Goal: Transaction & Acquisition: Purchase product/service

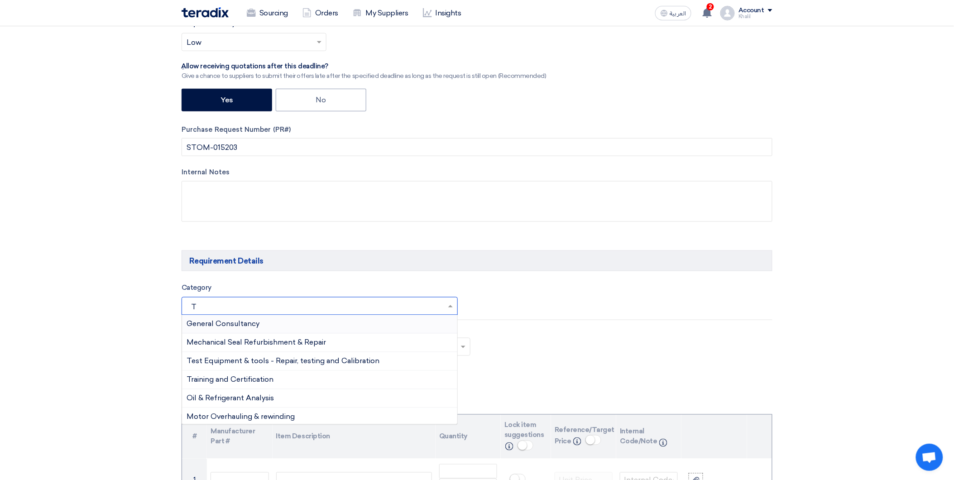
drag, startPoint x: 187, startPoint y: 302, endPoint x: 178, endPoint y: 301, distance: 9.1
click at [178, 301] on div "Category Search for services... T × General Consultancy Mechanical Seal Refurbi…" at bounding box center [326, 298] width 302 height 33
drag, startPoint x: 198, startPoint y: 303, endPoint x: 190, endPoint y: 308, distance: 9.5
click at [187, 305] on input "T" at bounding box center [314, 307] width 257 height 15
click at [191, 308] on input "T" at bounding box center [314, 307] width 257 height 15
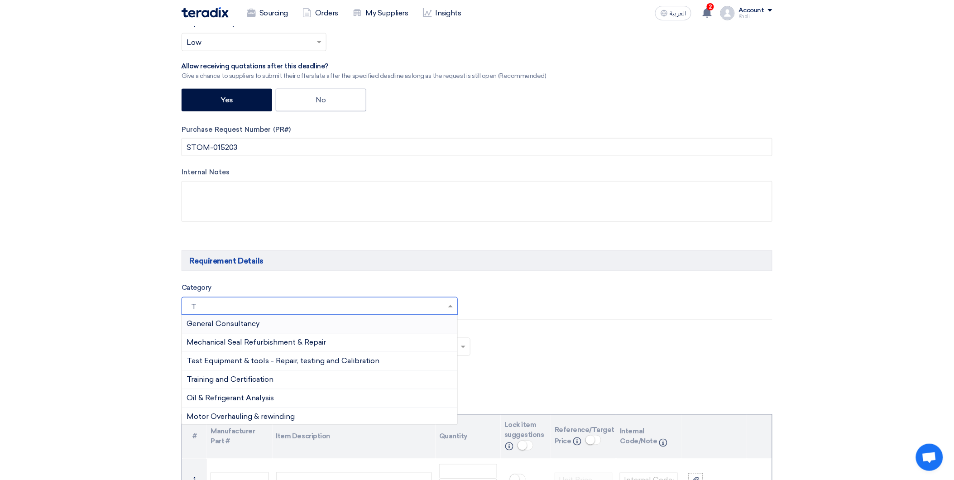
click at [191, 308] on input "T" at bounding box center [314, 307] width 257 height 15
paste input "Hand Tools"
type input "Hand Tools"
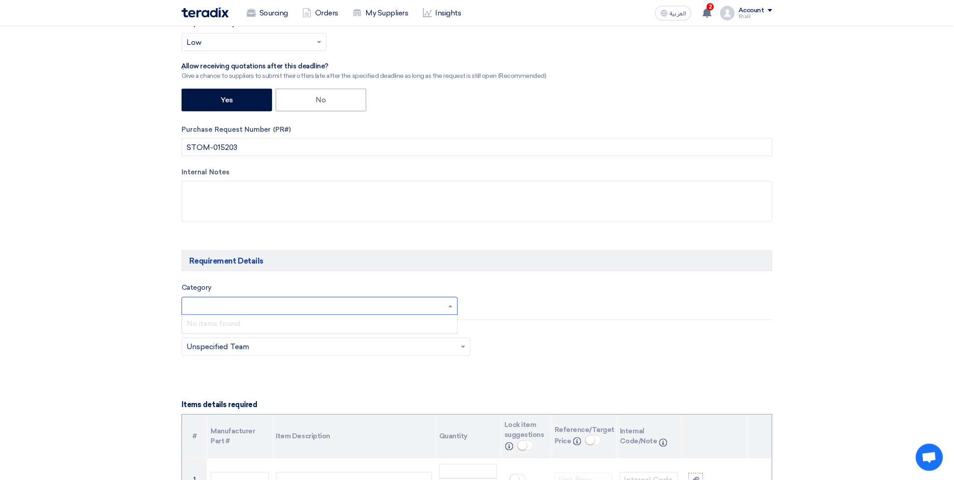
click at [656, 364] on div "Teams Teams.. × Unspecified Team ×" at bounding box center [477, 346] width 604 height 43
click at [450, 305] on span at bounding box center [451, 306] width 11 height 11
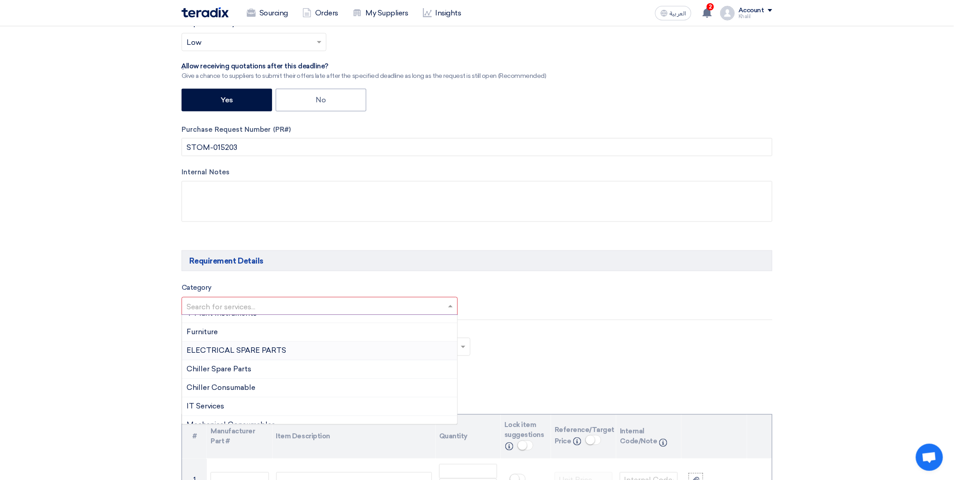
scroll to position [603, 0]
paste input "Hand Tools"
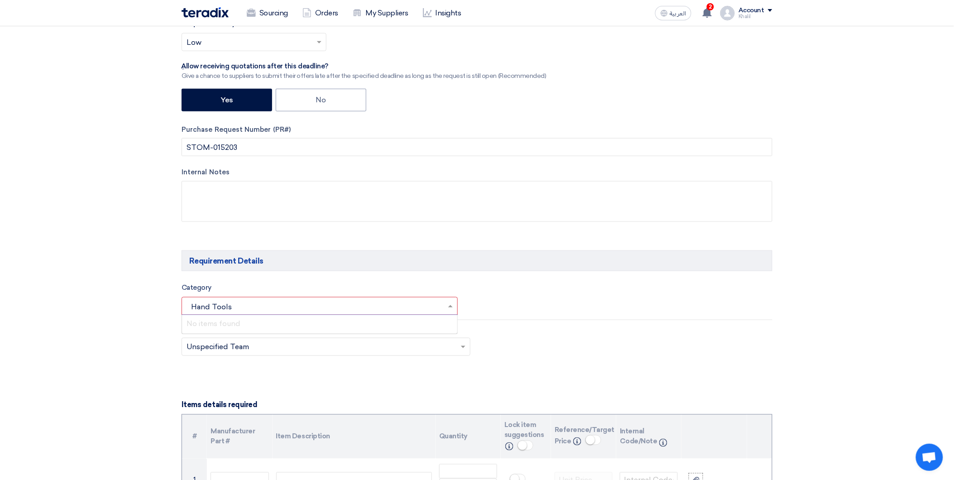
scroll to position [0, 0]
drag, startPoint x: 208, startPoint y: 304, endPoint x: 189, endPoint y: 305, distance: 19.0
click at [189, 305] on input "Hand Tools" at bounding box center [314, 307] width 257 height 15
click at [194, 307] on input "Hand Tools" at bounding box center [314, 307] width 257 height 15
click at [196, 307] on input "Hand Tools" at bounding box center [314, 307] width 257 height 15
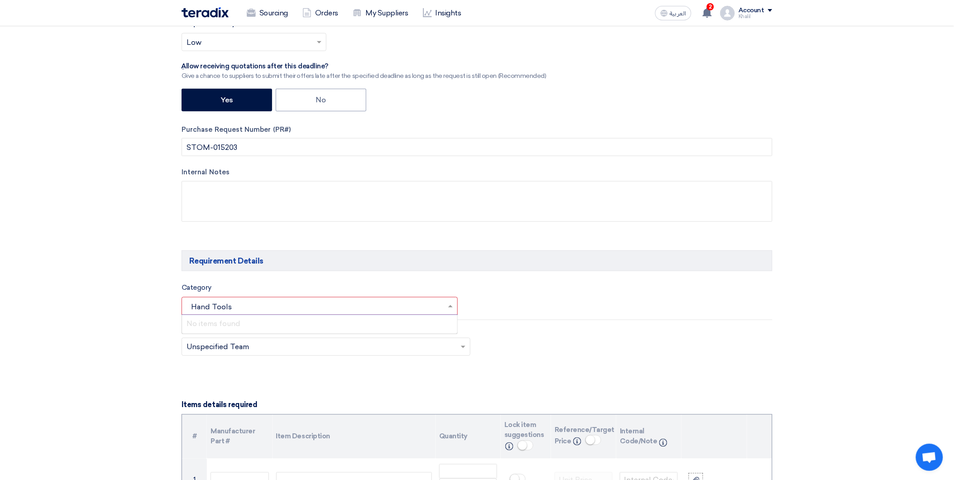
click at [196, 307] on input "Hand Tools" at bounding box center [314, 307] width 257 height 15
type input "H"
drag, startPoint x: 217, startPoint y: 308, endPoint x: 182, endPoint y: 306, distance: 35.8
click at [182, 306] on div "Search for services... too ×" at bounding box center [320, 306] width 276 height 18
drag, startPoint x: 209, startPoint y: 309, endPoint x: 192, endPoint y: 309, distance: 16.3
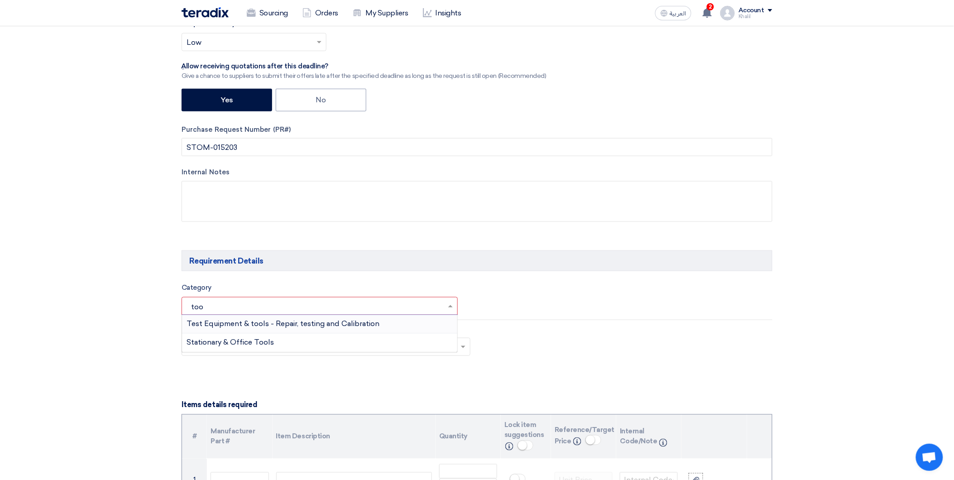
click at [192, 309] on input "too" at bounding box center [314, 307] width 257 height 15
type input "t"
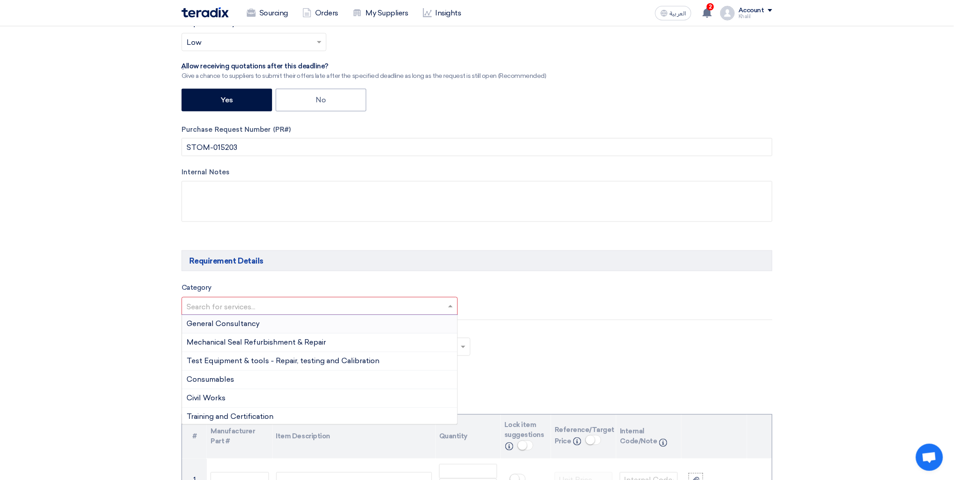
paste input "General Consumables"
type input "General Consumables"
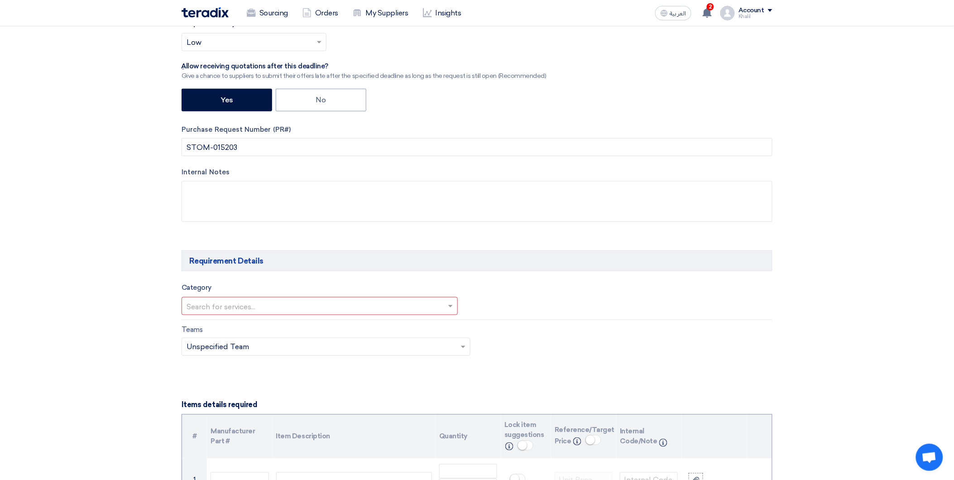
click at [539, 329] on div "Teams Teams.. × Unspecified Team ×" at bounding box center [477, 346] width 604 height 43
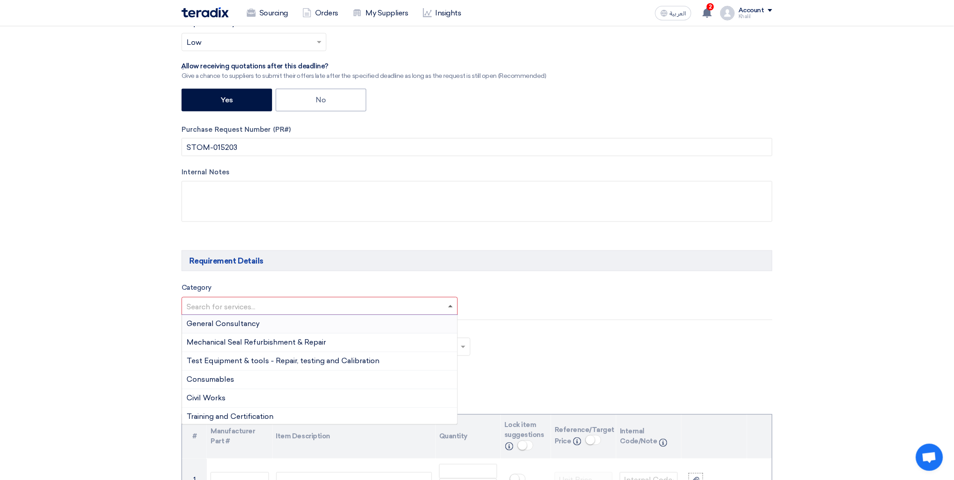
click at [450, 305] on span at bounding box center [450, 306] width 5 height 2
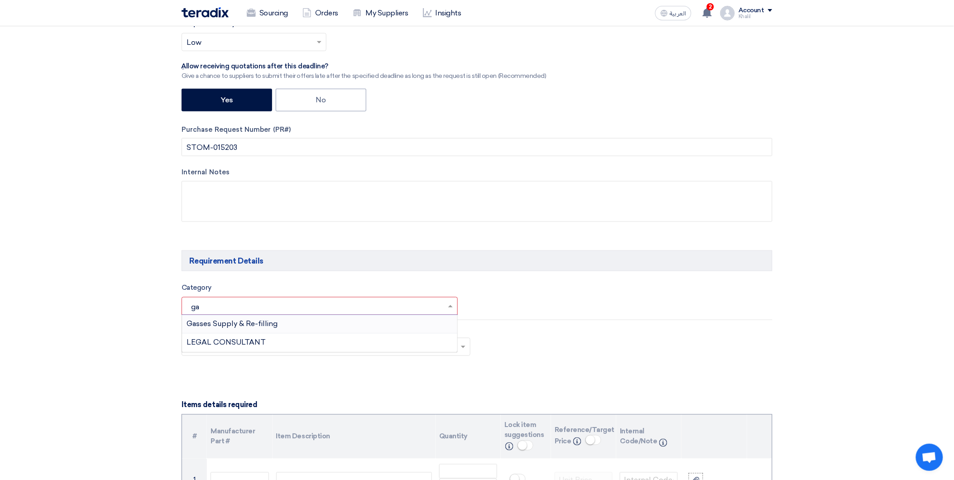
type input "g"
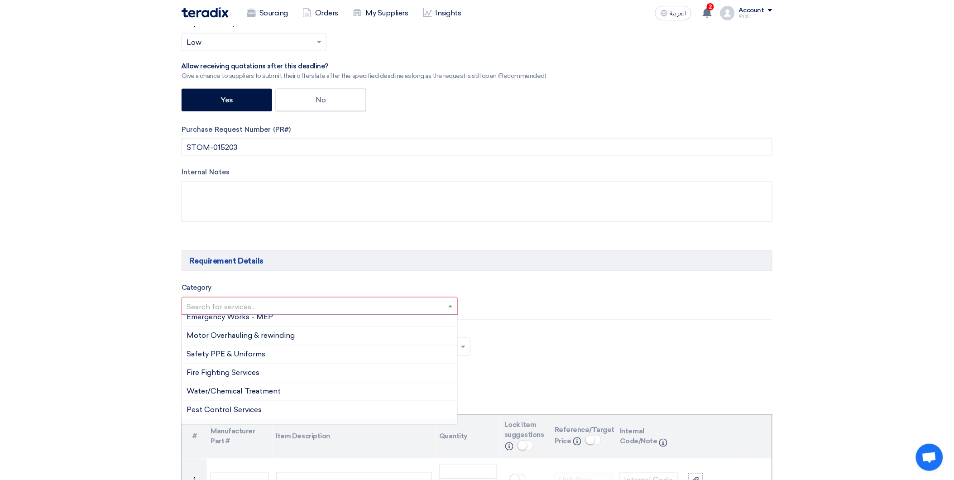
scroll to position [100, 0]
type input "c"
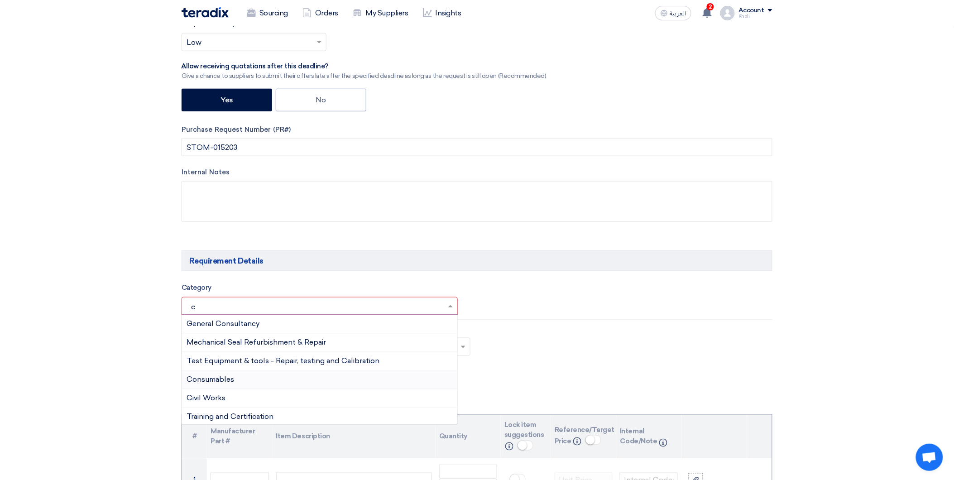
click at [268, 378] on div "Consumables" at bounding box center [319, 380] width 275 height 19
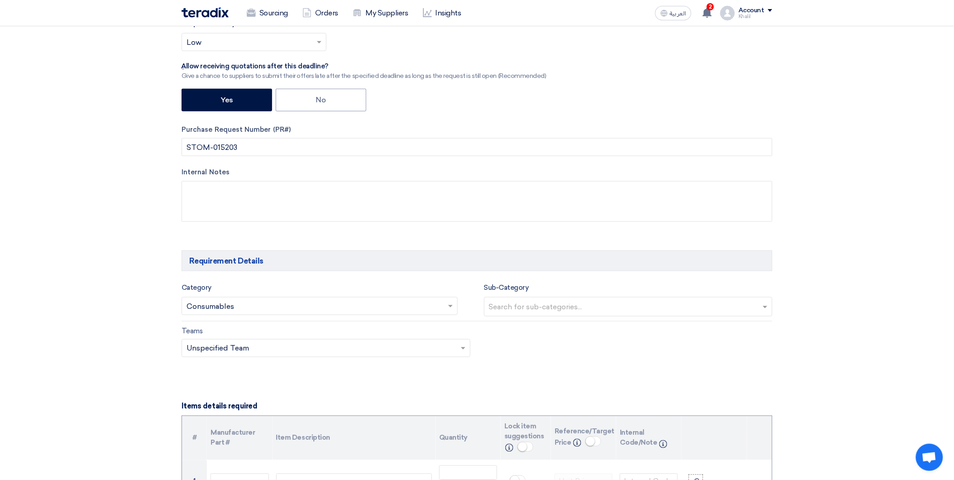
click at [497, 363] on div "Teams Teams.. × Unspecified Team ×" at bounding box center [477, 347] width 604 height 43
click at [578, 304] on input "text" at bounding box center [629, 307] width 281 height 15
drag, startPoint x: 567, startPoint y: 365, endPoint x: 501, endPoint y: 365, distance: 66.1
click at [566, 367] on div "Teams Teams.. × Unspecified Team ×" at bounding box center [477, 347] width 604 height 43
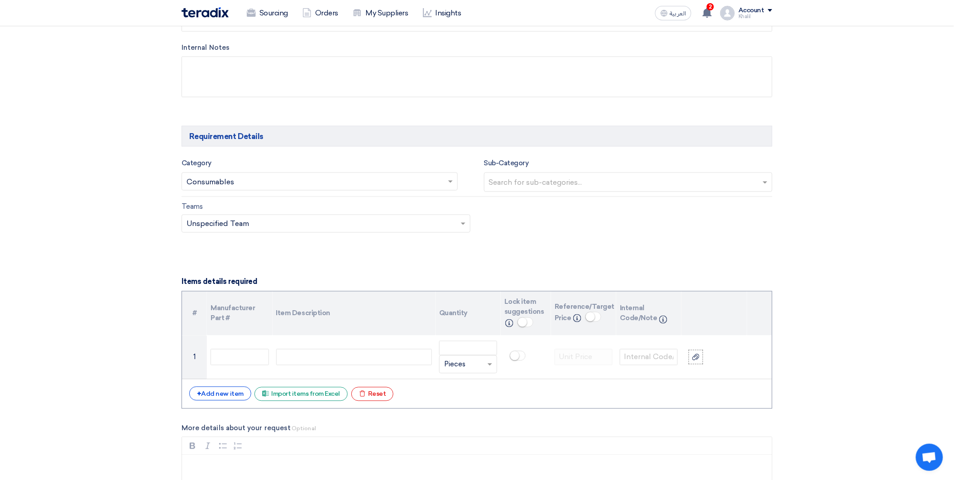
scroll to position [553, 0]
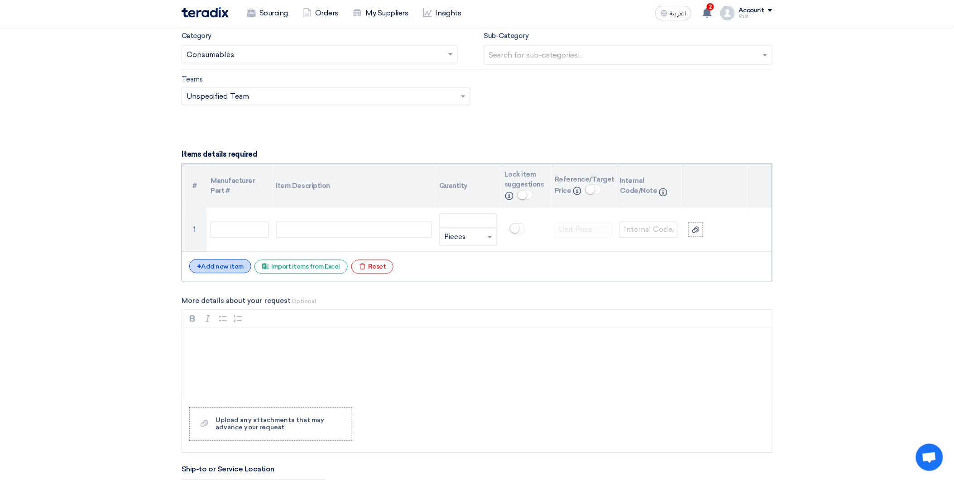
click at [220, 267] on div "+ Add new item" at bounding box center [220, 266] width 62 height 14
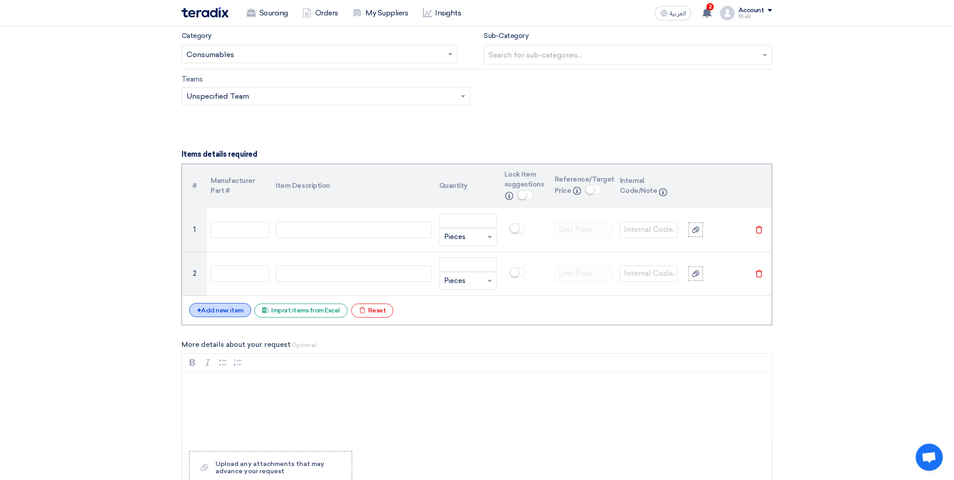
click at [225, 309] on div "+ Add new item" at bounding box center [220, 310] width 62 height 14
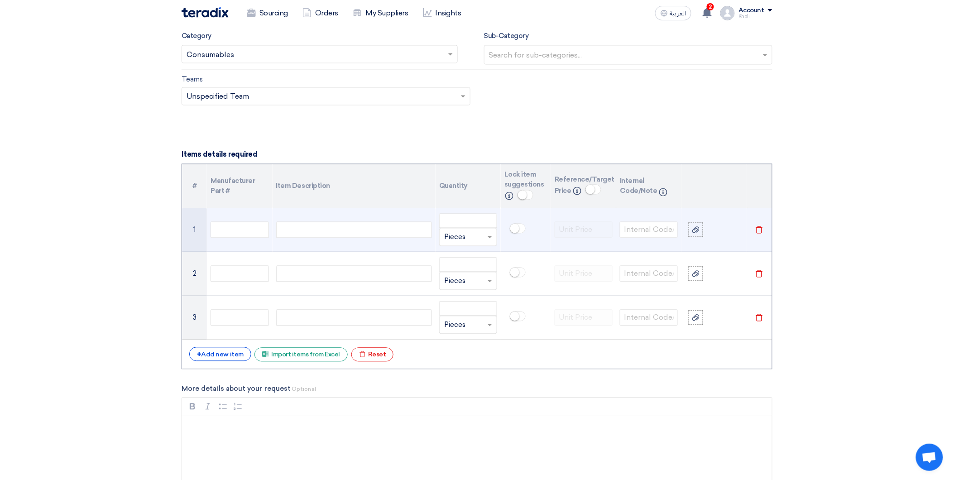
click at [335, 233] on div at bounding box center [354, 230] width 156 height 16
paste div
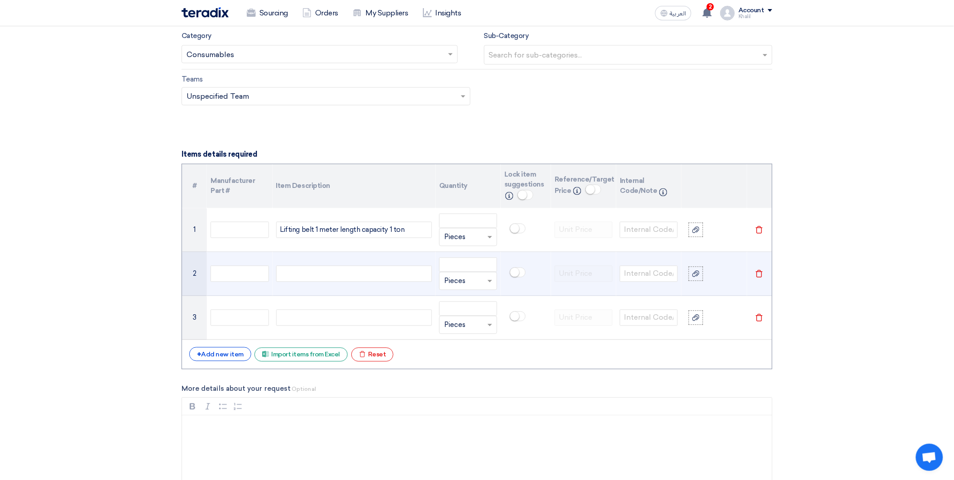
click at [330, 273] on div at bounding box center [354, 274] width 156 height 16
paste div
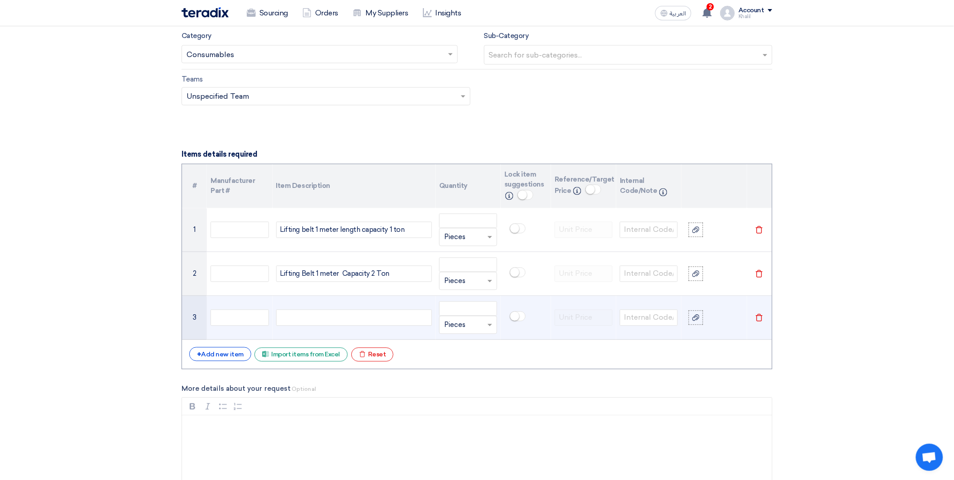
click at [351, 317] on div at bounding box center [354, 318] width 156 height 16
paste div
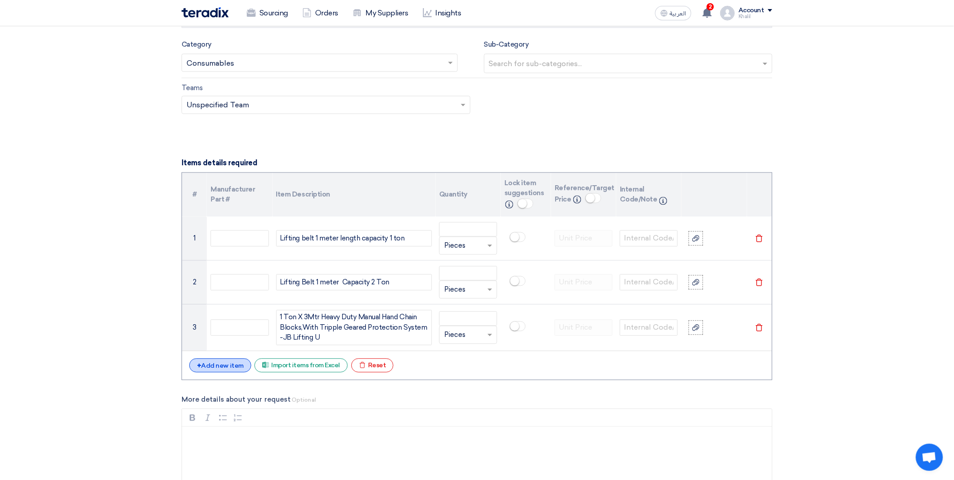
click at [235, 369] on div "+ Add new item" at bounding box center [220, 365] width 62 height 14
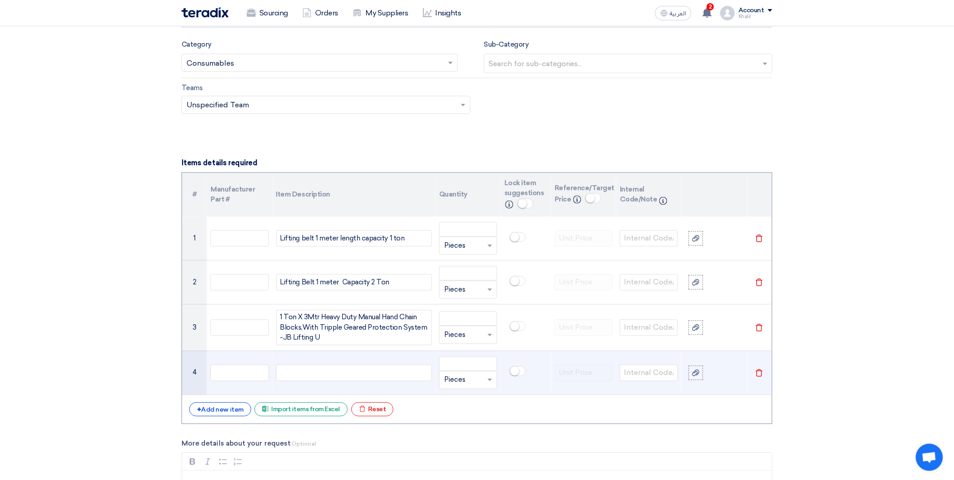
click at [333, 370] on div at bounding box center [354, 373] width 156 height 16
paste div
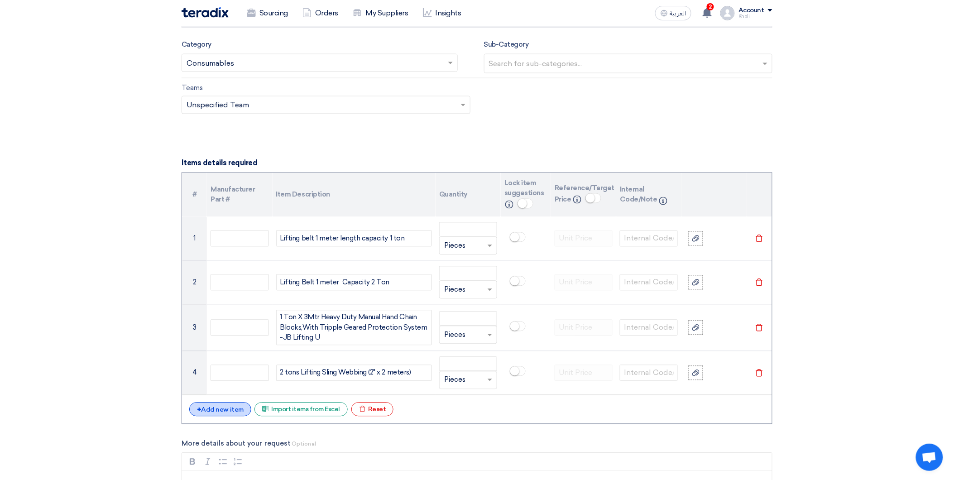
click at [231, 404] on div "+ Add new item" at bounding box center [220, 409] width 62 height 14
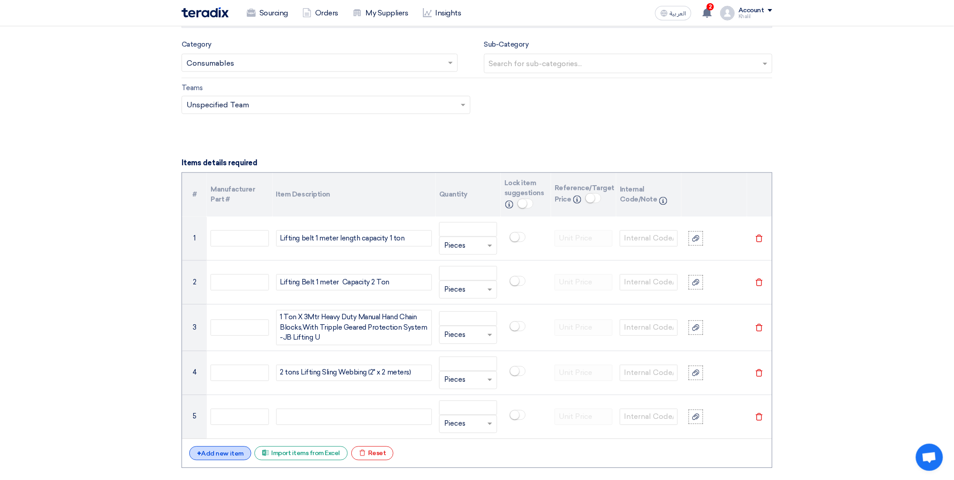
click at [231, 447] on div "+ Add new item" at bounding box center [220, 453] width 62 height 14
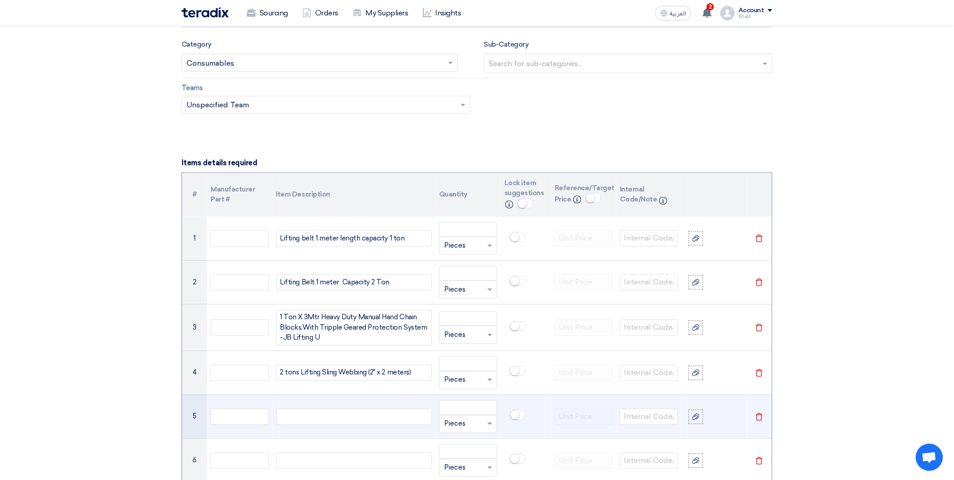
click at [321, 416] on div at bounding box center [354, 417] width 156 height 16
paste div
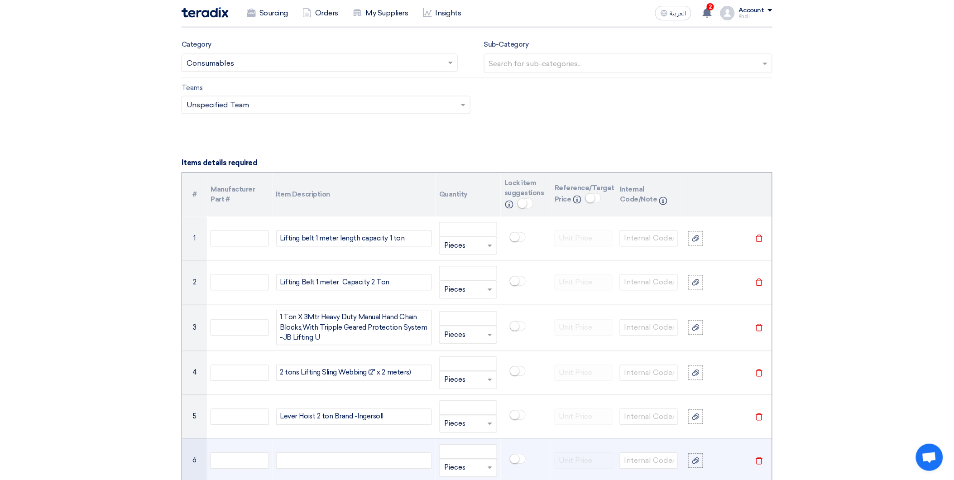
click at [329, 459] on div at bounding box center [354, 461] width 156 height 16
paste div
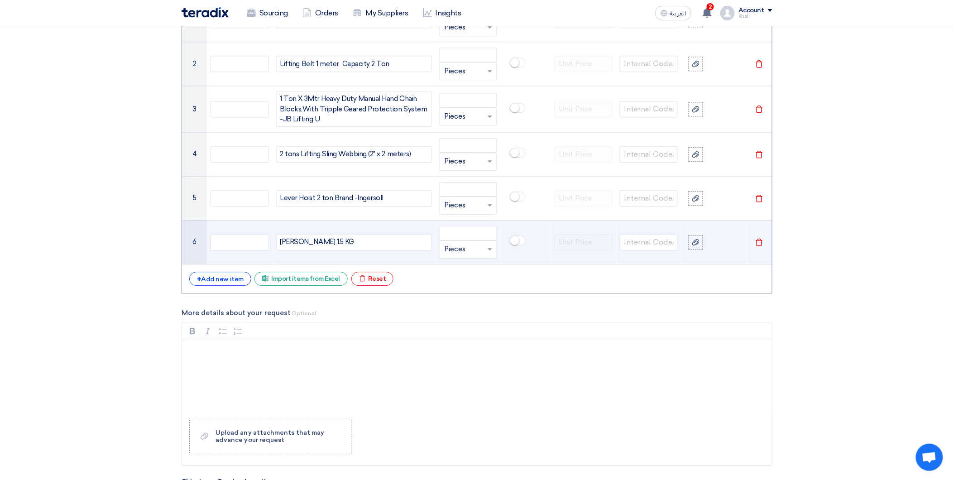
scroll to position [746, 0]
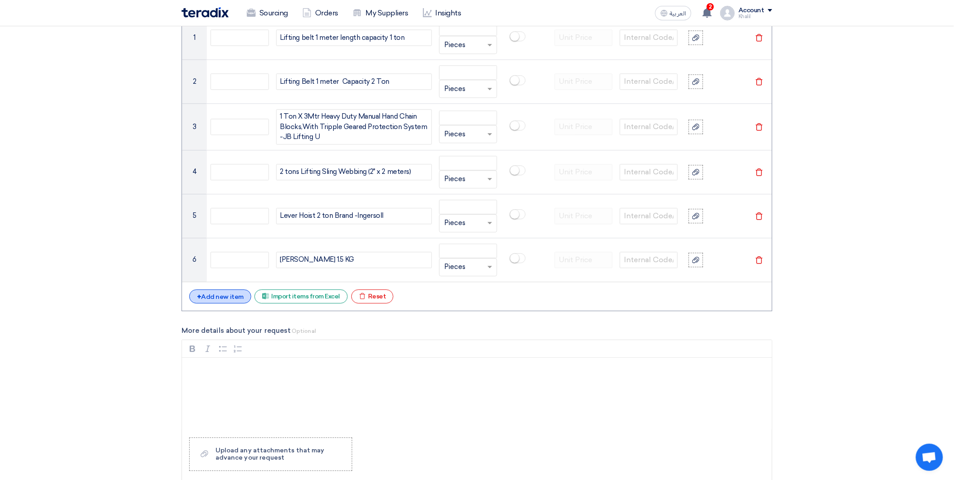
click at [229, 300] on div "+ Add new item" at bounding box center [220, 296] width 62 height 14
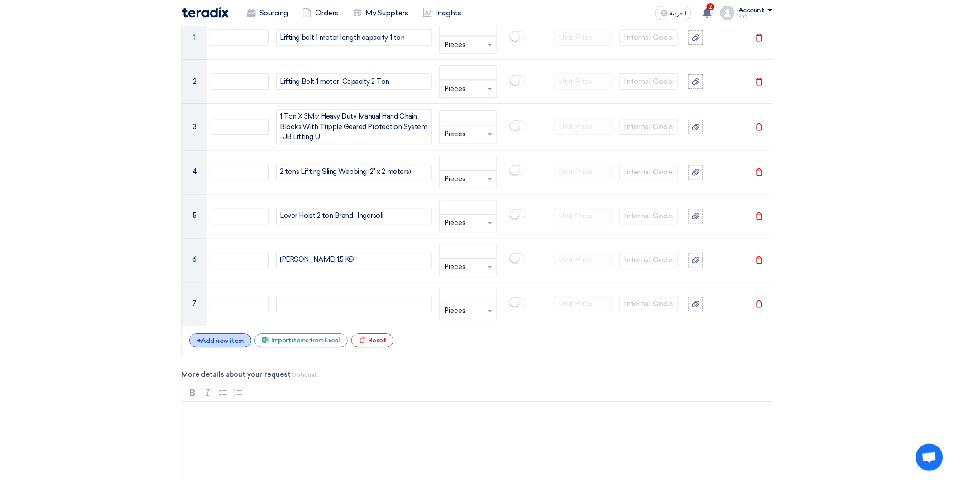
click at [232, 339] on div "+ Add new item" at bounding box center [220, 340] width 62 height 14
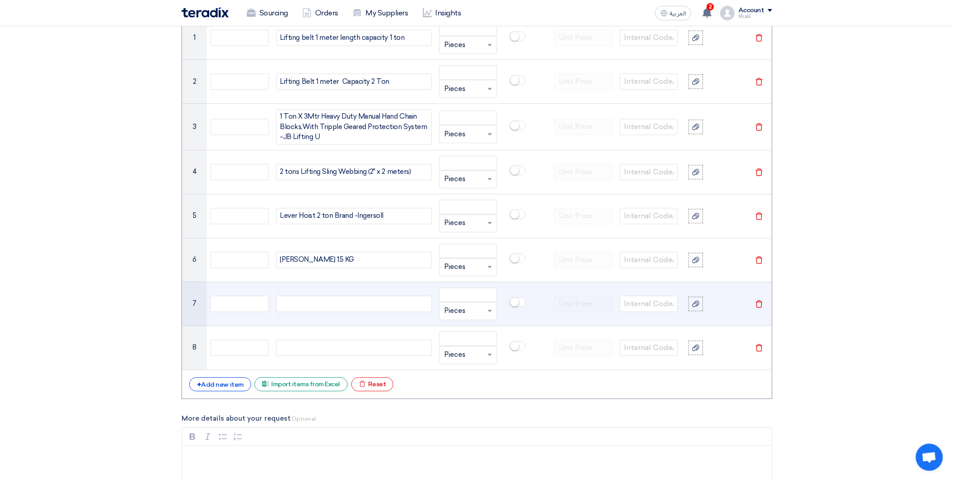
click at [389, 310] on div at bounding box center [354, 304] width 156 height 16
paste div
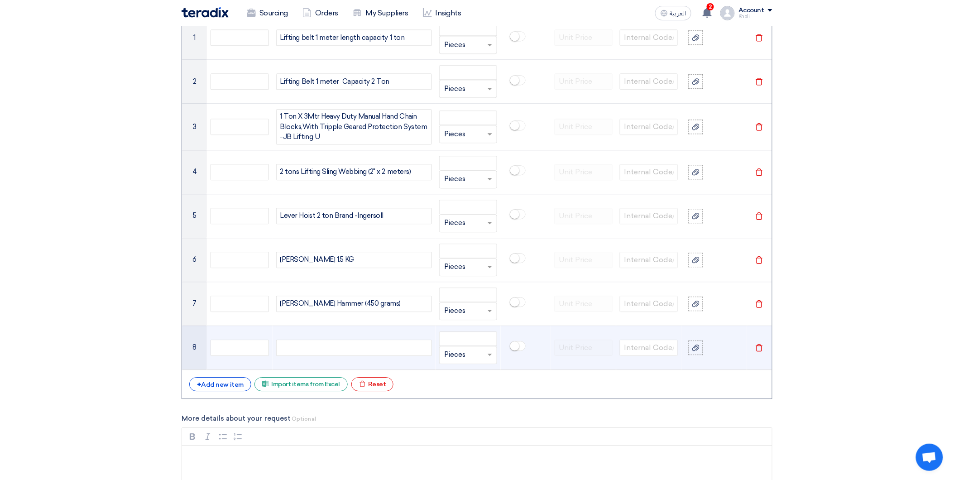
click at [359, 346] on div at bounding box center [354, 347] width 156 height 16
paste div
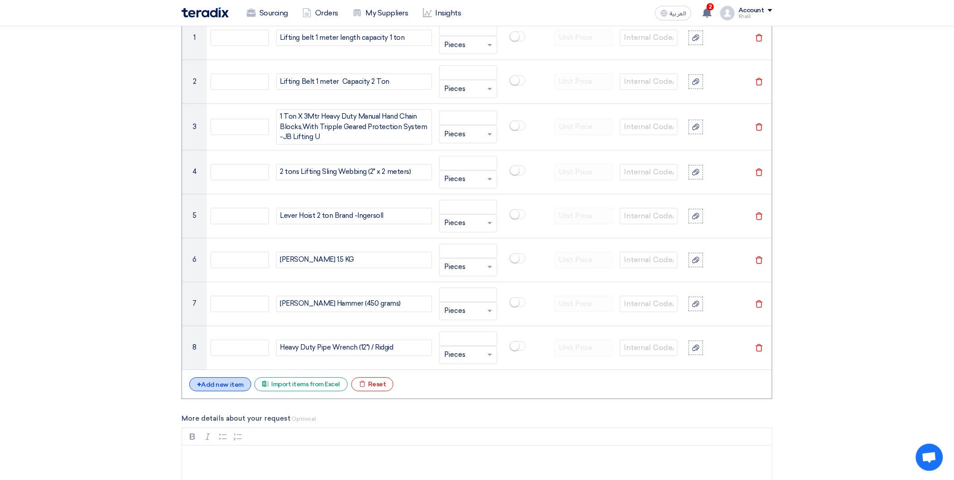
click at [206, 385] on div "+ Add new item" at bounding box center [220, 384] width 62 height 14
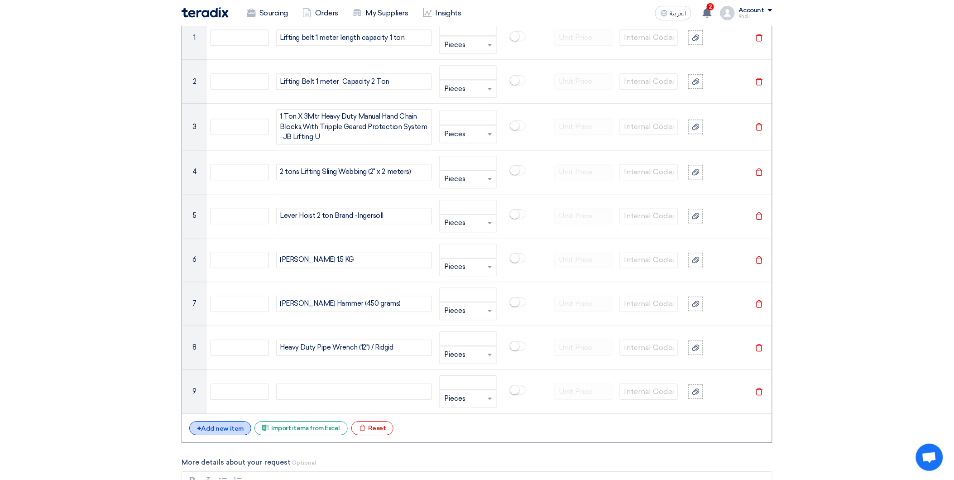
click at [221, 429] on div "+ Add new item" at bounding box center [220, 428] width 62 height 14
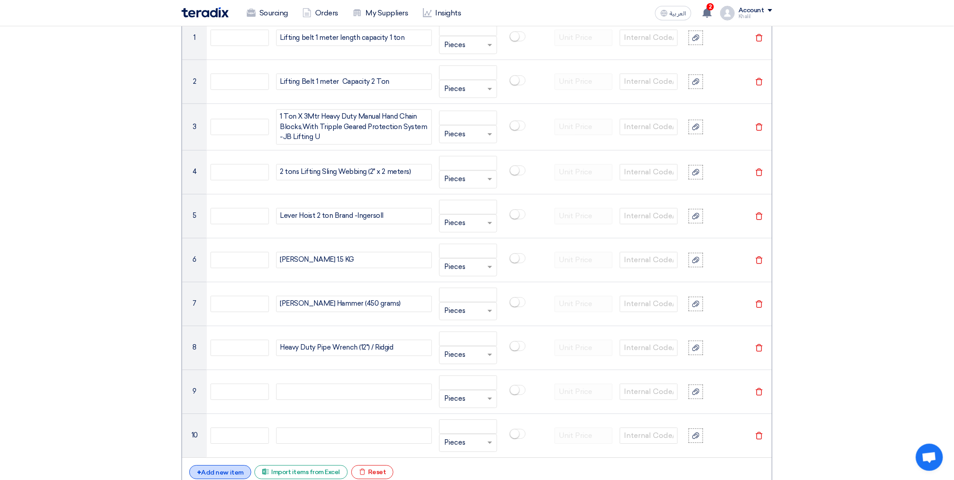
click at [227, 468] on div "+ Add new item" at bounding box center [220, 472] width 62 height 14
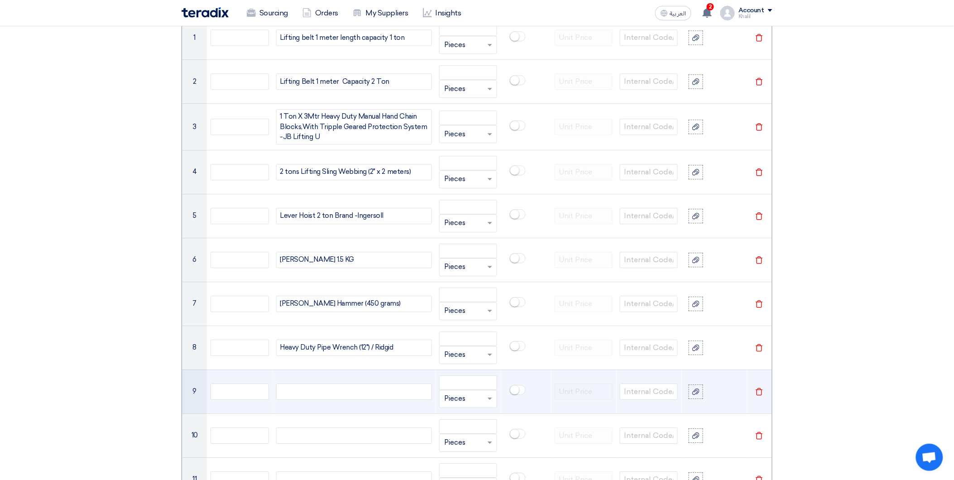
click at [327, 397] on div at bounding box center [354, 391] width 156 height 16
paste div
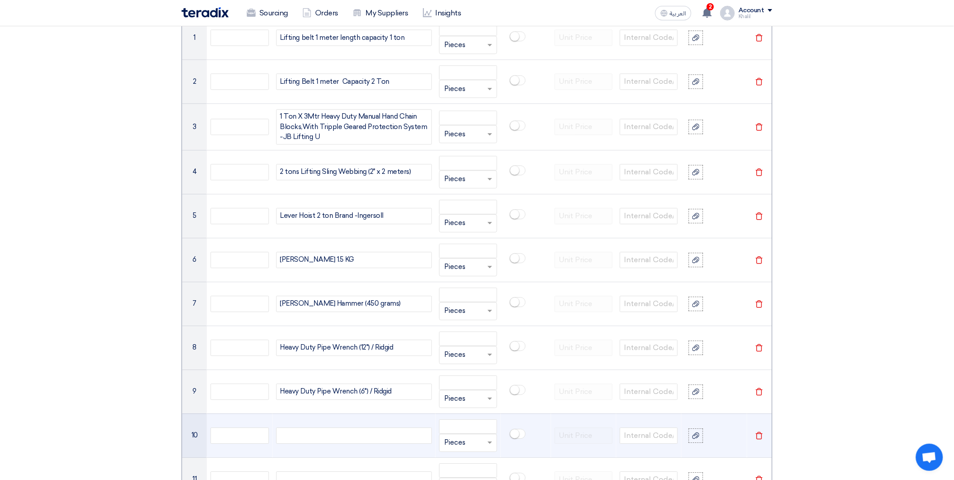
click at [373, 434] on div at bounding box center [354, 435] width 156 height 16
paste div
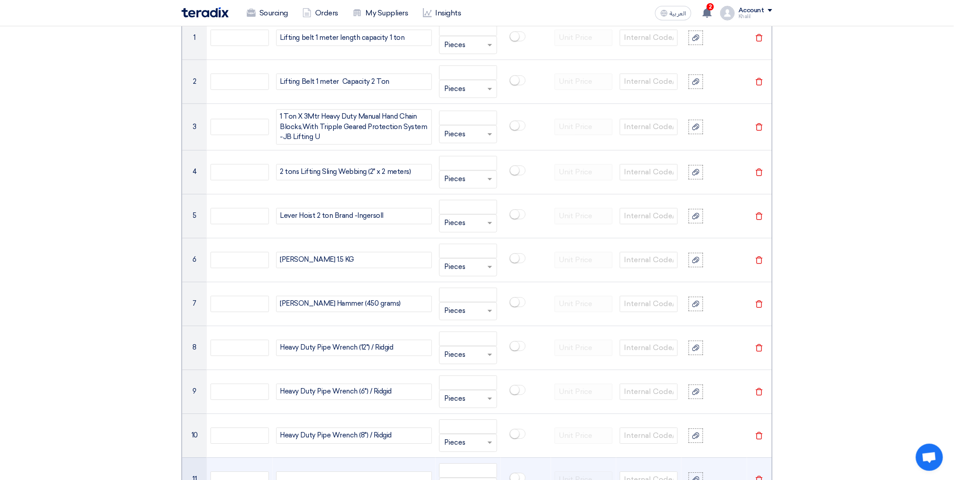
scroll to position [997, 0]
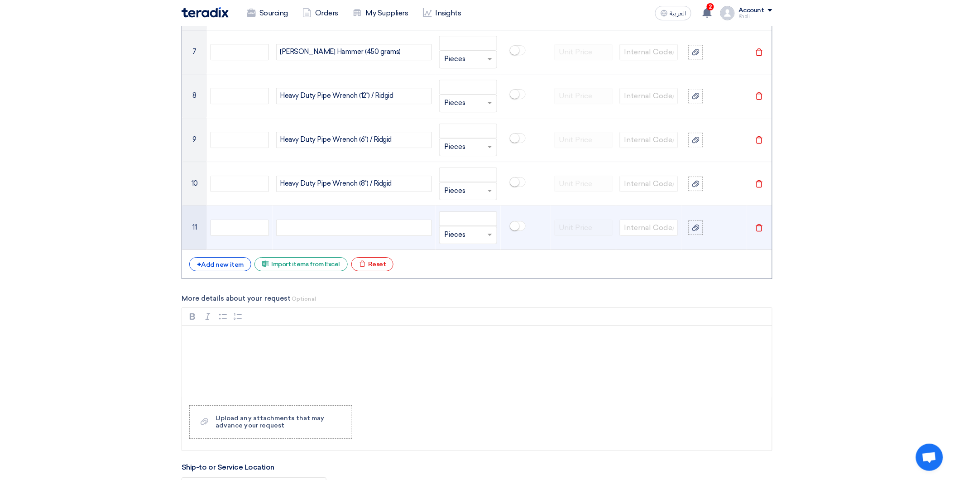
click at [320, 229] on div at bounding box center [354, 228] width 156 height 16
paste div
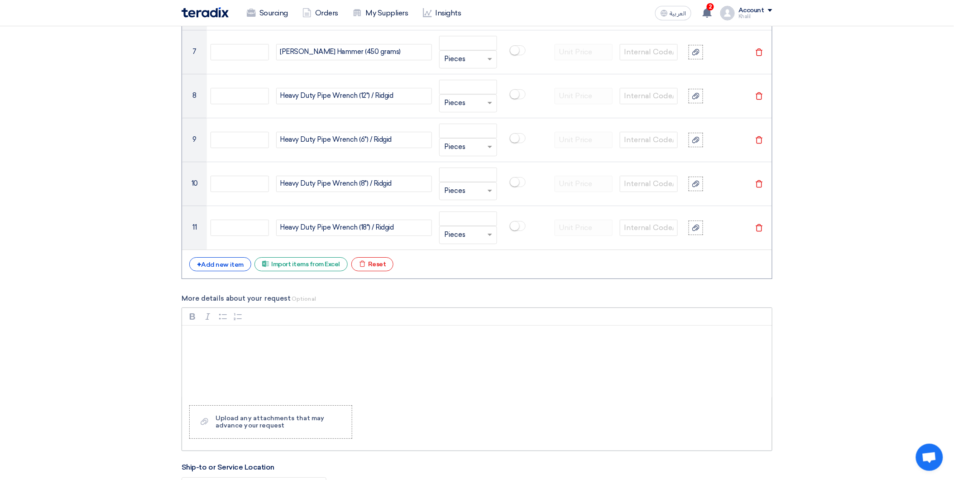
click at [501, 356] on div "Rich Text Editor, main" at bounding box center [477, 361] width 590 height 72
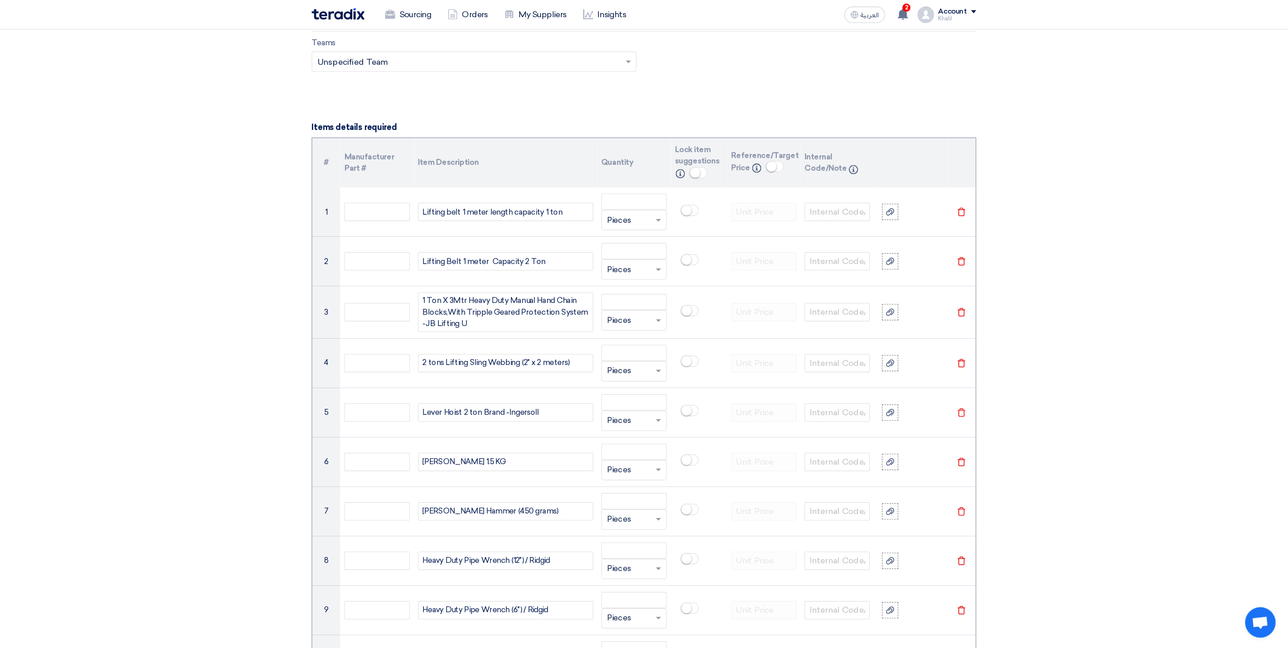
scroll to position [595, 0]
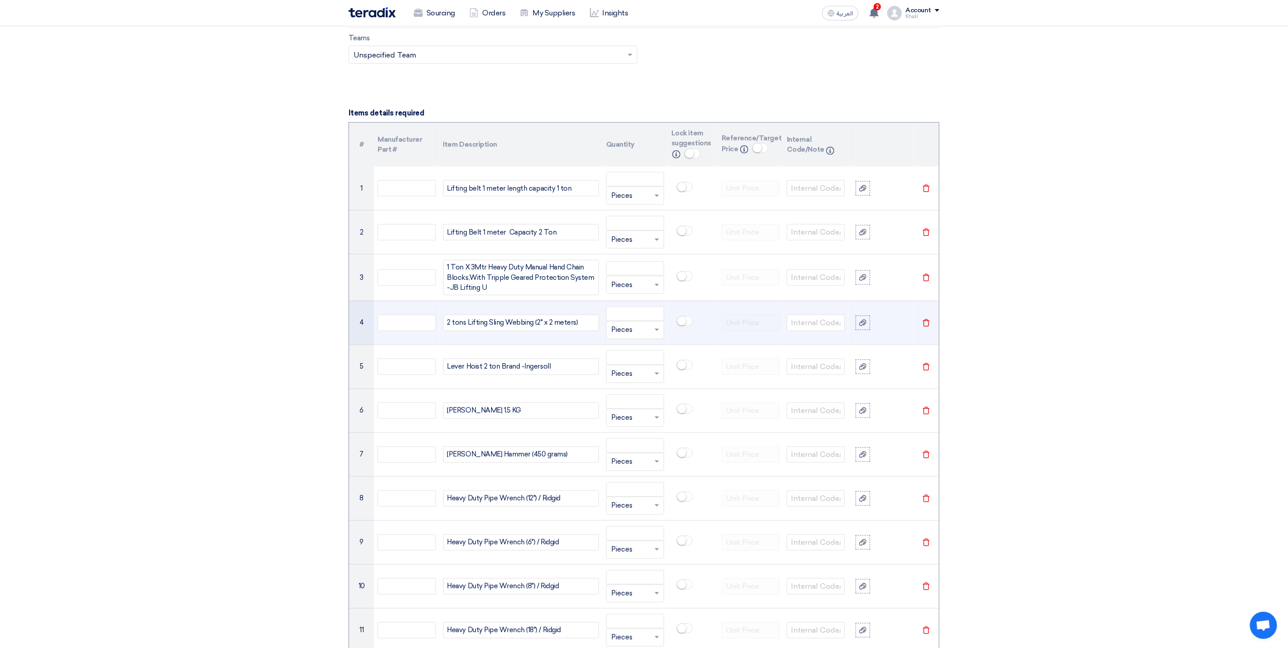
click at [496, 330] on div "2 tons Lifting Sling Webbing (2" x 2 meters)" at bounding box center [521, 323] width 156 height 16
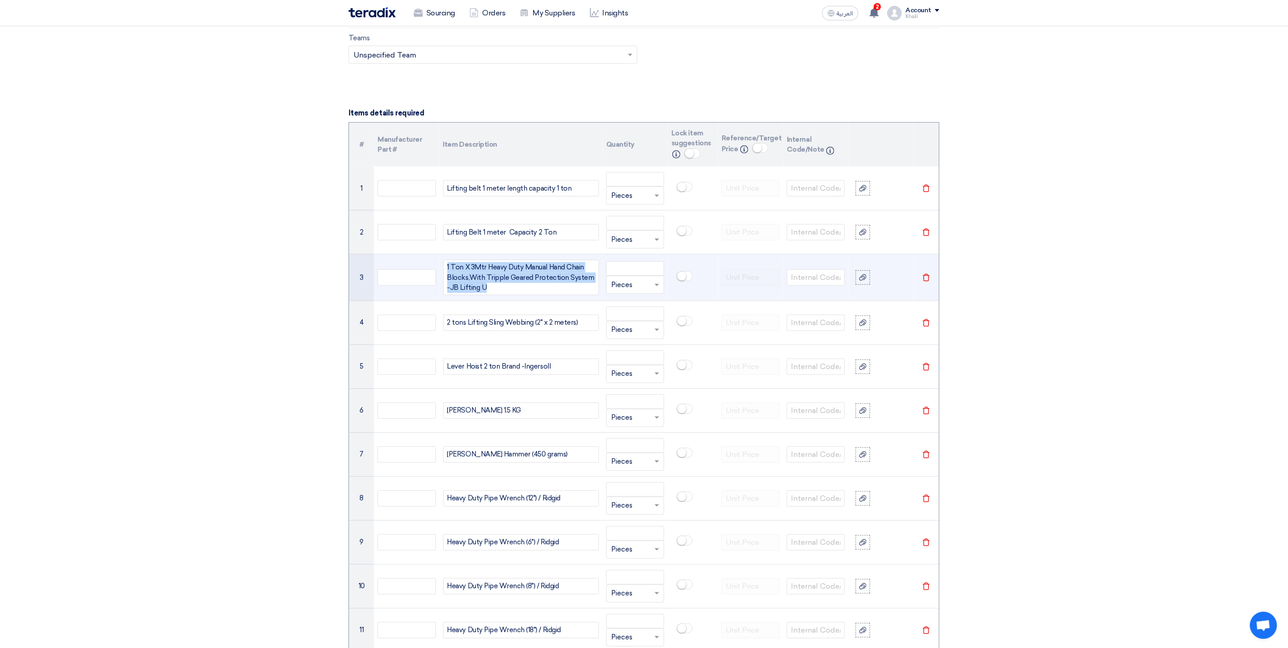
drag, startPoint x: 502, startPoint y: 296, endPoint x: 444, endPoint y: 268, distance: 63.6
click at [444, 268] on div "1 Ton X 3Mtr Heavy Duty Manual Hand Chain Blocks,With Tripple Geared Protection…" at bounding box center [521, 277] width 156 height 35
copy div "1 Ton X 3Mtr Heavy Duty Manual Hand Chain Blocks,With Tripple Geared Protection…"
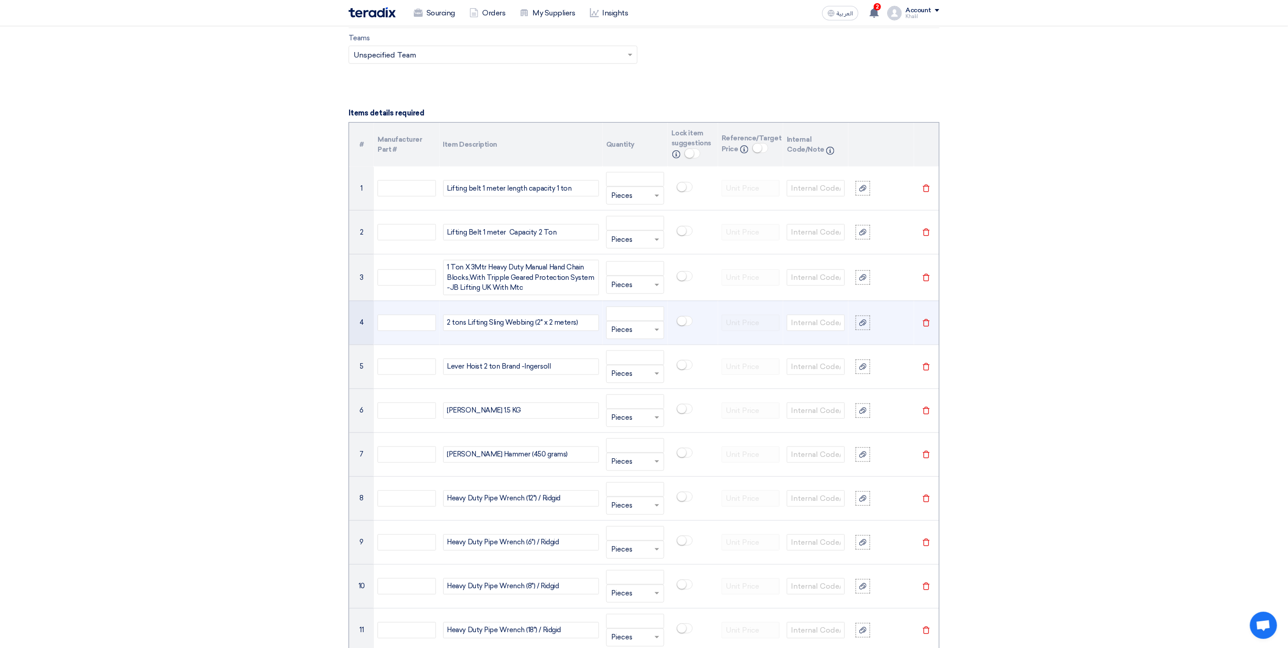
click at [472, 331] on div "2 tons Lifting Sling Webbing (2" x 2 meters)" at bounding box center [521, 323] width 156 height 16
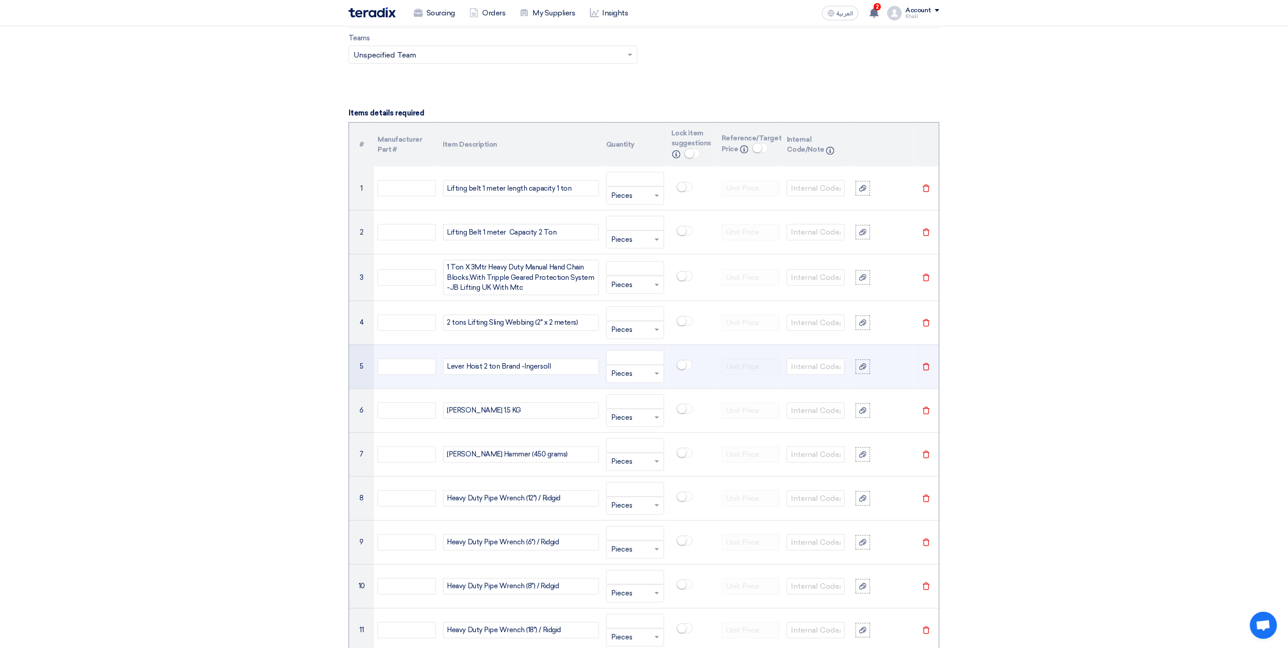
click at [477, 374] on div "Lever Hoist 2 ton Brand -Ingersoll" at bounding box center [521, 366] width 156 height 16
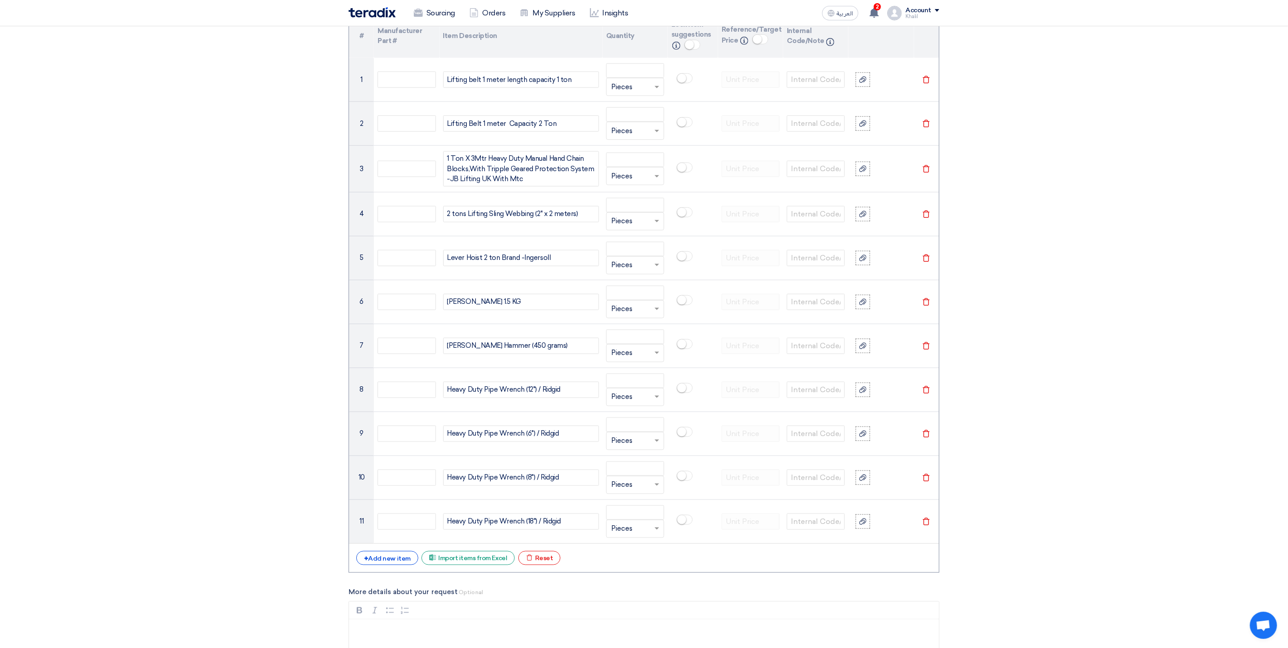
scroll to position [527, 0]
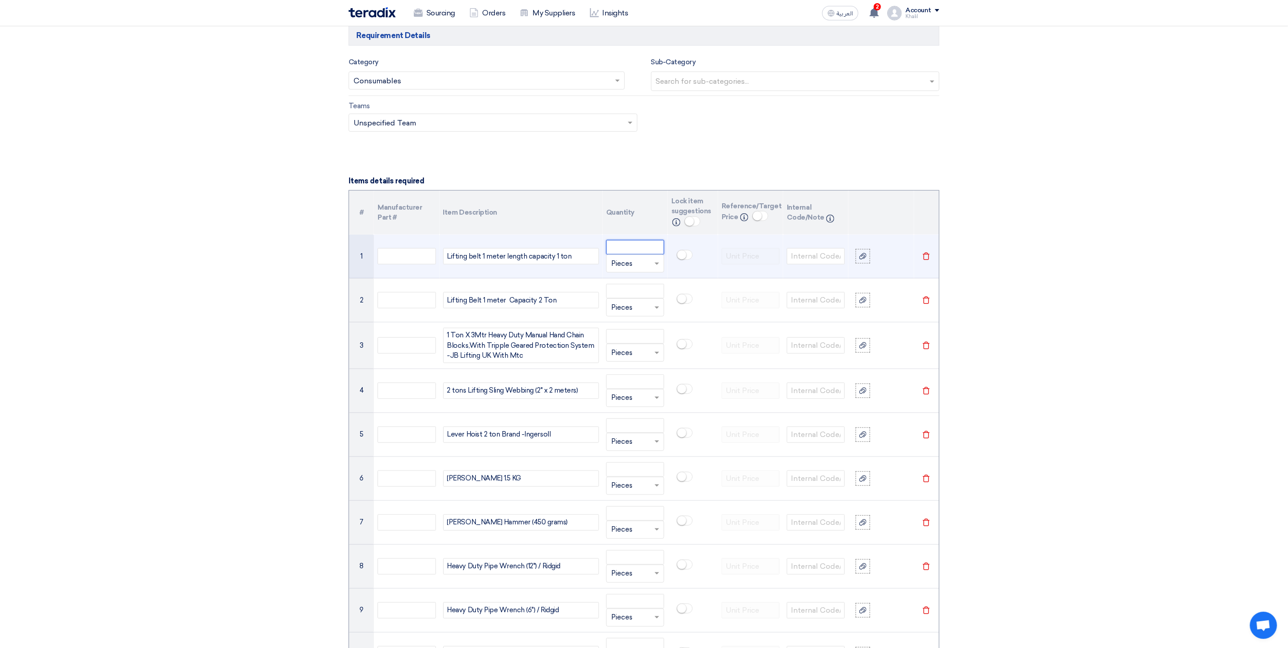
click at [637, 254] on input "number" at bounding box center [635, 247] width 58 height 14
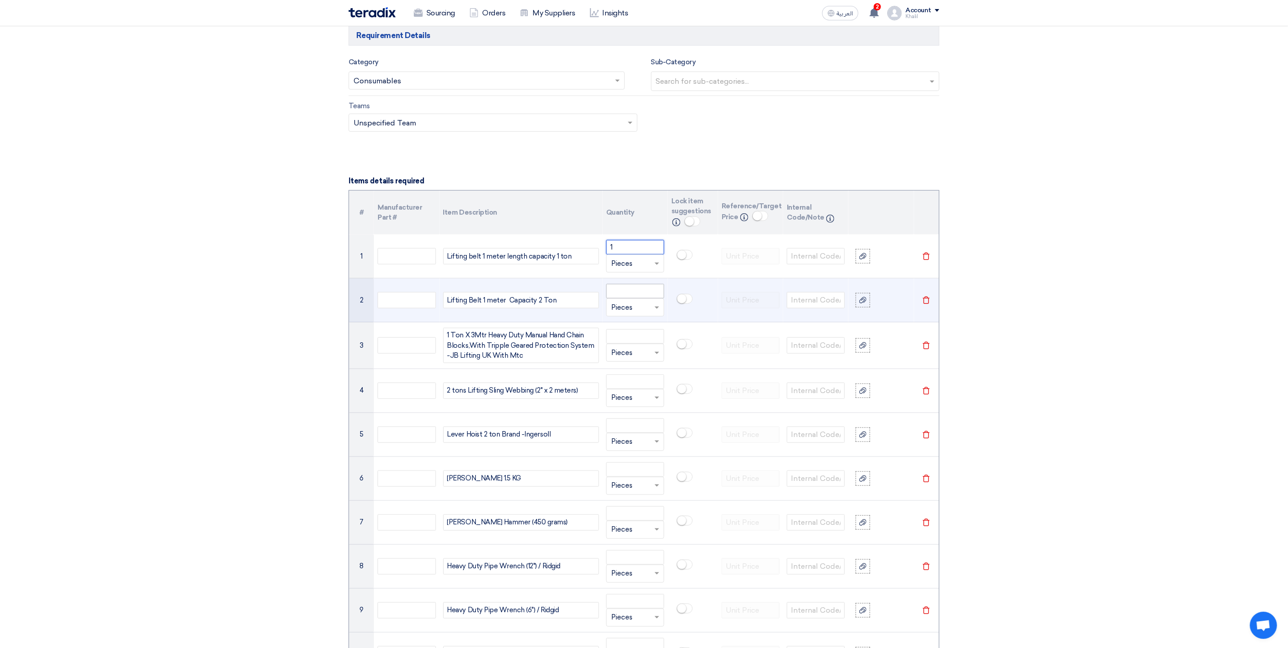
type input "1"
click at [624, 295] on input "number" at bounding box center [635, 291] width 58 height 14
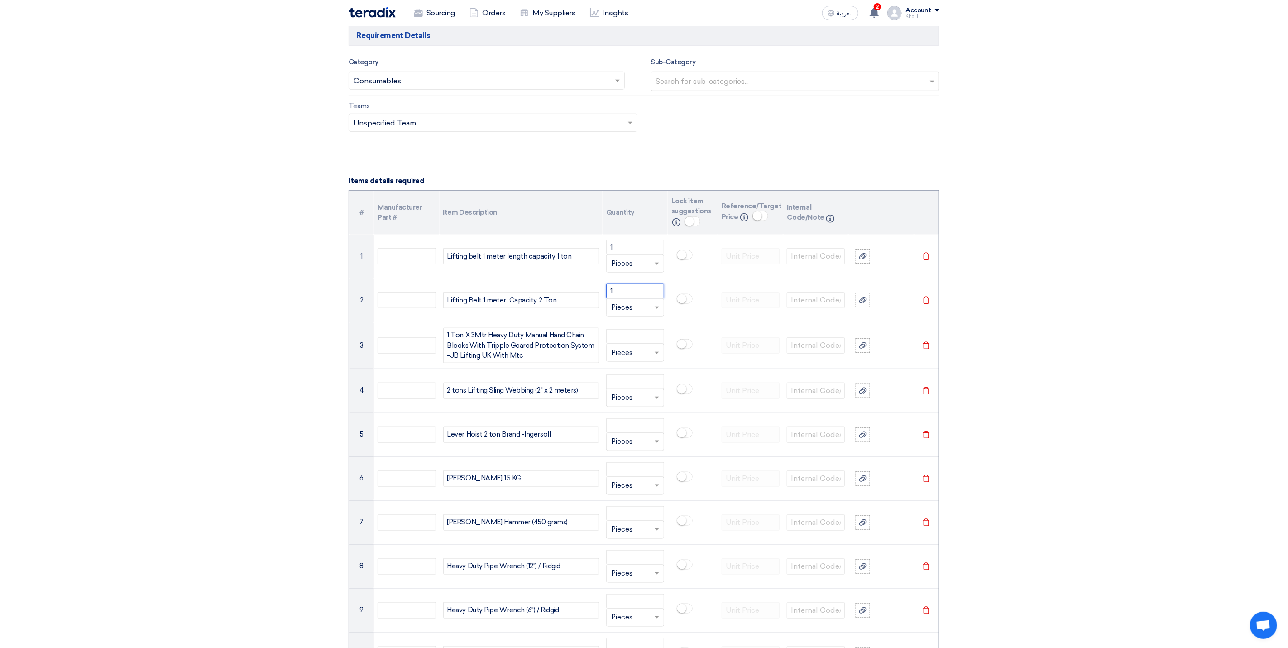
type input "1"
drag, startPoint x: 625, startPoint y: 253, endPoint x: 602, endPoint y: 250, distance: 22.7
click at [602, 250] on td "1 Unit × Pieces" at bounding box center [634, 256] width 65 height 44
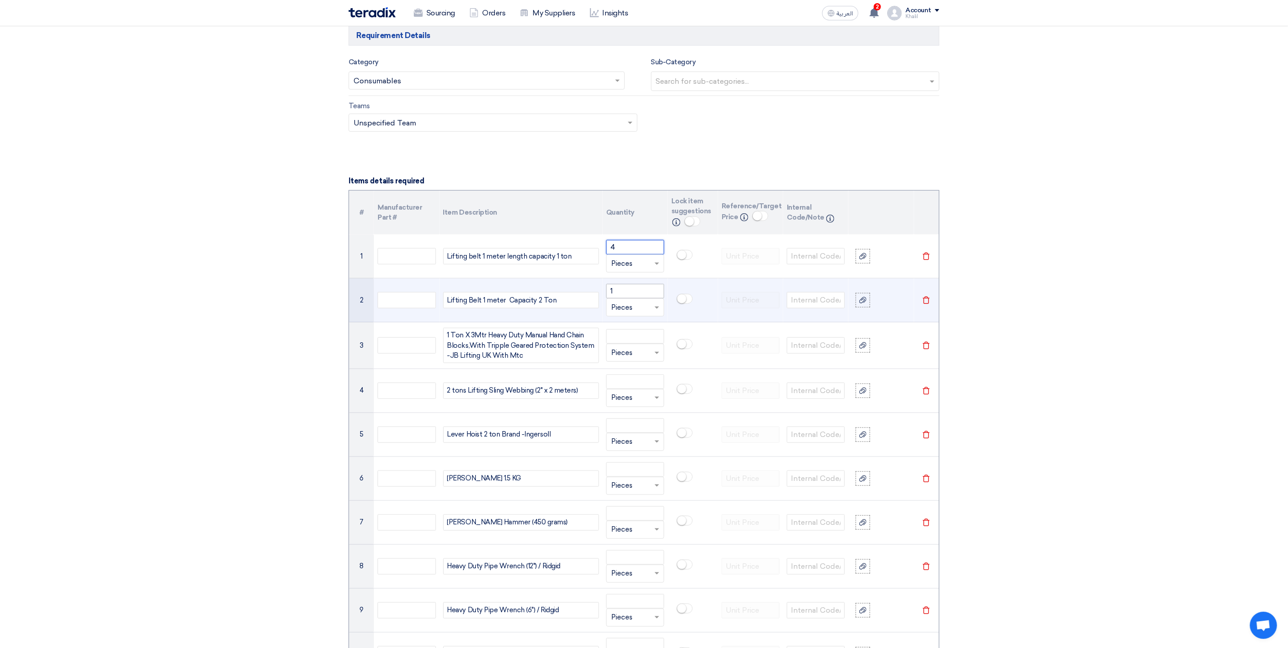
type input "4"
drag, startPoint x: 635, startPoint y: 299, endPoint x: 594, endPoint y: 296, distance: 40.8
click at [594, 296] on tr "2 Lifting Belt 1 meter Capacity 2 Ton 1 Unit × Pieces Delete" at bounding box center [644, 300] width 590 height 44
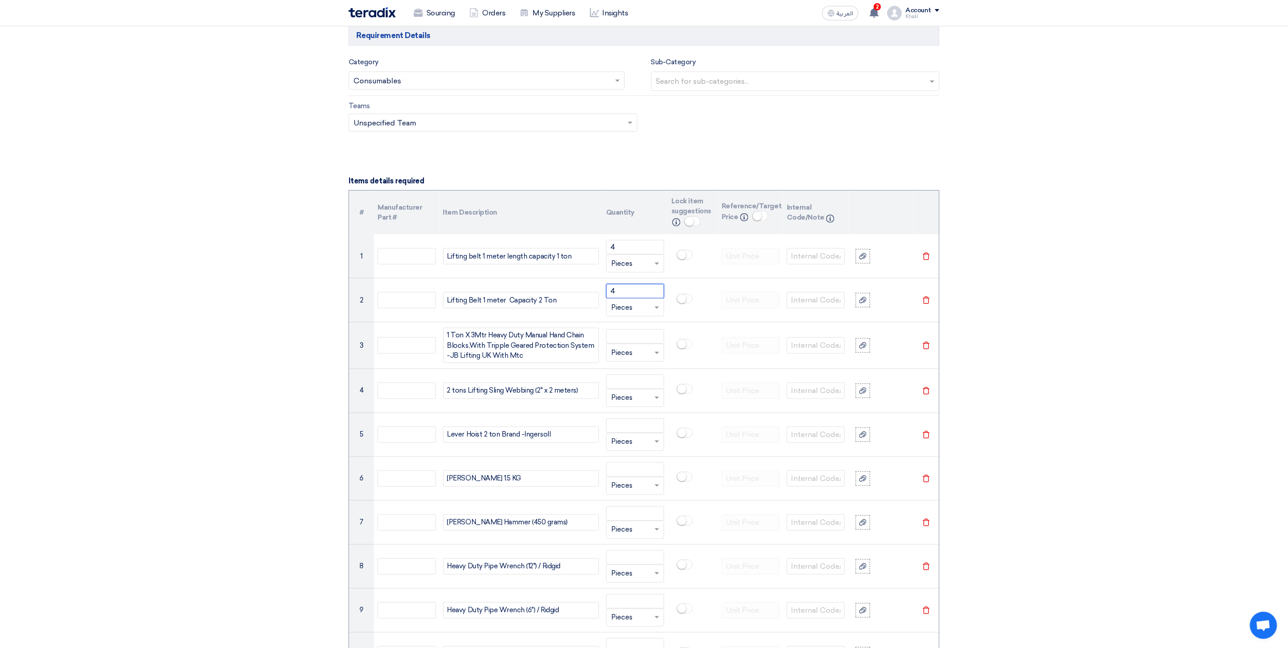
type input "4"
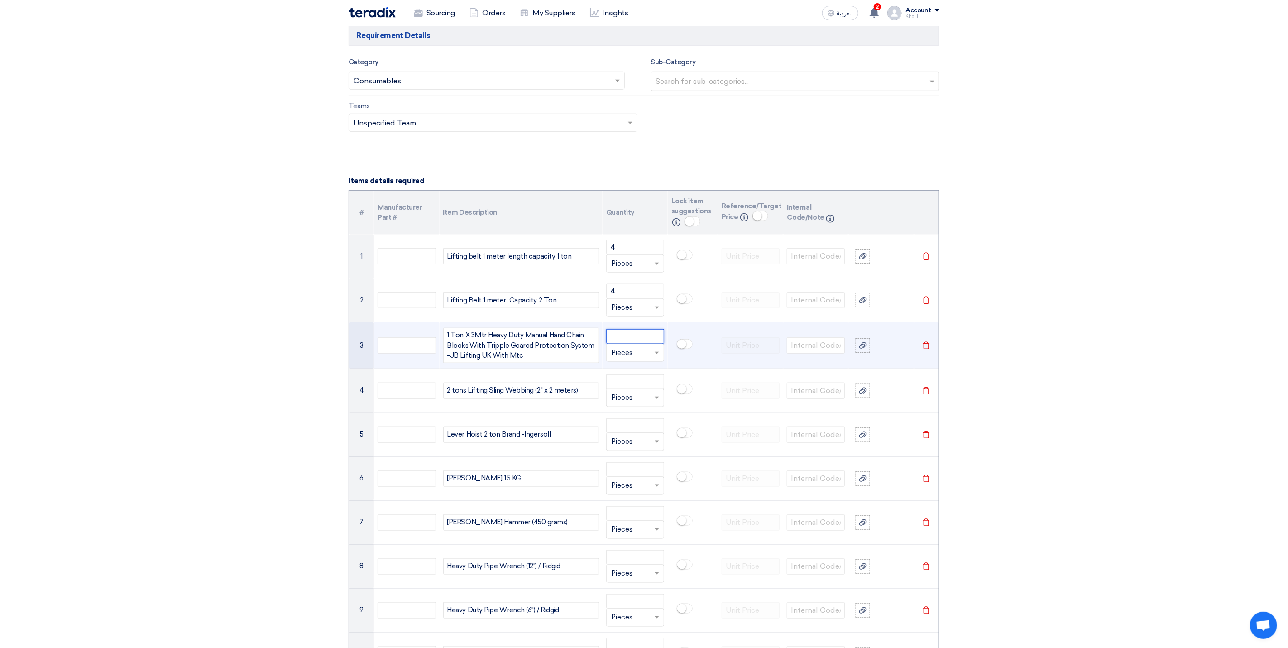
click at [627, 344] on input "number" at bounding box center [635, 336] width 58 height 14
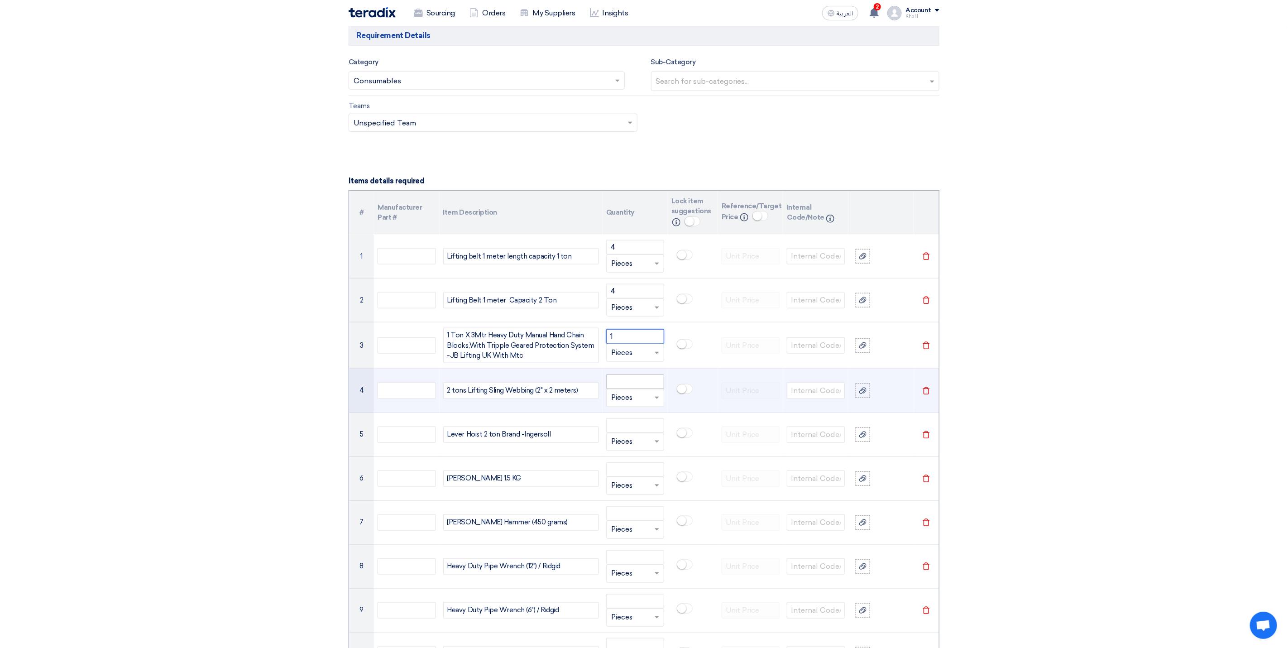
type input "1"
click at [634, 387] on input "number" at bounding box center [635, 381] width 58 height 14
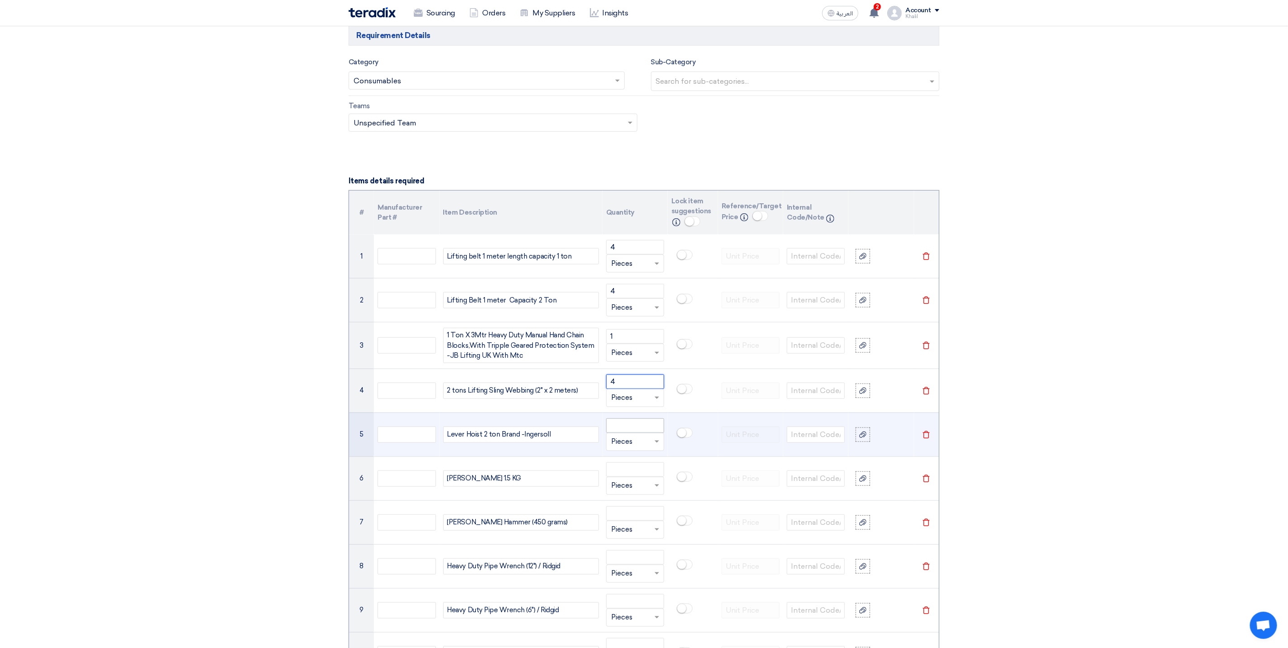
type input "4"
click at [650, 430] on input "number" at bounding box center [635, 425] width 58 height 14
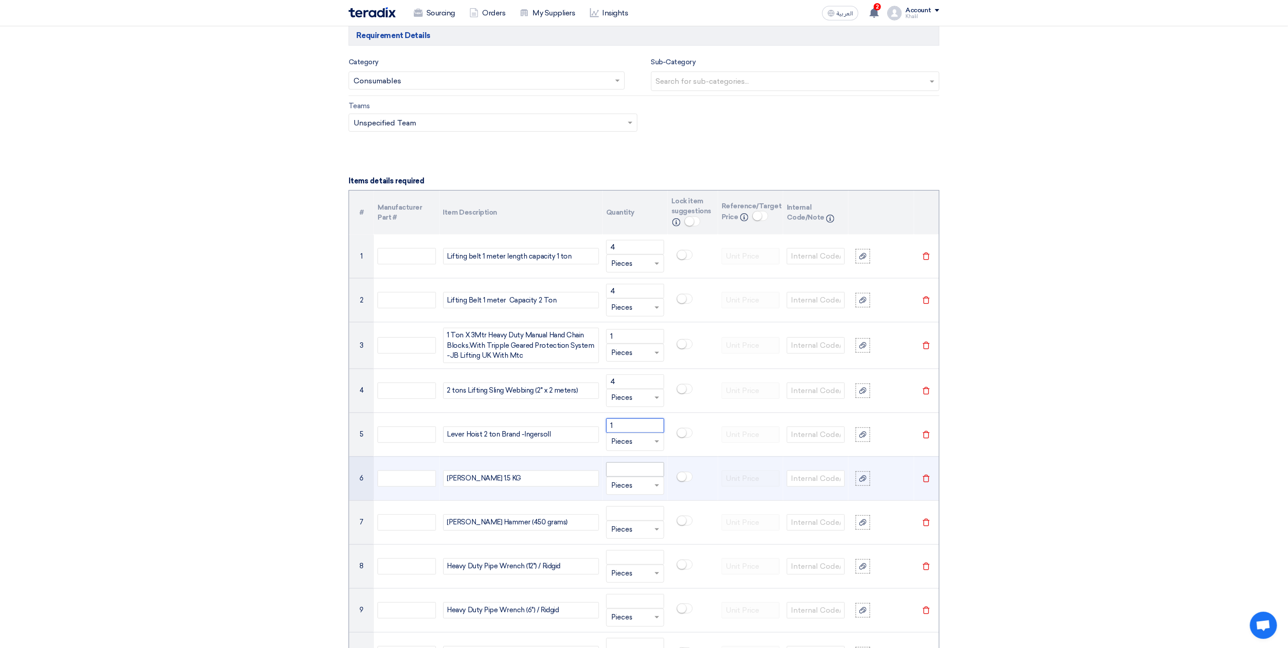
type input "1"
click at [635, 477] on input "number" at bounding box center [635, 469] width 58 height 14
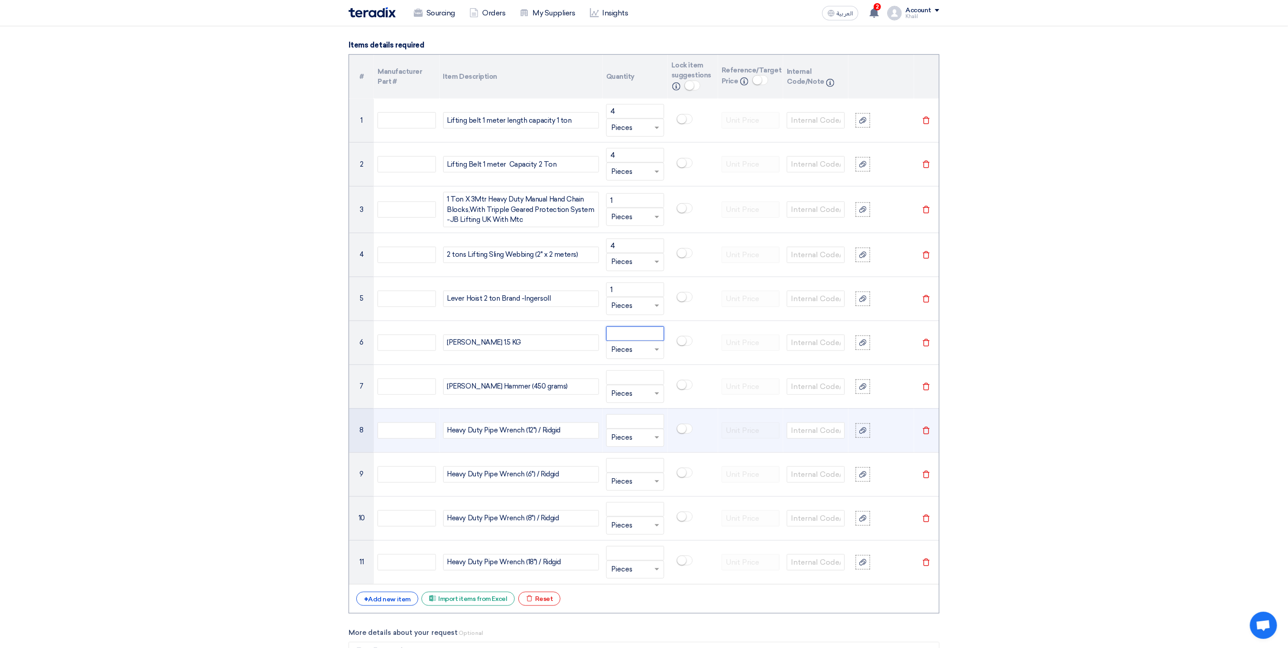
scroll to position [731, 0]
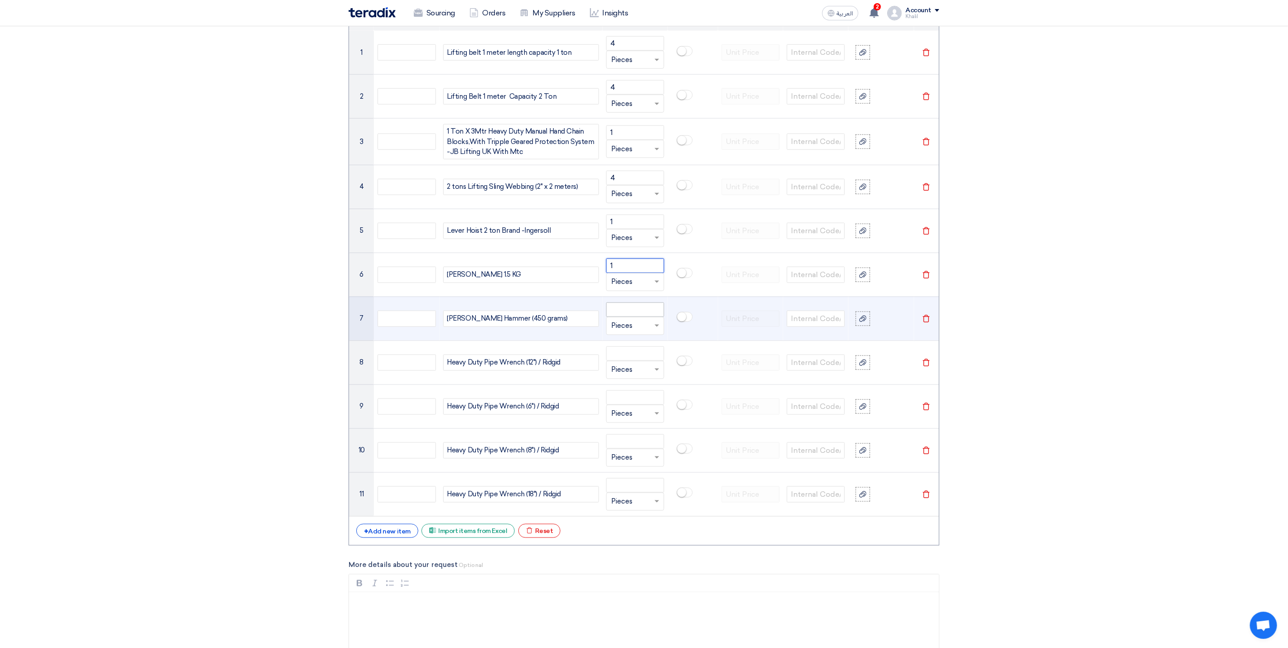
type input "1"
click at [643, 315] on input "number" at bounding box center [635, 309] width 58 height 14
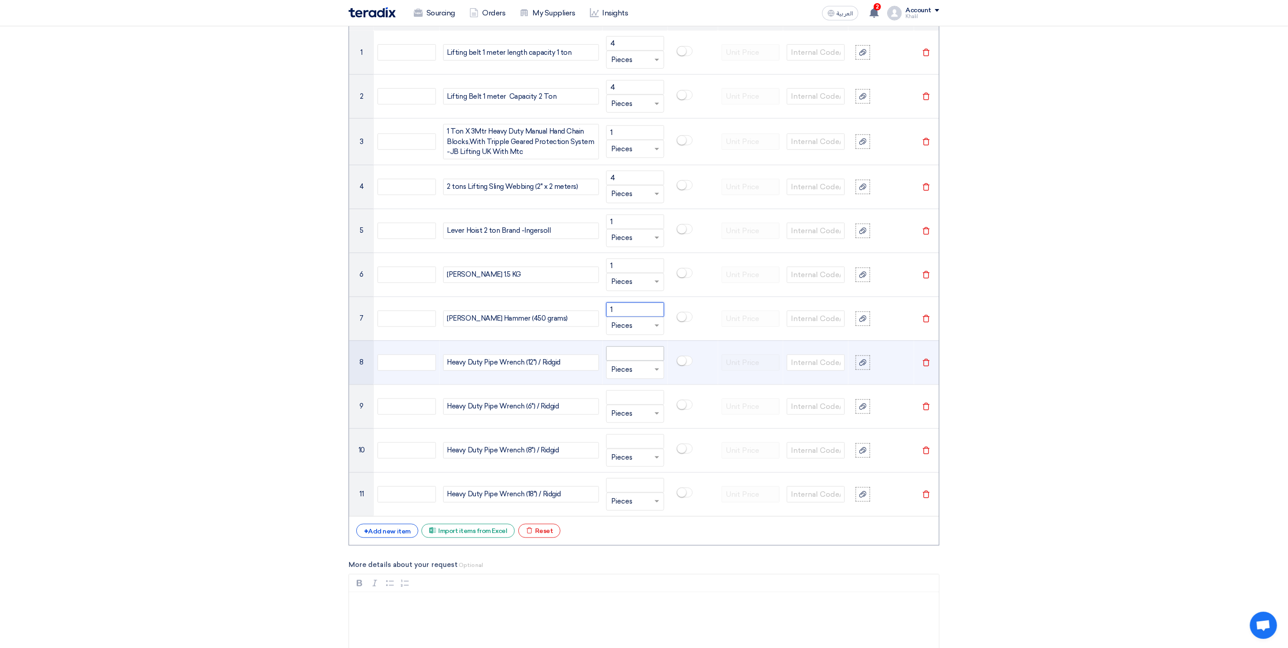
type input "1"
click at [639, 360] on input "number" at bounding box center [635, 353] width 58 height 14
drag, startPoint x: 630, startPoint y: 358, endPoint x: 606, endPoint y: 357, distance: 24.0
click at [606, 357] on input "1" at bounding box center [635, 353] width 58 height 14
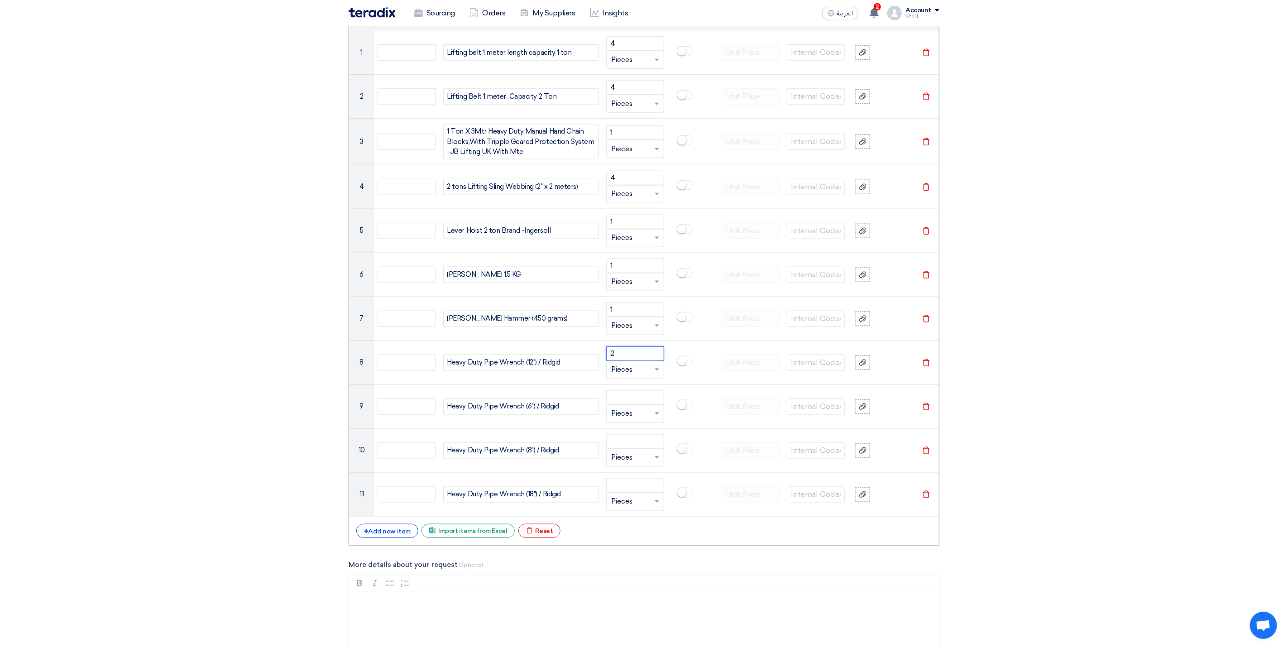
type input "2"
click at [621, 405] on input "number" at bounding box center [635, 397] width 58 height 14
type input "2"
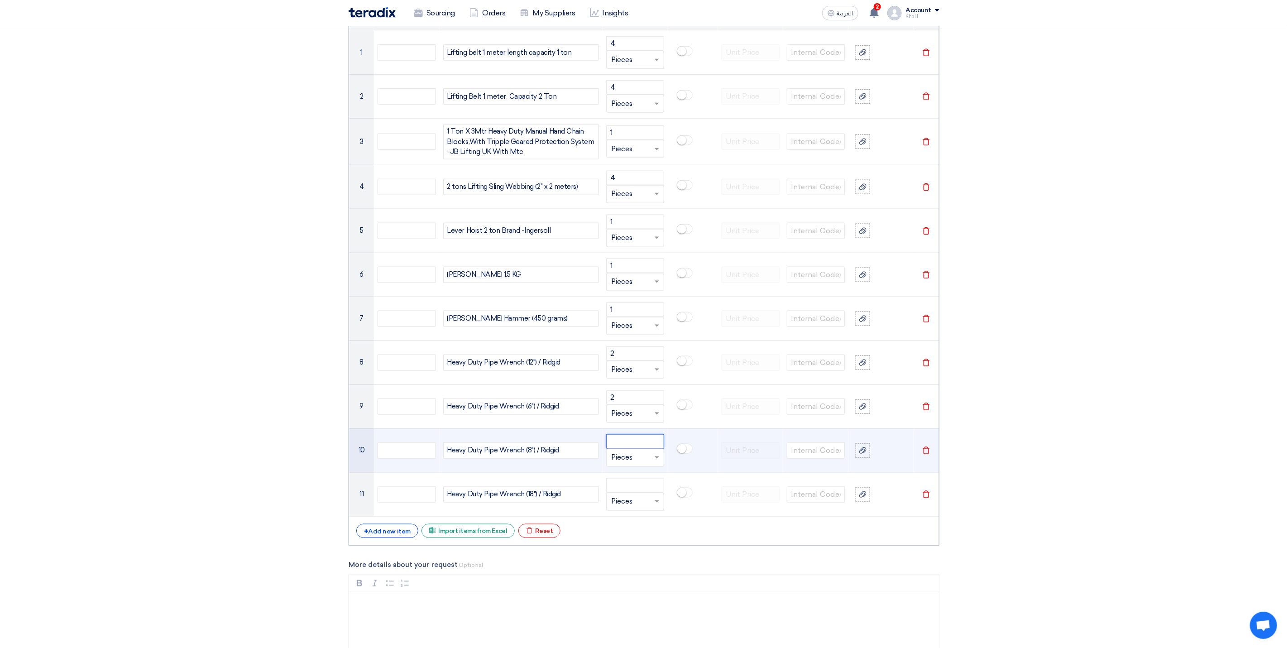
click at [618, 449] on input "number" at bounding box center [635, 441] width 58 height 14
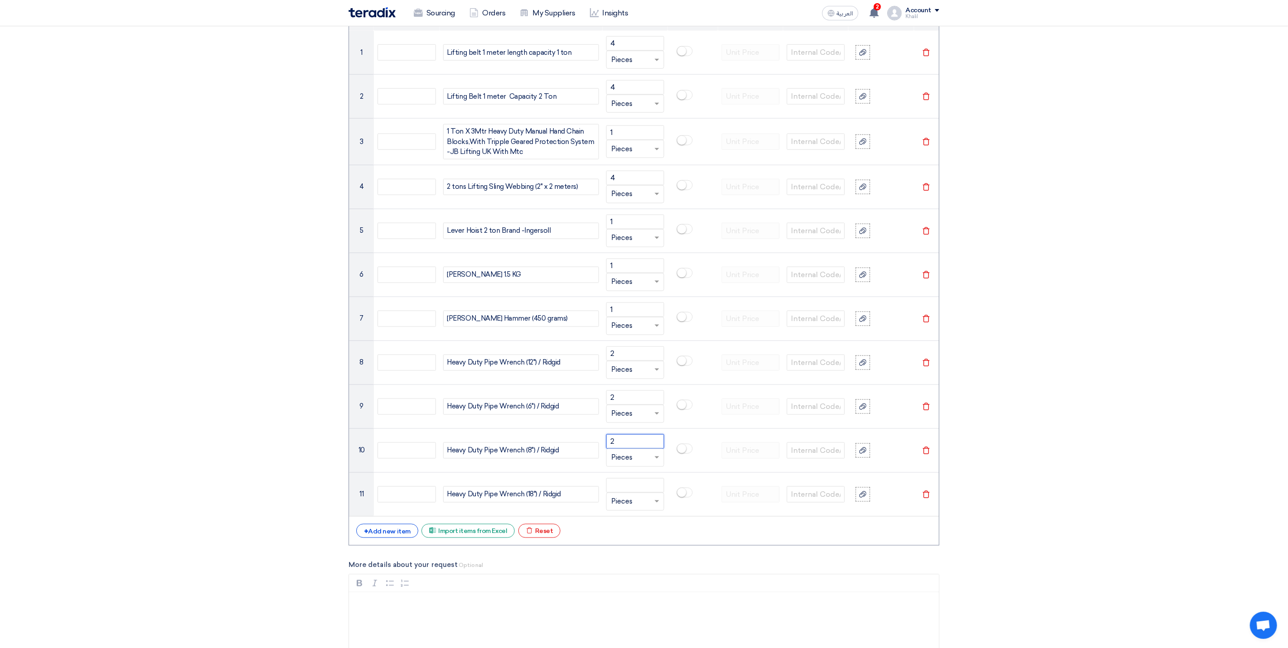
type input "2"
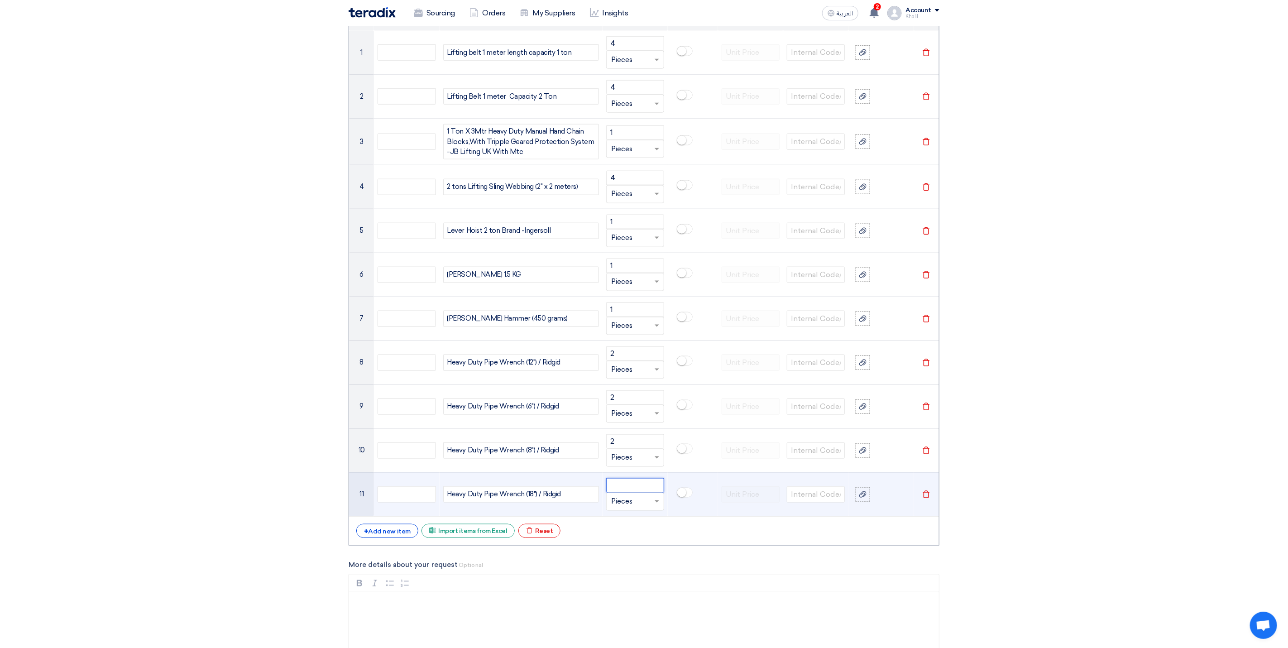
click at [622, 479] on input "number" at bounding box center [635, 485] width 58 height 14
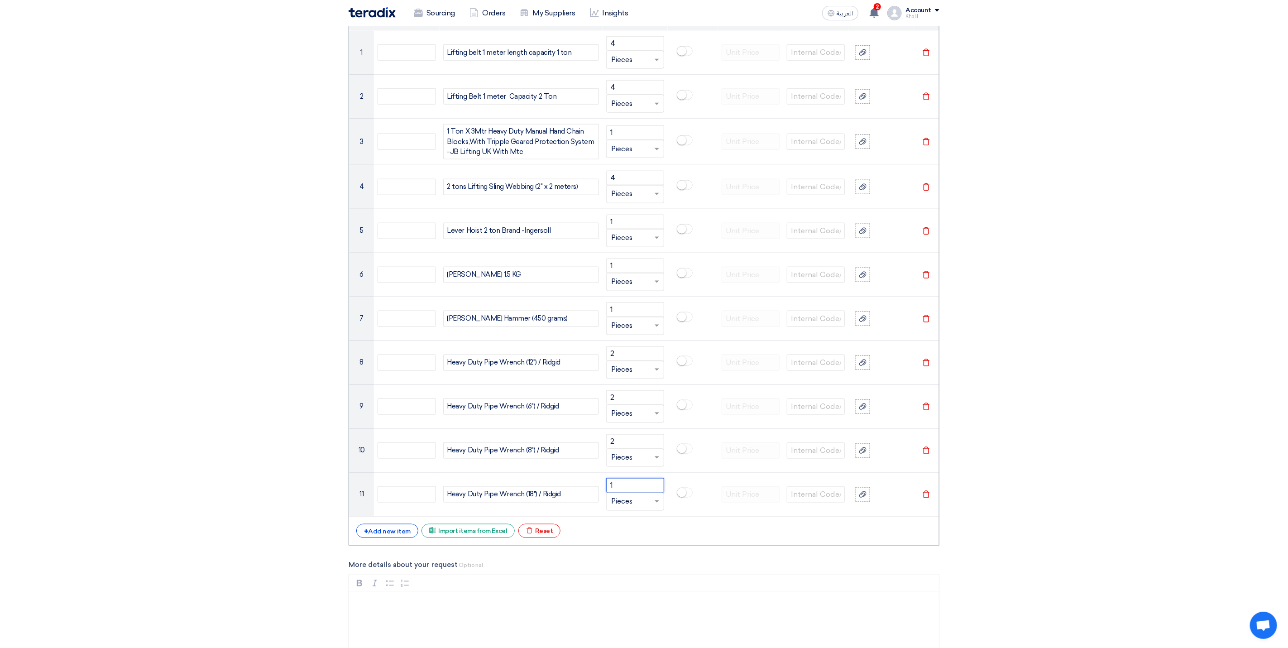
type input "1"
click at [953, 479] on section "Basic Information RFx Title RFQ-Tools-SADCP-STOM-015203 RFx Type Normal RFQ Sea…" at bounding box center [644, 383] width 1288 height 1993
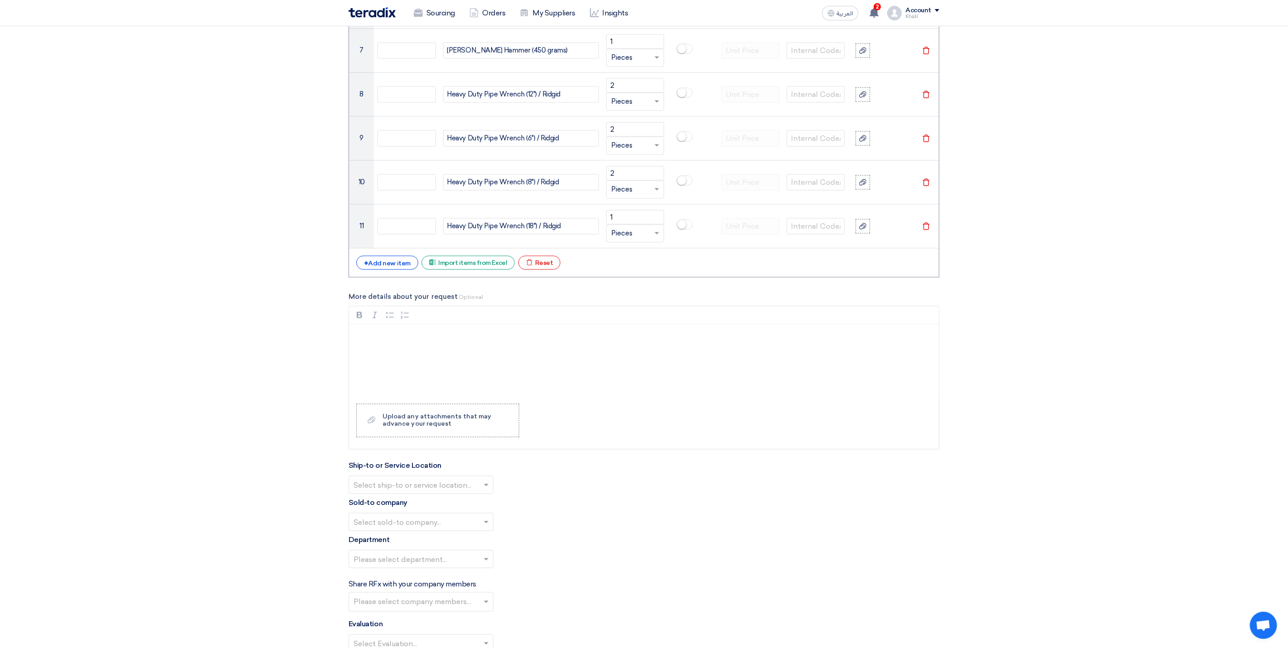
scroll to position [1002, 0]
click at [703, 349] on div "Rich Text Editor, main" at bounding box center [644, 356] width 590 height 72
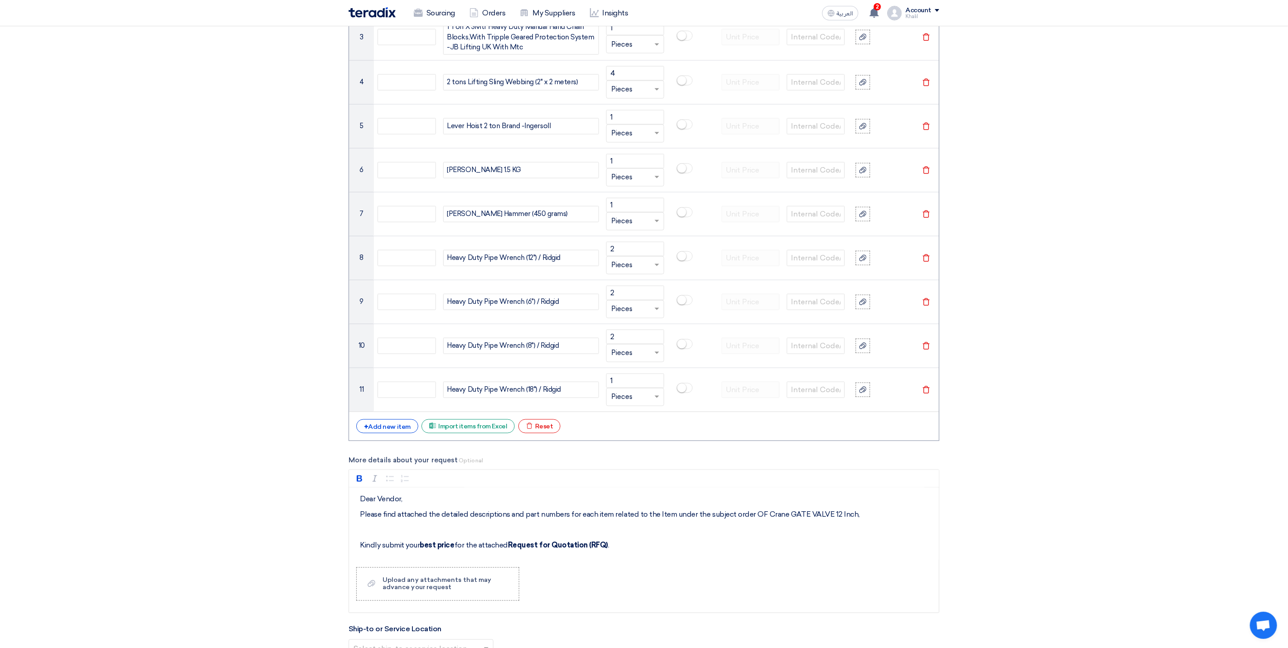
scroll to position [866, 0]
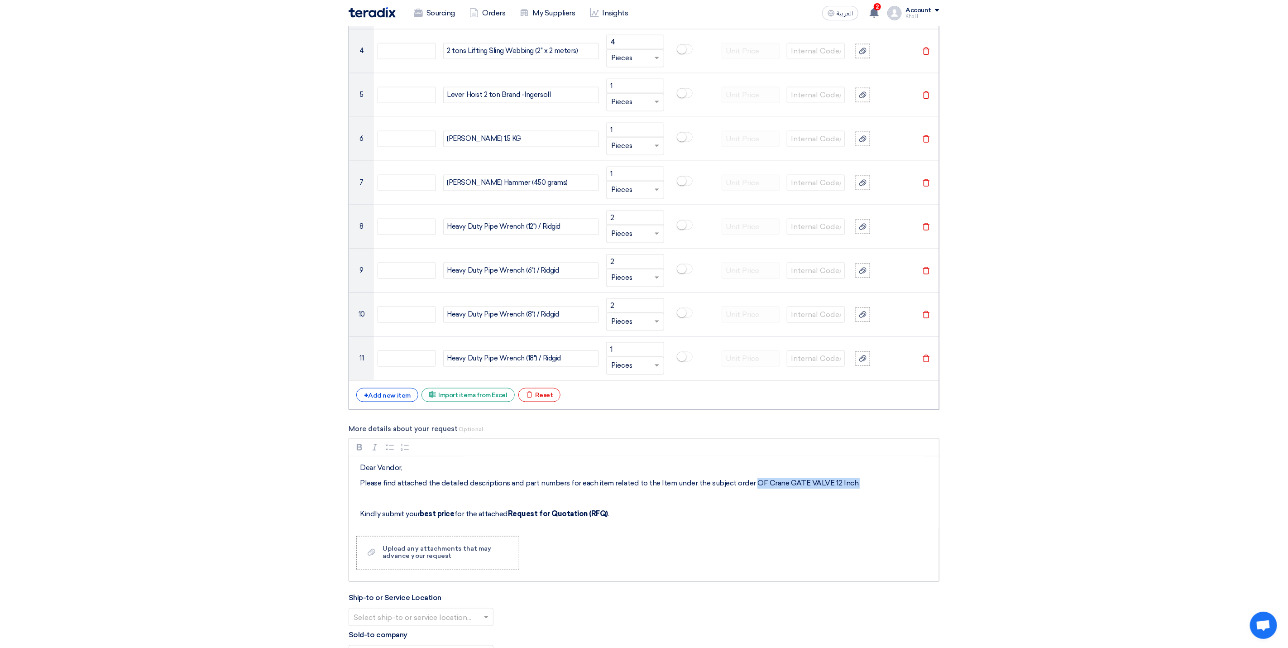
drag, startPoint x: 859, startPoint y: 492, endPoint x: 751, endPoint y: 493, distance: 107.7
click at [751, 479] on p "Please find attached the detailed descriptions and part numbers for each item r…" at bounding box center [647, 483] width 574 height 11
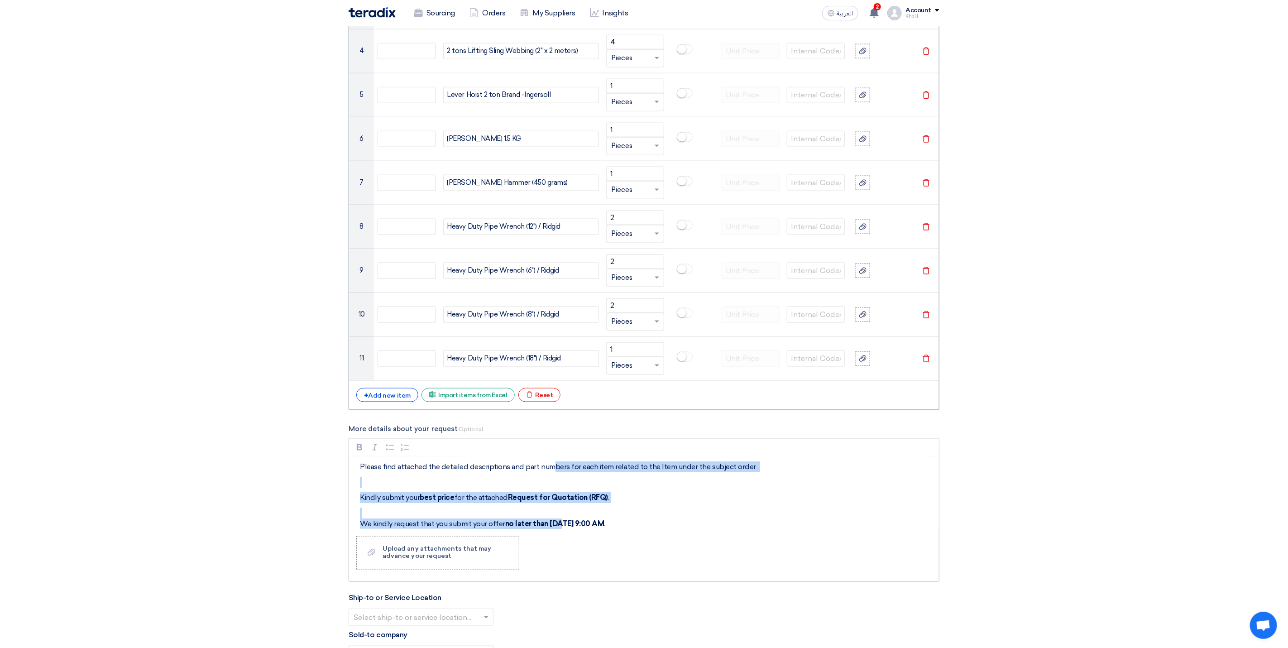
drag, startPoint x: 559, startPoint y: 480, endPoint x: 559, endPoint y: 503, distance: 23.1
click at [549, 478] on div "Dear Vendor, Please find attached the detailed descriptions and part numbers fo…" at bounding box center [644, 492] width 590 height 72
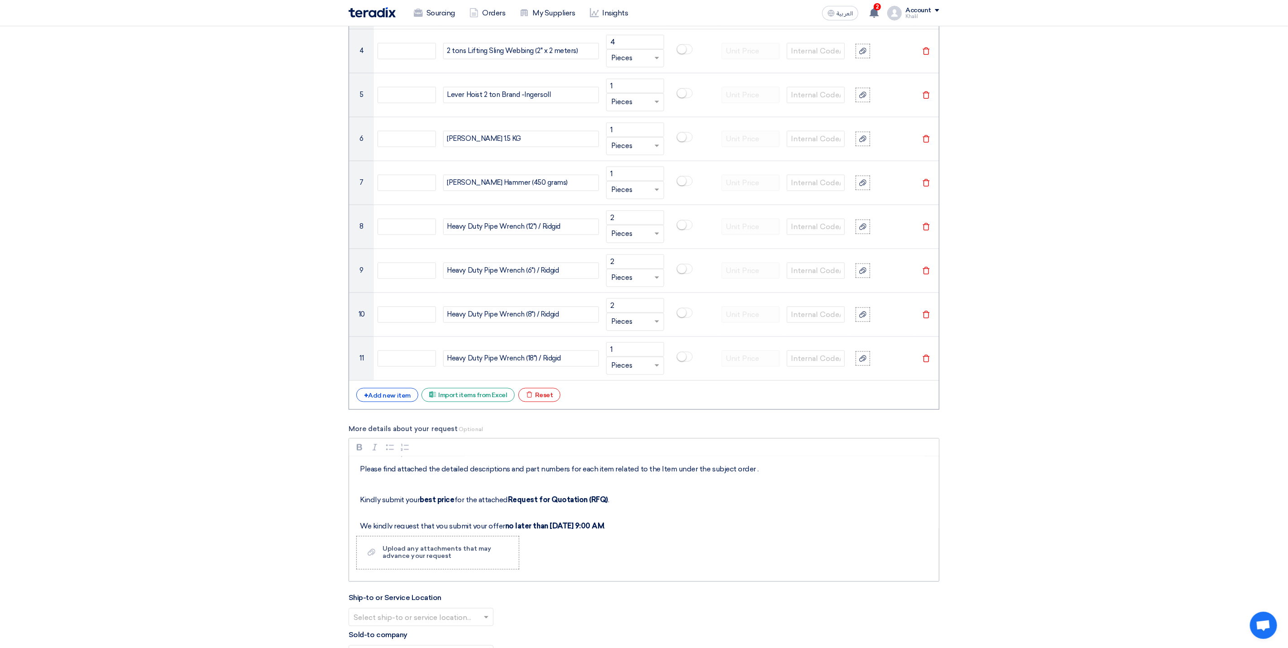
drag, startPoint x: 579, startPoint y: 539, endPoint x: 572, endPoint y: 534, distance: 8.7
click at [578, 479] on div "Rich Text Editor Bold (CTRL+B) Bold Italic (CTRL+I) Italic Bulleted List Bullet…" at bounding box center [644, 509] width 591 height 143
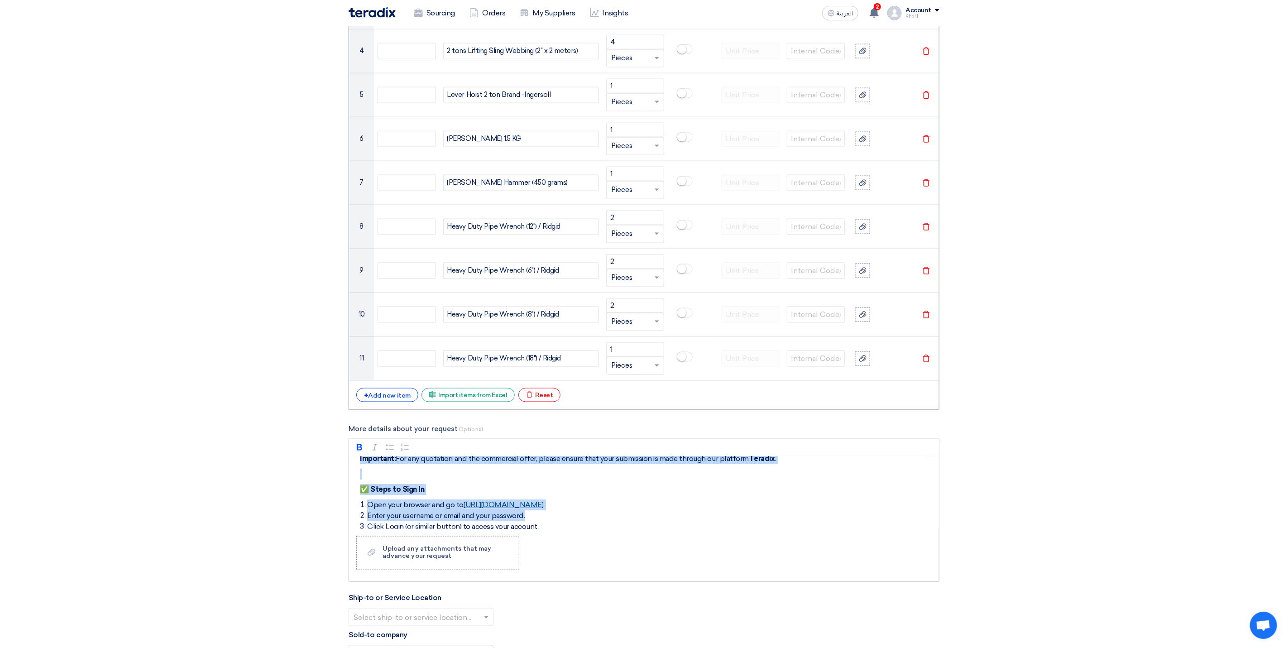
drag, startPoint x: 557, startPoint y: 531, endPoint x: 549, endPoint y: 530, distance: 7.8
click at [549, 479] on div "Dear Vendor, Please find attached the detailed descriptions and part numbers fo…" at bounding box center [644, 492] width 590 height 72
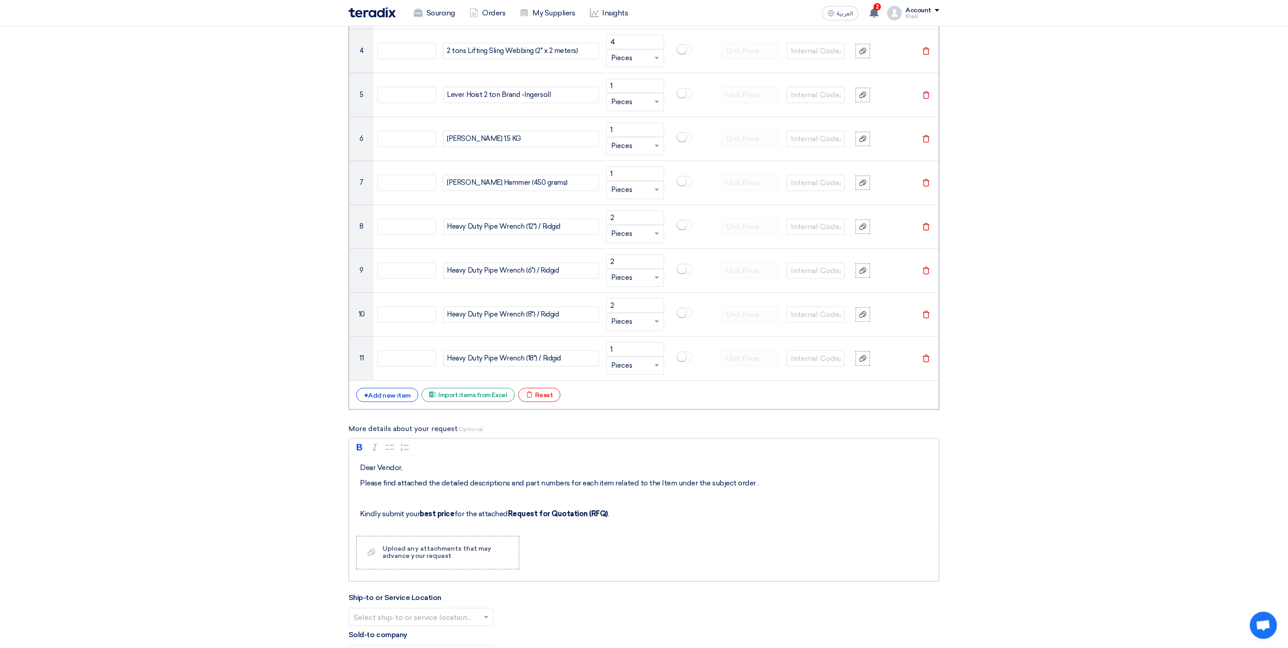
scroll to position [68, 0]
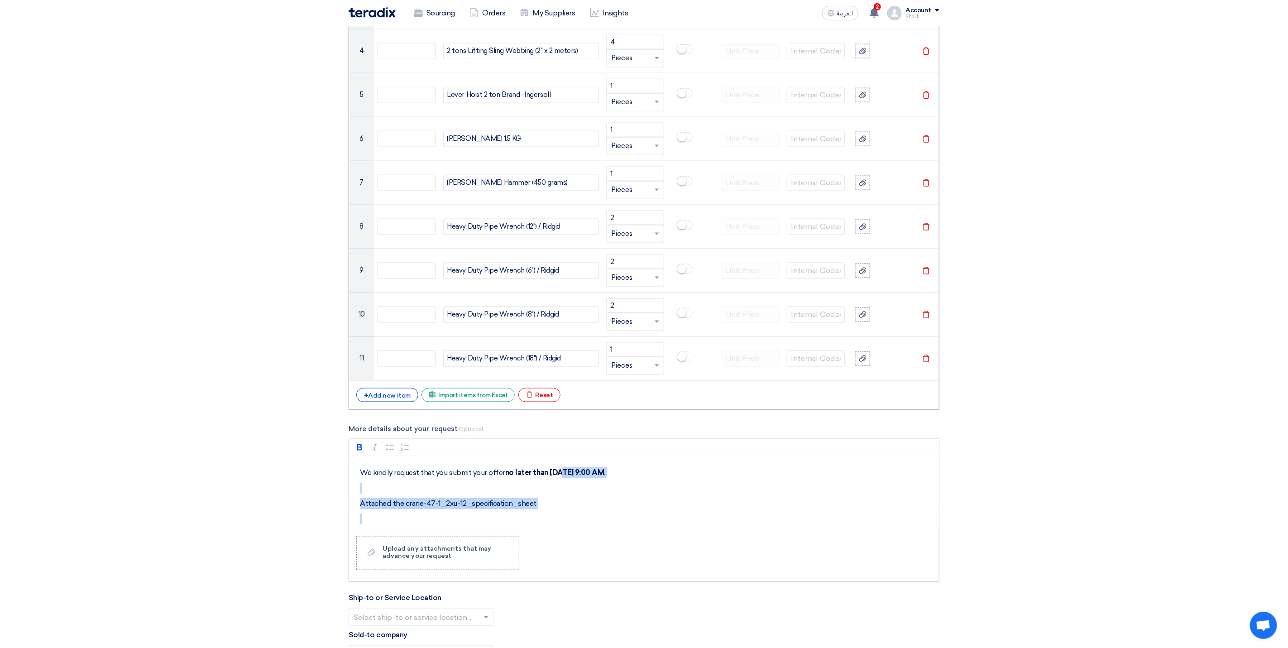
click at [559, 479] on p "Rich Text Editor, main" at bounding box center [647, 488] width 574 height 11
drag, startPoint x: 549, startPoint y: 485, endPoint x: 553, endPoint y: 483, distance: 4.7
click at [553, 477] on strong "no later than [DATE] 9:00 AM" at bounding box center [554, 472] width 99 height 9
click at [561, 477] on strong "no later than 1 September 2025 at 9:00 AM" at bounding box center [554, 472] width 99 height 9
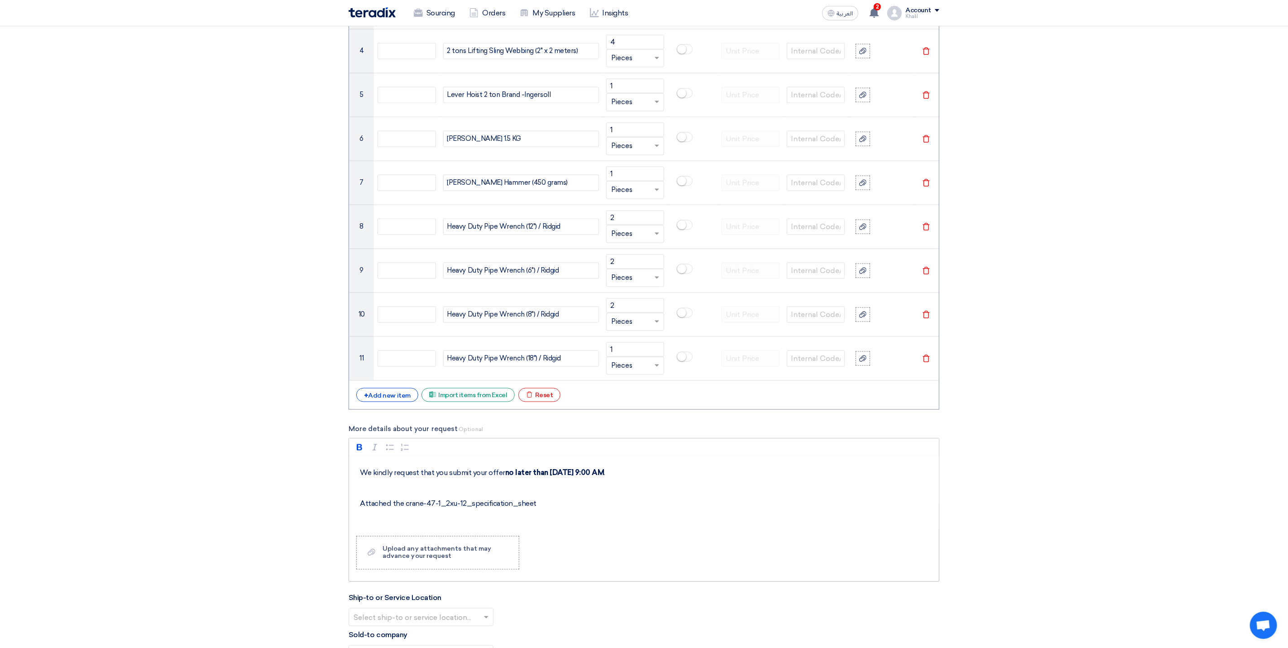
click at [593, 479] on p "Attached the crane-47-1_2xu-12_specification_sheet" at bounding box center [647, 503] width 574 height 11
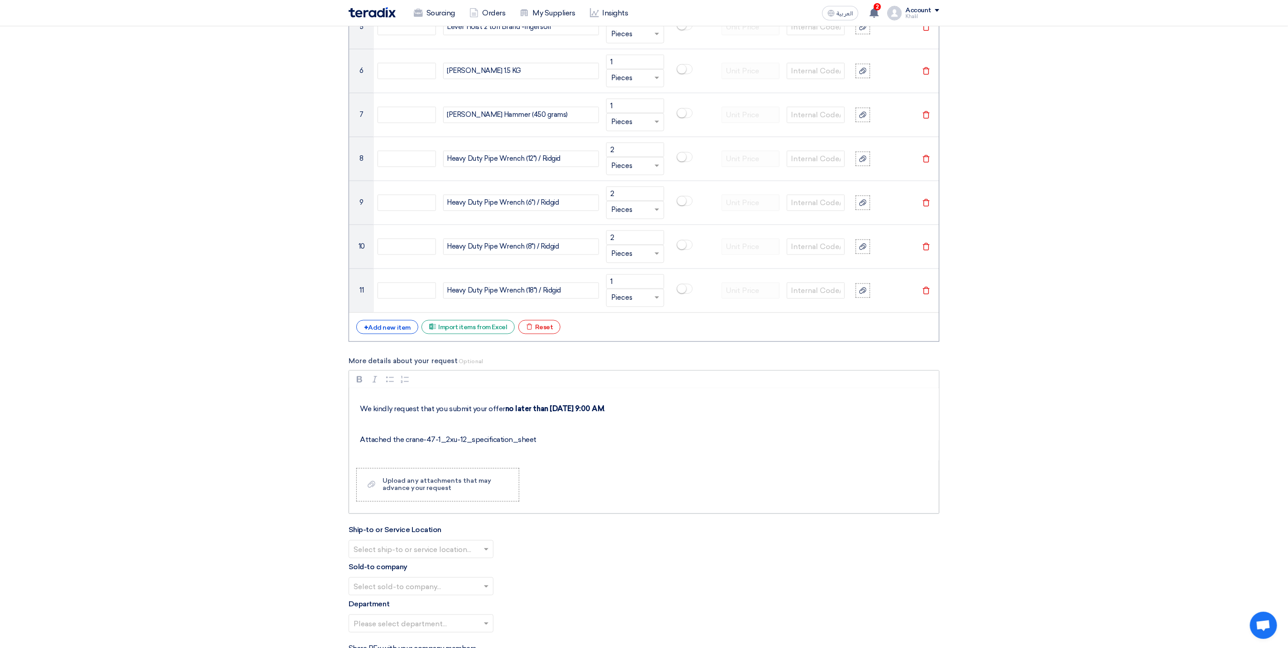
scroll to position [0, 0]
click at [750, 461] on div "Dear Vendor, Please find attached the detailed descriptions and part numbers fo…" at bounding box center [644, 424] width 590 height 72
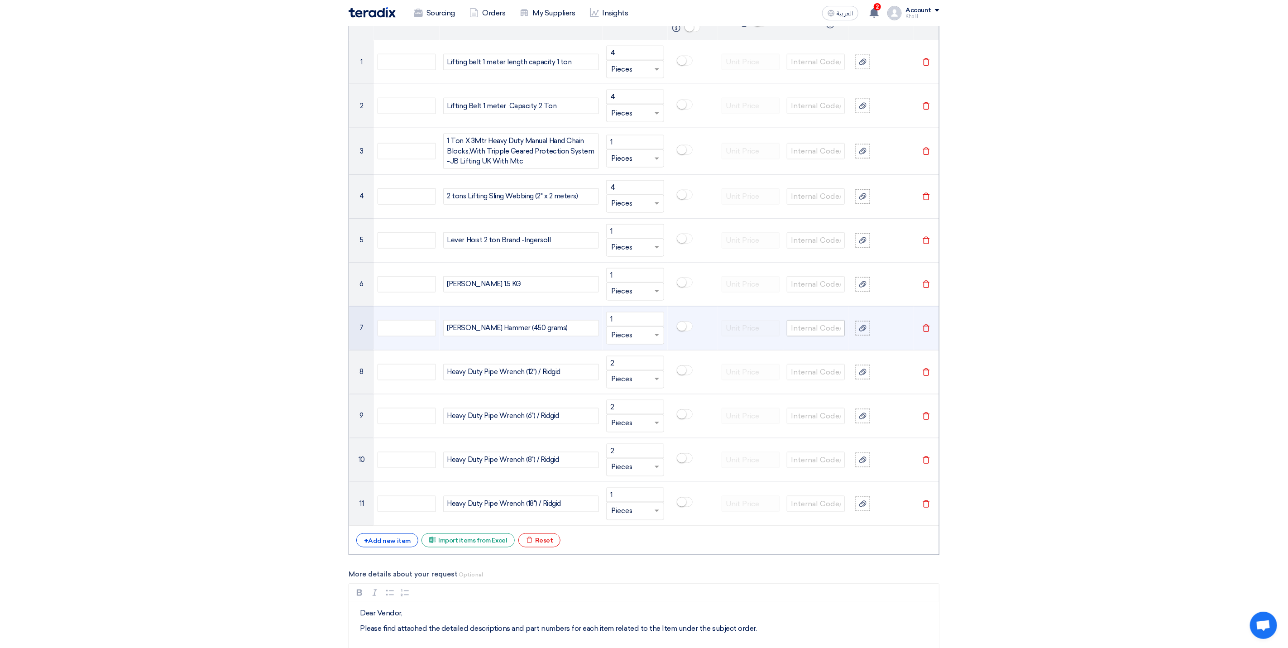
scroll to position [866, 0]
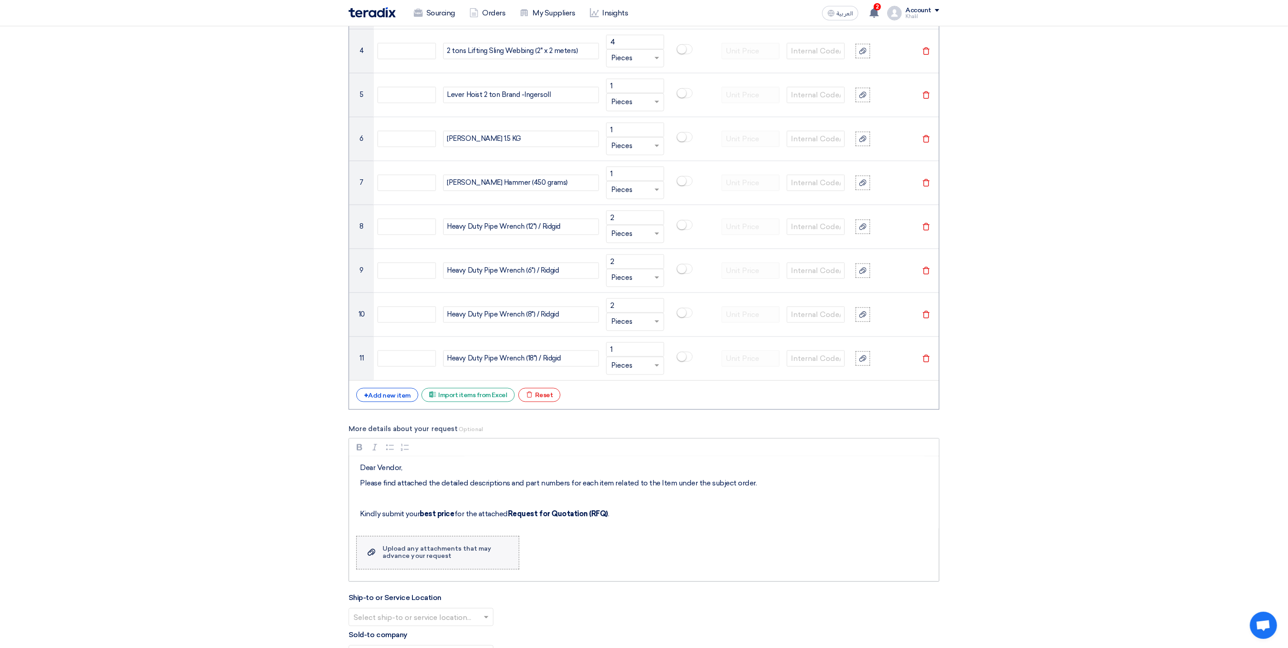
click at [490, 479] on div "Upload any attachments that may advance your request" at bounding box center [445, 552] width 127 height 14
click at [0, 0] on input "Upload a file Upload any attachments that may advance your request" at bounding box center [0, 0] width 0 height 0
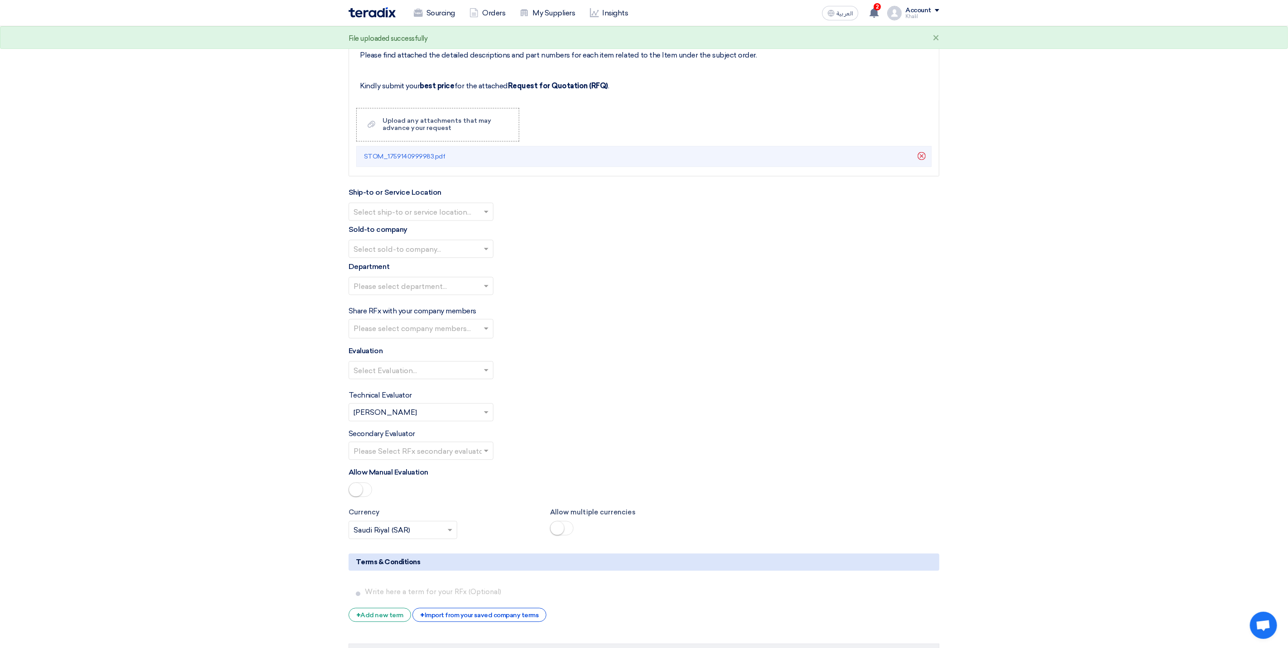
scroll to position [1342, 0]
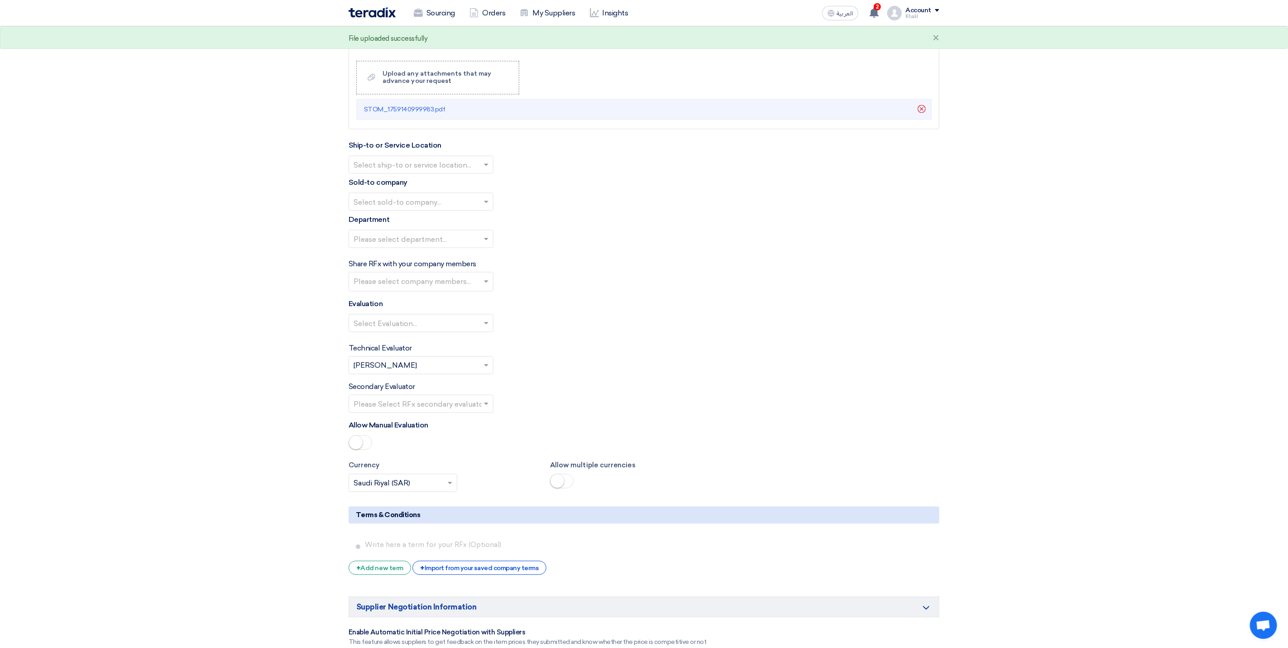
click at [488, 170] on span at bounding box center [487, 164] width 11 height 11
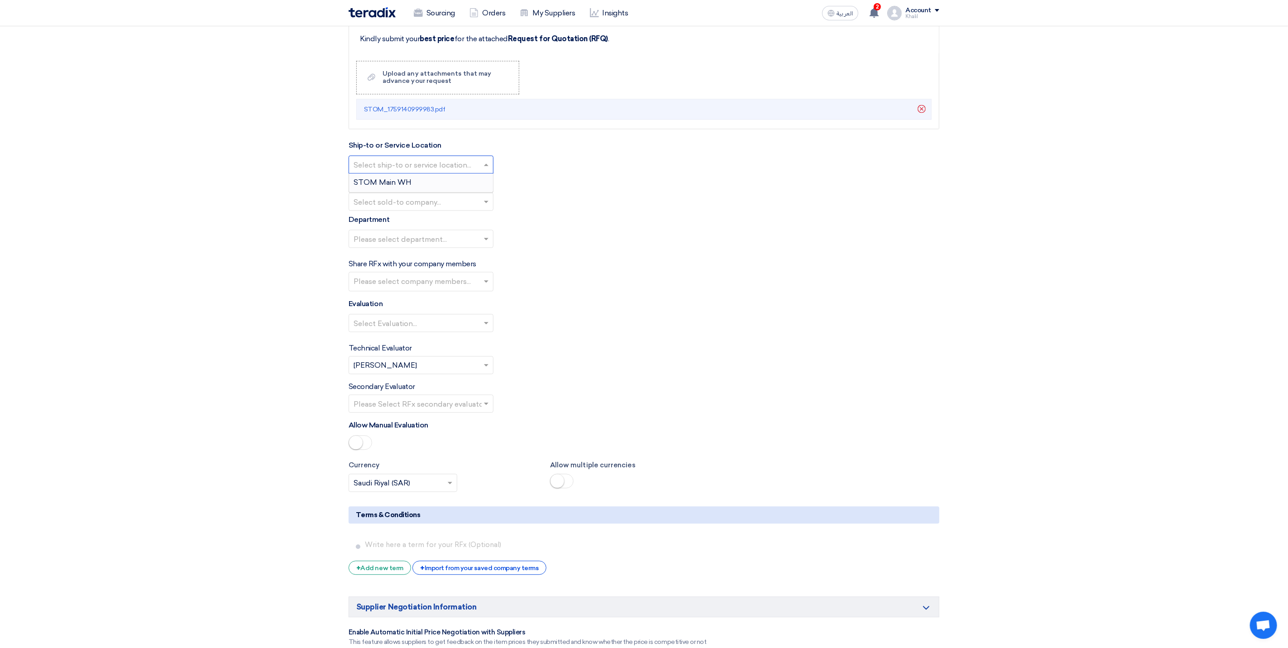
click at [481, 191] on div "STOM Main WH" at bounding box center [421, 182] width 144 height 18
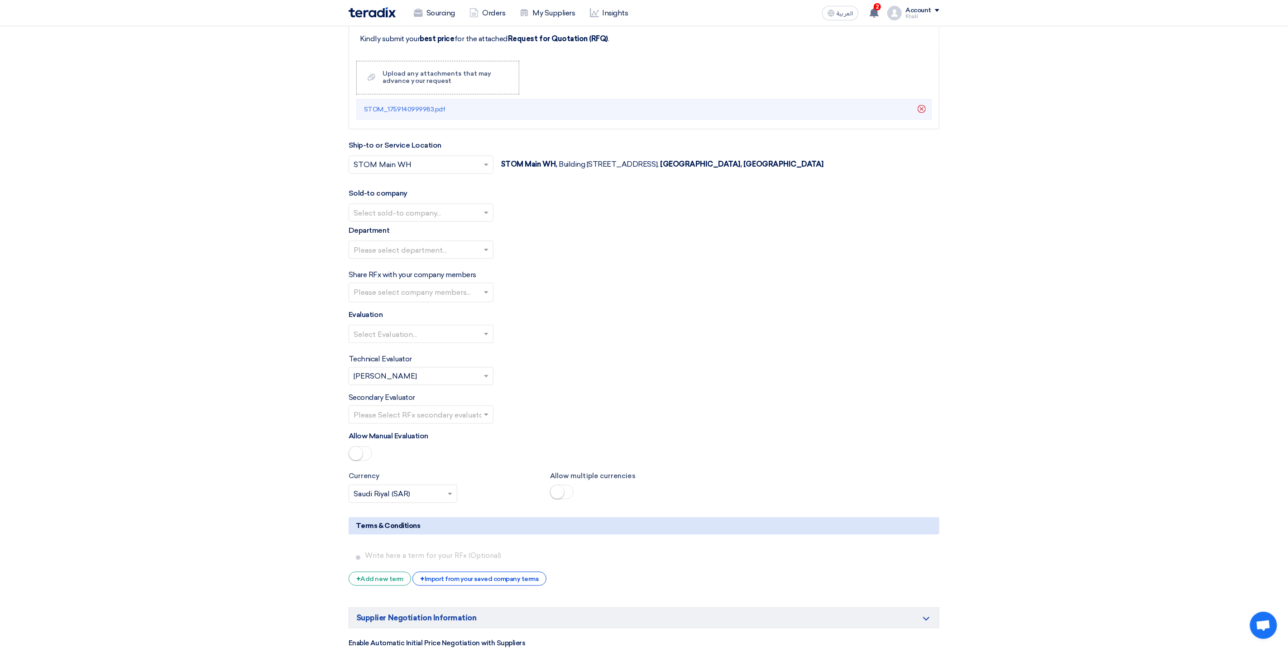
click at [477, 219] on input "text" at bounding box center [417, 213] width 126 height 15
click at [471, 258] on div "STDC - Khobar" at bounding box center [421, 249] width 144 height 18
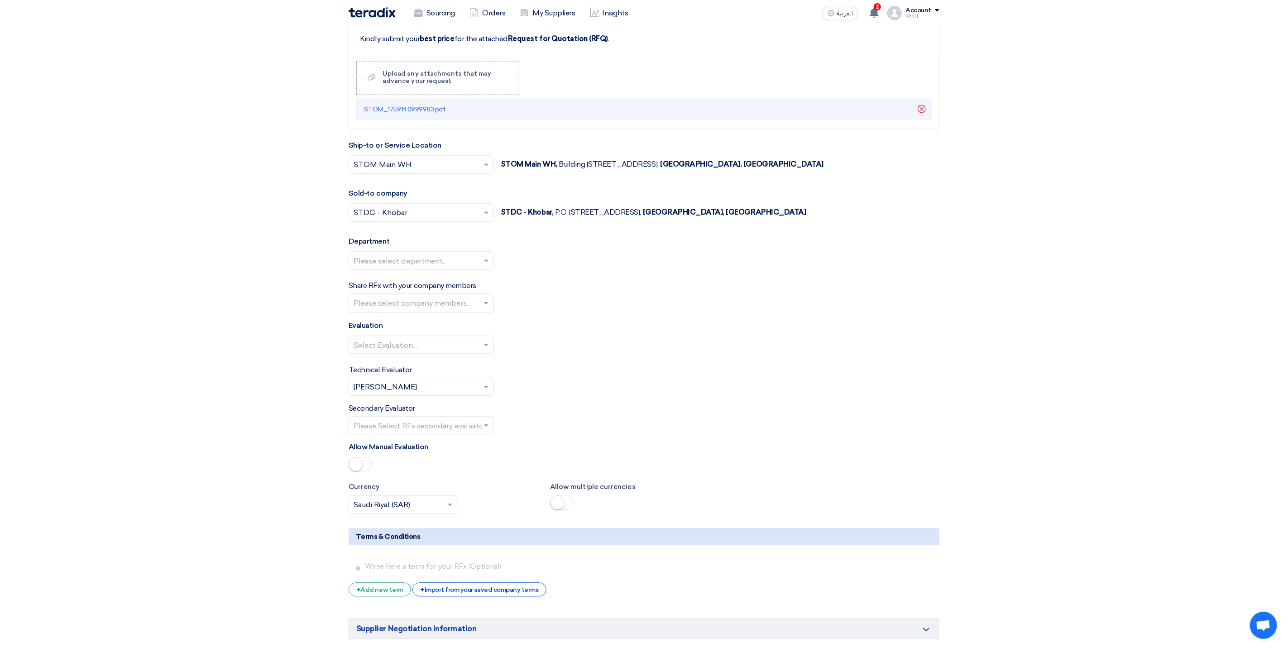
click at [470, 268] on input "text" at bounding box center [417, 260] width 126 height 15
click at [466, 287] on div "General Department" at bounding box center [421, 278] width 144 height 18
click at [460, 311] on input "text" at bounding box center [422, 303] width 137 height 15
click at [452, 331] on div "Abdullah Khalid ababtain" at bounding box center [421, 322] width 144 height 19
click at [549, 359] on div "Select Evaluation..." at bounding box center [644, 347] width 591 height 25
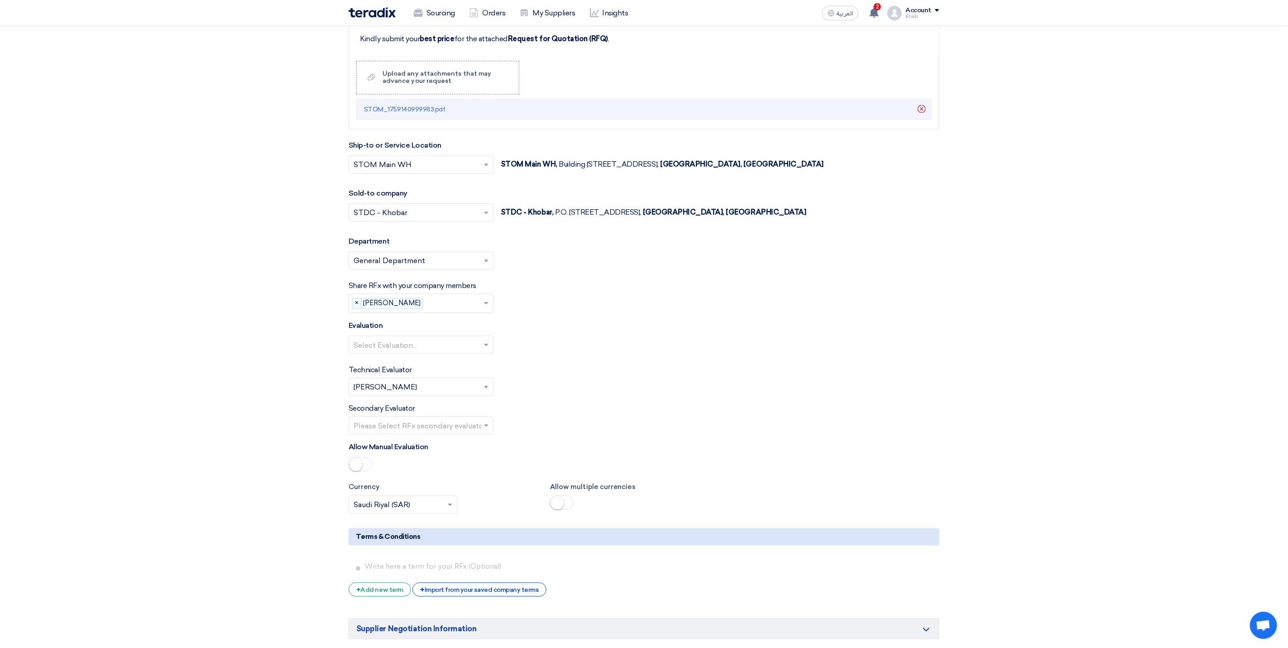
click at [490, 350] on span at bounding box center [487, 344] width 11 height 11
click at [477, 372] on div "Standard Criteria" at bounding box center [421, 363] width 144 height 18
click at [484, 426] on span at bounding box center [486, 425] width 5 height 2
click at [417, 447] on span "Abdullah Khalid ababtain" at bounding box center [385, 443] width 63 height 9
click at [525, 470] on div "Allow Manual Evaluation" at bounding box center [644, 457] width 591 height 33
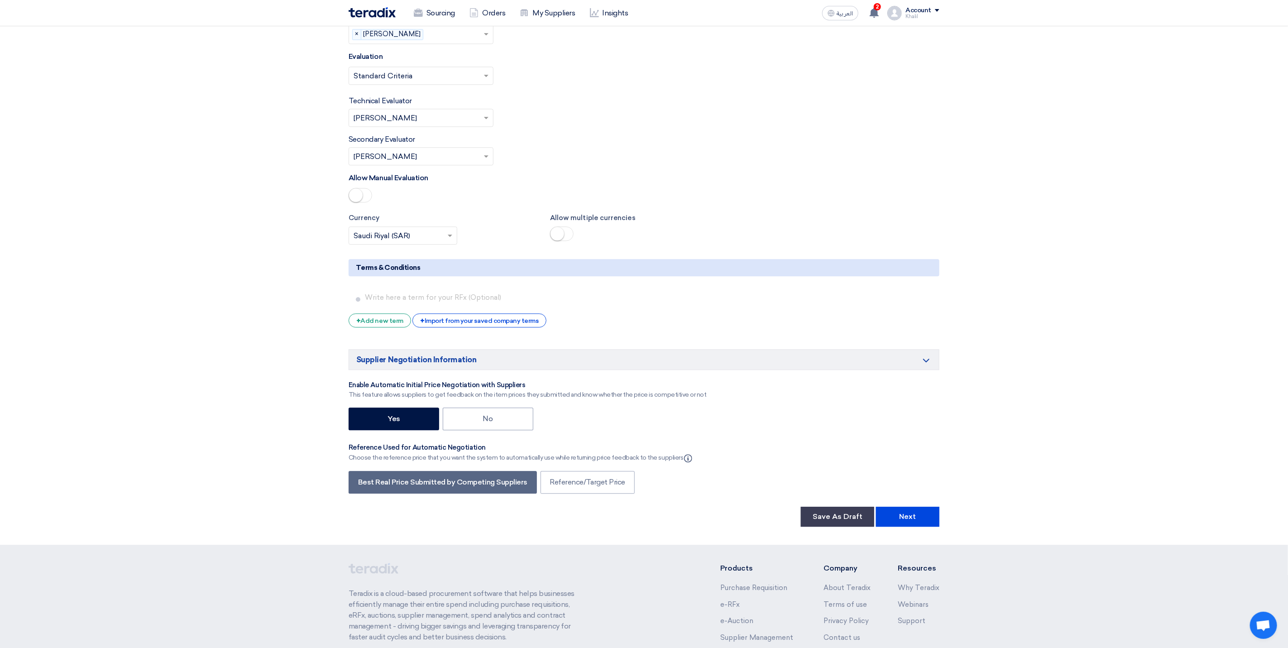
scroll to position [1613, 0]
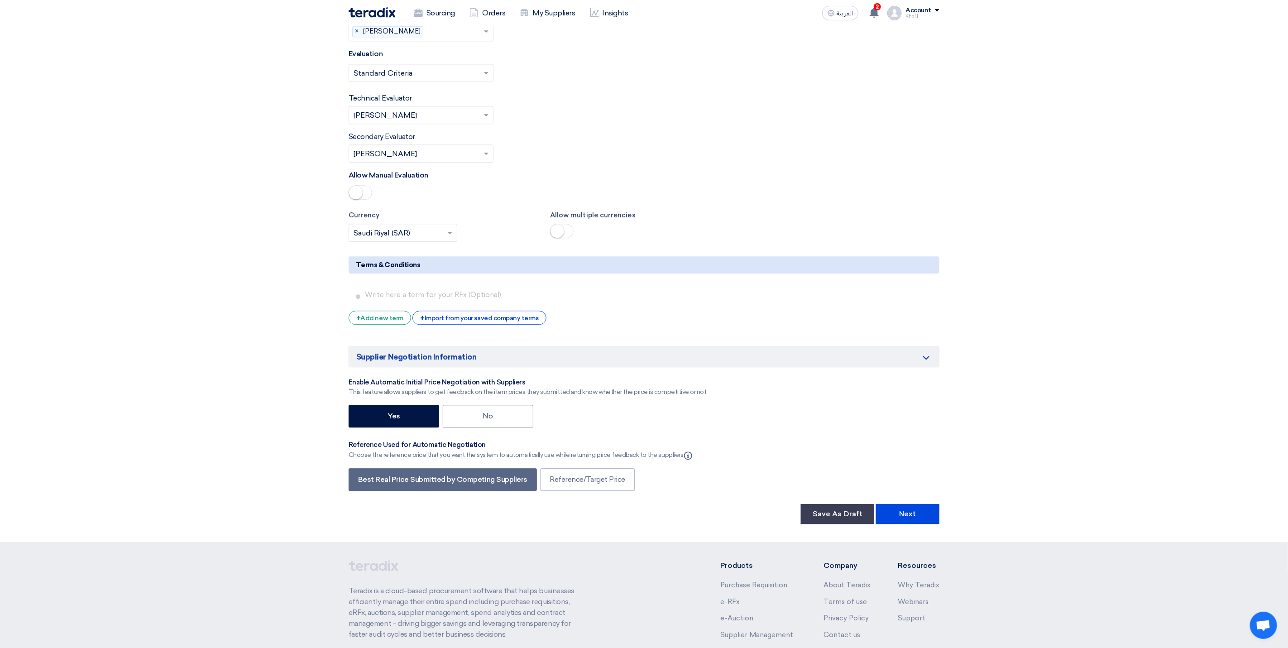
click at [481, 325] on div "+ Import from your saved company terms" at bounding box center [479, 318] width 134 height 14
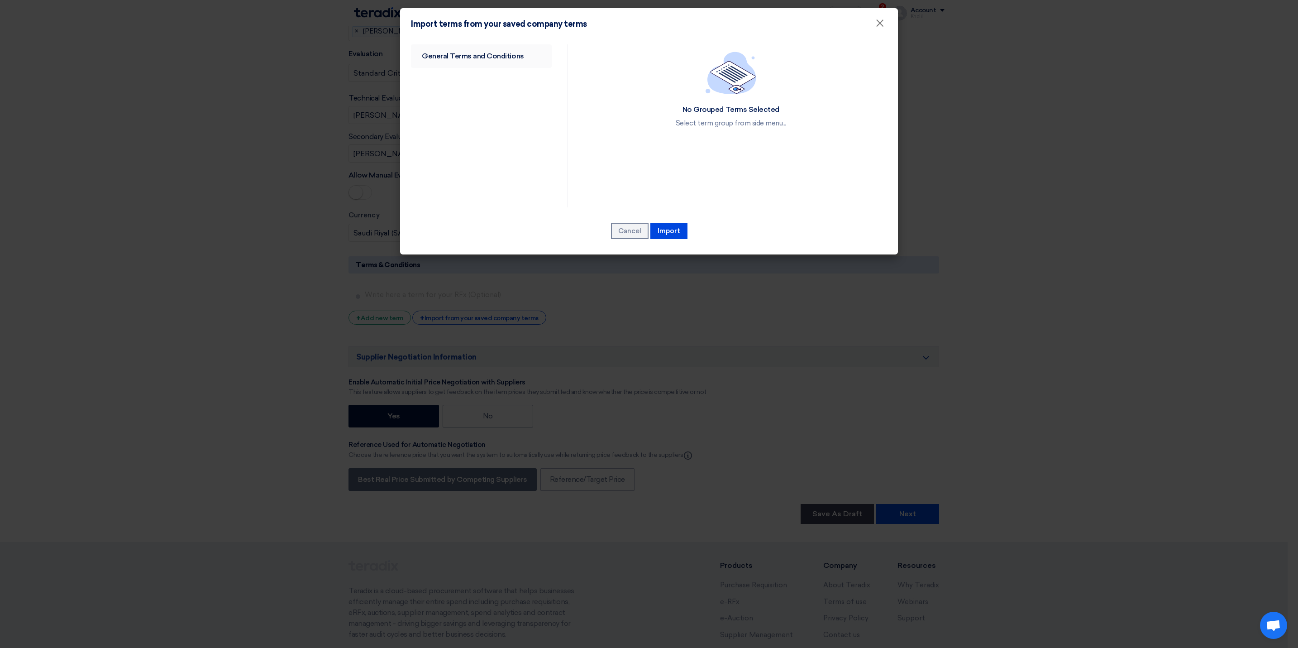
click at [516, 53] on link "General Terms and Conditions" at bounding box center [481, 56] width 141 height 24
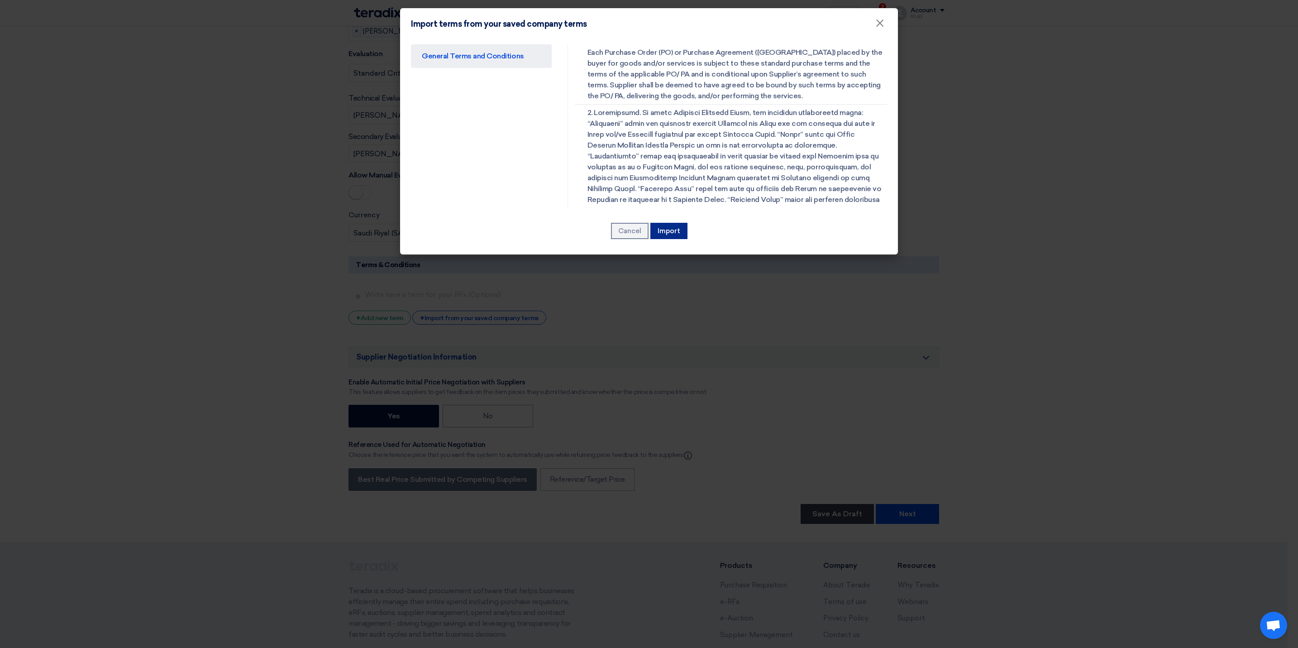
click at [668, 229] on button "Import" at bounding box center [668, 231] width 37 height 16
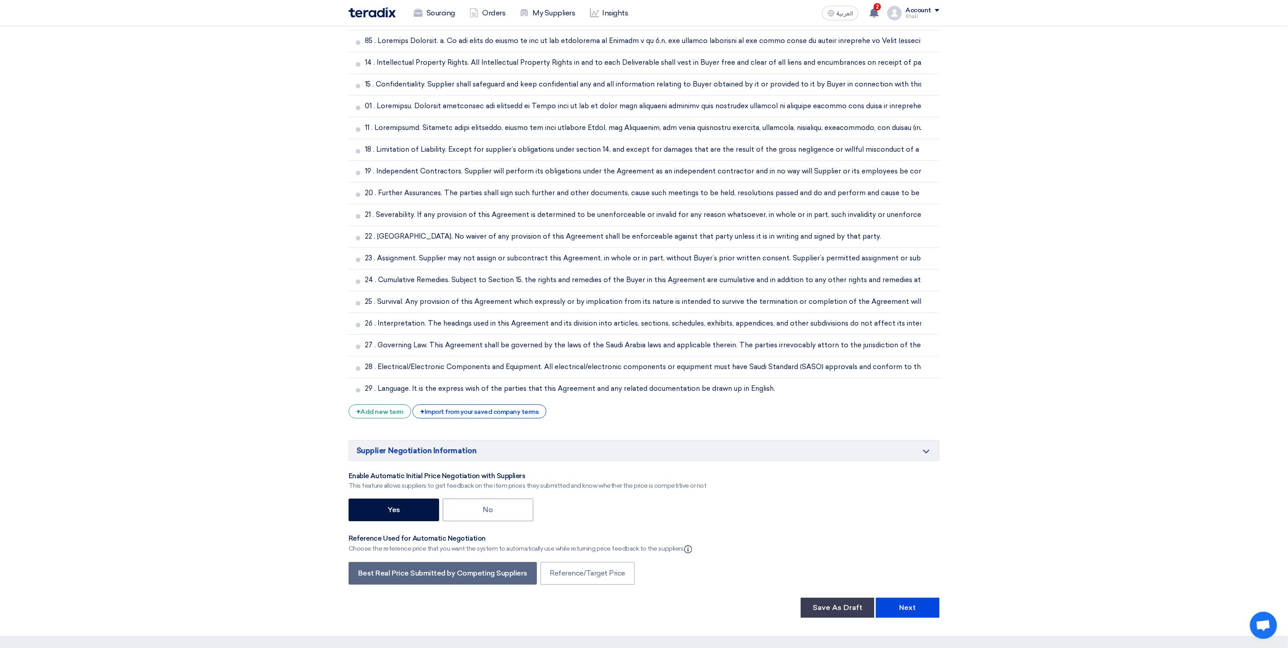
scroll to position [2378, 0]
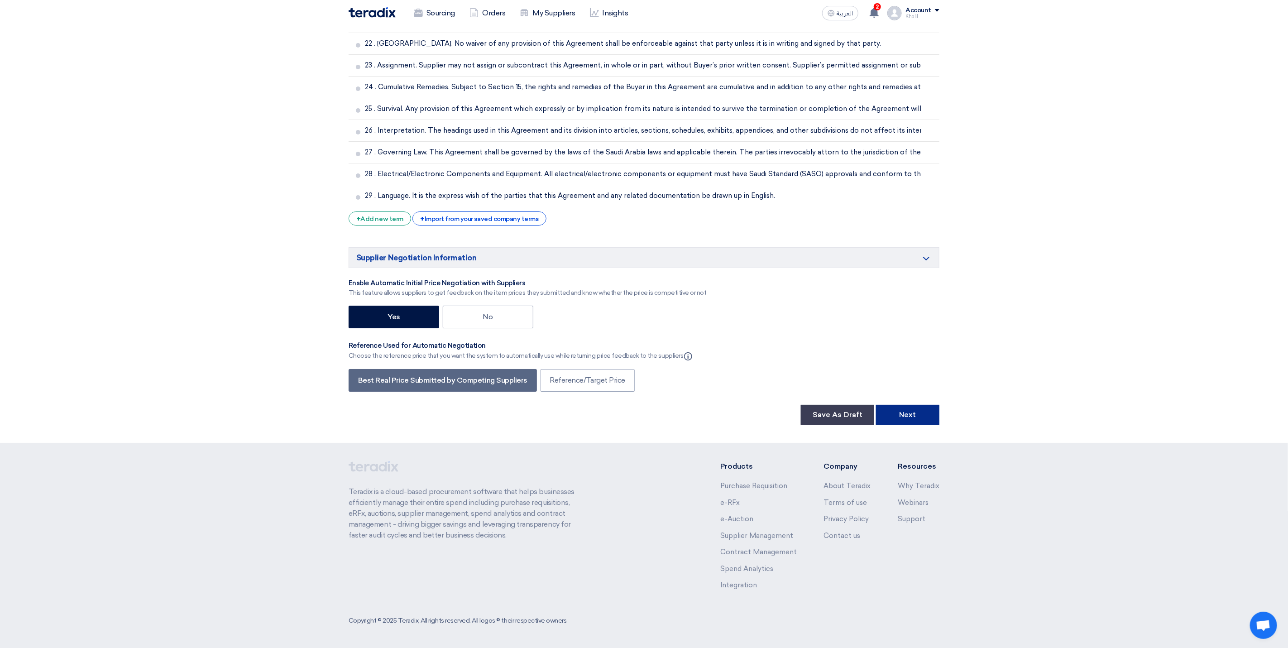
click at [922, 415] on button "Next" at bounding box center [907, 415] width 63 height 20
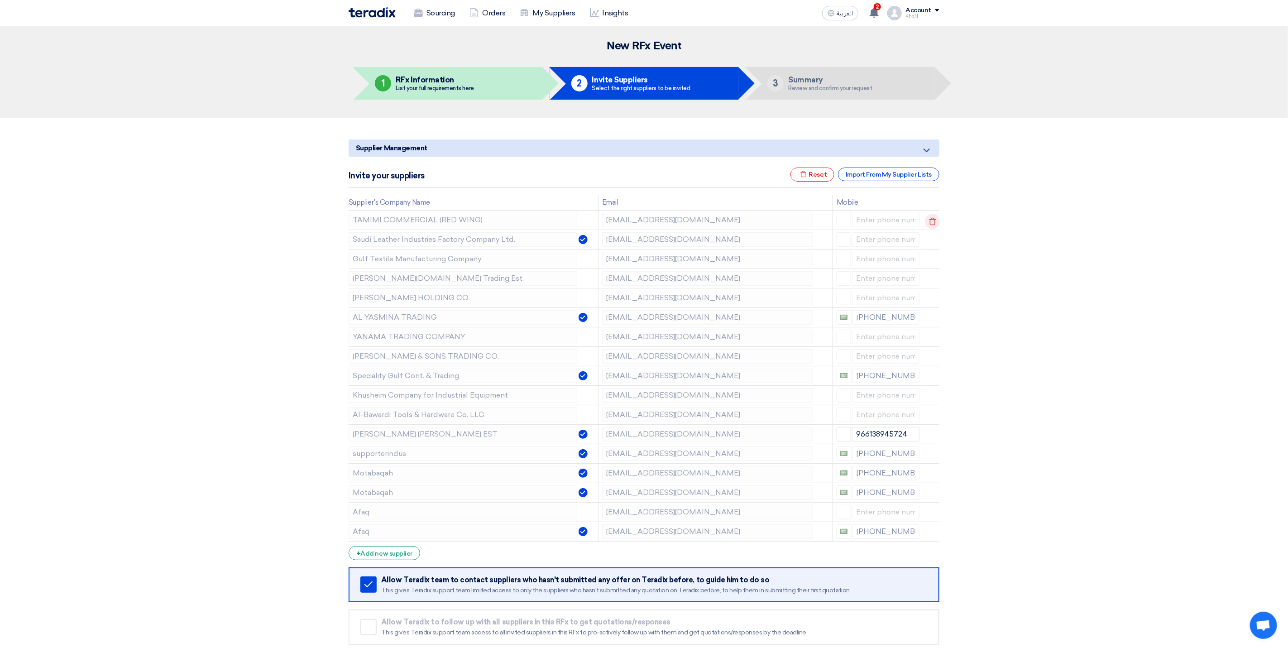
click at [938, 220] on icon at bounding box center [932, 221] width 15 height 15
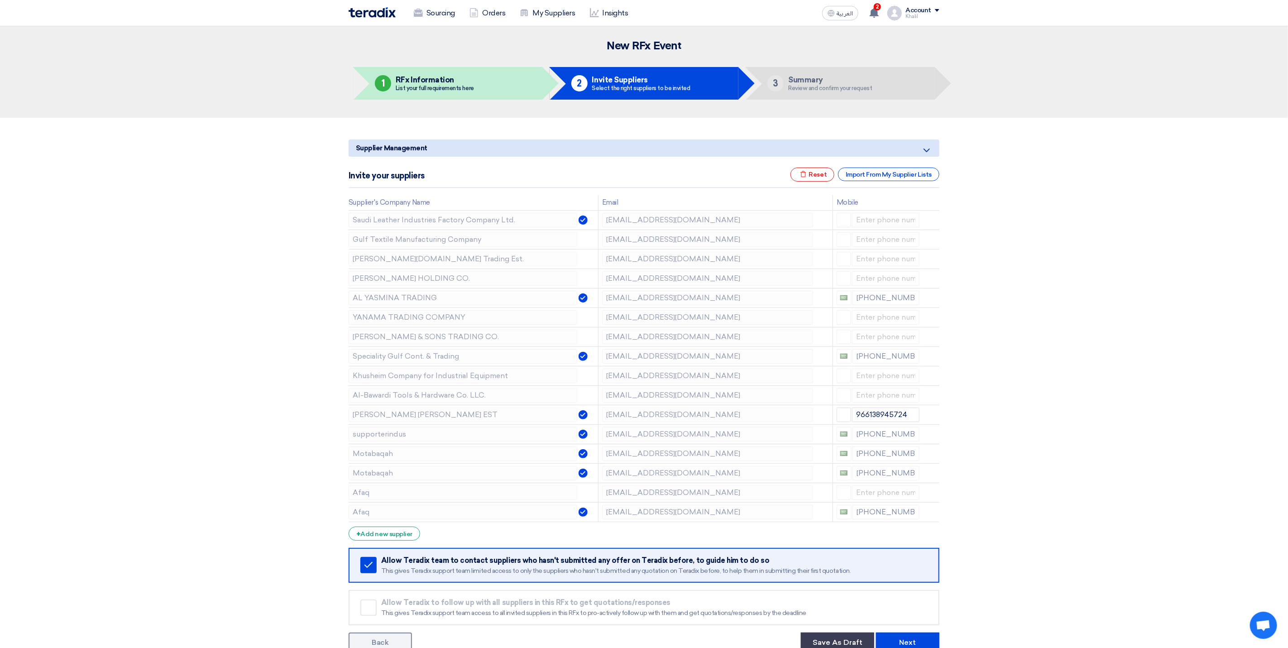
click at [0, 0] on icon at bounding box center [0, 0] width 0 height 0
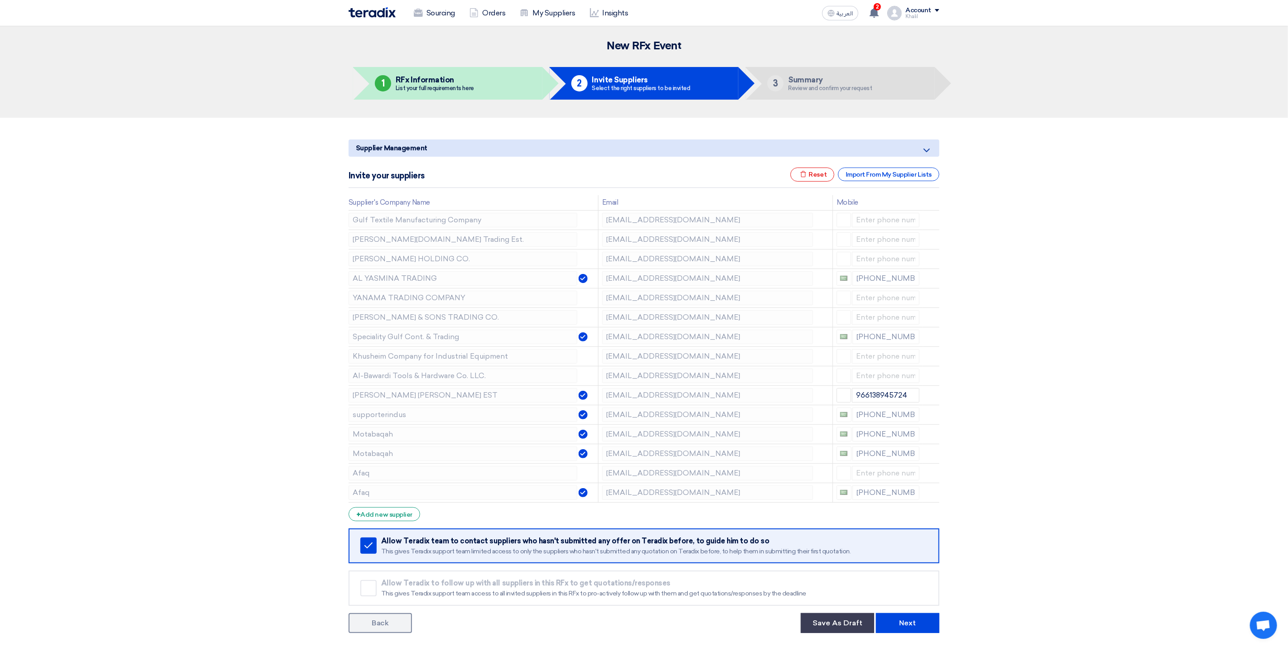
click at [0, 0] on icon at bounding box center [0, 0] width 0 height 0
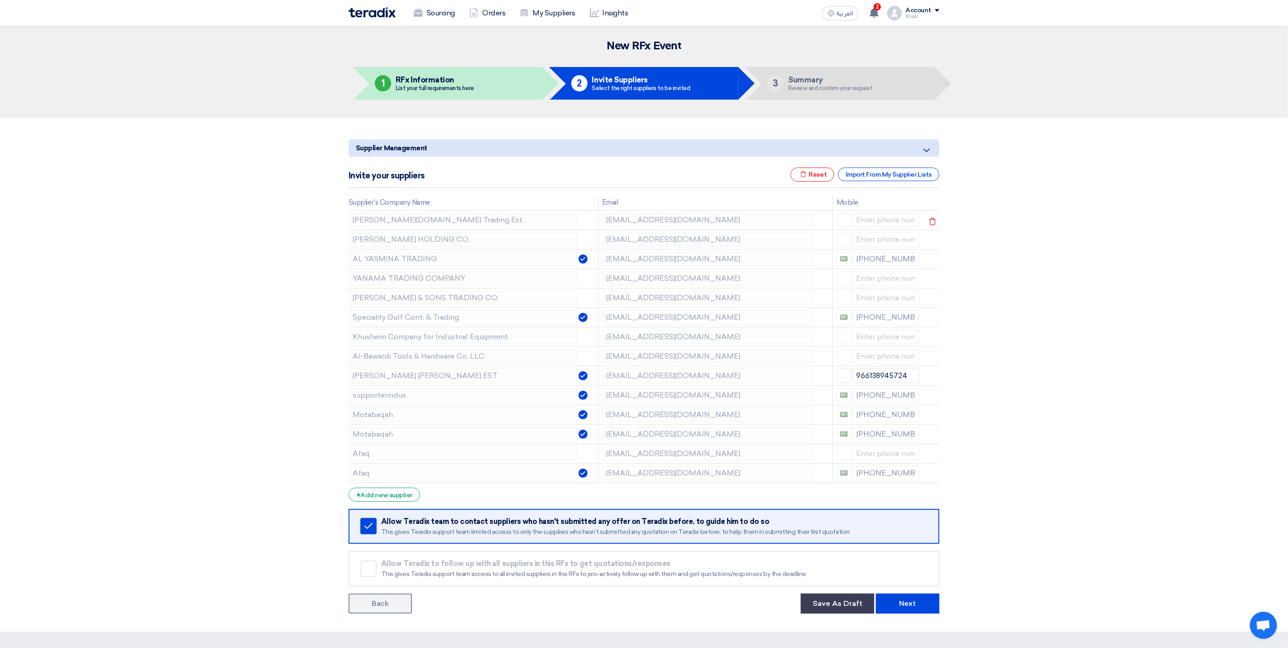
click at [939, 220] on td at bounding box center [931, 219] width 16 height 19
click at [927, 223] on icon at bounding box center [932, 221] width 15 height 15
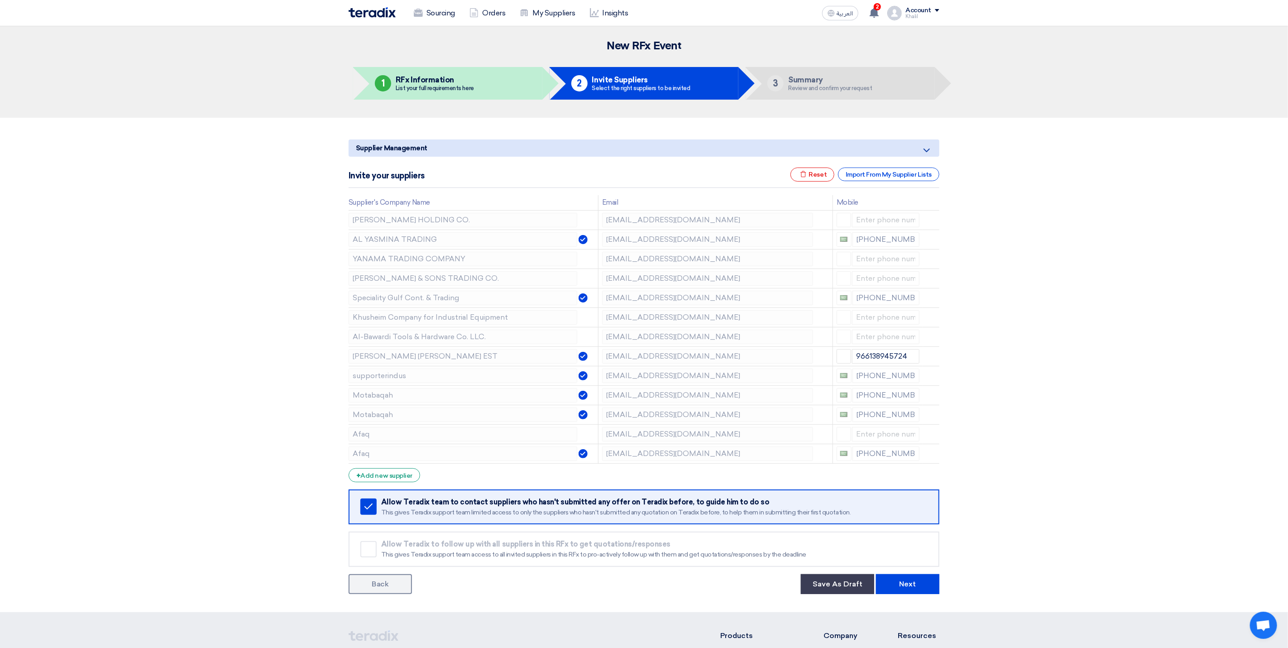
click at [0, 0] on icon at bounding box center [0, 0] width 0 height 0
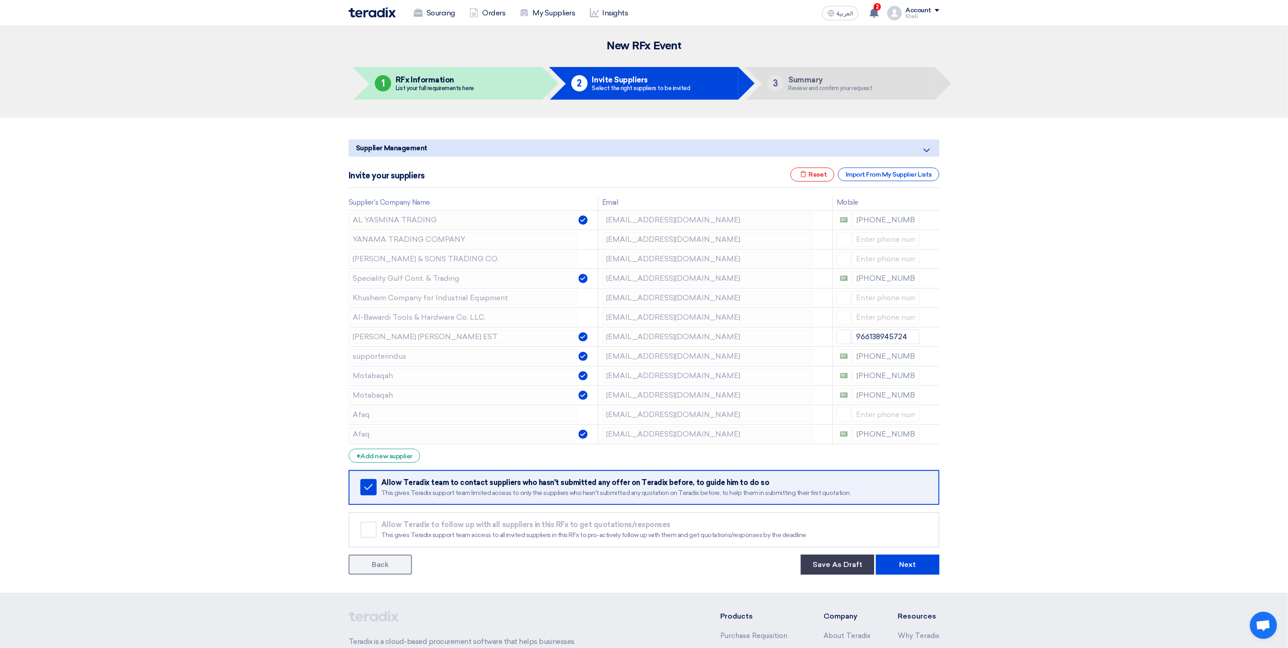
click at [0, 0] on icon at bounding box center [0, 0] width 0 height 0
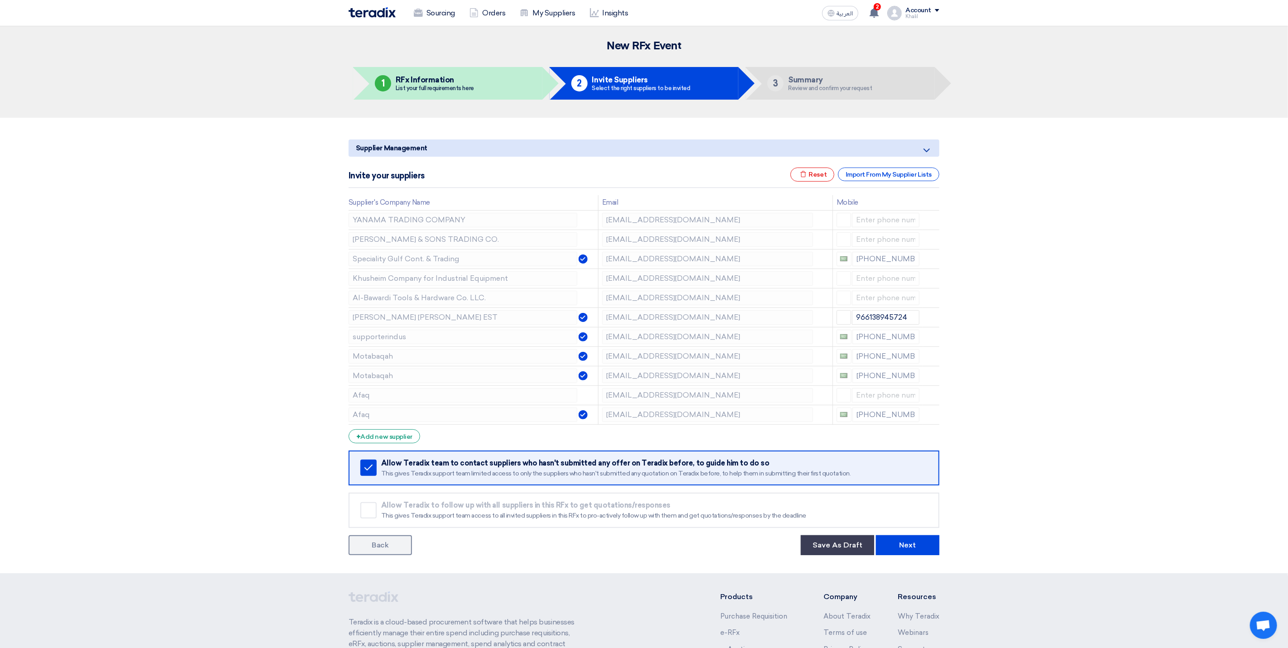
click at [0, 0] on icon at bounding box center [0, 0] width 0 height 0
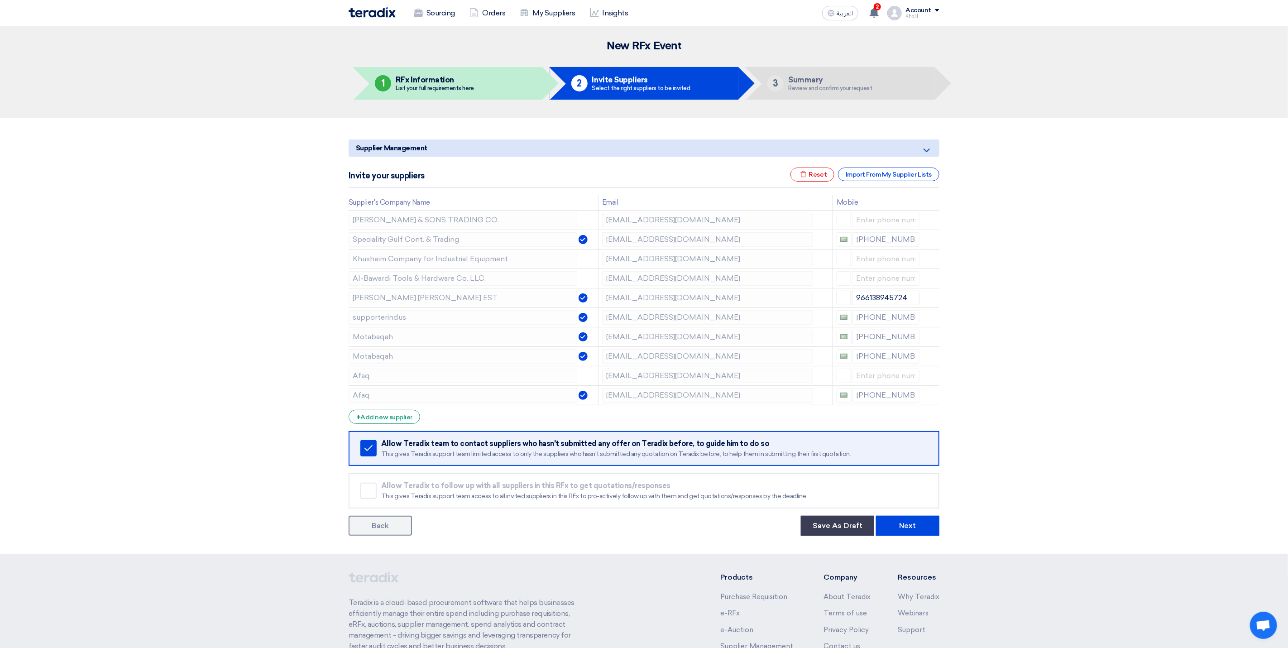
click at [0, 0] on icon at bounding box center [0, 0] width 0 height 0
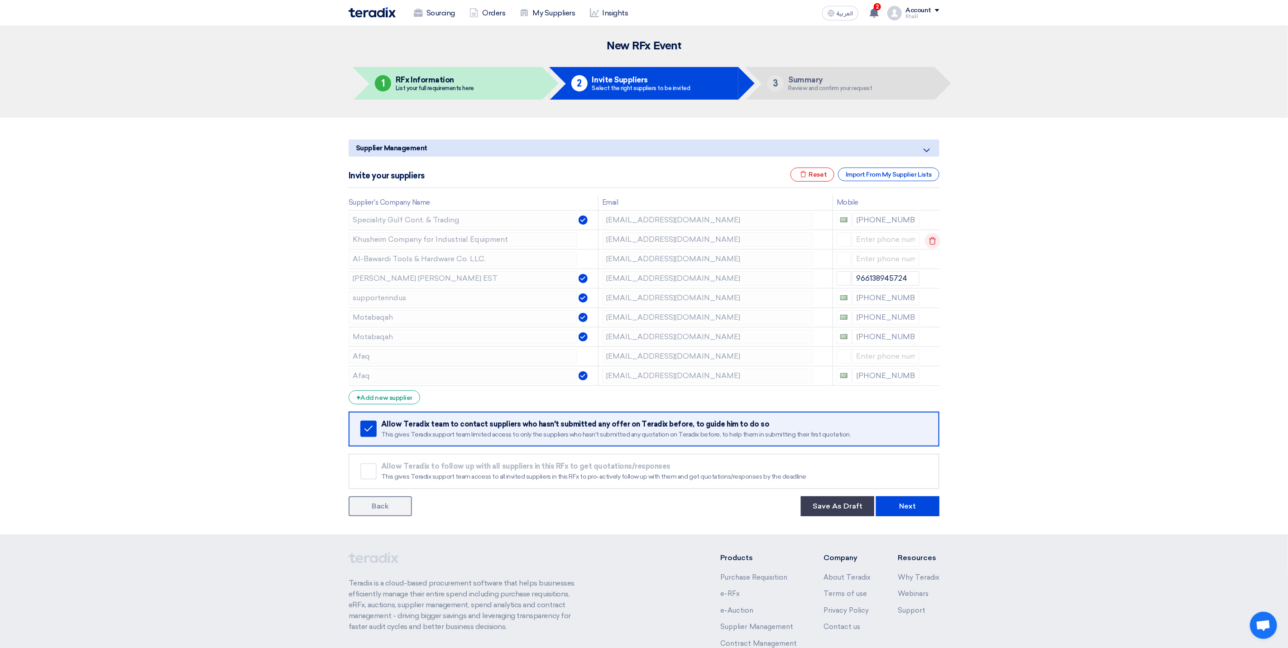
click at [935, 242] on icon at bounding box center [932, 240] width 15 height 15
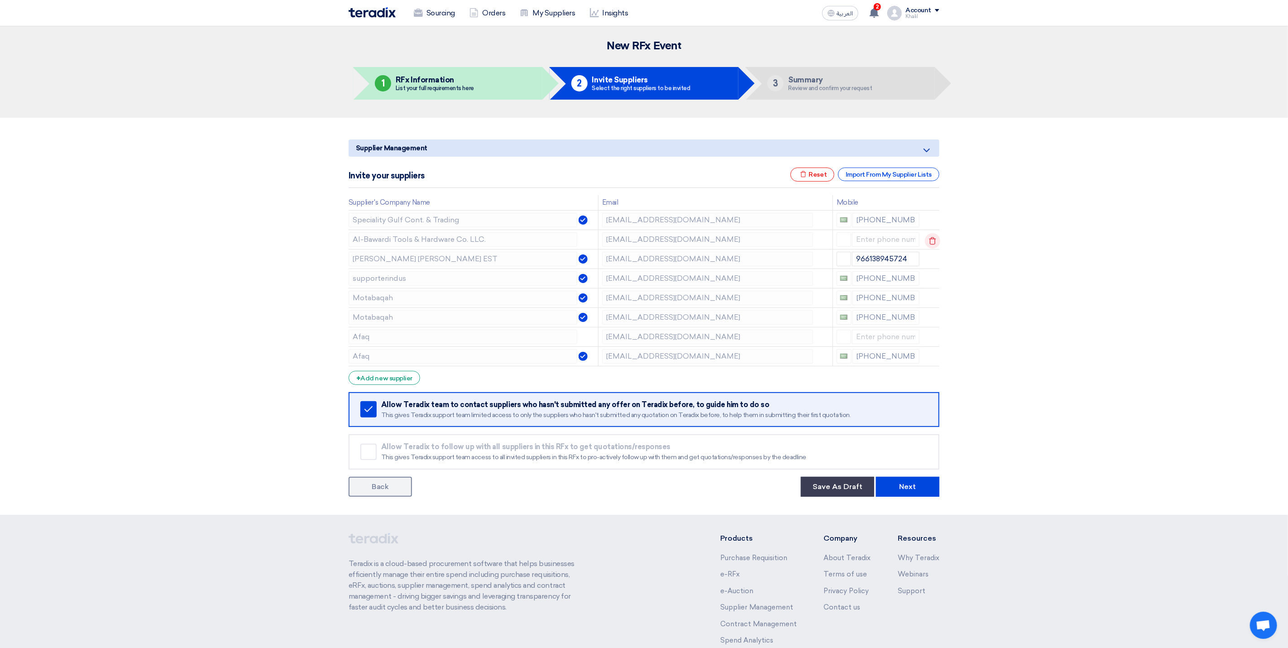
click at [935, 242] on icon at bounding box center [932, 240] width 15 height 15
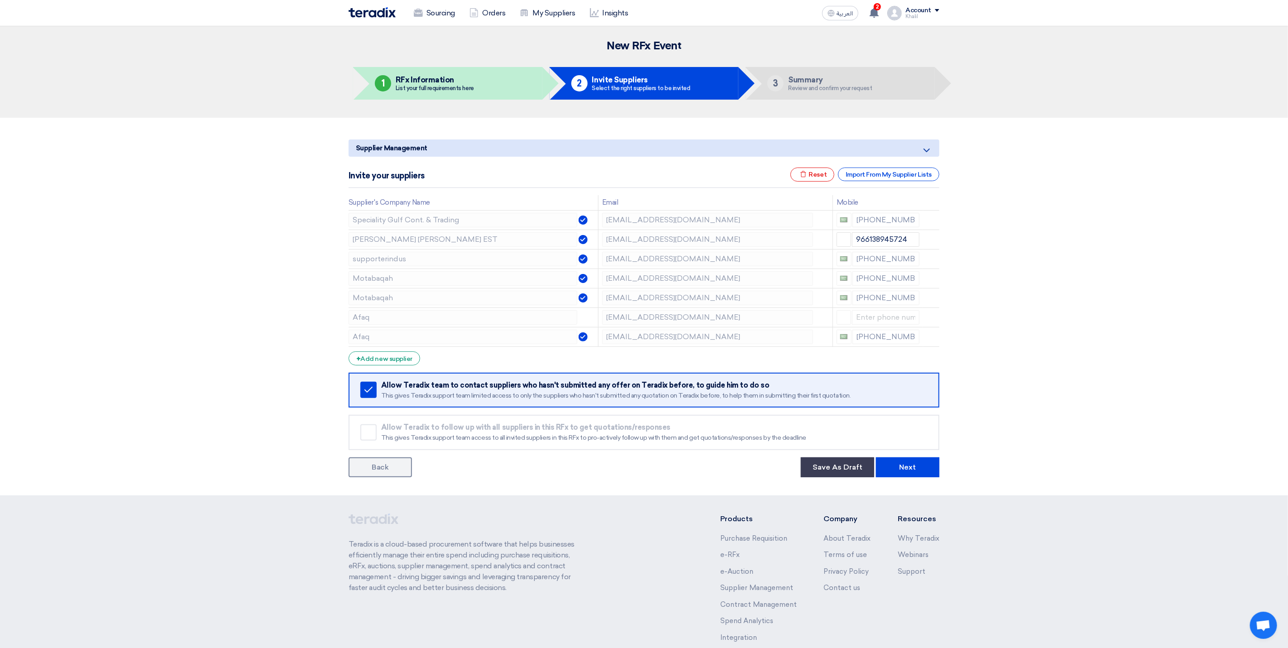
click at [0, 0] on icon at bounding box center [0, 0] width 0 height 0
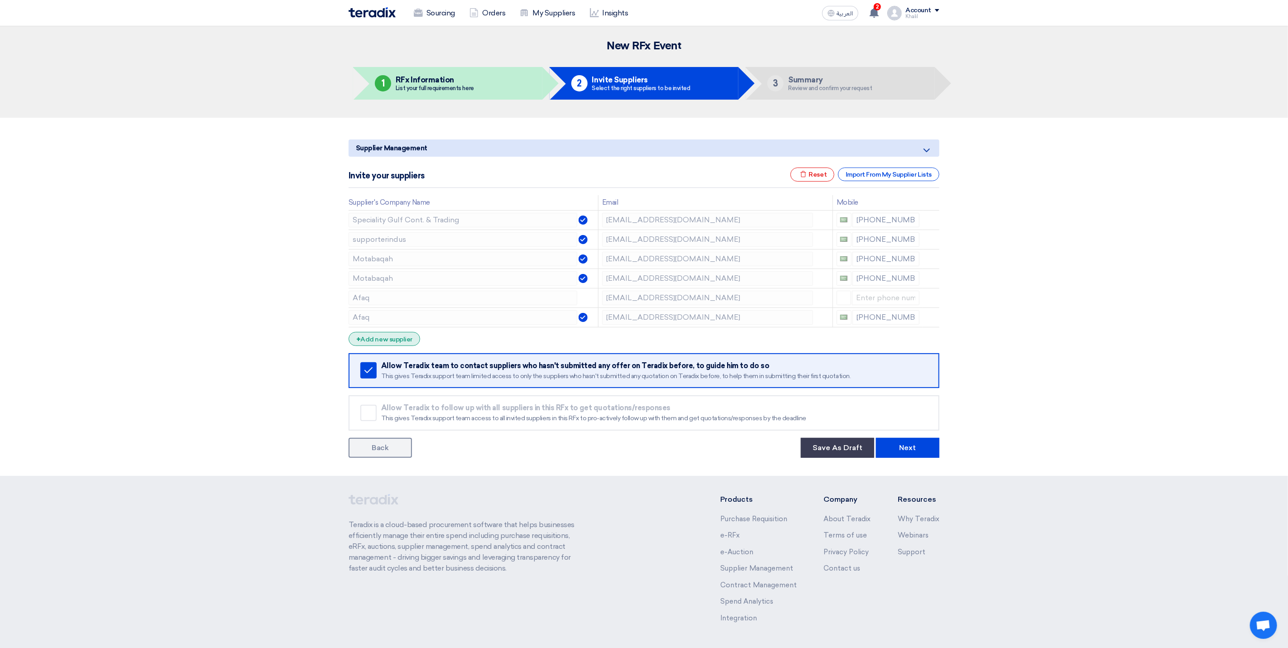
click at [390, 341] on div "+ Add new supplier" at bounding box center [385, 339] width 72 height 14
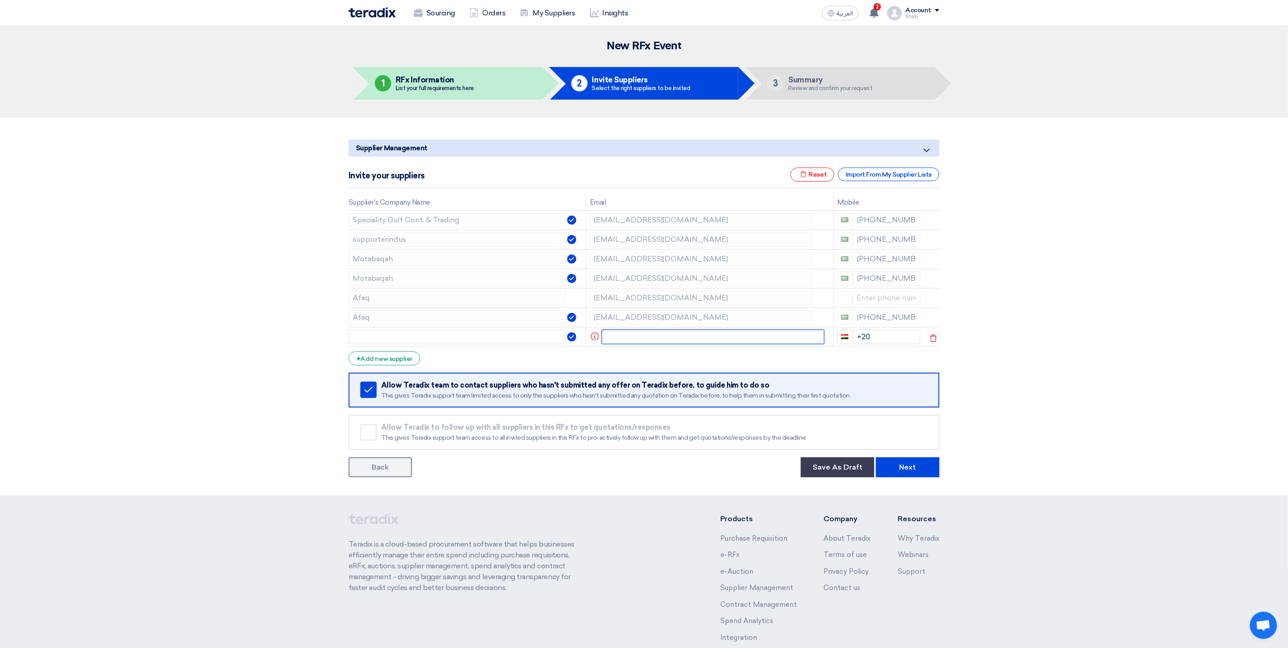
click at [613, 338] on input "text" at bounding box center [713, 337] width 223 height 14
paste input "sales@alokort.com"
type input "sales@alokort.com"
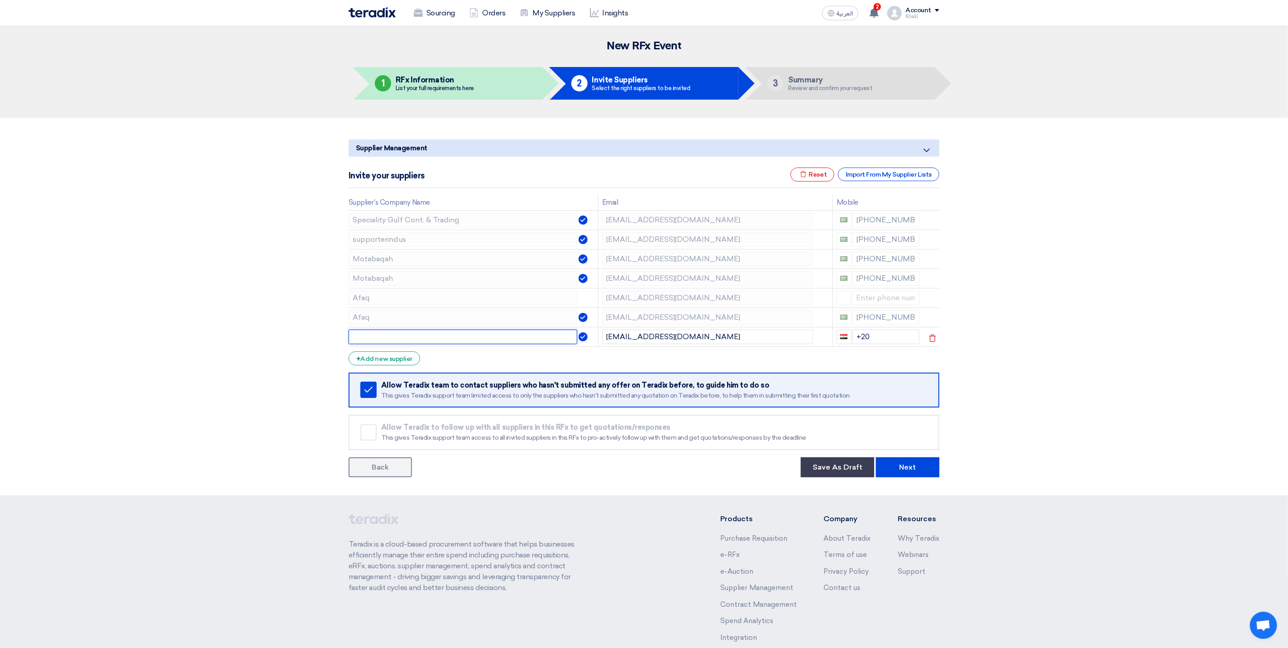
click at [538, 341] on input "text" at bounding box center [463, 337] width 229 height 14
paste input "Al Yasmina Trading Est."
type input "Al Yasmina Trading Est."
click at [953, 384] on section "Supplier Management Minimize/Maximize Category Invite your suppliers Excel file…" at bounding box center [644, 307] width 1288 height 378
drag, startPoint x: 880, startPoint y: 343, endPoint x: 856, endPoint y: 340, distance: 24.1
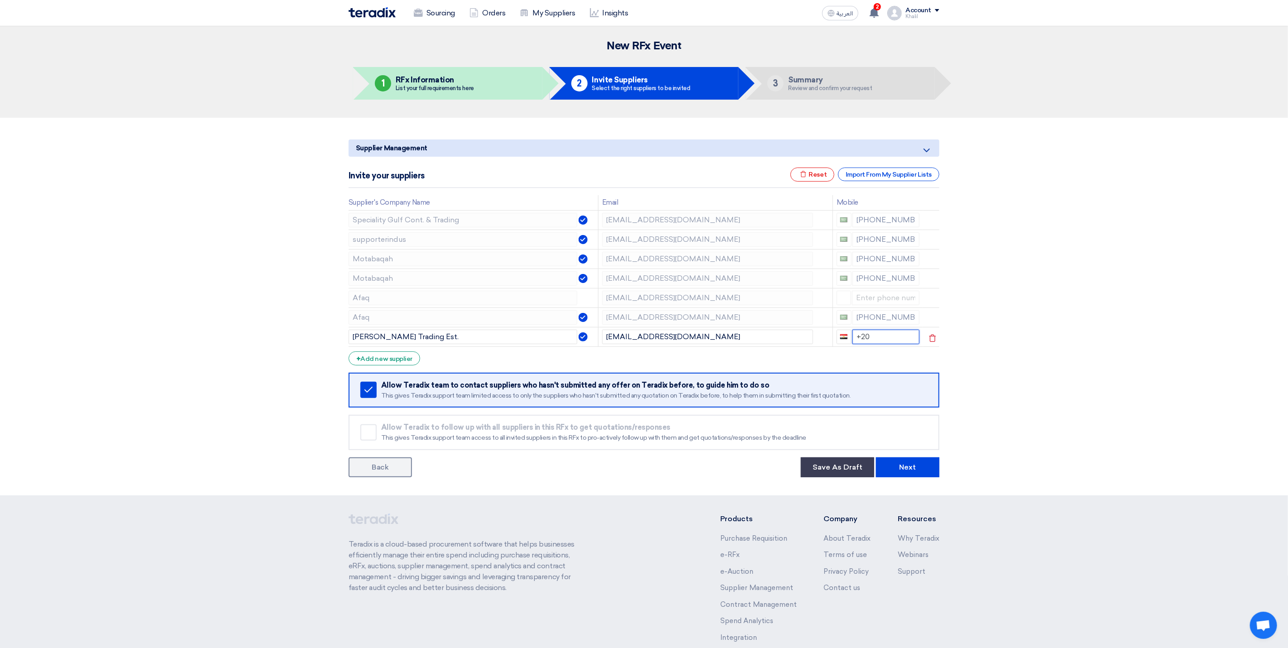
click at [856, 340] on input "+20" at bounding box center [885, 337] width 67 height 14
click at [953, 358] on section "Supplier Management Minimize/Maximize Category Invite your suppliers Excel file…" at bounding box center [644, 307] width 1288 height 378
click at [406, 358] on div "+ Add new supplier" at bounding box center [385, 358] width 72 height 14
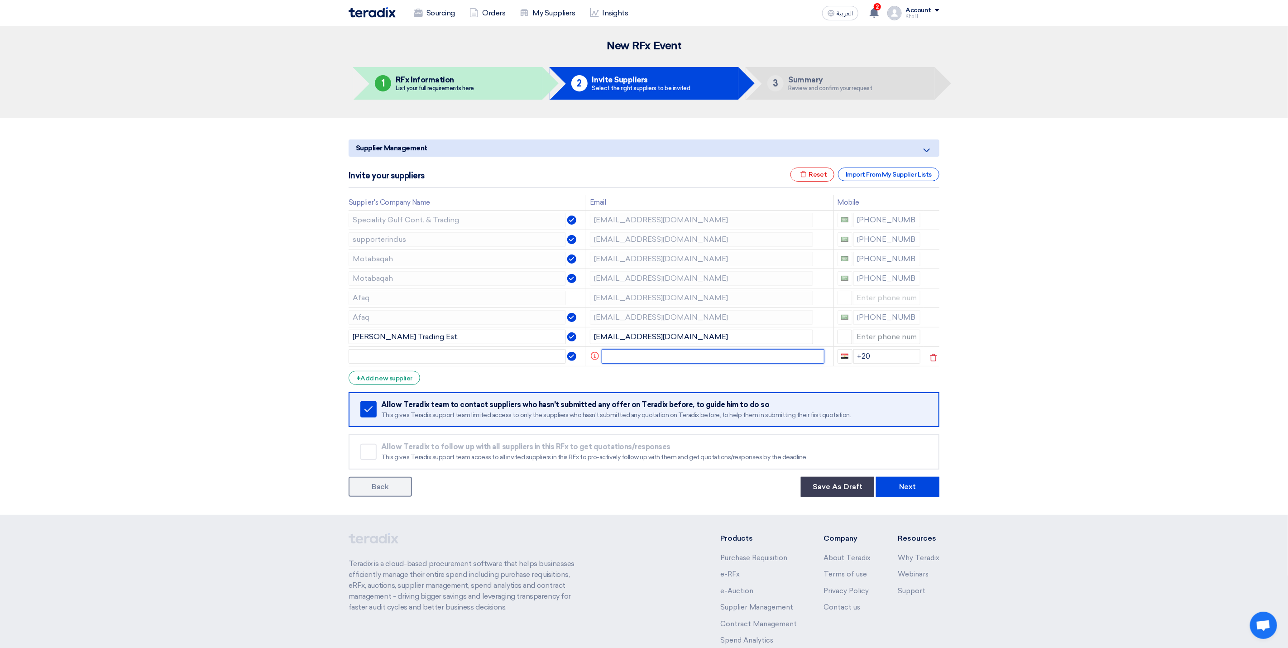
click at [634, 357] on input "text" at bounding box center [713, 356] width 223 height 14
paste input "eldhose@tpcogroup.com"
type input "eldhose@tpcogroup.com"
click at [387, 379] on div "+ Add new supplier" at bounding box center [385, 378] width 72 height 14
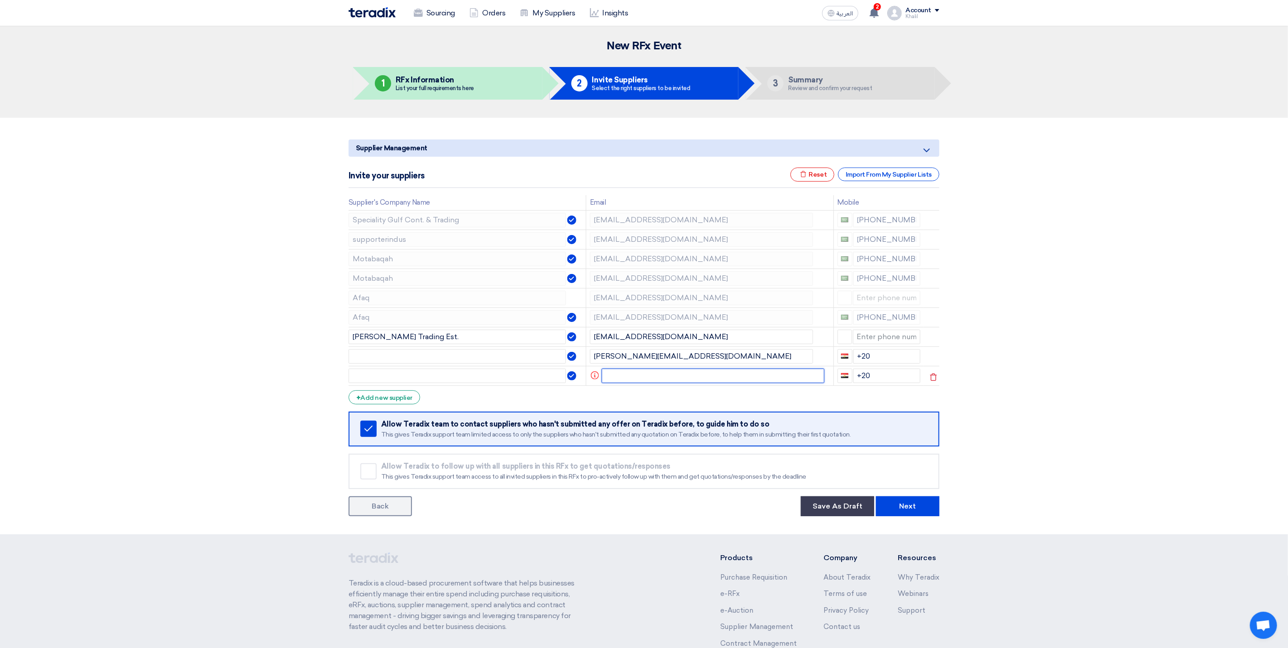
click at [642, 383] on input "text" at bounding box center [713, 375] width 223 height 14
paste input "eldhose@tpcogroup.com"
type input "eldhose@tpcogroup.com"
click at [953, 421] on section "Supplier Management Minimize/Maximize Category Invite your suppliers Excel file…" at bounding box center [644, 326] width 1288 height 416
drag, startPoint x: 728, startPoint y: 379, endPoint x: 602, endPoint y: 380, distance: 126.7
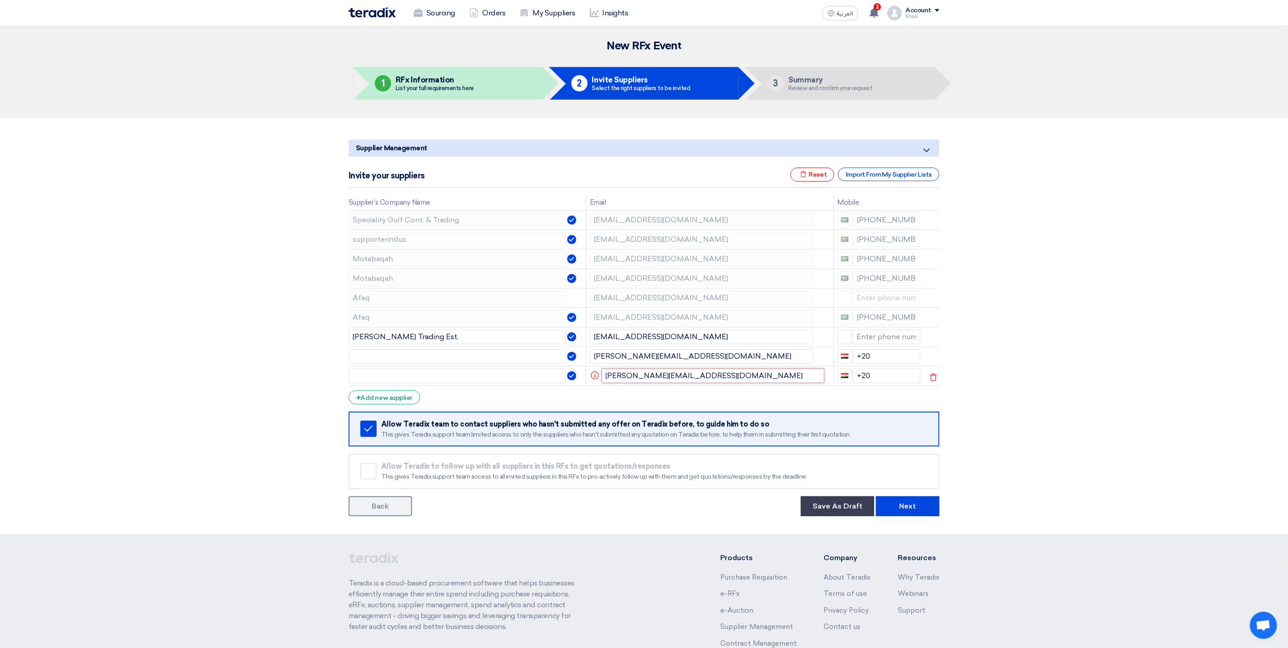
click at [602, 380] on input "eldhose@tpcogroup.com" at bounding box center [713, 375] width 223 height 14
click at [689, 405] on form "Supplier Management Minimize/Maximize Category Invite your suppliers Excel file…" at bounding box center [644, 327] width 591 height 377
click at [462, 357] on input "text" at bounding box center [457, 356] width 217 height 14
paste input "Tower Planning Company Ltd"
type input "Tower Planning Company Ltd"
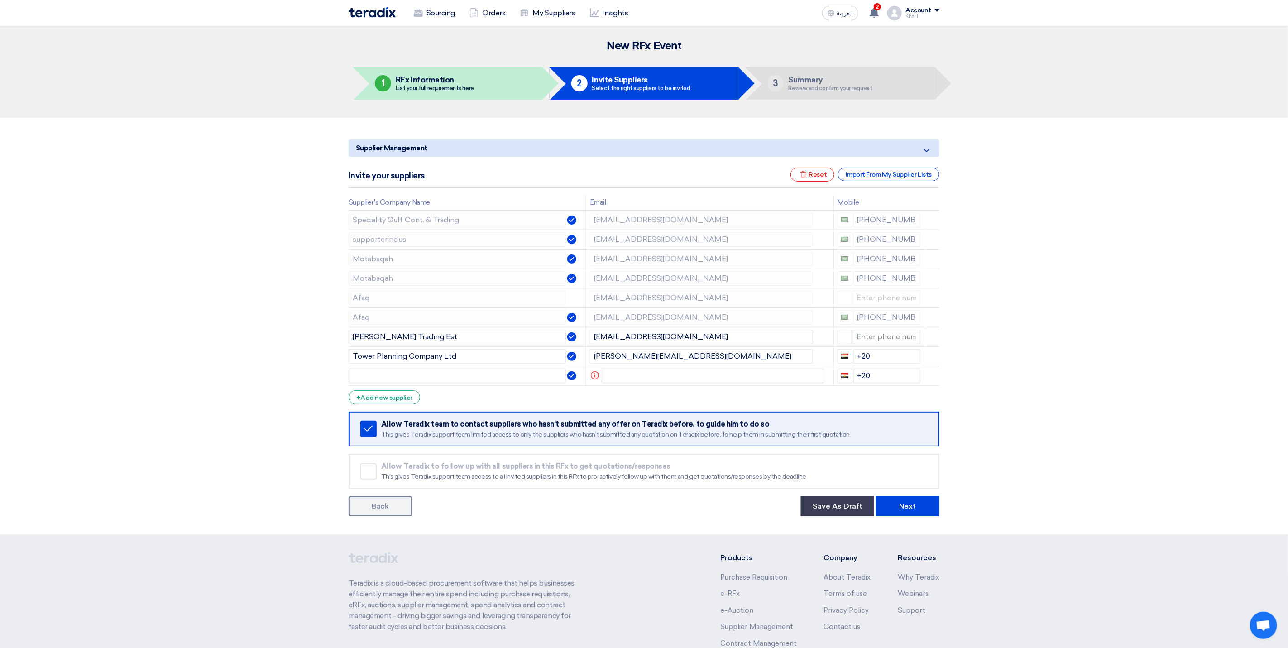
click at [953, 438] on section "Supplier Management Minimize/Maximize Category Invite your suppliers Excel file…" at bounding box center [644, 326] width 1288 height 416
click at [640, 376] on input "text" at bounding box center [713, 375] width 223 height 14
paste input "sales@botamim.com"
type input "sales@botamim.com"
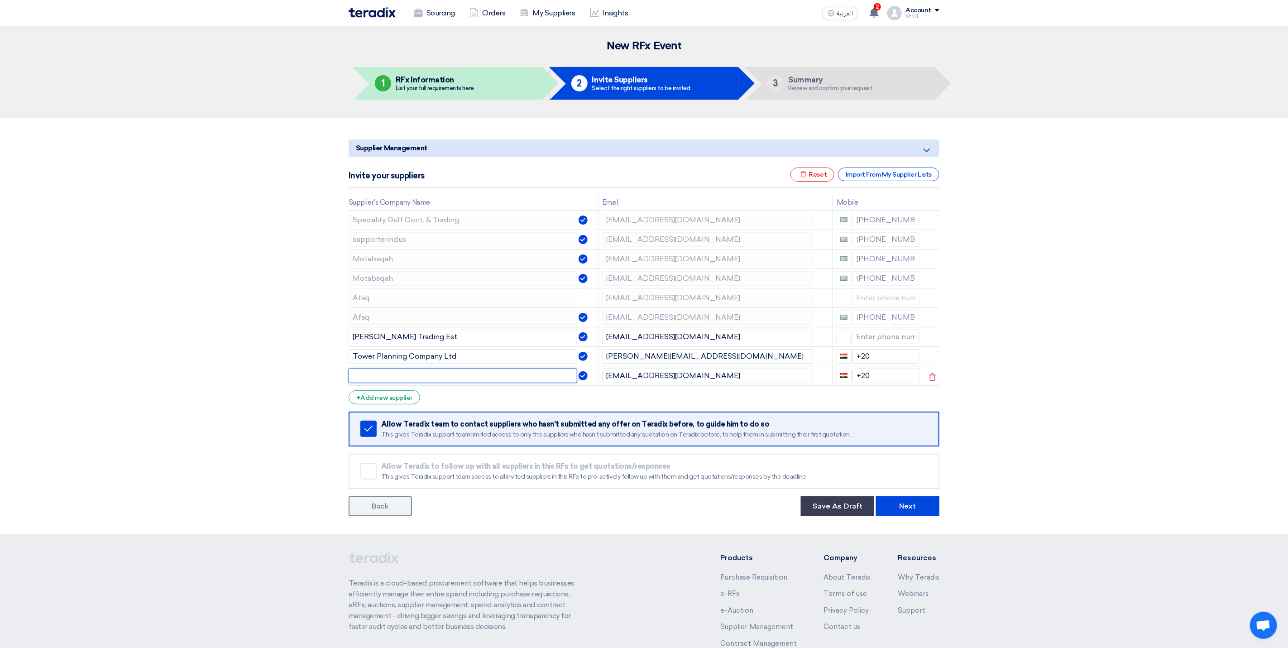
click at [478, 375] on input "text" at bounding box center [463, 375] width 229 height 14
paste input "BO Tamim Trading Est."
type input "BO Tamim Trading Est."
click at [953, 435] on section "Supplier Management Minimize/Maximize Category Invite your suppliers Excel file…" at bounding box center [644, 326] width 1288 height 416
drag, startPoint x: 887, startPoint y: 375, endPoint x: 855, endPoint y: 370, distance: 33.0
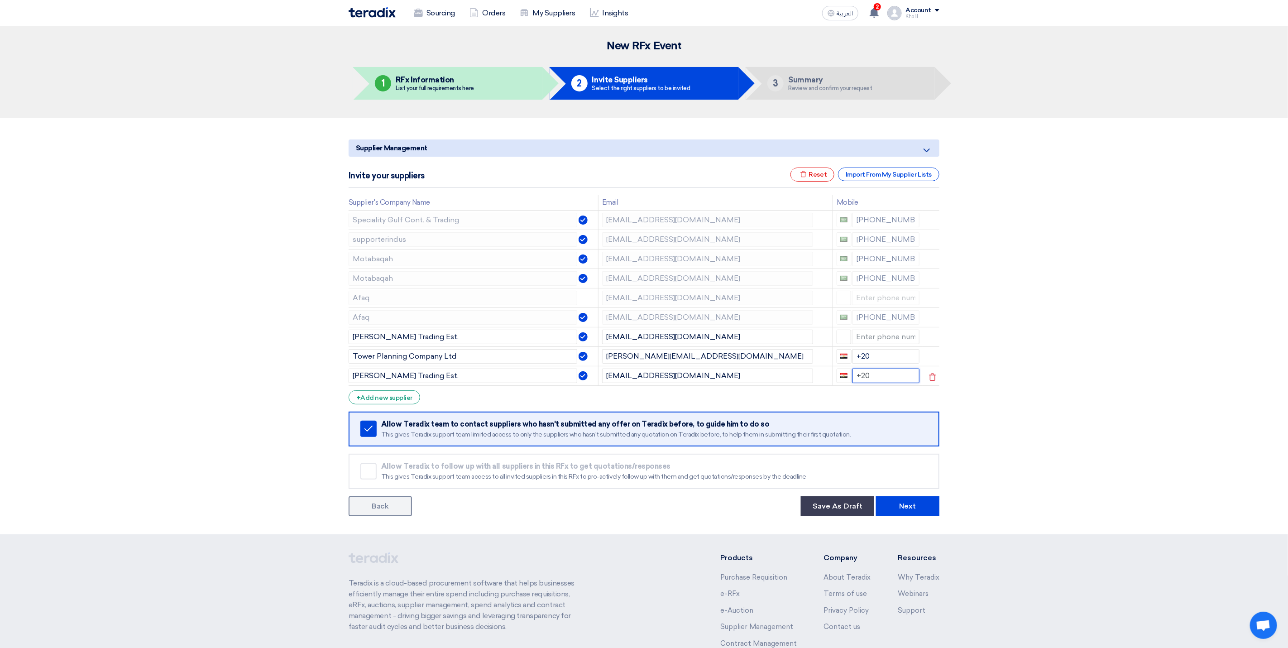
click at [855, 370] on input "+20" at bounding box center [885, 375] width 67 height 14
drag, startPoint x: 886, startPoint y: 356, endPoint x: 855, endPoint y: 355, distance: 31.3
click at [855, 355] on input "+20" at bounding box center [885, 356] width 67 height 14
click at [953, 376] on section "Supplier Management Minimize/Maximize Category Invite your suppliers Excel file…" at bounding box center [644, 326] width 1288 height 416
click at [598, 280] on td "nibrahim@motabaqah.com.sa" at bounding box center [715, 277] width 234 height 19
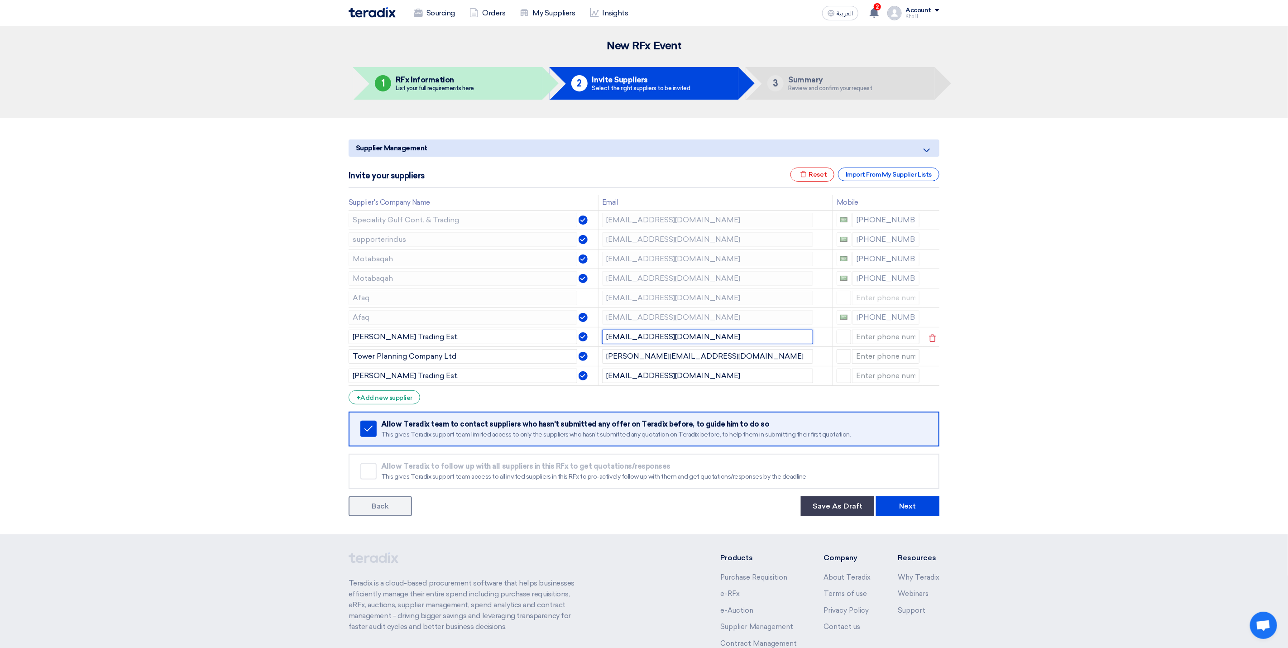
drag, startPoint x: 693, startPoint y: 339, endPoint x: 602, endPoint y: 334, distance: 91.1
click at [602, 334] on input "sales@alokort.com" at bounding box center [707, 337] width 211 height 14
drag, startPoint x: 707, startPoint y: 354, endPoint x: 597, endPoint y: 356, distance: 110.9
click at [597, 356] on tr "Tower Planning Company Ltd eldhose@tpcogroup.com" at bounding box center [644, 355] width 591 height 19
drag, startPoint x: 713, startPoint y: 382, endPoint x: 601, endPoint y: 378, distance: 112.3
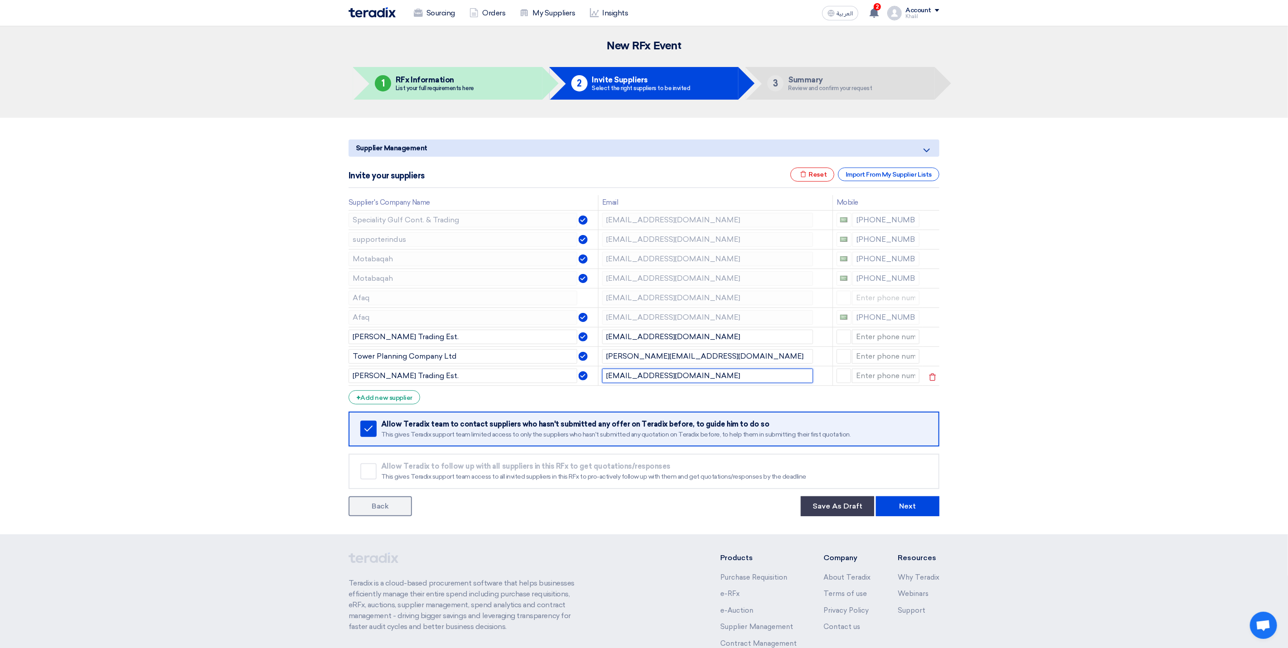
click at [601, 378] on td "sales@botamim.com" at bounding box center [715, 375] width 234 height 19
click at [883, 180] on div "Import From My Supplier Lists" at bounding box center [888, 174] width 101 height 14
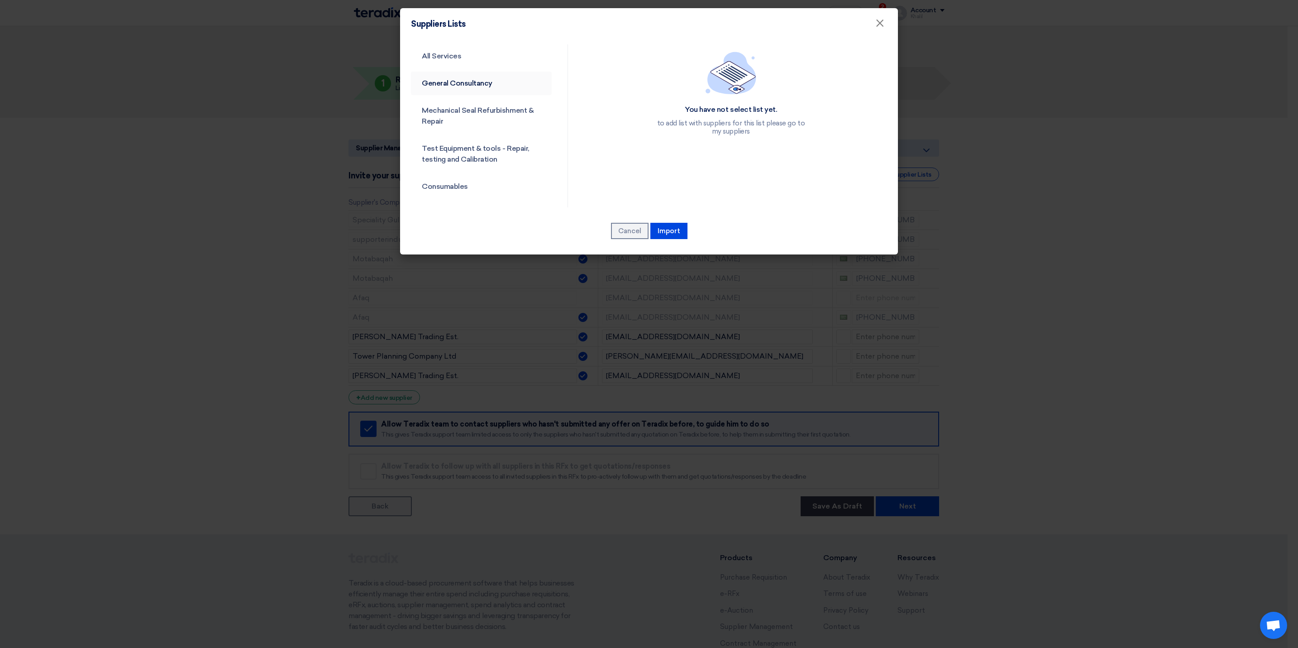
click at [483, 80] on link "General Consultancy" at bounding box center [481, 84] width 141 height 24
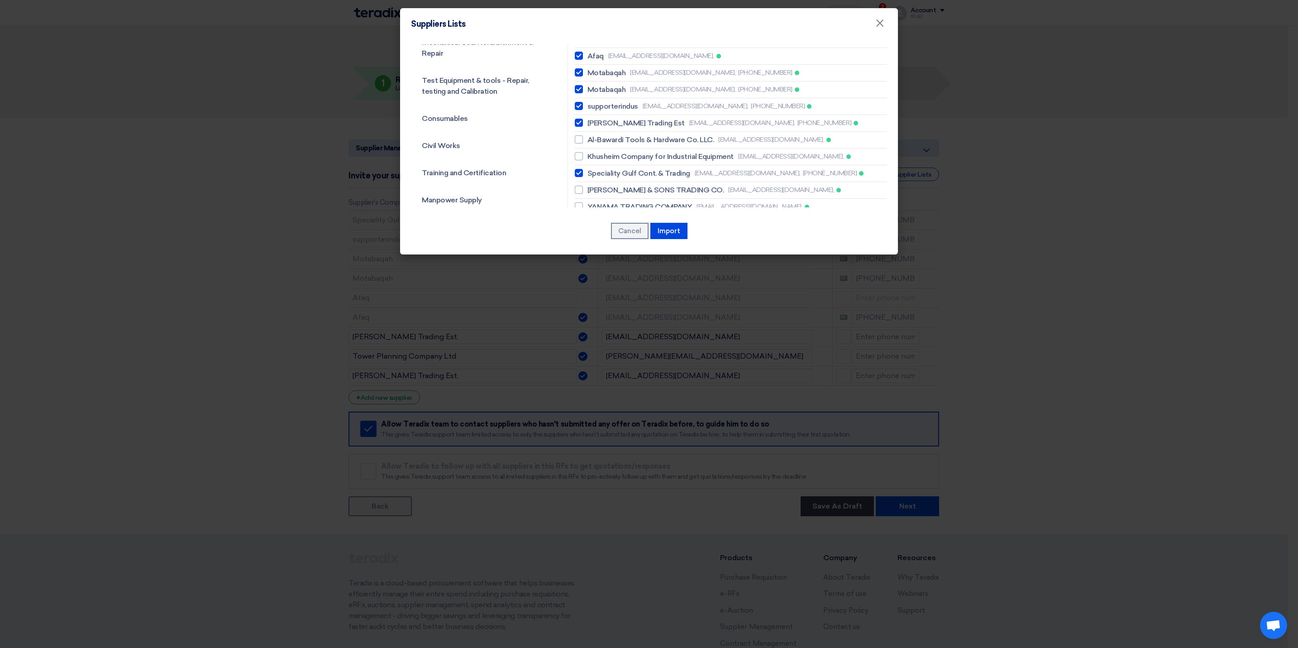
scroll to position [136, 0]
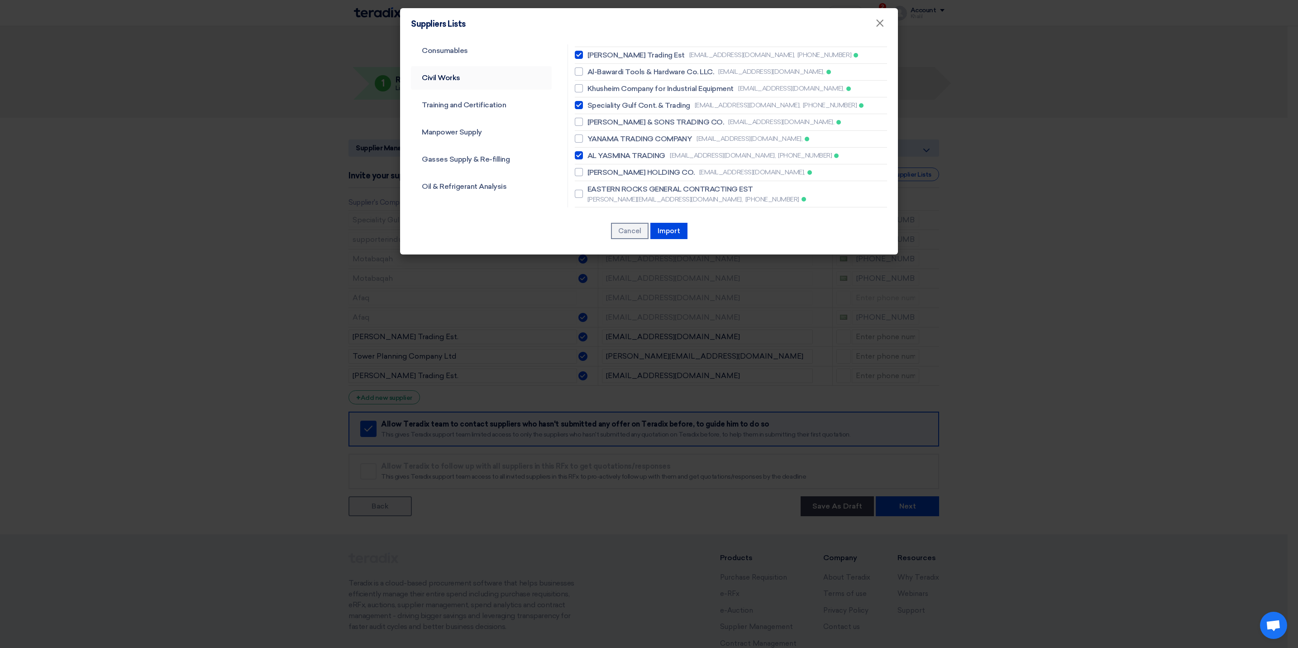
click at [468, 81] on link "Civil Works" at bounding box center [481, 78] width 141 height 24
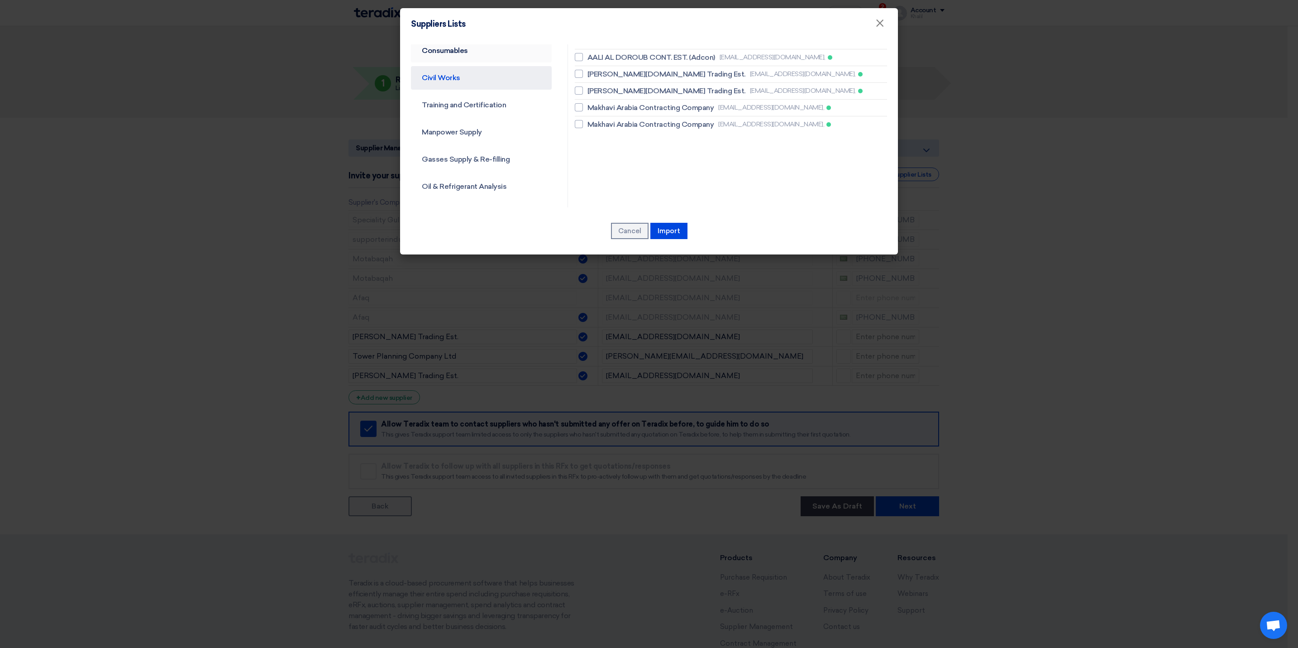
click at [467, 53] on link "Consumables" at bounding box center [481, 51] width 141 height 24
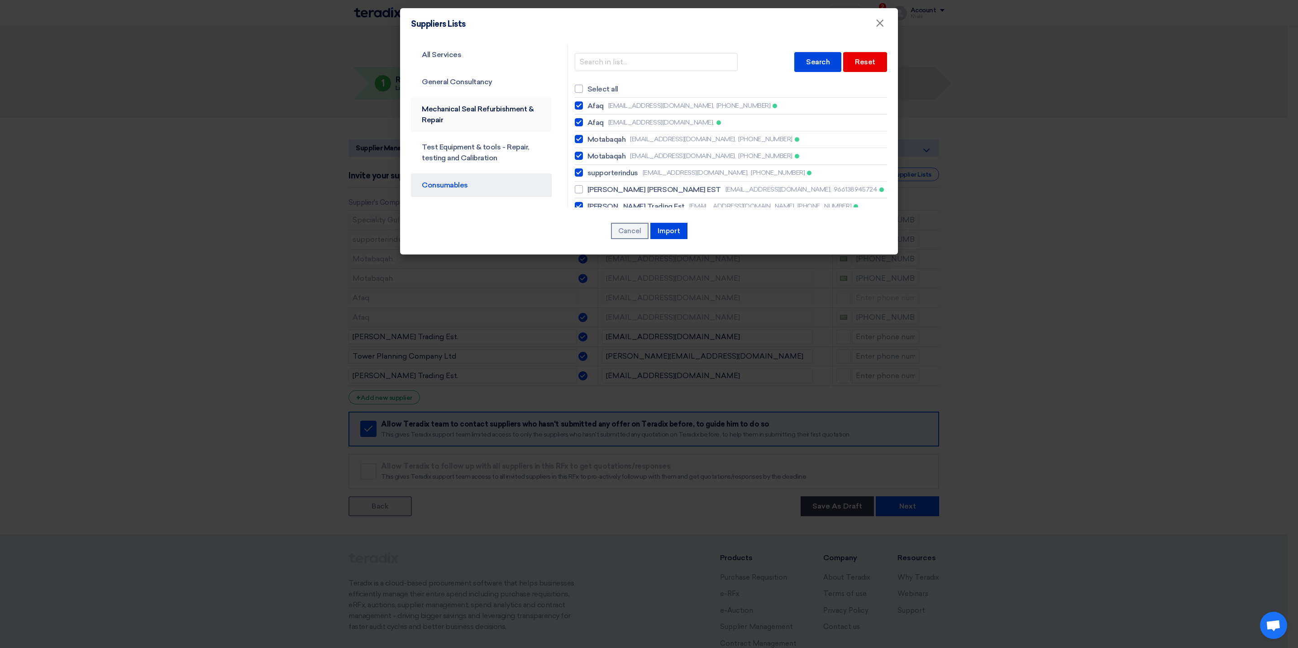
scroll to position [0, 0]
click at [478, 150] on link "Test Equipment & tools - Repair, testing and Calibration" at bounding box center [481, 154] width 141 height 34
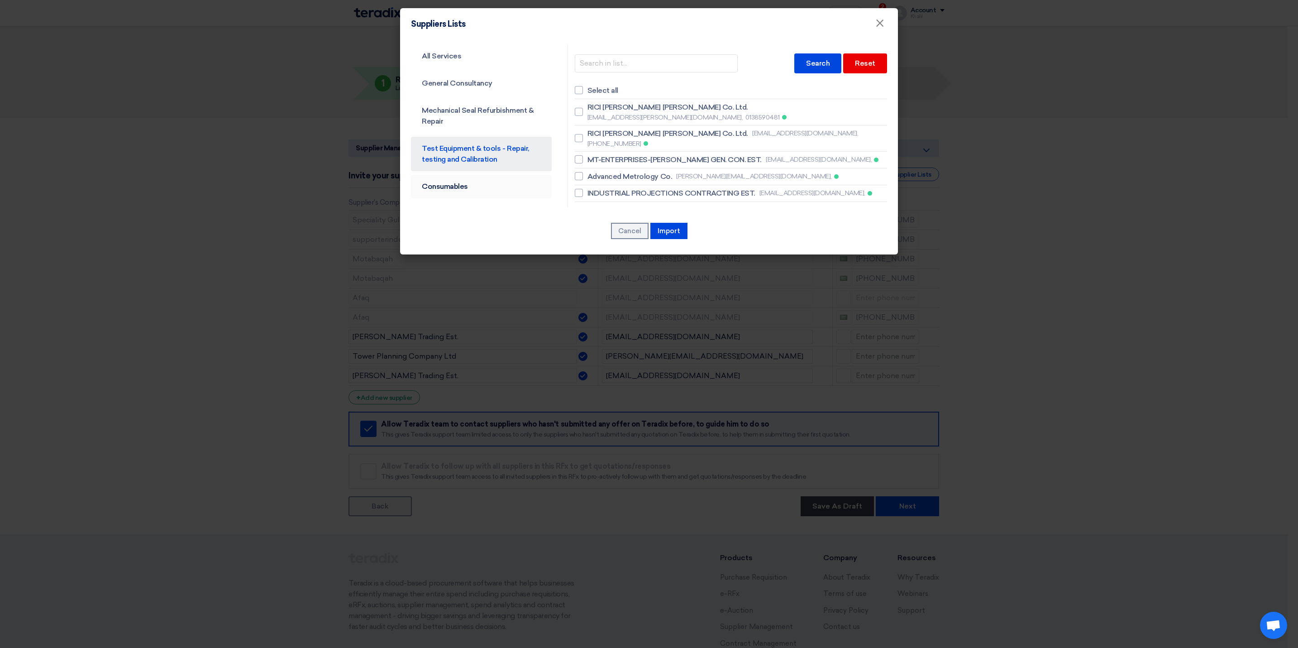
click at [478, 186] on link "Consumables" at bounding box center [481, 187] width 141 height 24
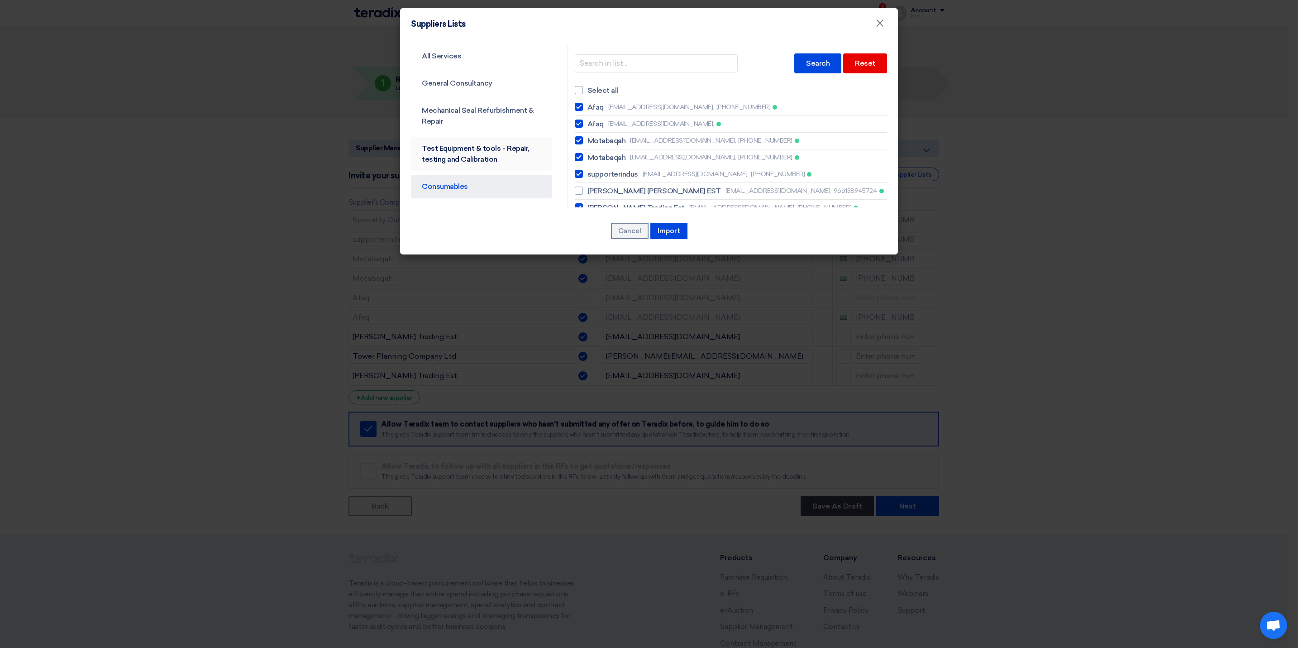
click at [481, 149] on link "Test Equipment & tools - Repair, testing and Calibration" at bounding box center [481, 154] width 141 height 34
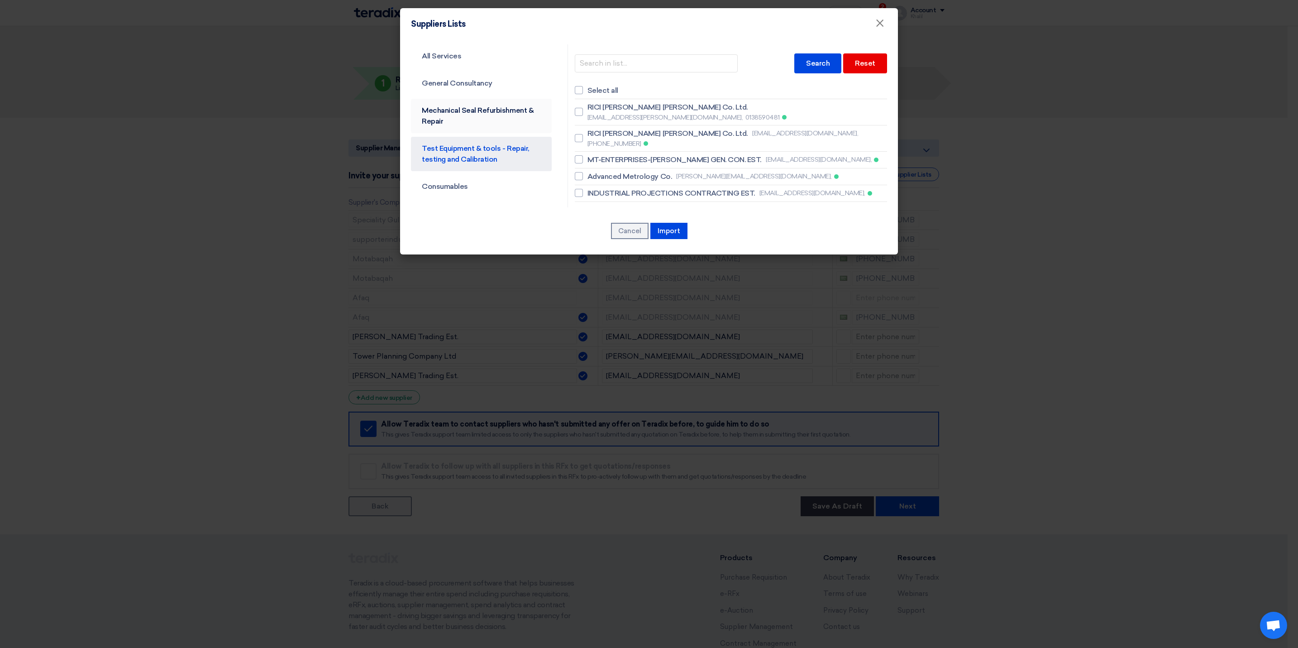
click at [465, 126] on link "Mechanical Seal Refurbishment & Repair" at bounding box center [481, 116] width 141 height 34
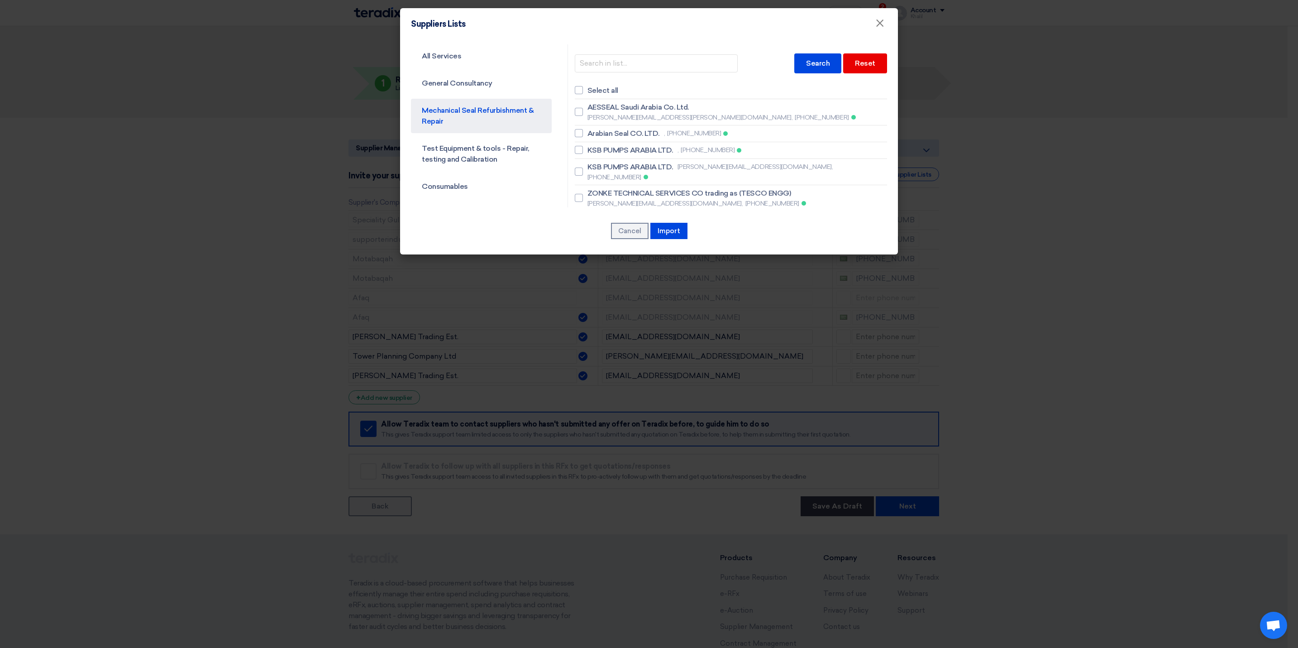
scroll to position [68, 0]
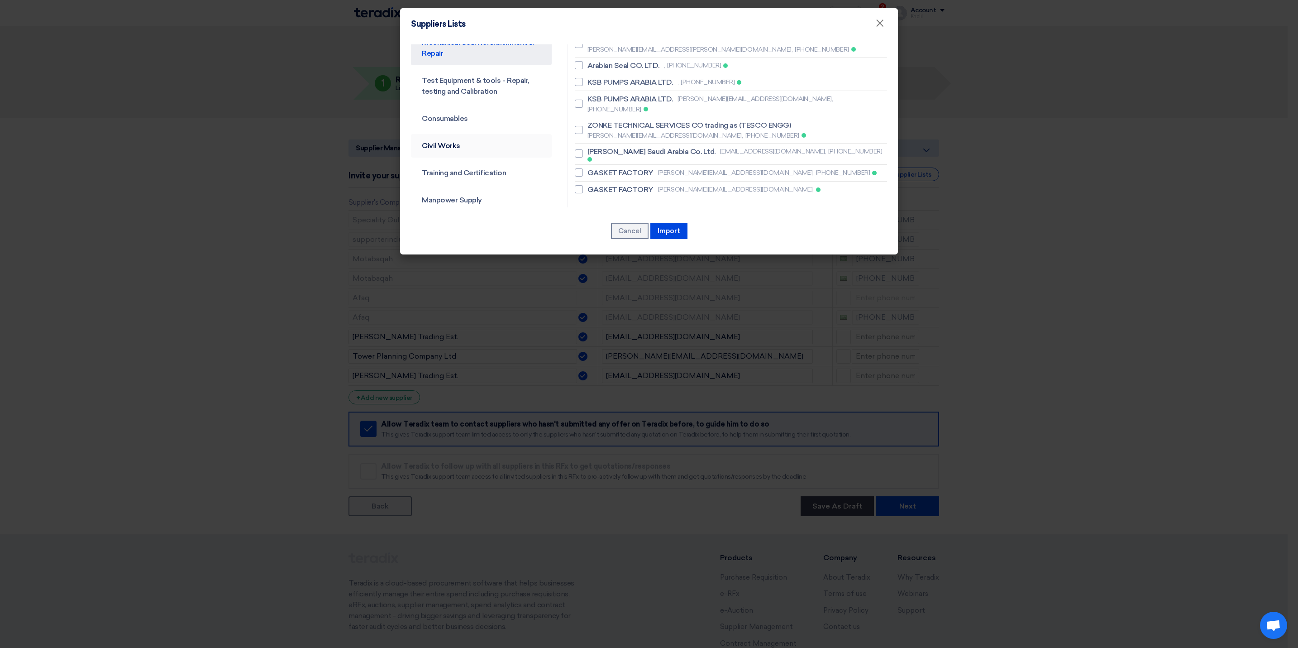
click at [470, 143] on link "Civil Works" at bounding box center [481, 146] width 141 height 24
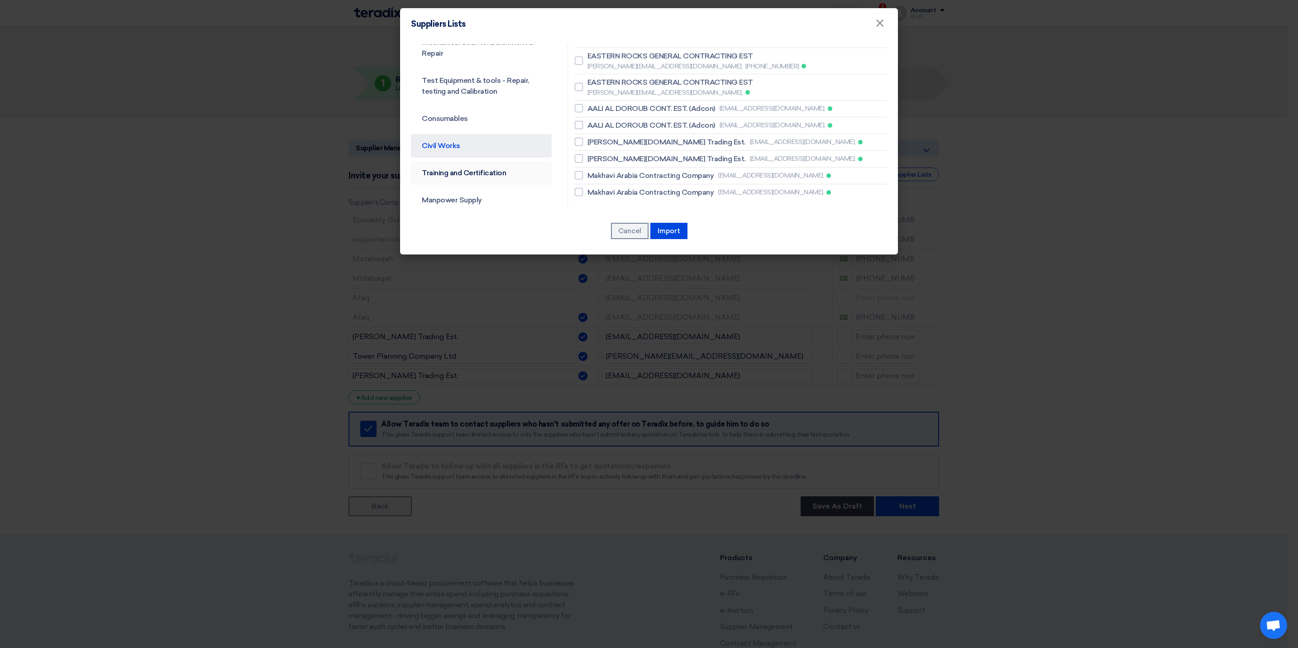
click at [475, 173] on link "Training and Certification" at bounding box center [481, 173] width 141 height 24
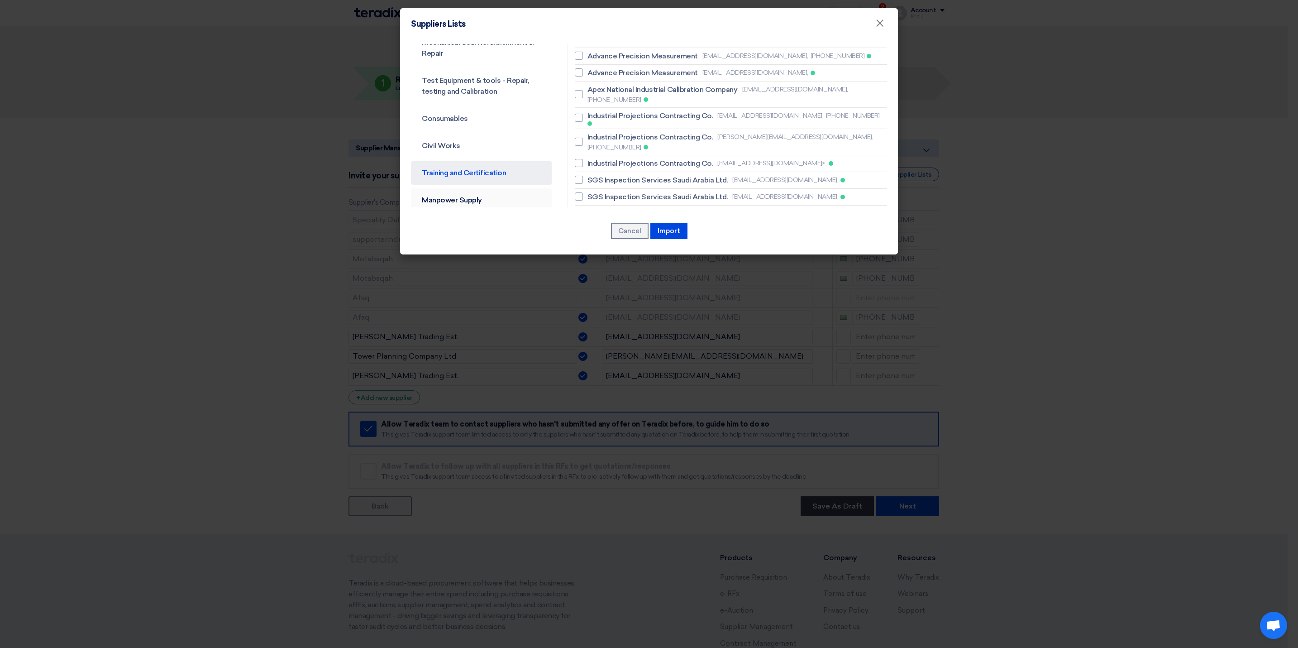
click at [479, 198] on link "Manpower Supply" at bounding box center [481, 200] width 141 height 24
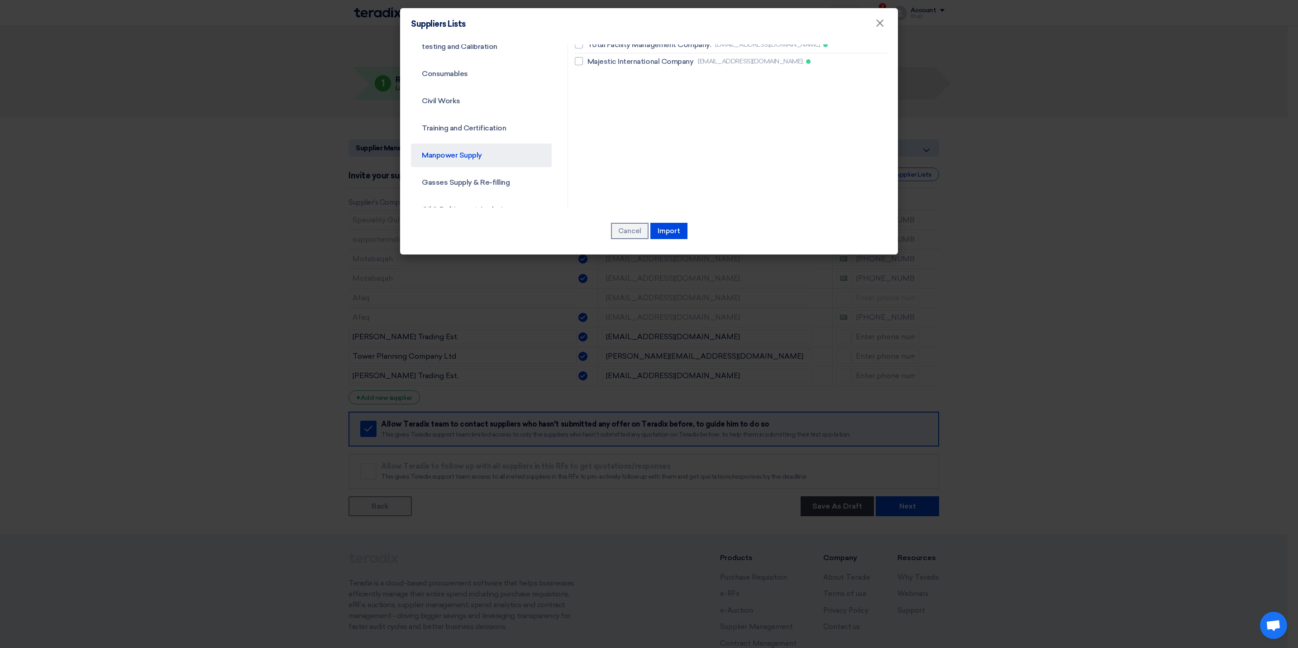
scroll to position [136, 0]
click at [492, 158] on link "Gasses Supply & Re-filling" at bounding box center [481, 160] width 141 height 24
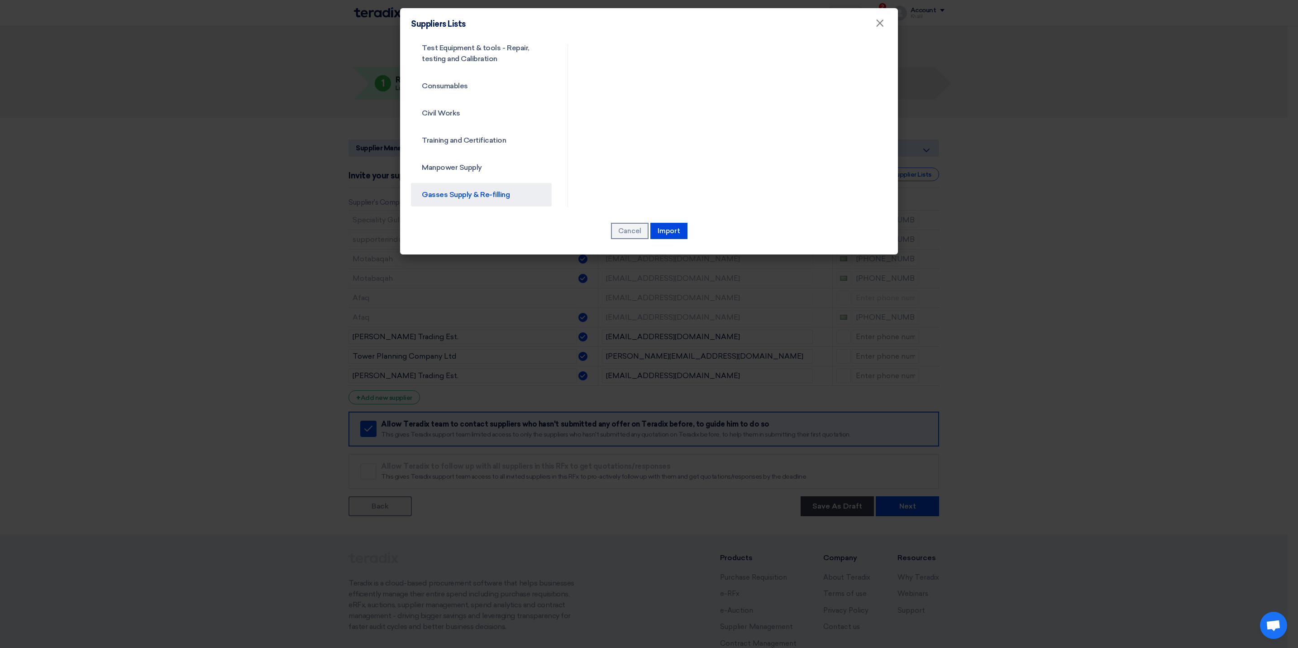
scroll to position [204, 0]
click at [463, 122] on link "Oil & Refrigerant Analysis" at bounding box center [481, 119] width 141 height 24
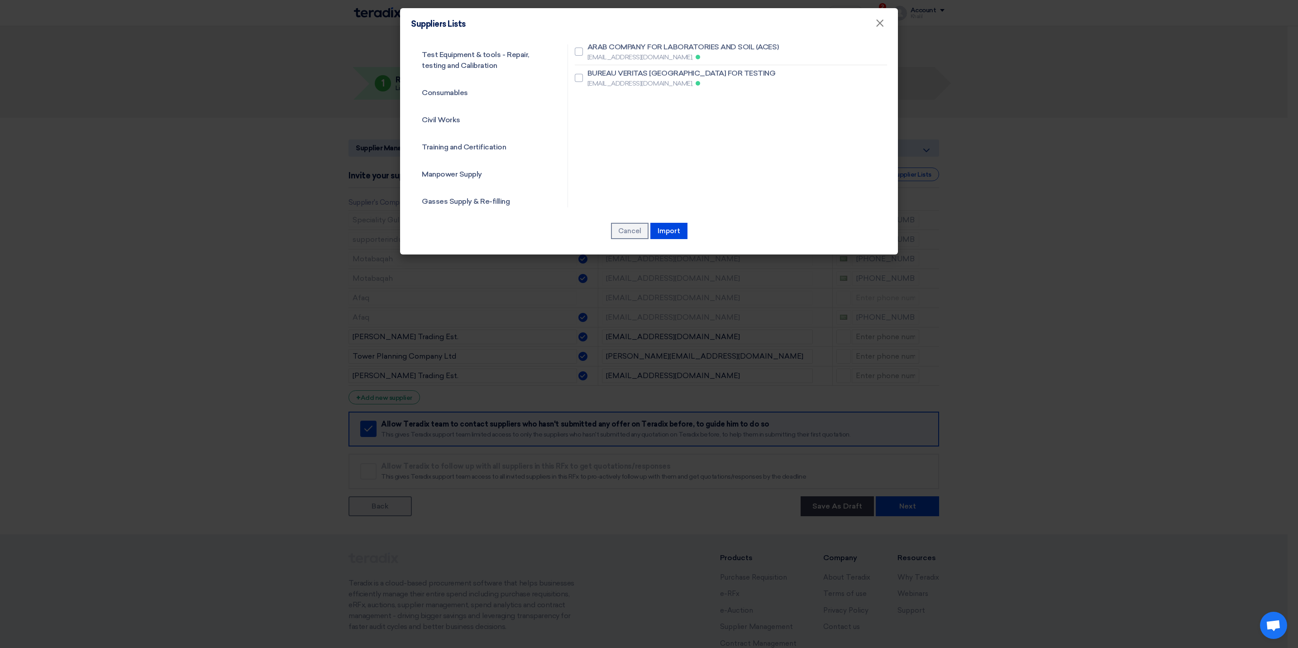
scroll to position [339, 0]
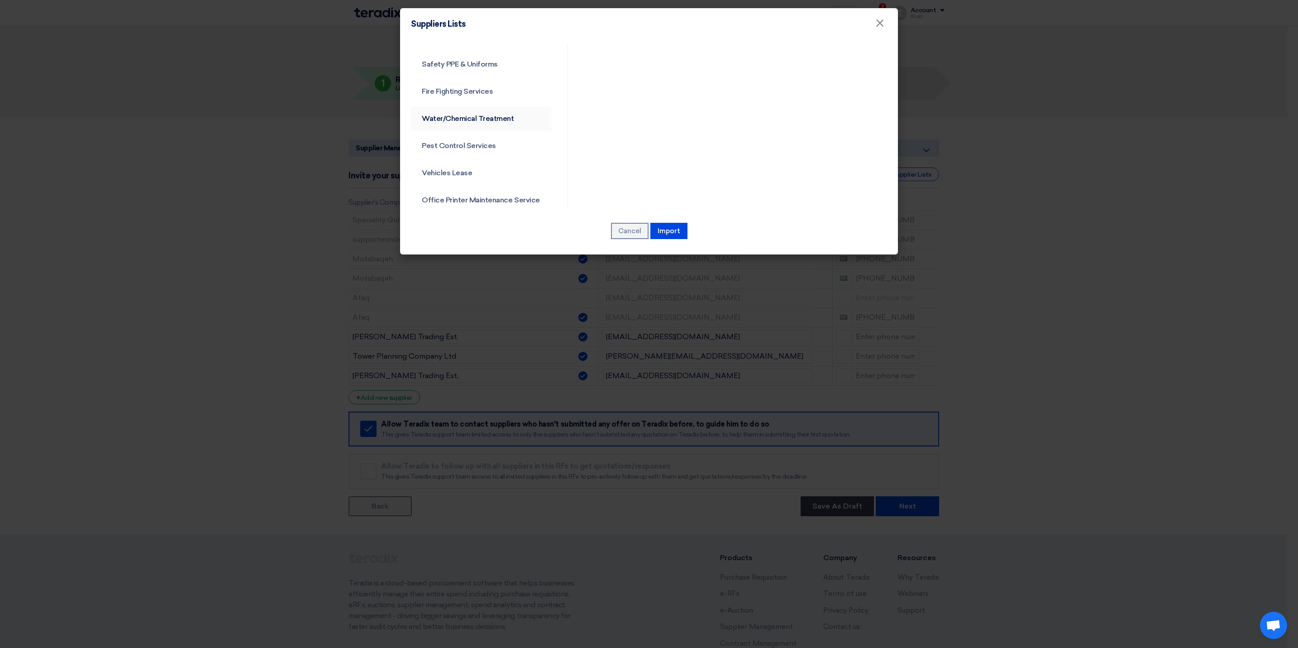
click at [480, 121] on link "Water/Chemical Treatment" at bounding box center [481, 119] width 141 height 24
click at [473, 150] on link "Pest Control Services" at bounding box center [481, 146] width 141 height 24
click at [468, 174] on link "Vehicles Lease" at bounding box center [481, 173] width 141 height 24
click at [476, 197] on link "Office Printer Maintenance Service" at bounding box center [481, 200] width 141 height 24
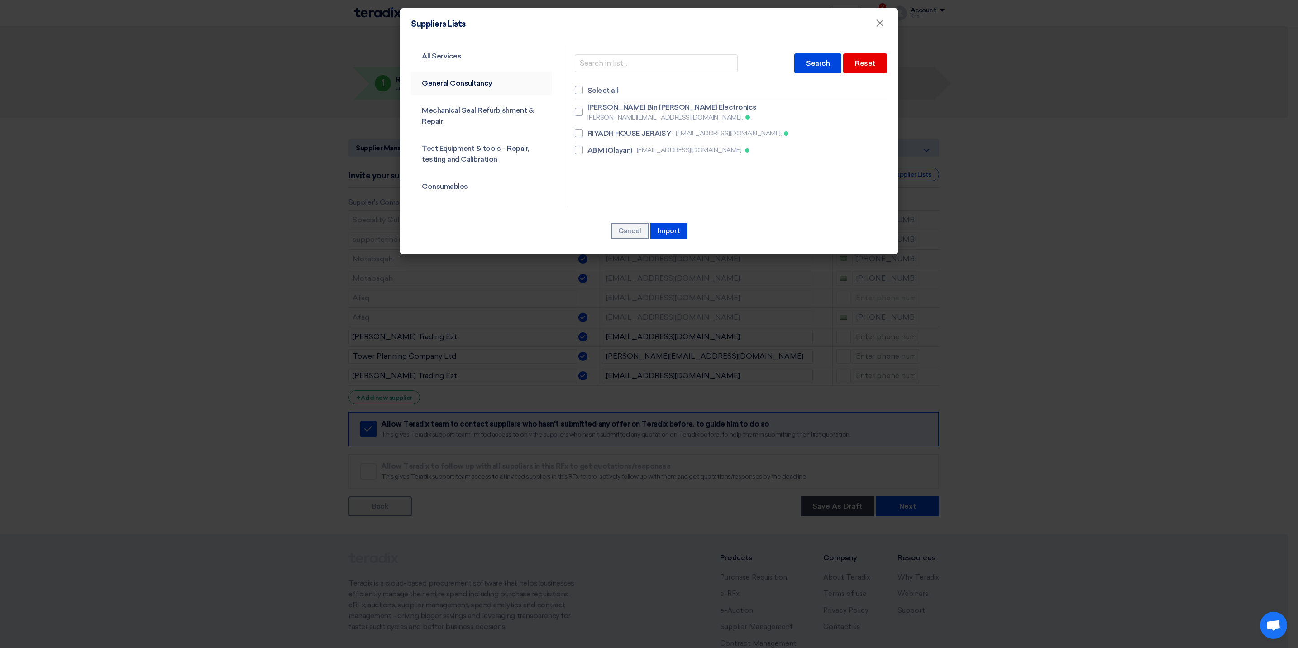
click at [471, 88] on link "General Consultancy" at bounding box center [481, 84] width 141 height 24
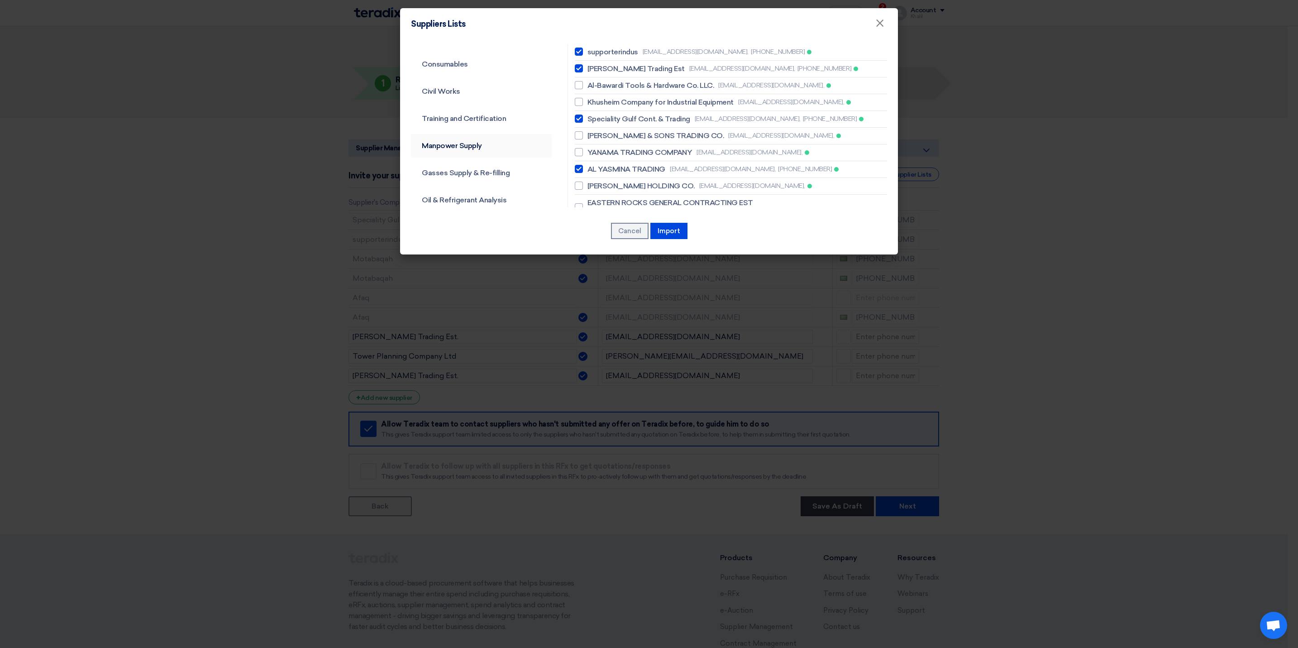
scroll to position [136, 0]
click at [467, 79] on link "Civil Works" at bounding box center [481, 78] width 141 height 24
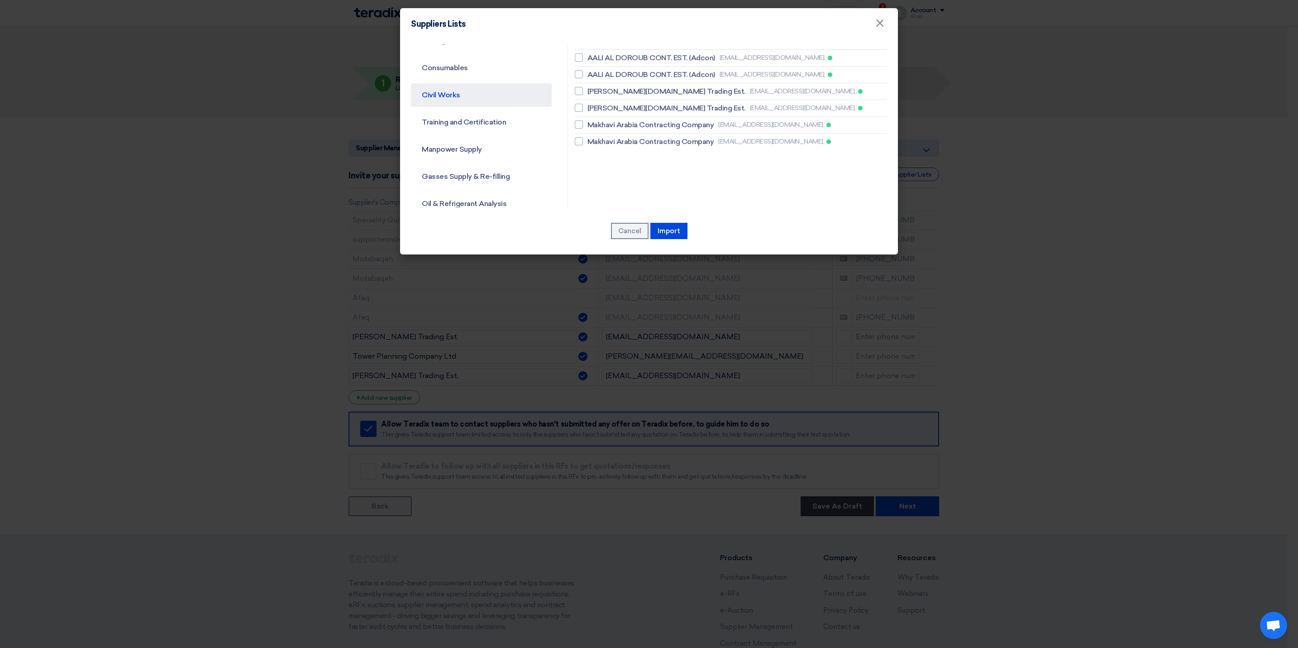
scroll to position [68, 0]
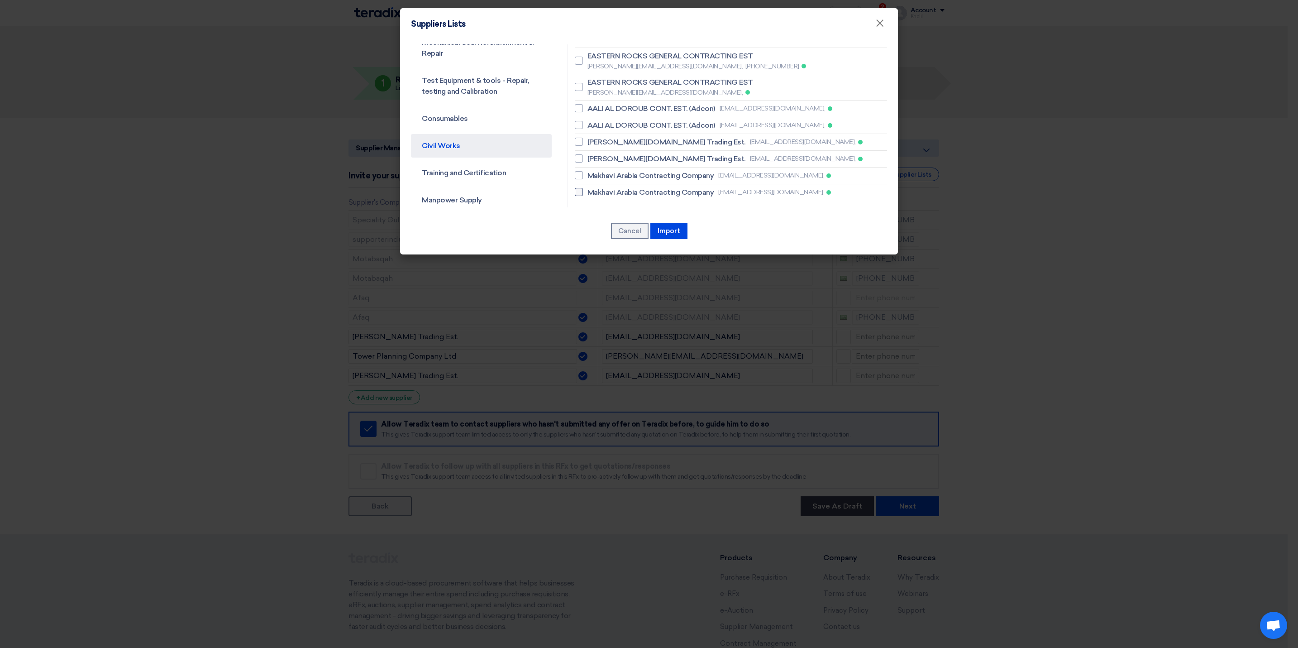
click at [652, 187] on span "Makhavi Arabia Contracting Company" at bounding box center [651, 192] width 127 height 11
click at [593, 189] on input "Makhavi Arabia Contracting Company mir.sharjeel@makhavi.com," at bounding box center [591, 192] width 6 height 6
checkbox input "true"
click at [655, 170] on span "Makhavi Arabia Contracting Company" at bounding box center [651, 175] width 127 height 11
click at [593, 172] on input "Makhavi Arabia Contracting Company mir.sharjeel@makhavi.com," at bounding box center [591, 175] width 6 height 6
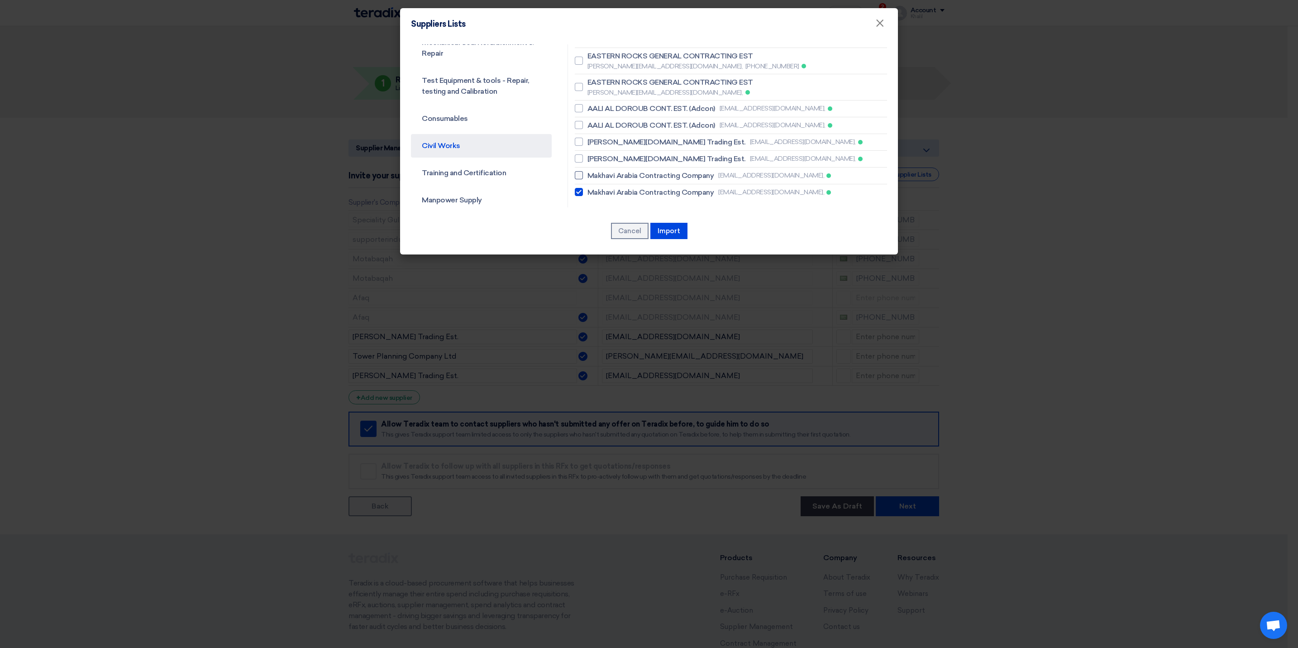
checkbox input "true"
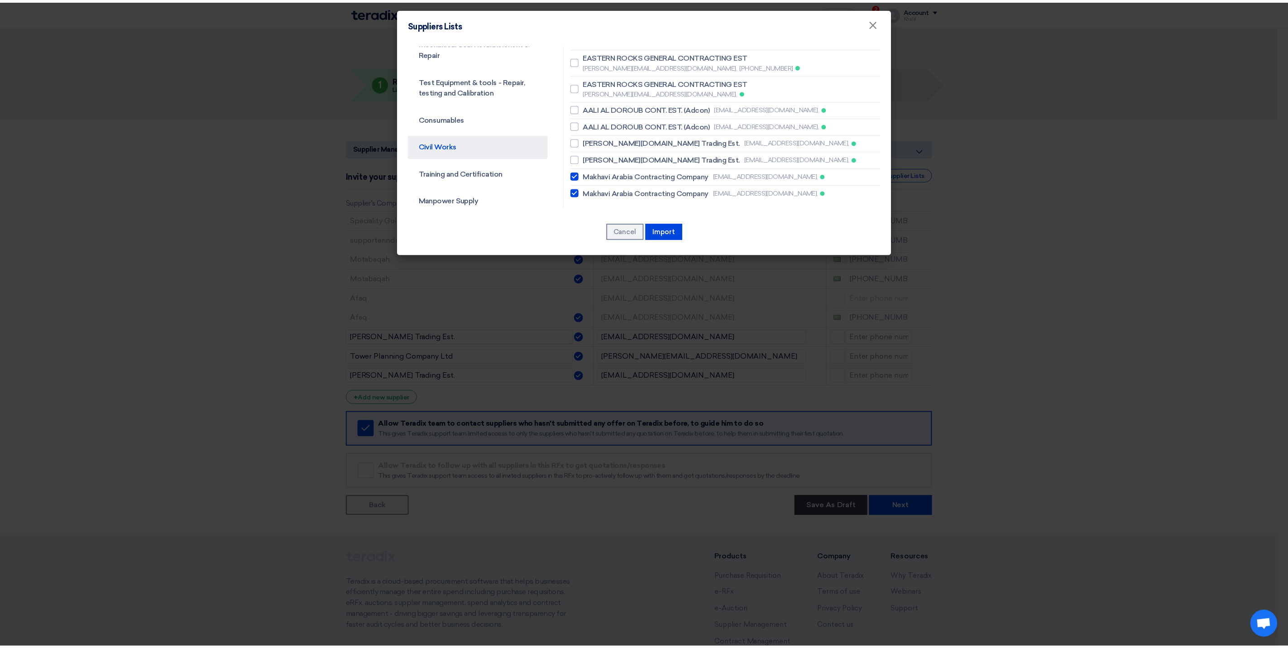
scroll to position [0, 0]
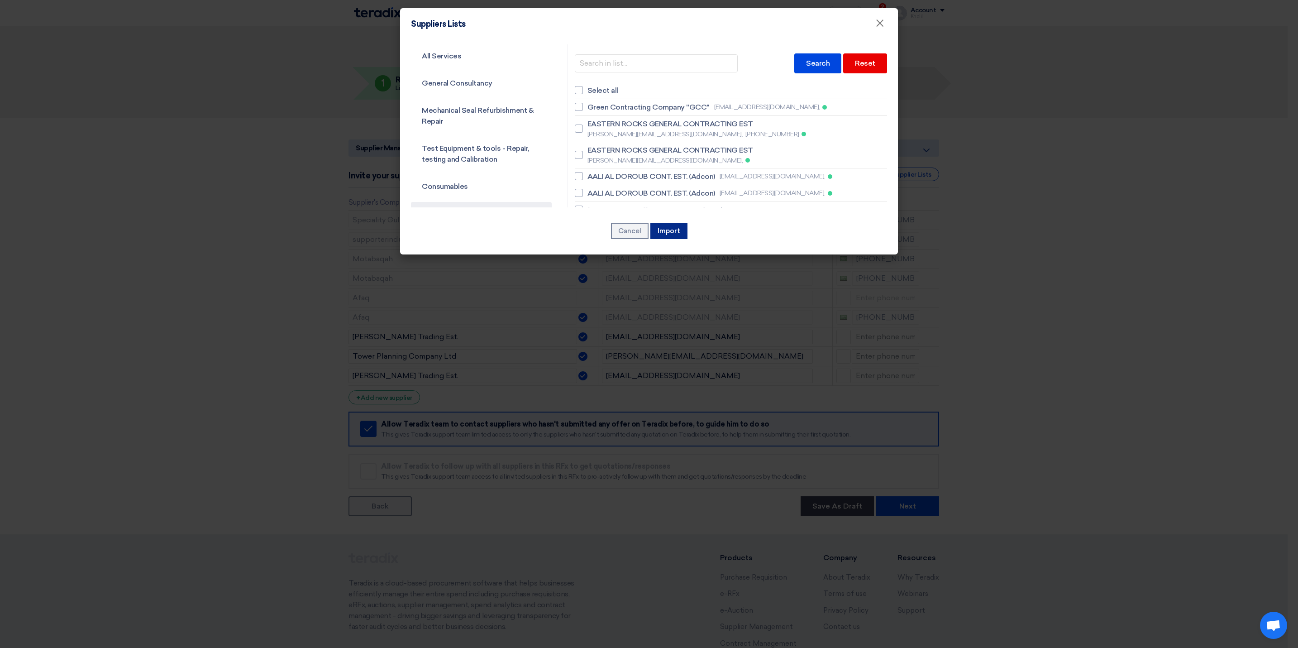
click at [667, 231] on button "Import" at bounding box center [668, 231] width 37 height 16
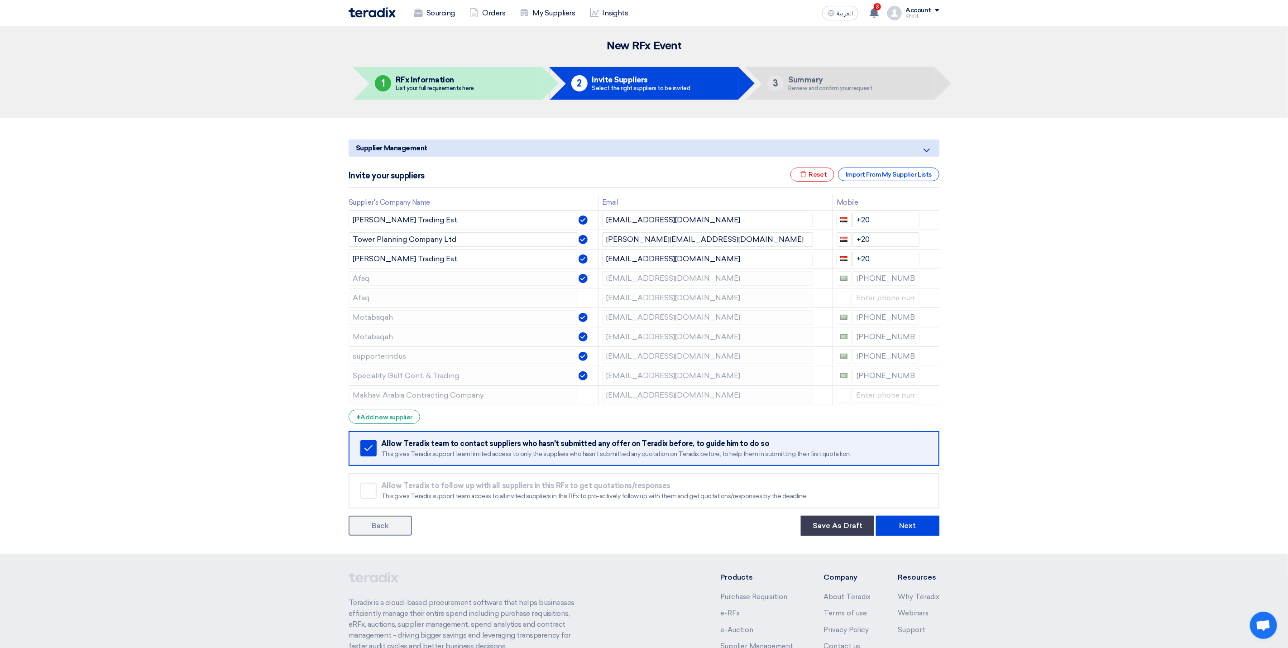
click at [953, 428] on section "Supplier Management Minimize/Maximize Category Invite your suppliers Excel file…" at bounding box center [644, 336] width 1288 height 436
click at [910, 479] on button "Next" at bounding box center [907, 526] width 63 height 20
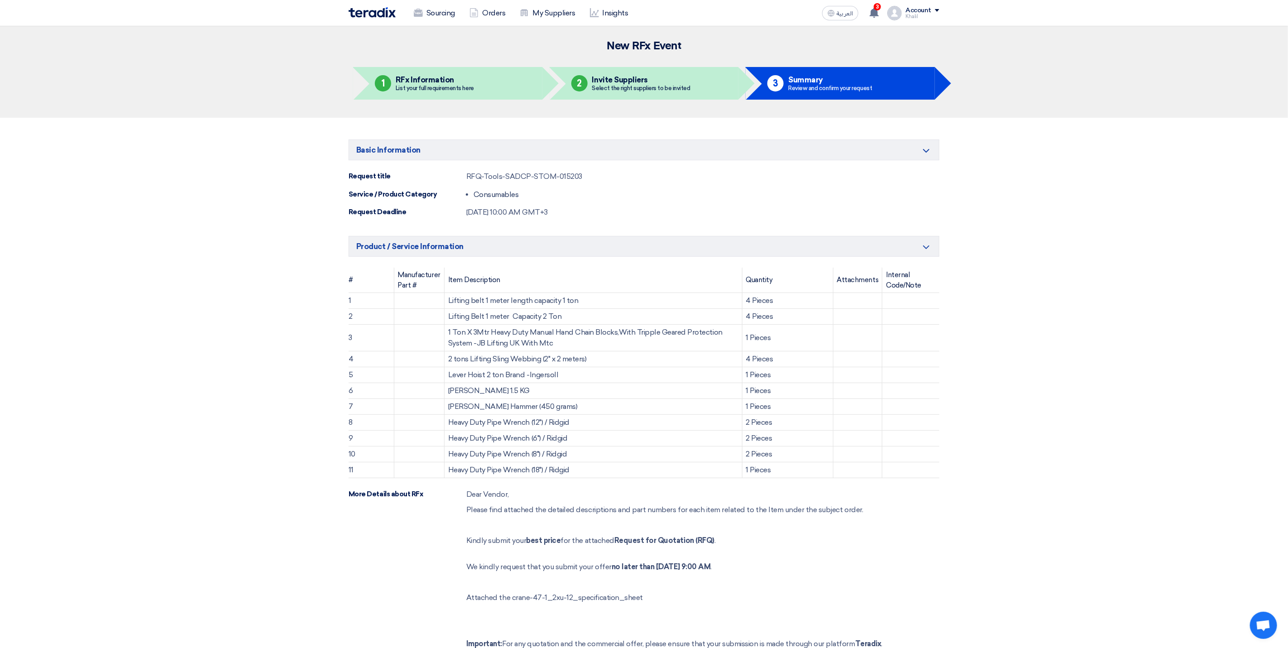
scroll to position [339, 0]
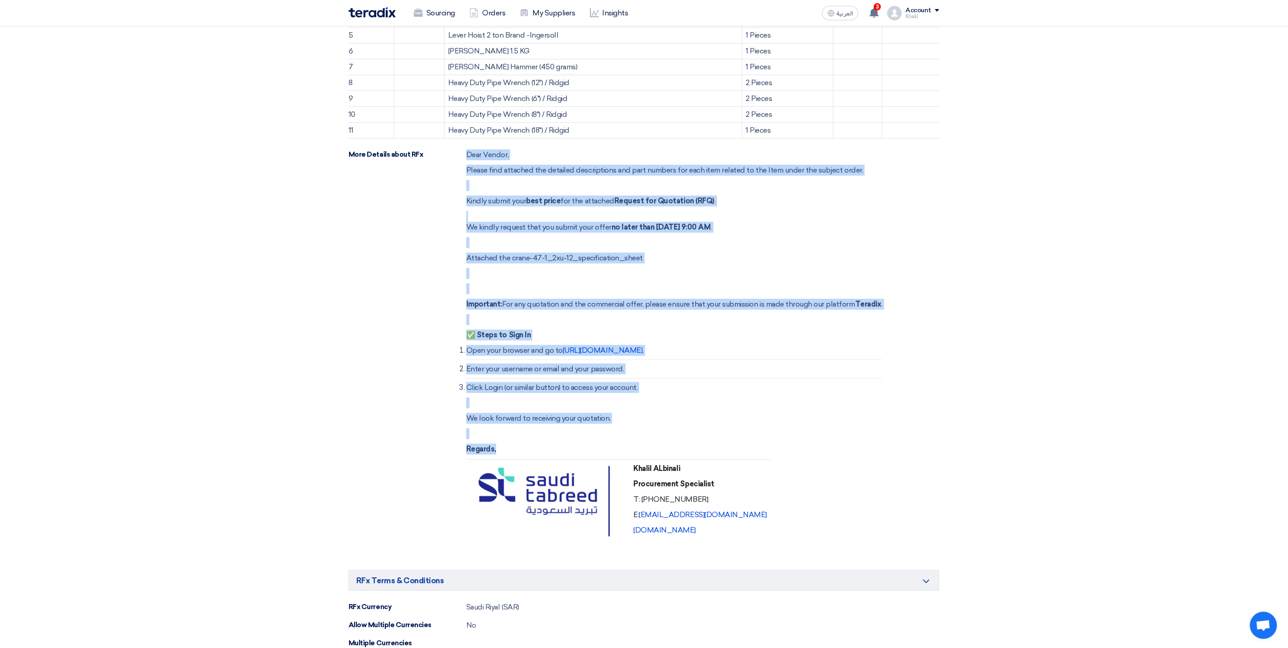
drag, startPoint x: 766, startPoint y: 535, endPoint x: 468, endPoint y: 158, distance: 480.9
click at [468, 158] on div "Dear Vendor, Please find attached the detailed descriptions and part numbers fo…" at bounding box center [674, 350] width 416 height 402
copy div "Dear Vendor, Please find attached the detailed descriptions and part numbers fo…"
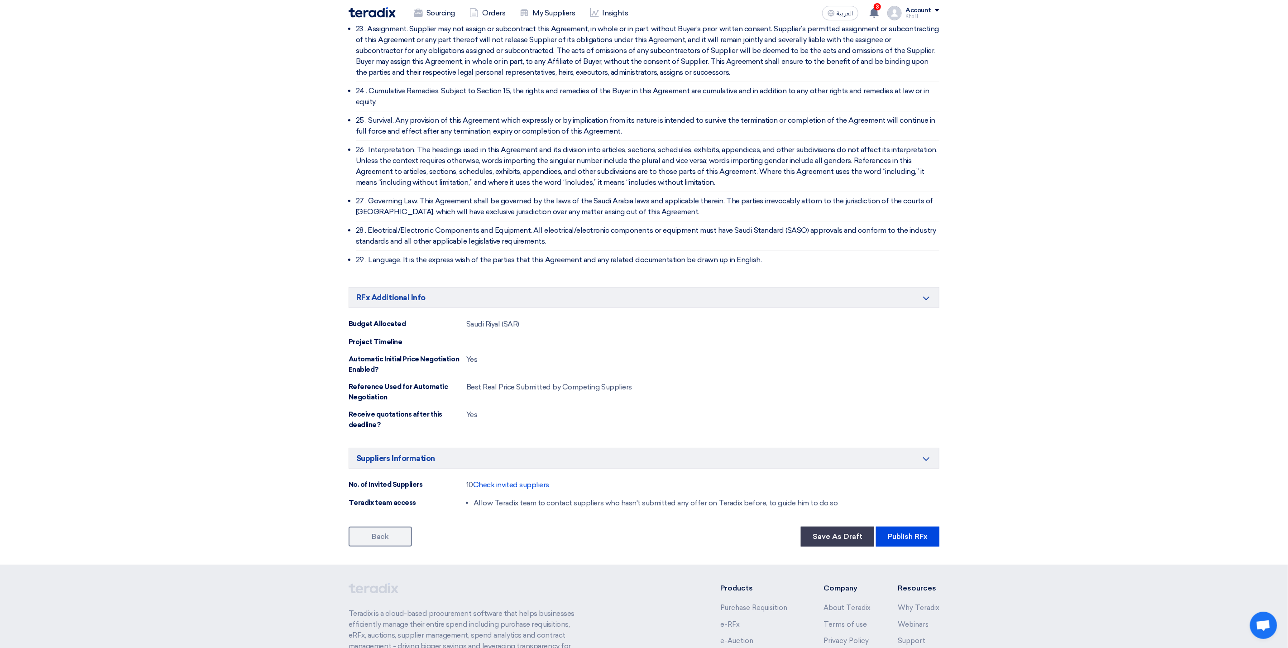
scroll to position [2654, 0]
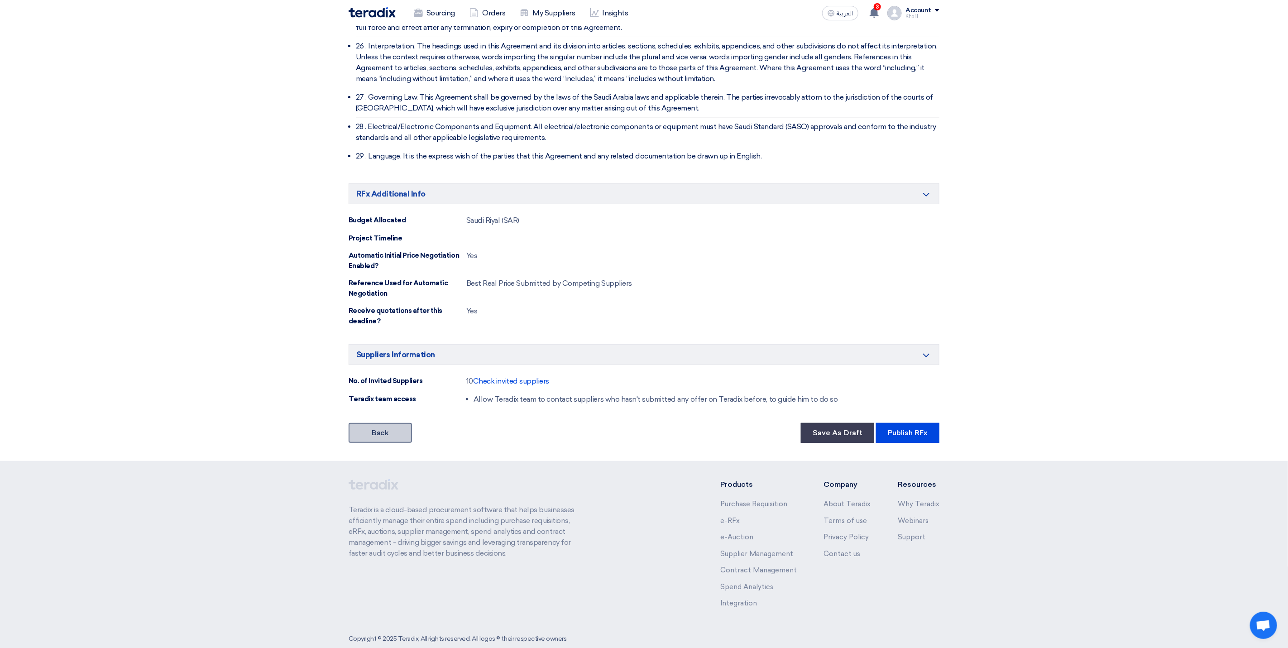
click at [404, 423] on link "Back" at bounding box center [380, 433] width 63 height 20
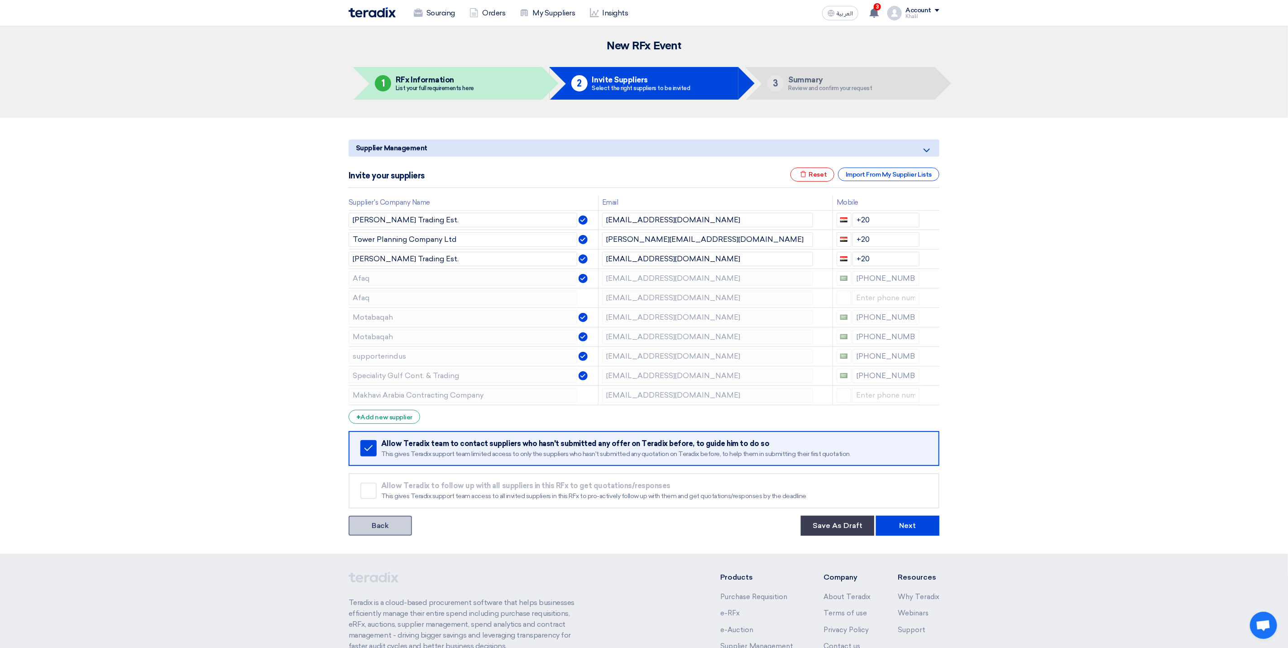
click at [390, 479] on link "Back" at bounding box center [380, 526] width 63 height 20
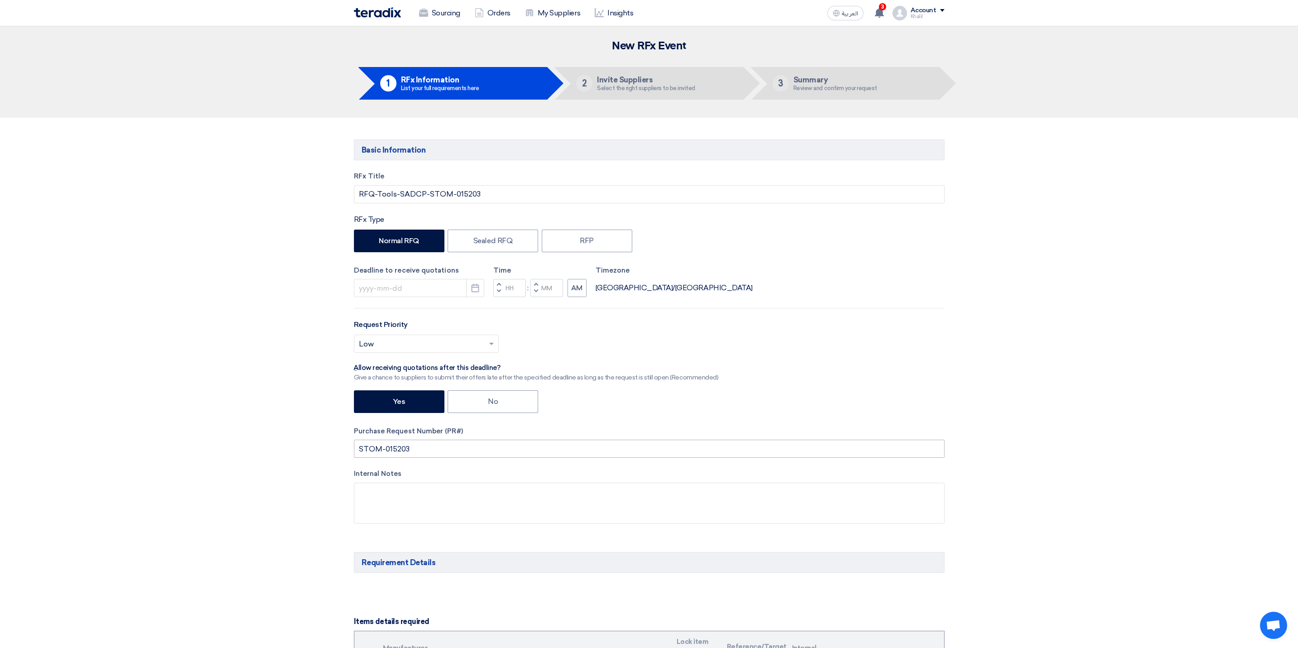
type input "10/1/2025"
type input "10"
type input "00"
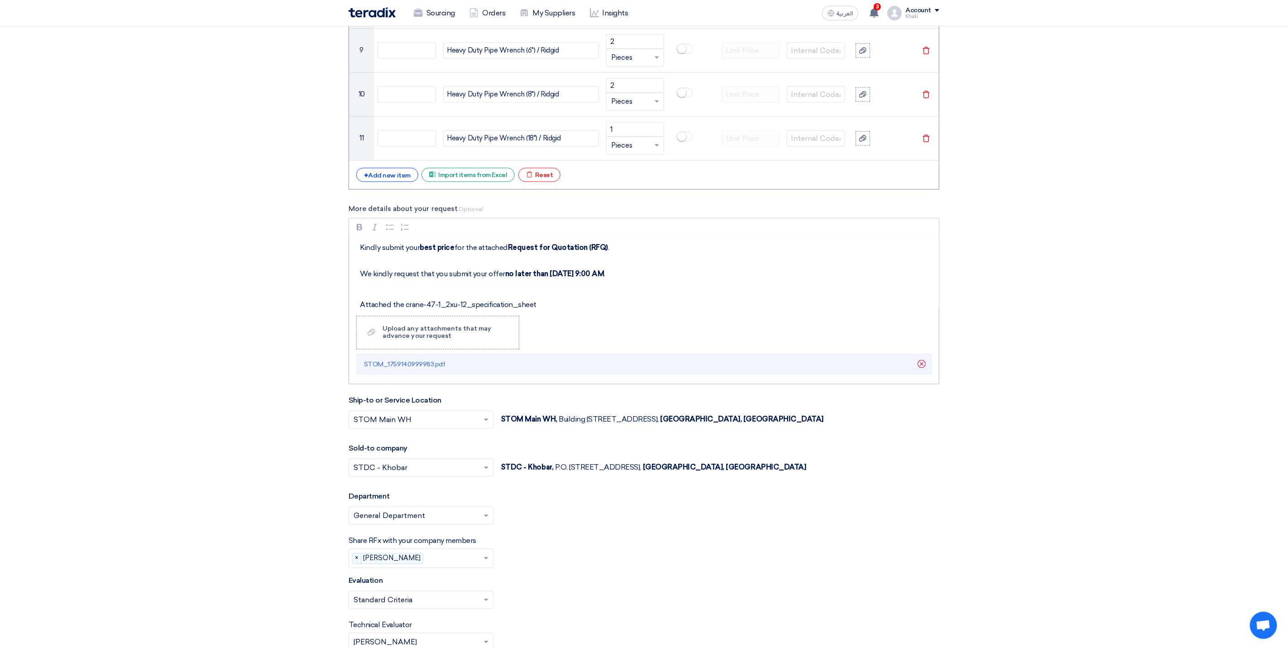
scroll to position [68, 0]
drag, startPoint x: 545, startPoint y: 295, endPoint x: 352, endPoint y: 292, distance: 192.4
click at [352, 292] on div "Dear Vendor, Please find attached the detailed descriptions and part numbers fo…" at bounding box center [644, 272] width 590 height 72
click at [953, 311] on section "Basic Information RFx Title RFQ-Tools-SADCP-STOM-015203 RFx Type Normal RFQ Sea…" at bounding box center [644, 375] width 1288 height 2689
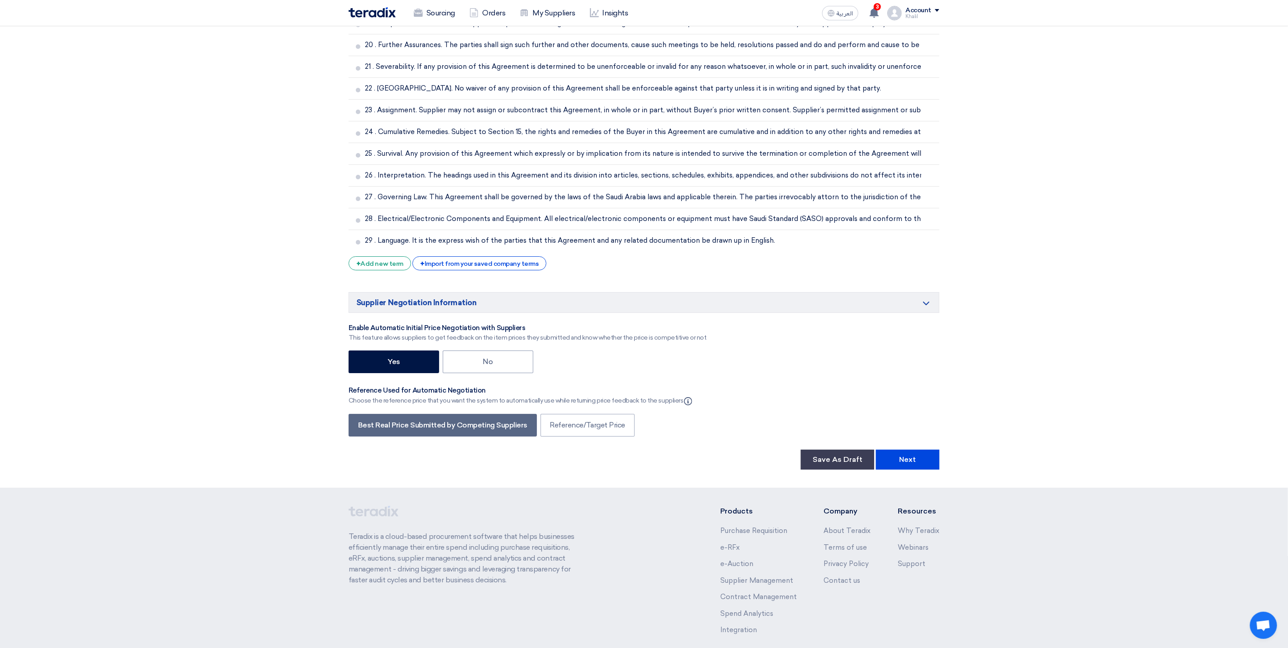
scroll to position [2378, 0]
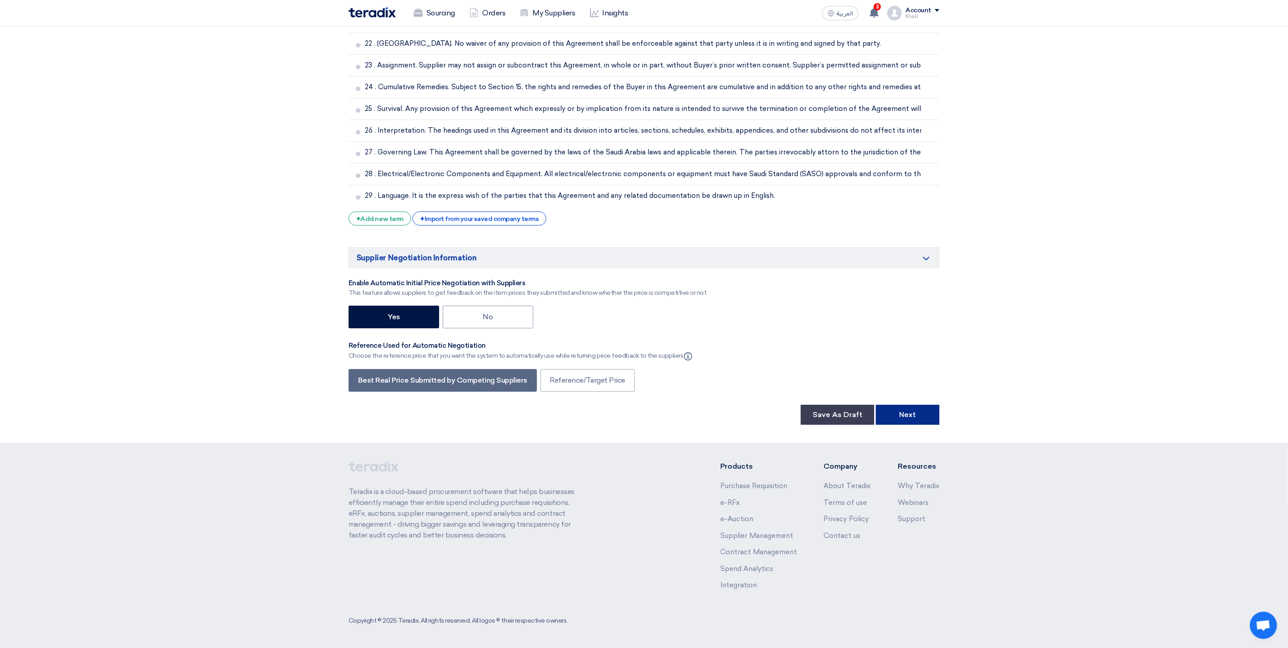
click at [918, 412] on button "Next" at bounding box center [907, 415] width 63 height 20
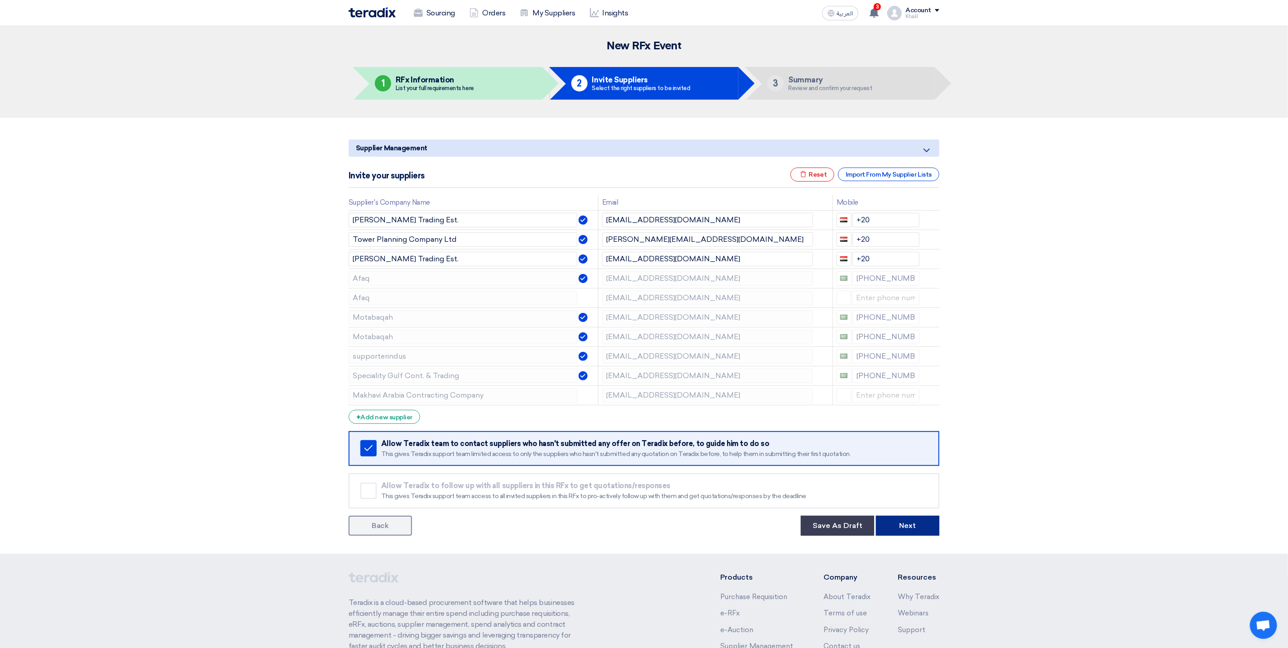
click at [908, 479] on button "Next" at bounding box center [907, 526] width 63 height 20
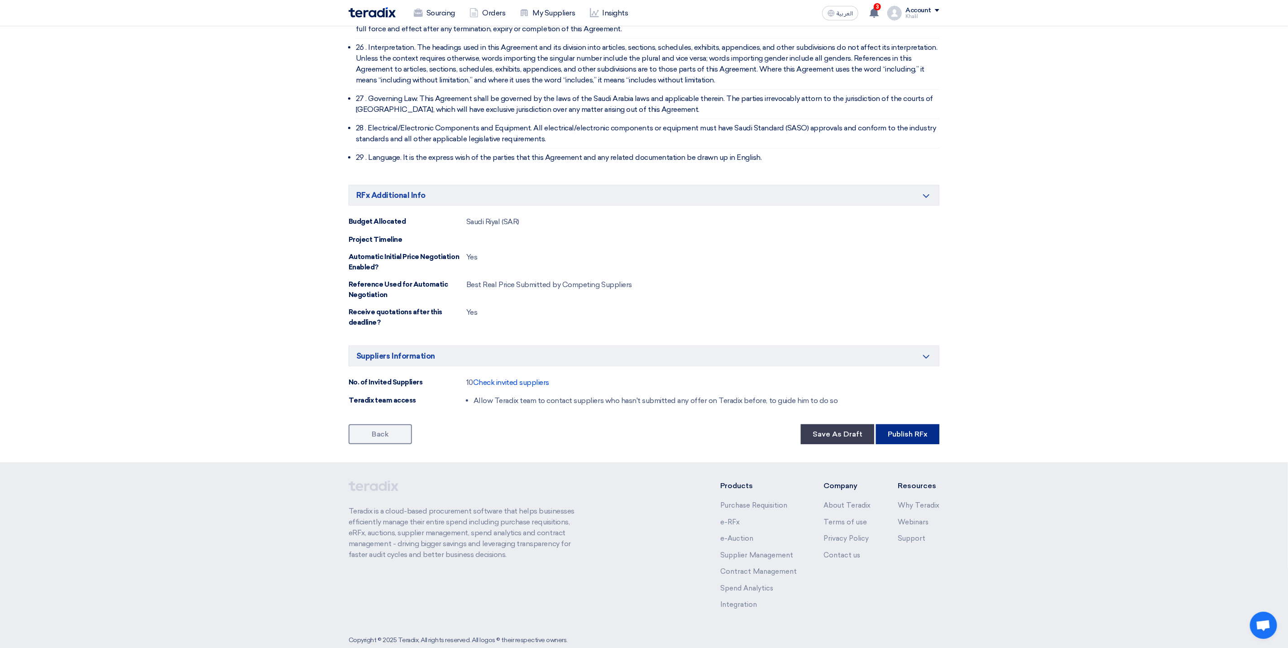
scroll to position [2654, 0]
click at [895, 423] on button "Publish RFx" at bounding box center [907, 433] width 63 height 20
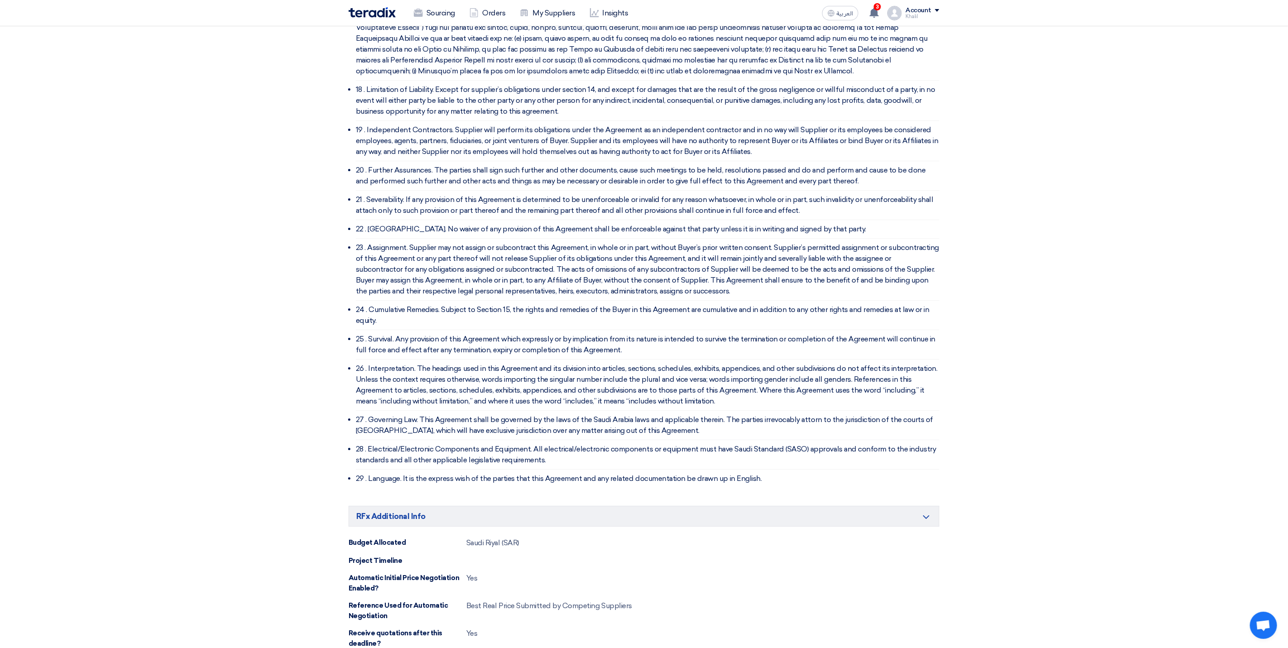
scroll to position [2580, 0]
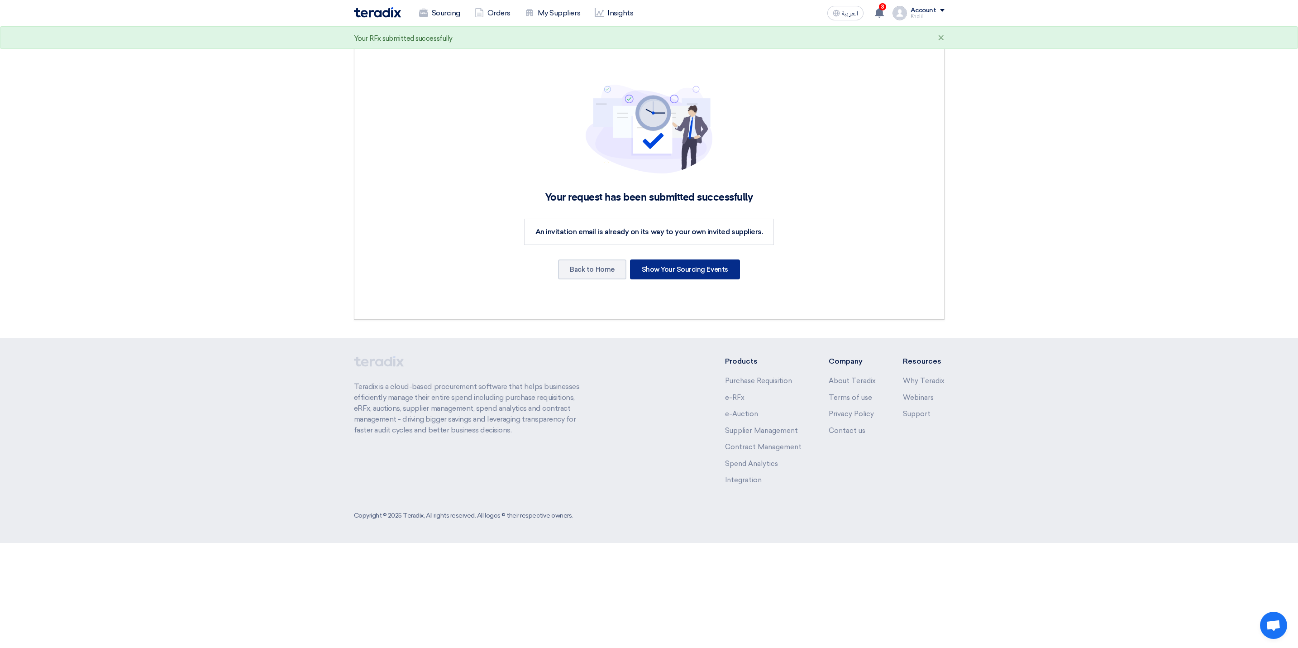
click at [698, 265] on div "Show Your Sourcing Events" at bounding box center [685, 269] width 110 height 20
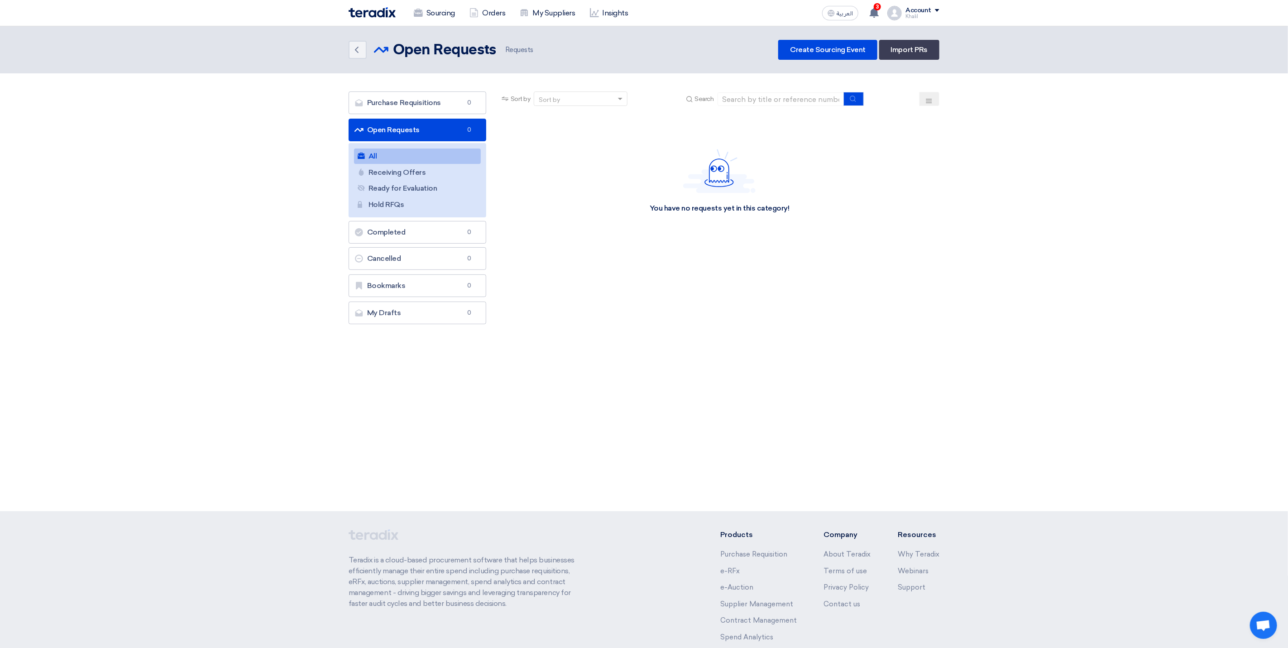
click at [420, 157] on link "All All" at bounding box center [417, 155] width 127 height 15
click at [419, 134] on link "Open Requests Open Requests 33" at bounding box center [418, 130] width 138 height 23
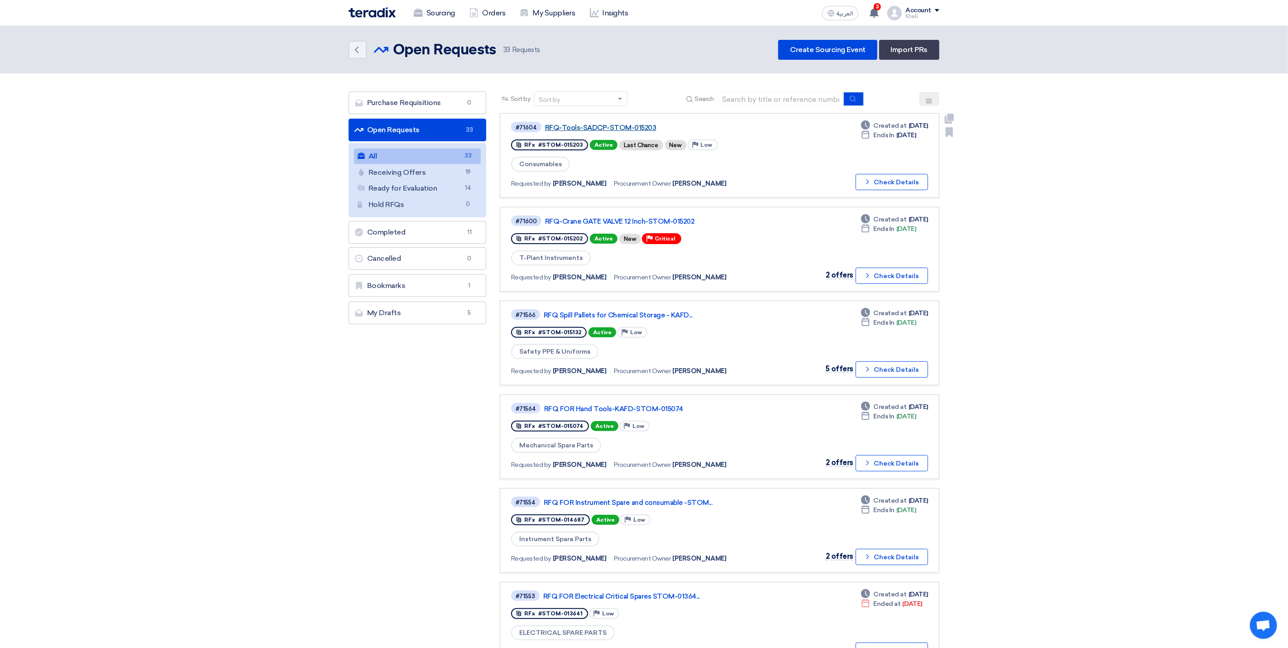
click at [624, 130] on link "RFQ-Tools-SADCP-STOM-015203" at bounding box center [658, 128] width 226 height 8
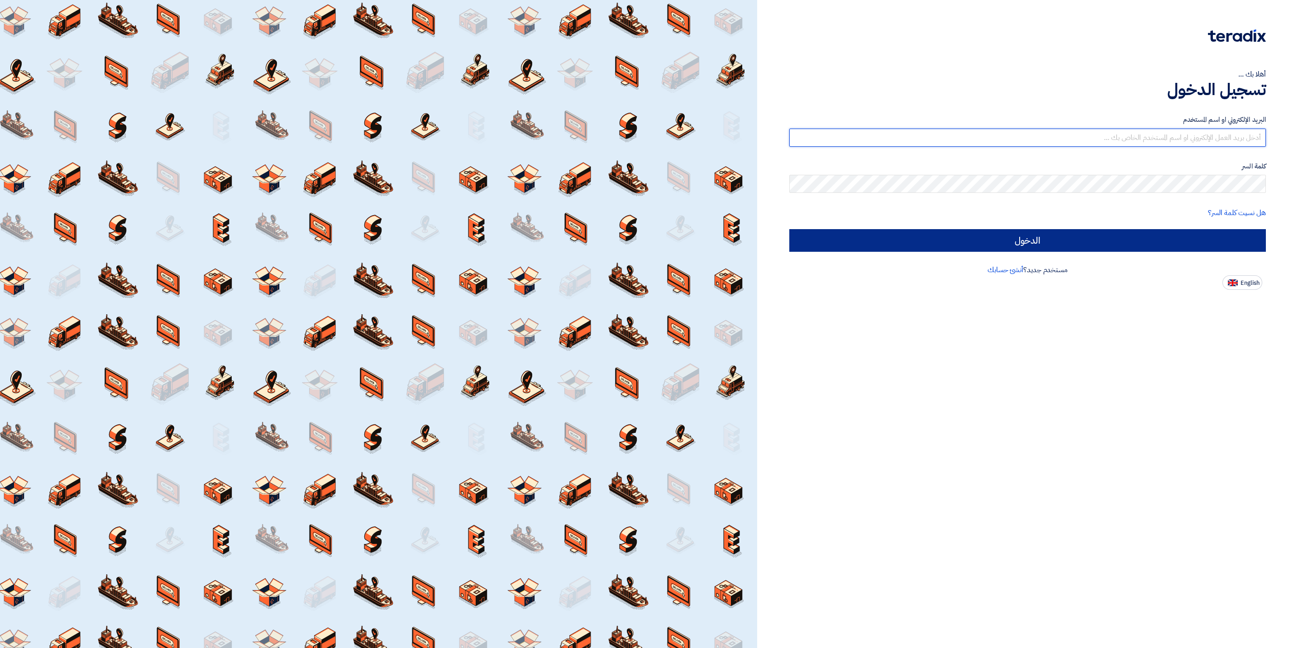
type input "[EMAIL_ADDRESS][DOMAIN_NAME]"
click at [962, 249] on input "الدخول" at bounding box center [1027, 240] width 477 height 23
type input "Sign in"
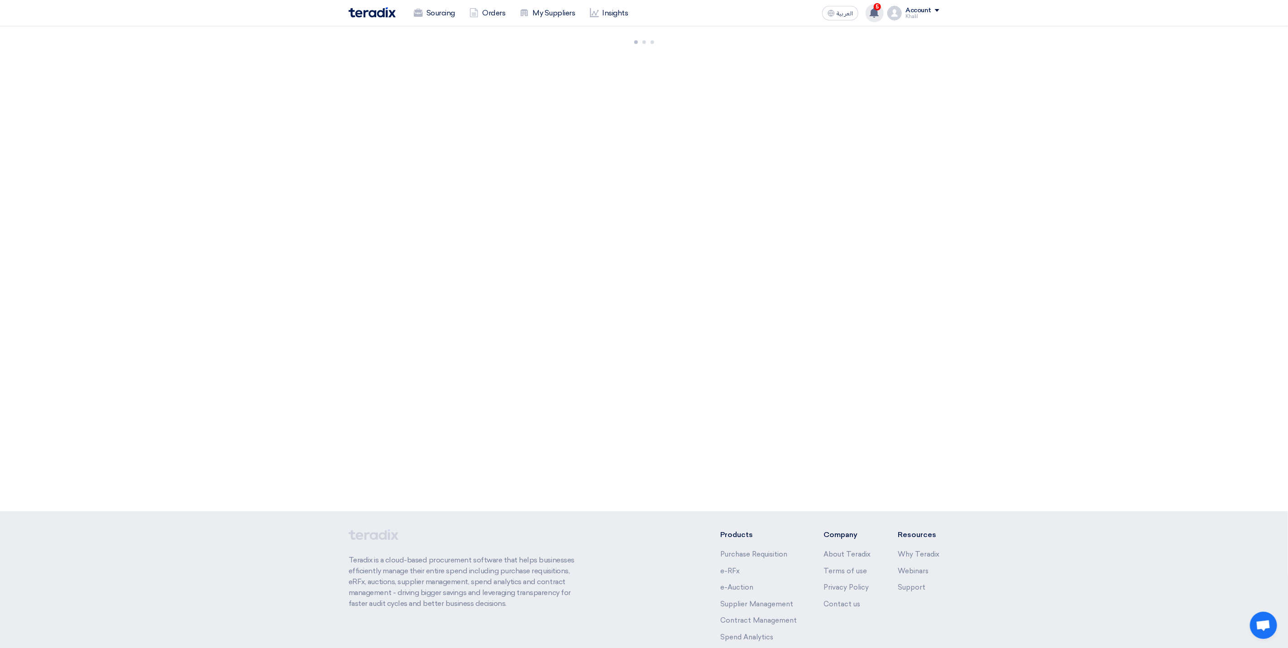
click at [879, 13] on use at bounding box center [874, 13] width 9 height 10
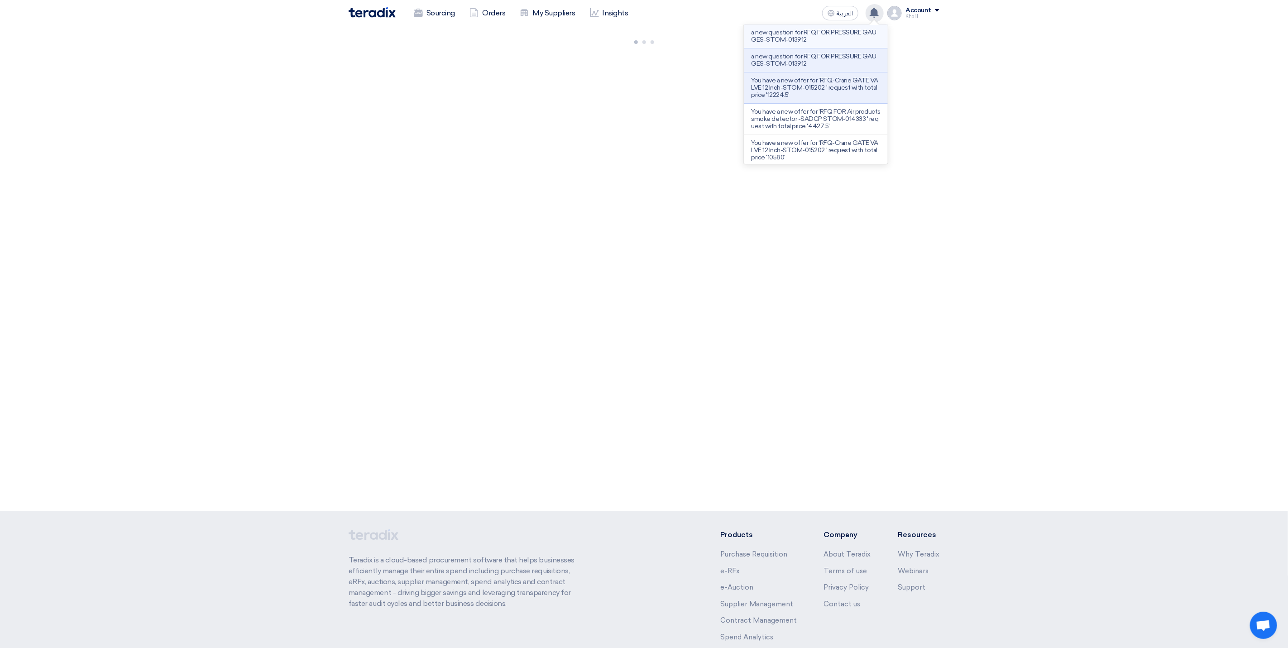
click at [851, 40] on p "a new question for RFQ FOR PRESSURE GAUGES-STOM-013912" at bounding box center [815, 36] width 129 height 14
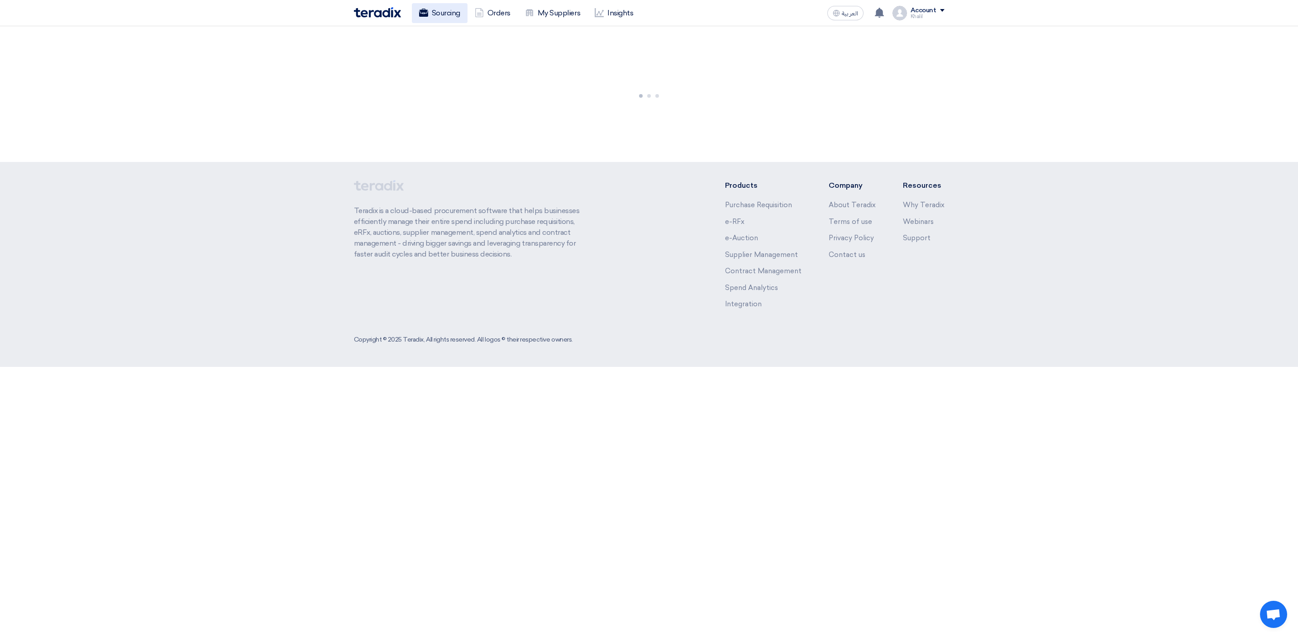
click at [447, 15] on link "Sourcing" at bounding box center [440, 13] width 56 height 20
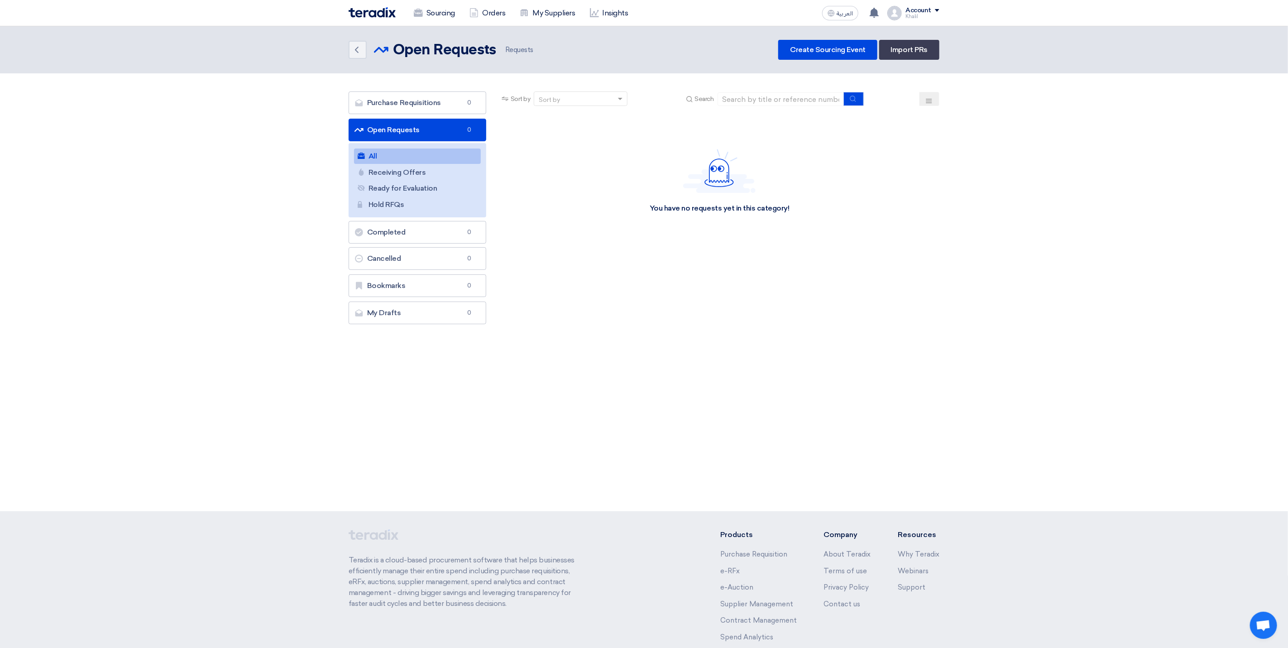
click at [436, 156] on link "All All" at bounding box center [417, 155] width 127 height 15
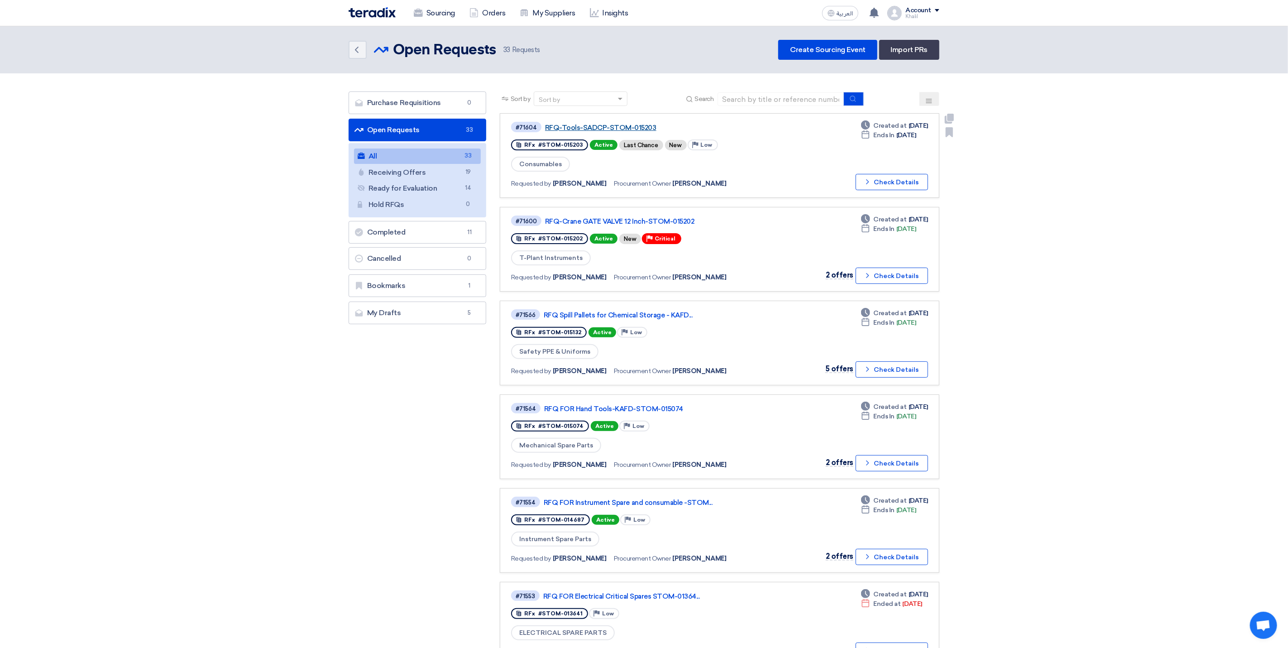
click at [560, 125] on link "RFQ-Tools-SADCP-STOM-015203" at bounding box center [658, 128] width 226 height 8
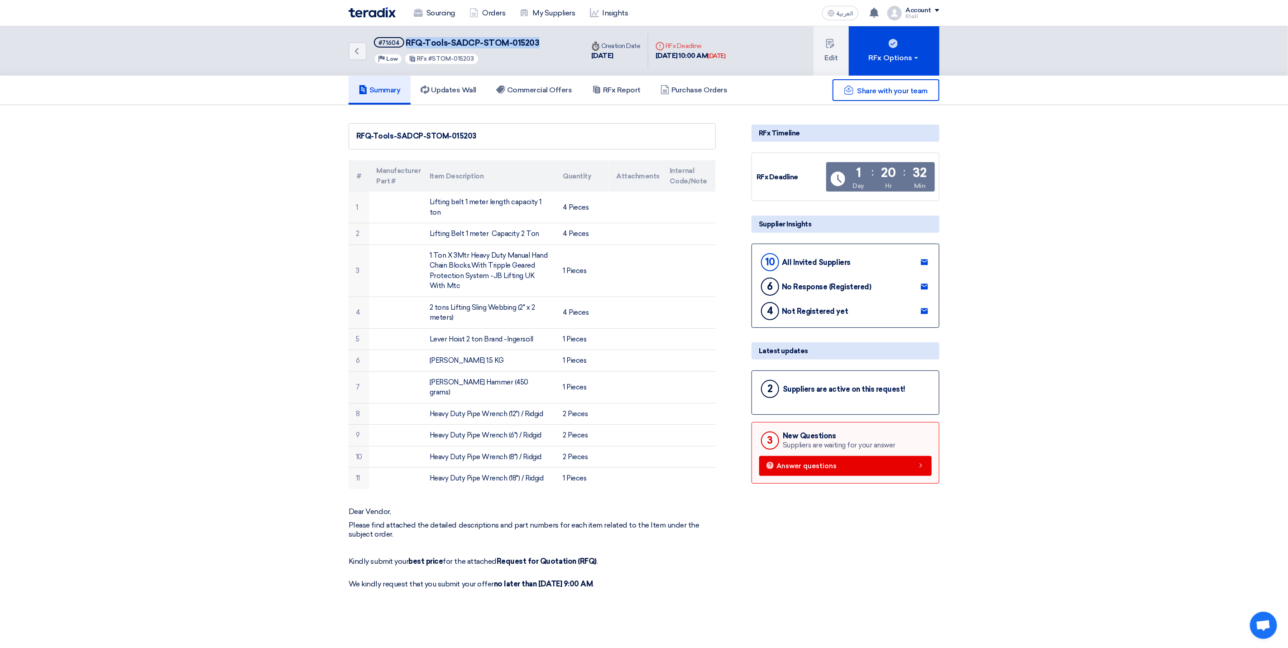
drag, startPoint x: 542, startPoint y: 41, endPoint x: 405, endPoint y: 37, distance: 137.2
click at [405, 37] on div "Back #71604 RFQ-Tools-SADCP-STOM-015203 Priority Low RFx #STOM-015203" at bounding box center [466, 50] width 235 height 49
copy span "RFQ-Tools-SADCP-STOM-015203"
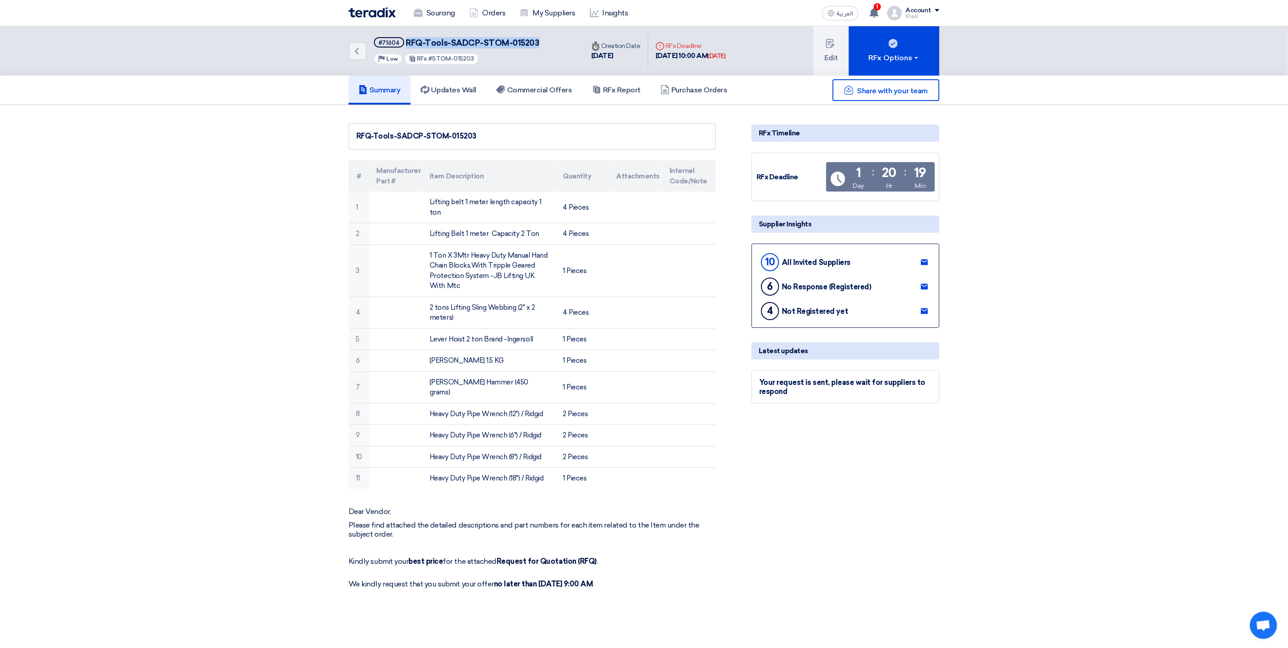
click at [893, 15] on img at bounding box center [894, 13] width 14 height 14
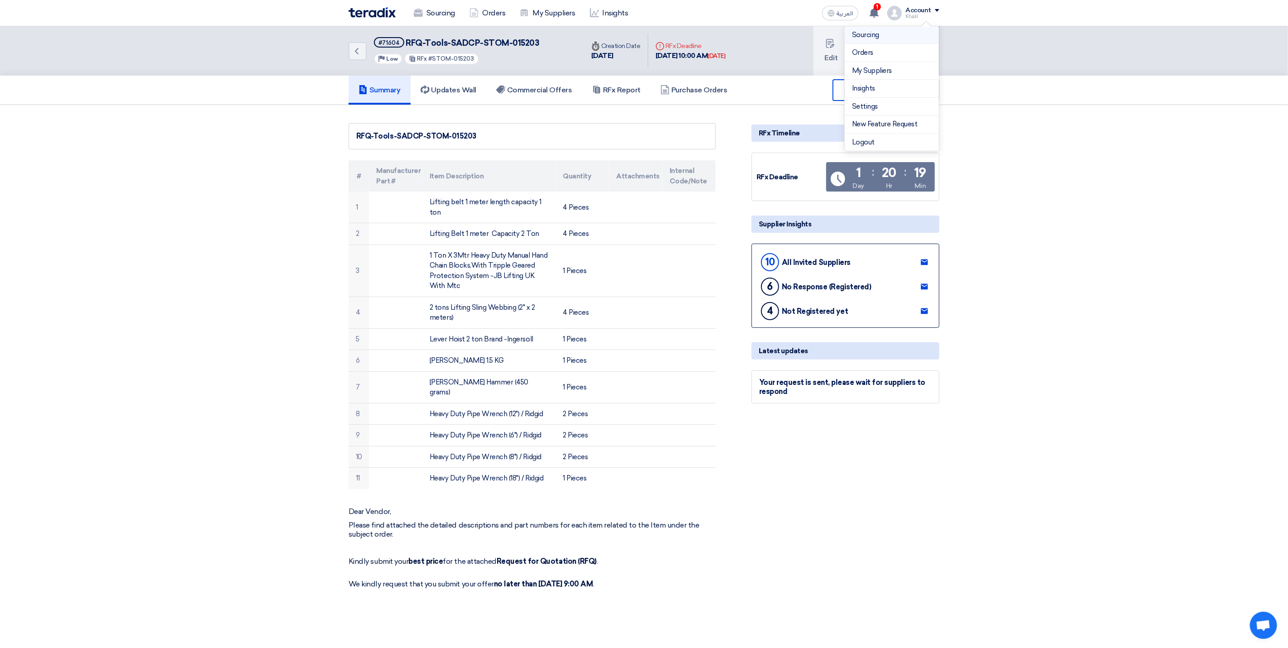
click at [888, 41] on li "Sourcing" at bounding box center [892, 35] width 94 height 18
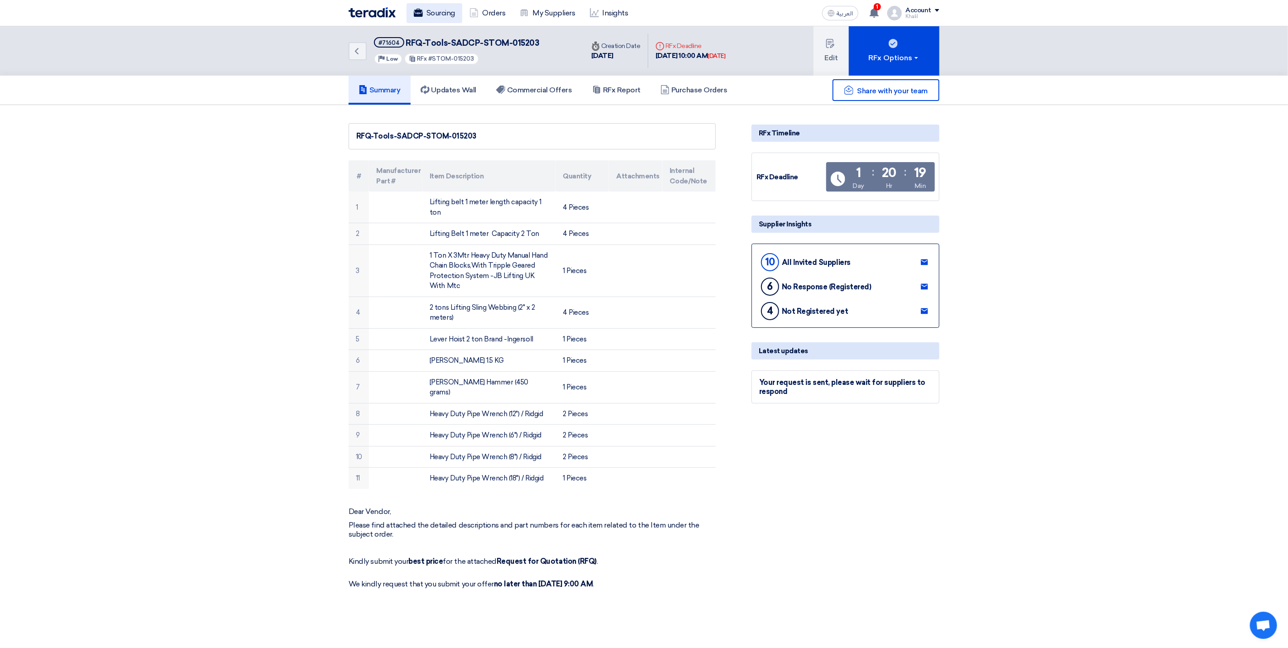
click at [430, 14] on link "Sourcing" at bounding box center [434, 13] width 56 height 20
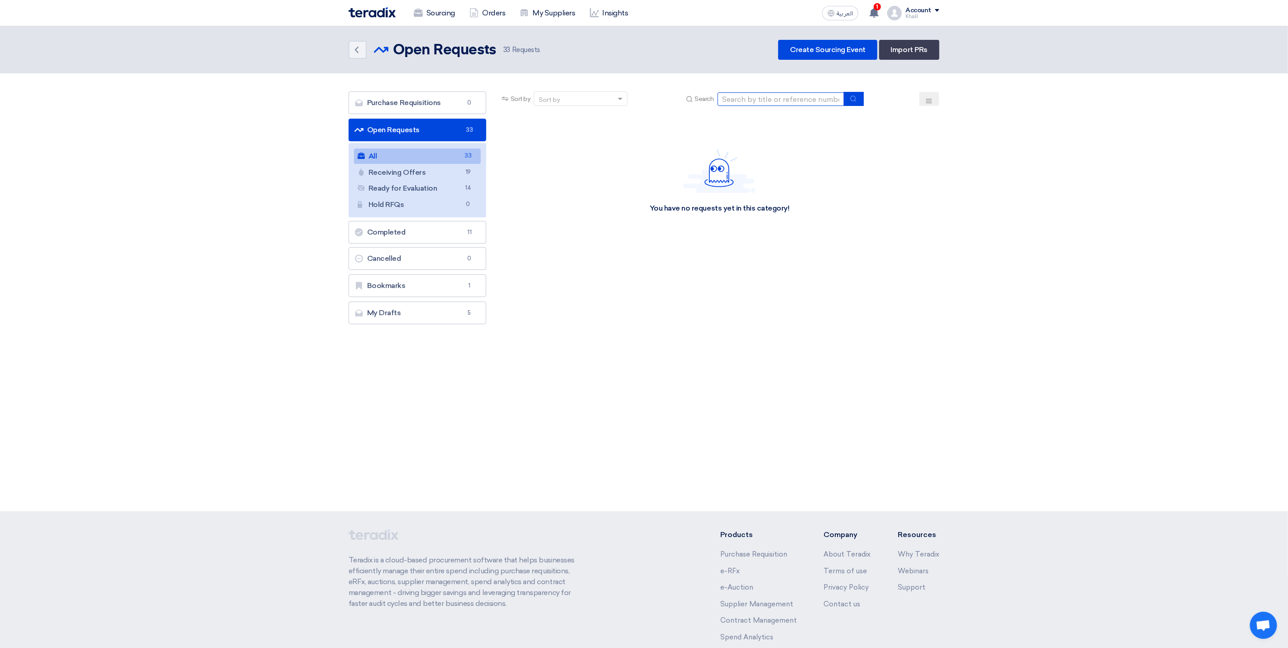
click at [765, 100] on input at bounding box center [780, 99] width 127 height 14
paste input "STOM-015202"
type input "STOM-015202"
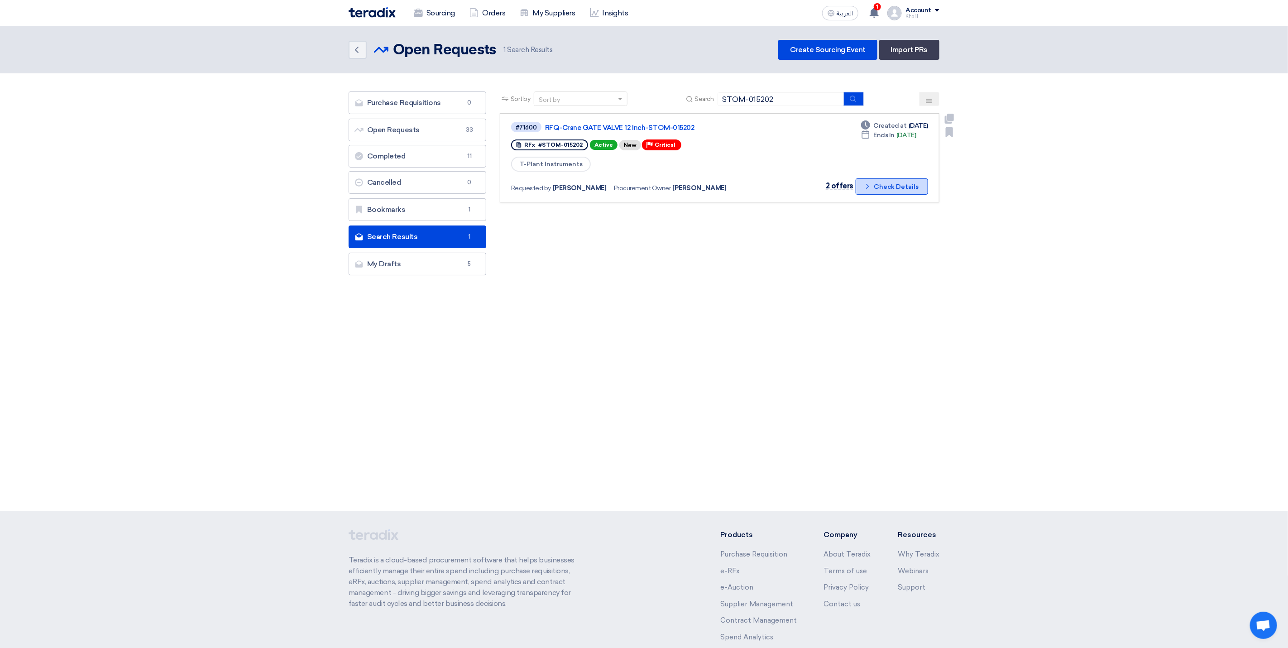
click at [876, 188] on button "Check details Check Details" at bounding box center [891, 186] width 72 height 16
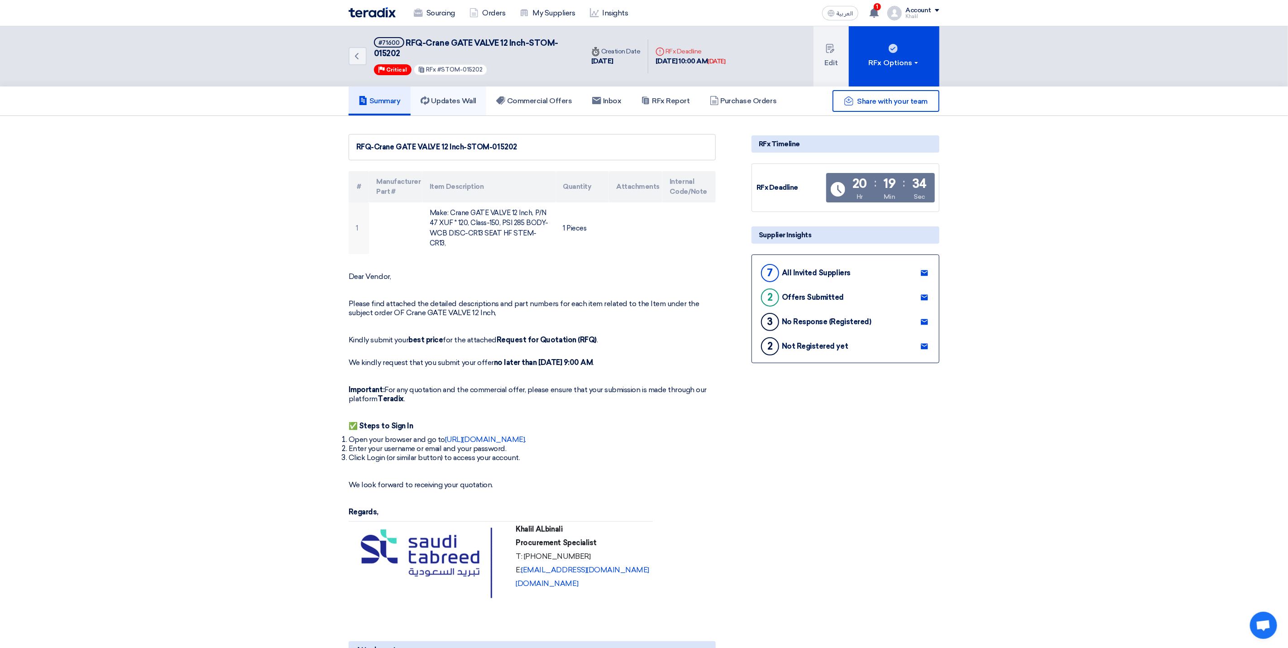
click at [469, 109] on link "Updates Wall" at bounding box center [449, 100] width 76 height 29
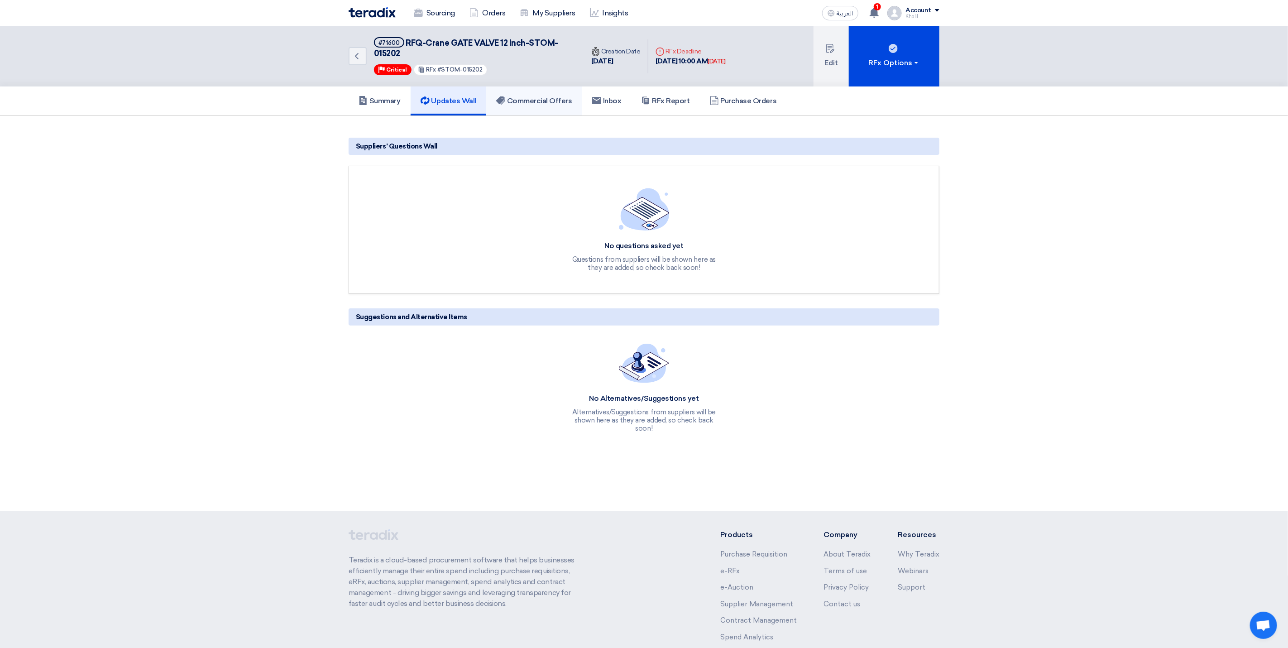
click at [540, 102] on h5 "Commercial Offers" at bounding box center [534, 100] width 76 height 9
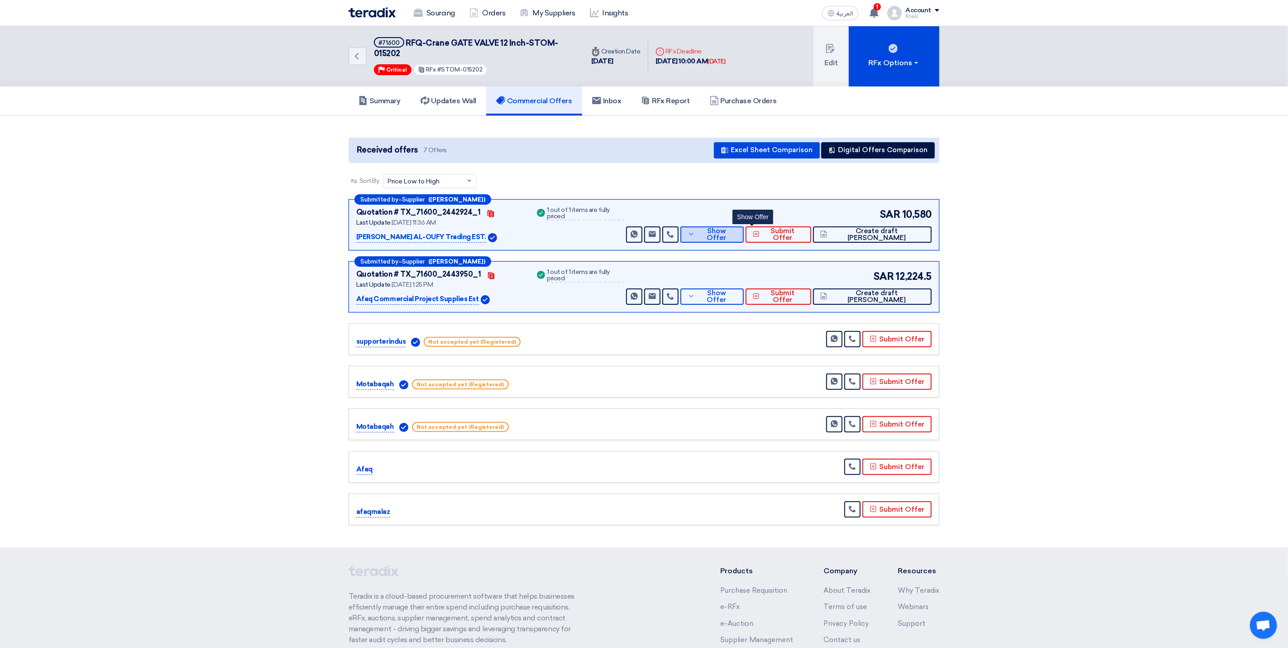
click at [732, 238] on button "Show Offer" at bounding box center [711, 234] width 63 height 16
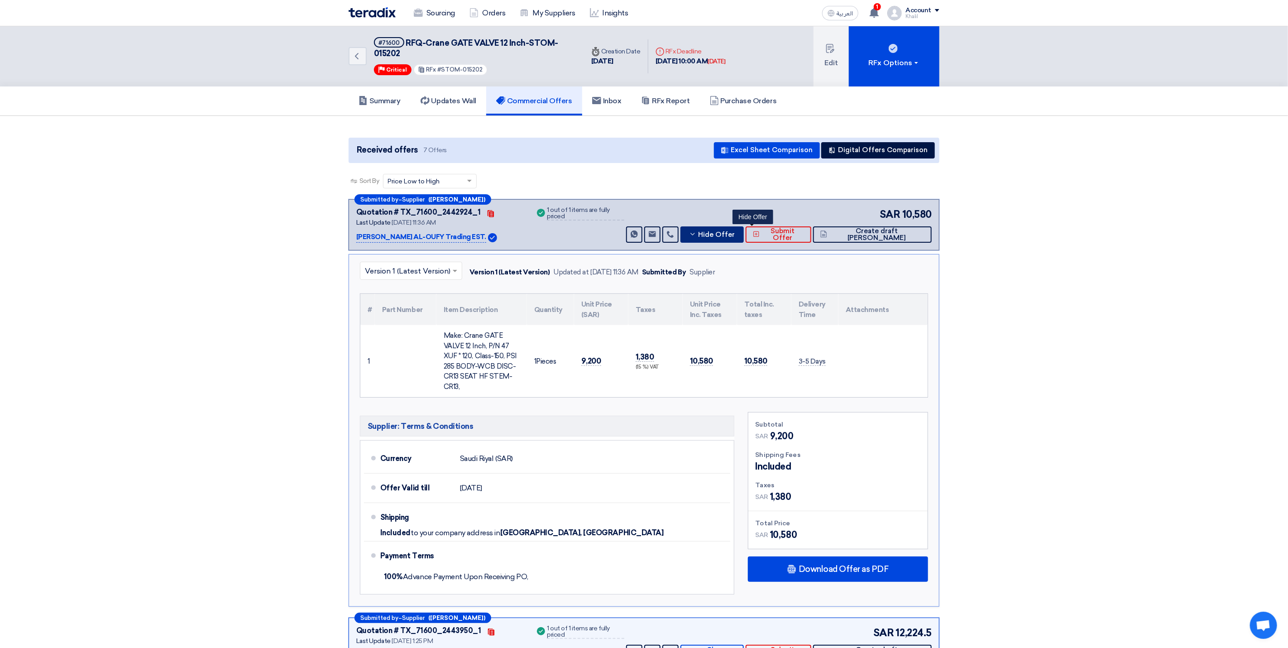
click at [696, 237] on icon at bounding box center [692, 233] width 7 height 7
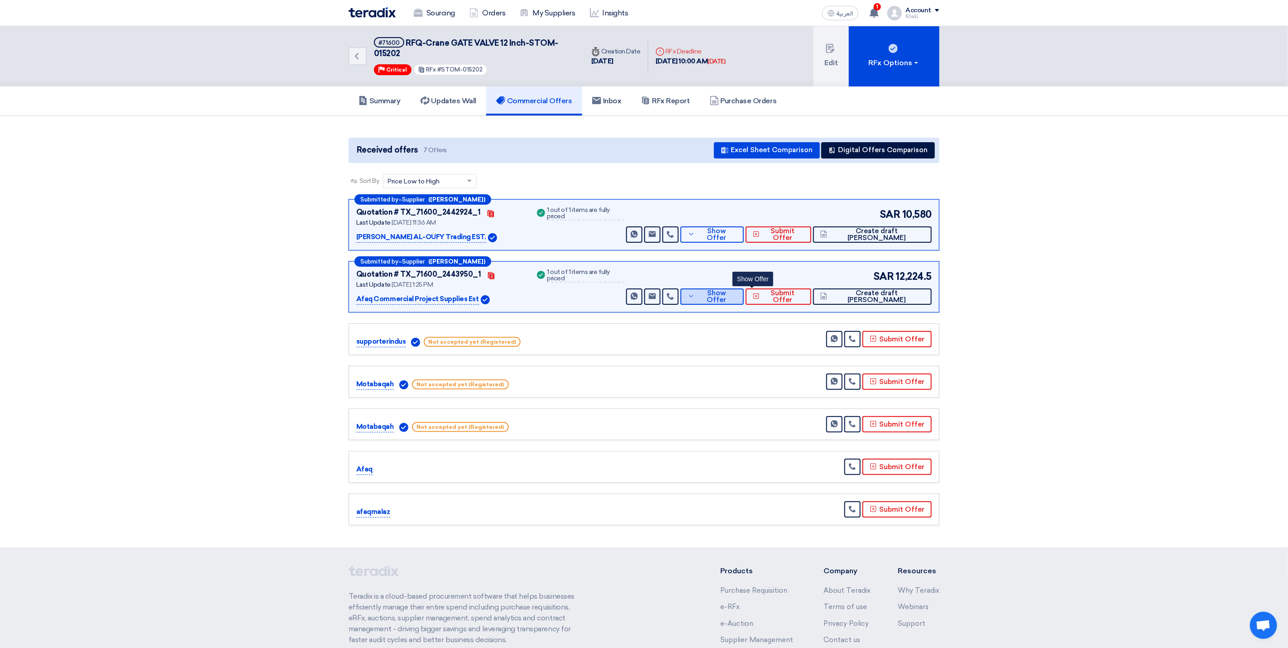
click at [695, 299] on icon at bounding box center [691, 295] width 7 height 7
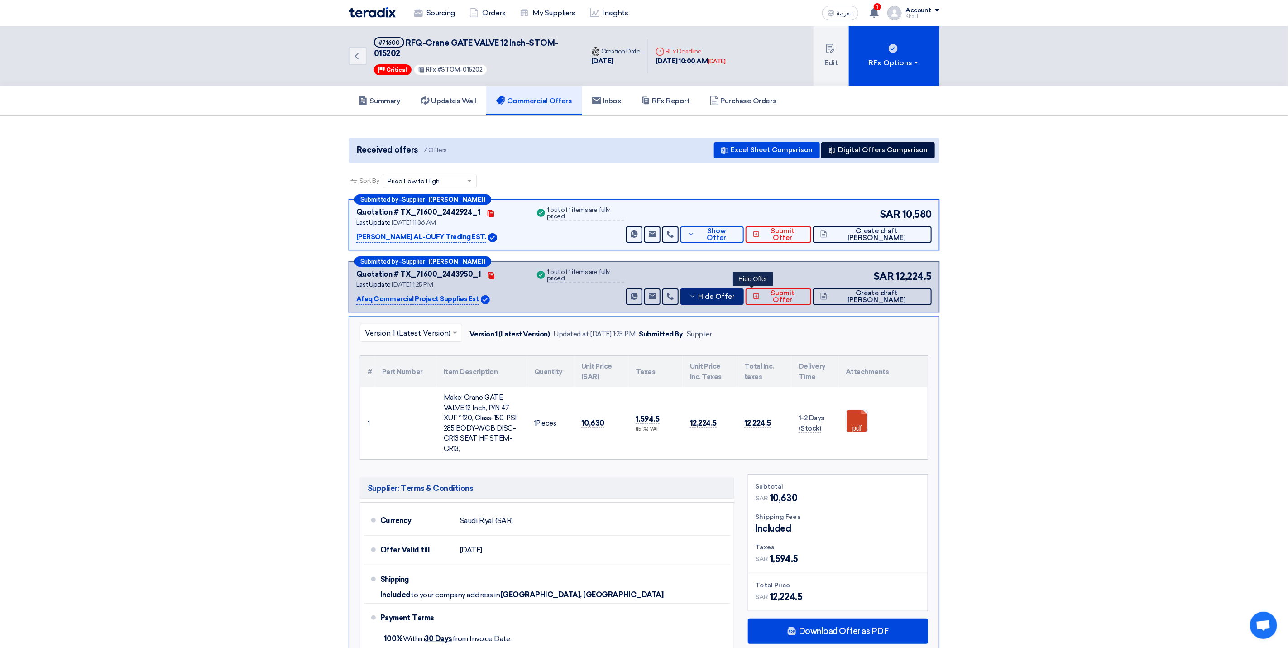
click at [696, 299] on icon at bounding box center [692, 295] width 7 height 7
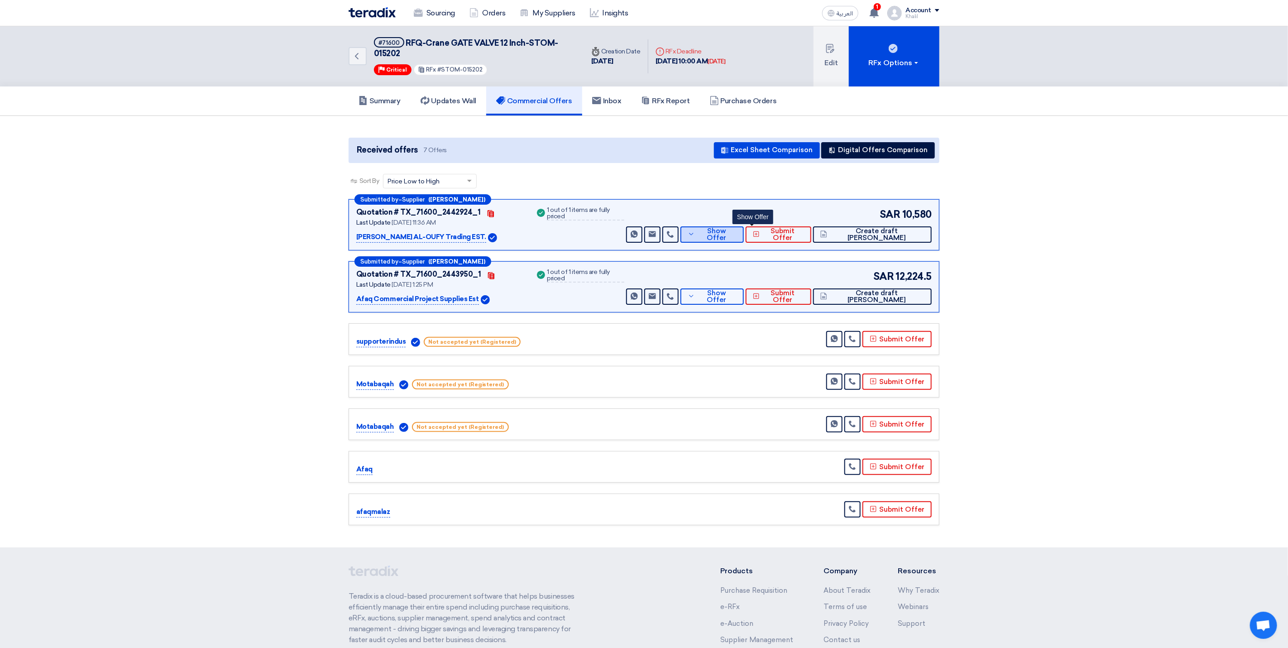
click at [736, 234] on span "Show Offer" at bounding box center [716, 235] width 39 height 14
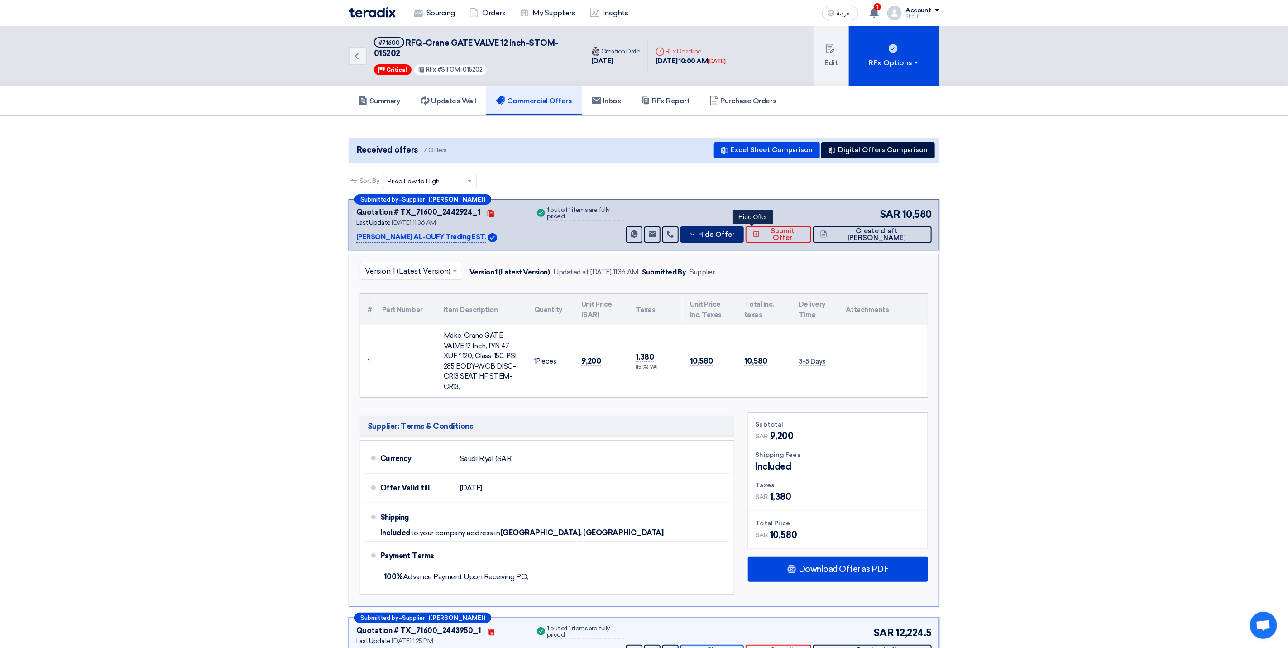
click at [739, 234] on button "Hide Offer" at bounding box center [711, 234] width 63 height 16
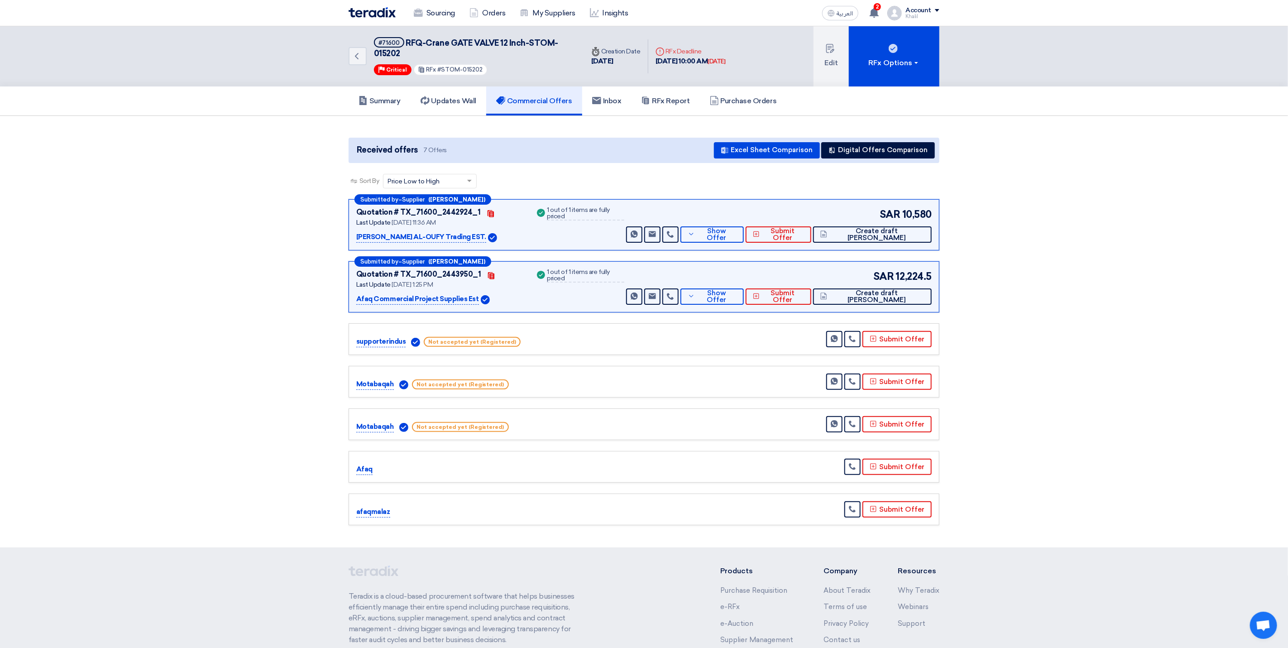
click at [1092, 275] on section "Received offers 7 Offers Excel Sheet Comparison Digital Offers Comparison Sort …" at bounding box center [644, 331] width 1288 height 431
click at [381, 98] on h5 "Summary" at bounding box center [379, 100] width 42 height 9
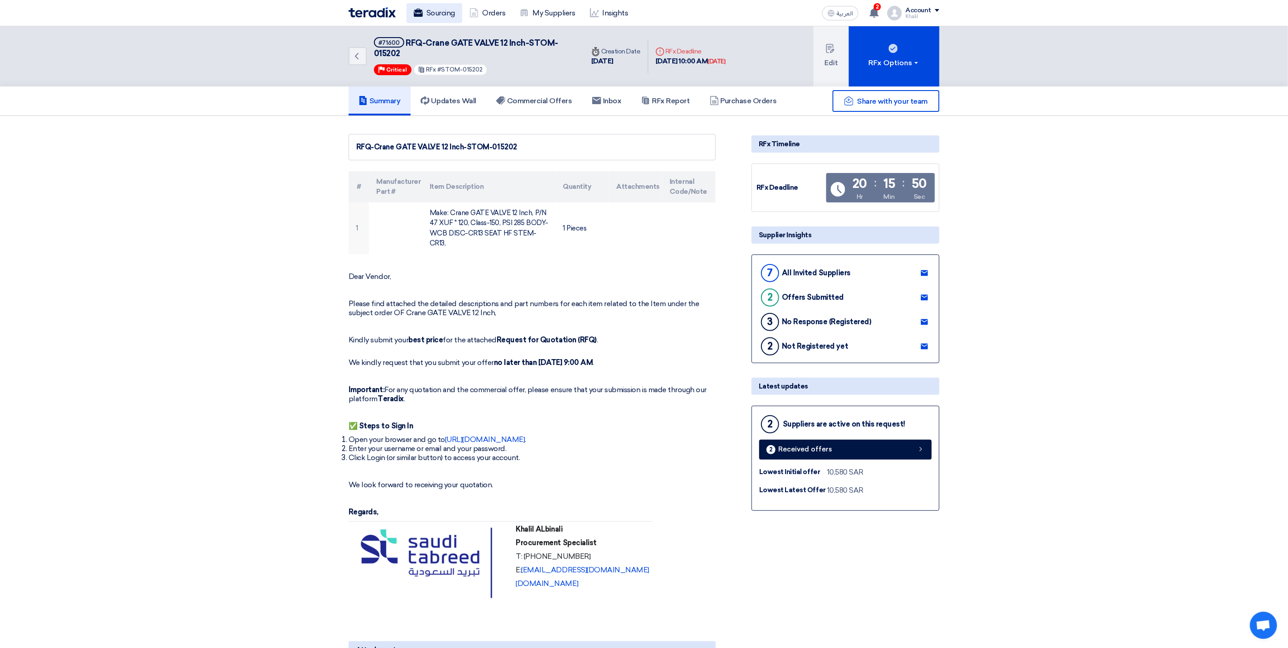
click at [443, 16] on link "Sourcing" at bounding box center [434, 13] width 56 height 20
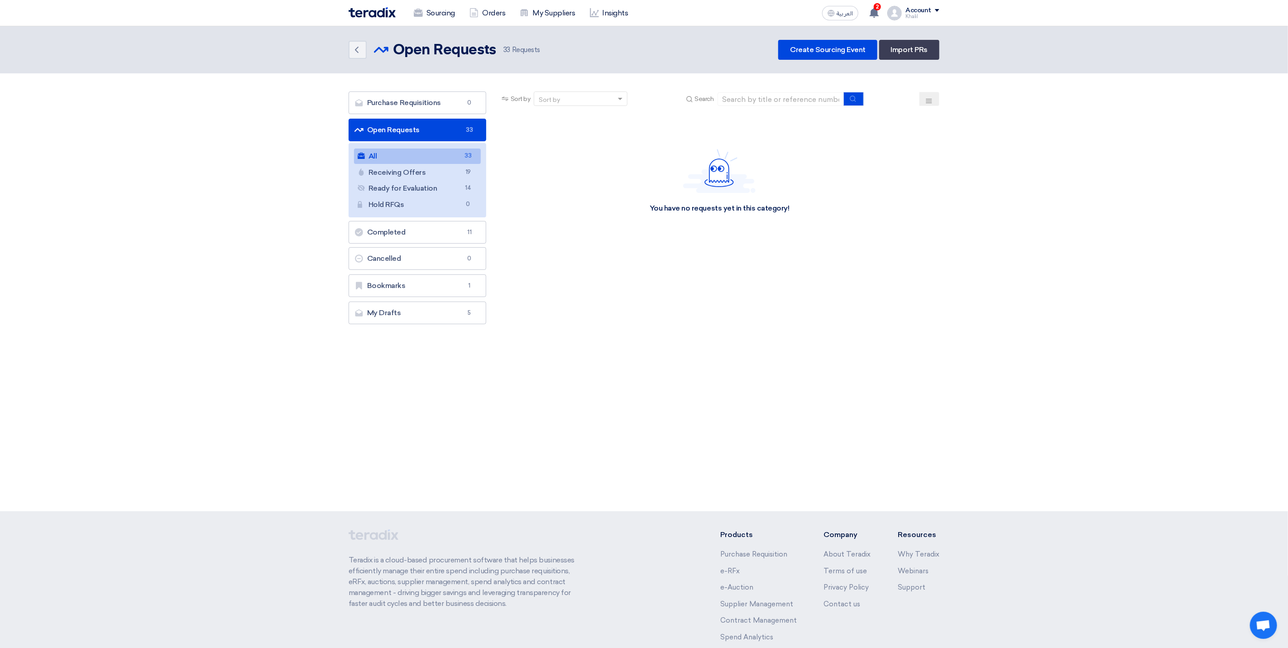
click at [416, 156] on link "All All 33" at bounding box center [417, 155] width 127 height 15
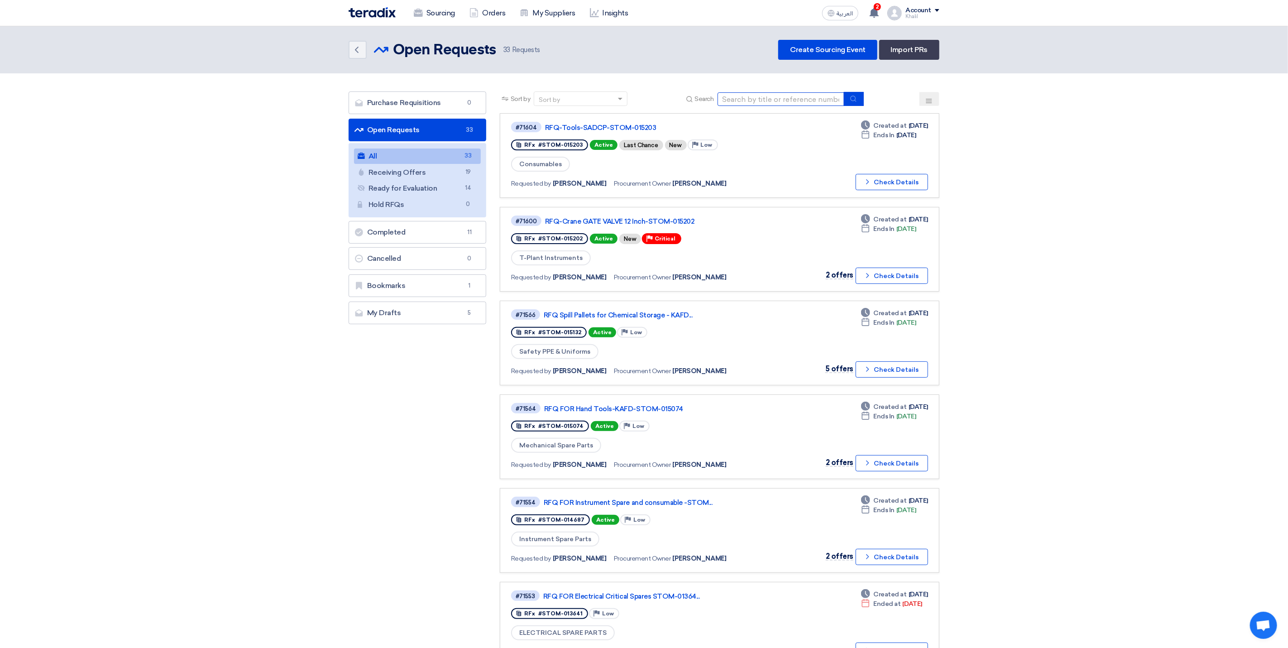
click at [803, 98] on input at bounding box center [780, 99] width 127 height 14
paste input "STOM-015052"
type input "STOM-015052"
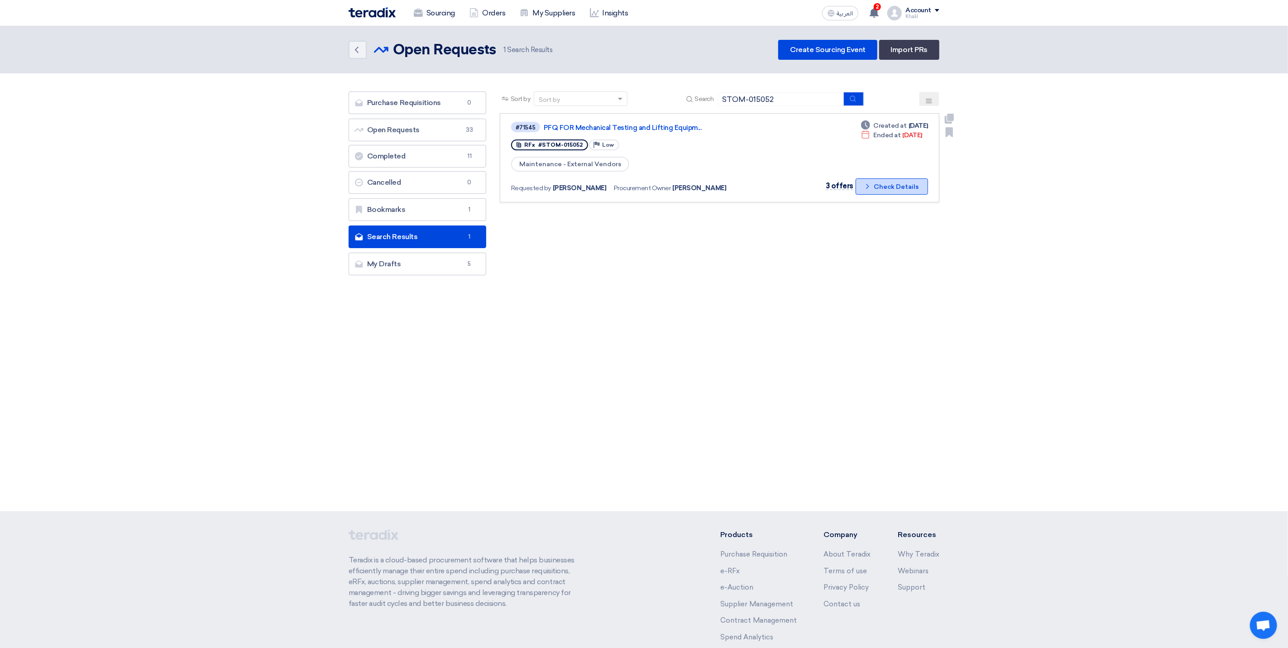
click at [889, 185] on button "Check details Check Details" at bounding box center [891, 186] width 72 height 16
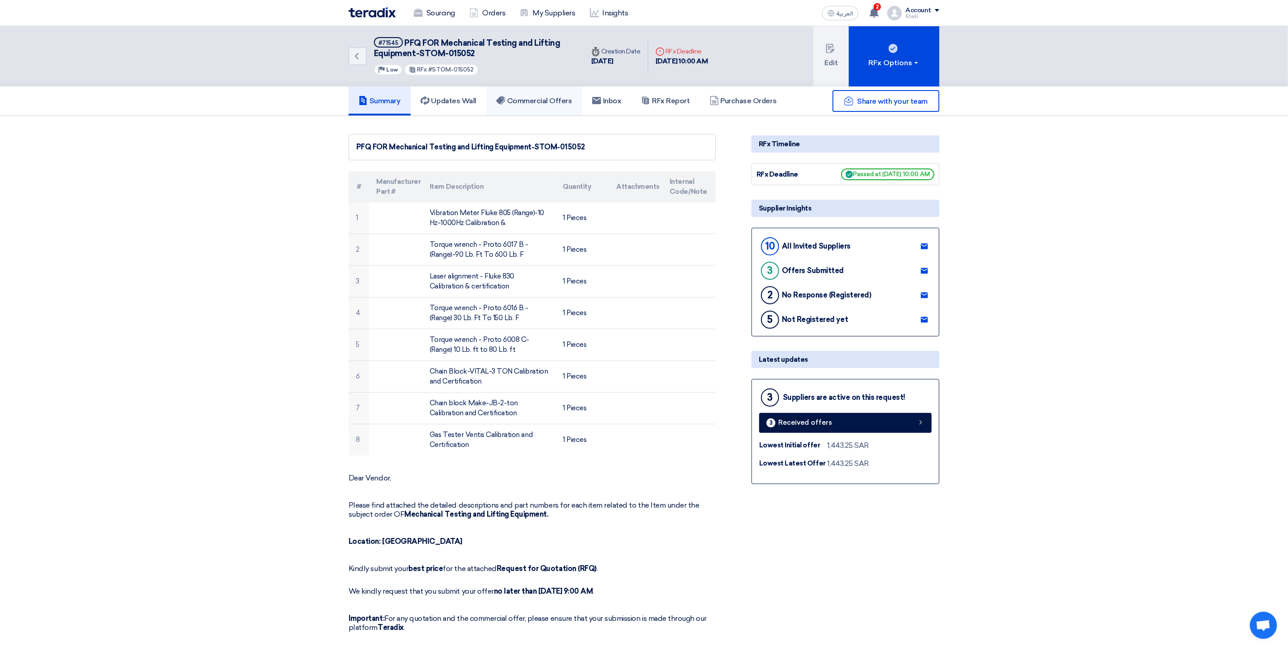
click at [535, 97] on h5 "Commercial Offers" at bounding box center [534, 100] width 76 height 9
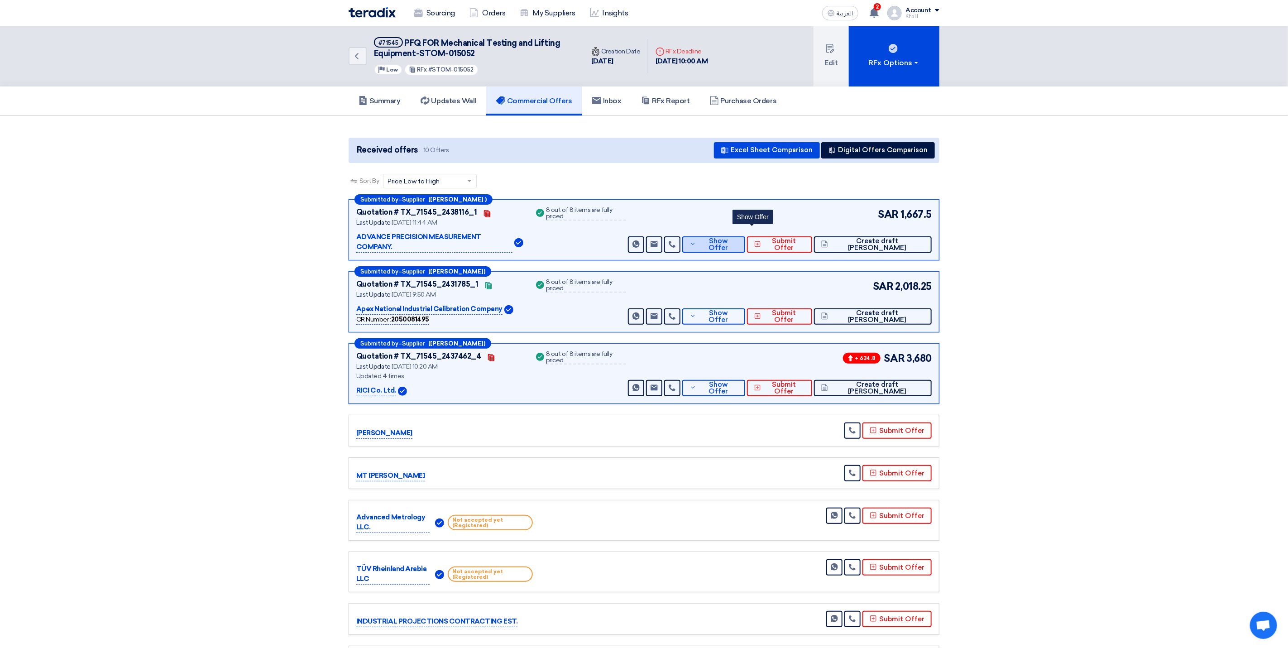
click at [737, 238] on span "Show Offer" at bounding box center [717, 245] width 39 height 14
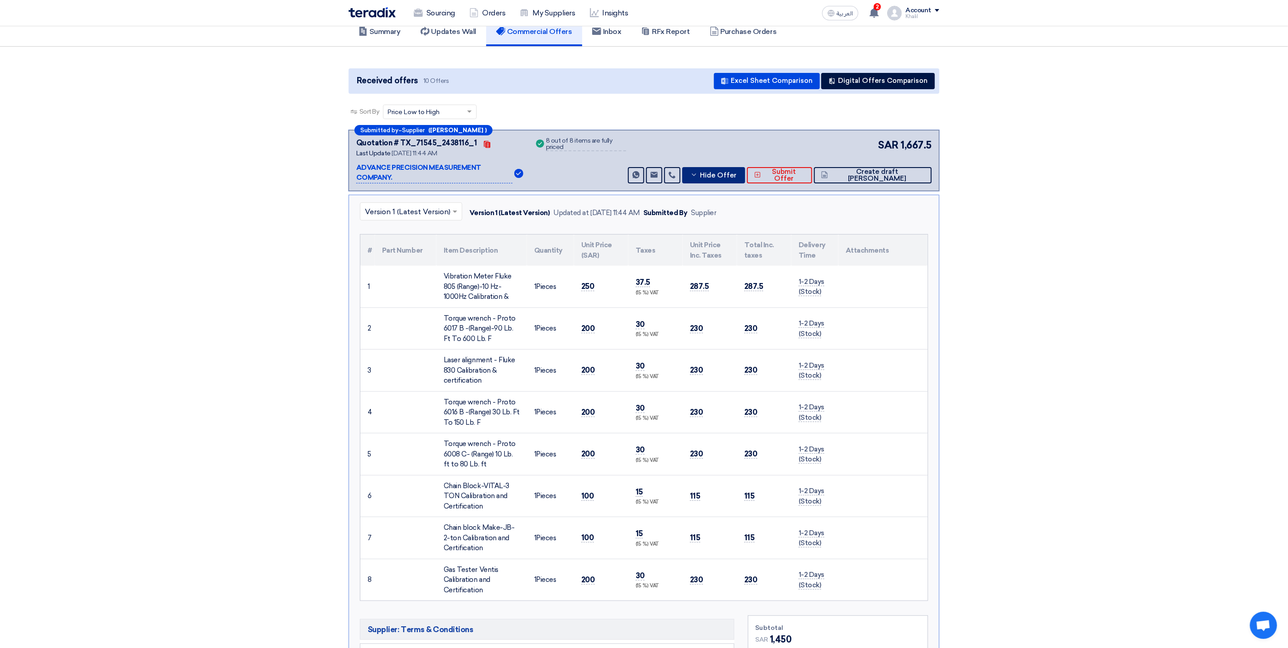
scroll to position [68, 0]
click at [588, 272] on td "250" at bounding box center [601, 288] width 54 height 42
copy span "250"
click at [587, 325] on span "200" at bounding box center [588, 330] width 14 height 10
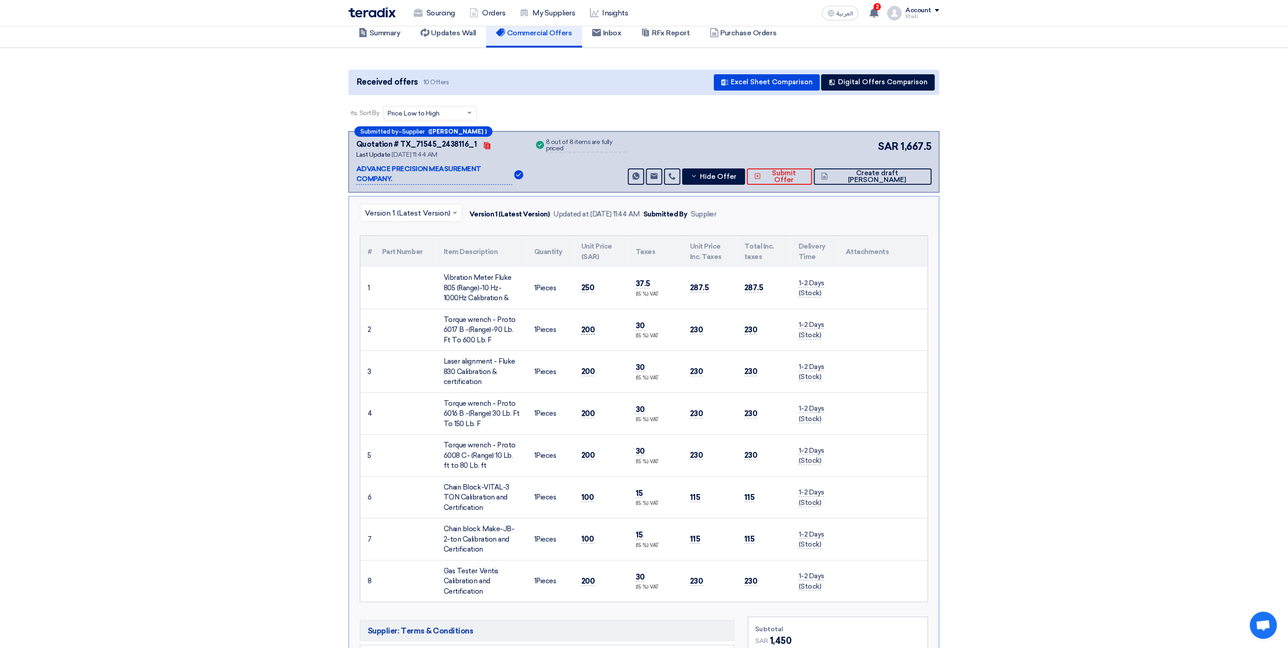
click at [587, 325] on span "200" at bounding box center [588, 330] width 14 height 10
copy span "200"
click at [599, 365] on td "200" at bounding box center [601, 372] width 54 height 42
drag, startPoint x: 599, startPoint y: 365, endPoint x: 581, endPoint y: 358, distance: 19.3
click at [581, 358] on td "200" at bounding box center [601, 372] width 54 height 42
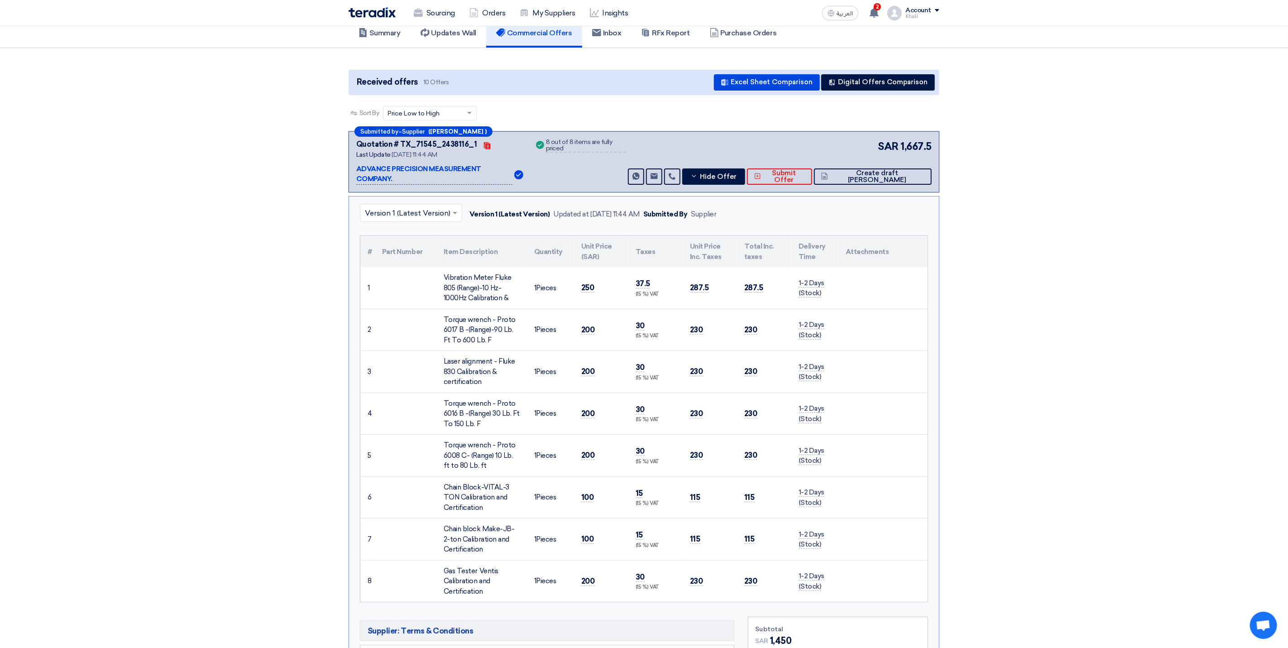
copy span "200"
click at [591, 409] on span "200" at bounding box center [588, 414] width 14 height 10
copy span "200"
click at [596, 449] on td "200" at bounding box center [601, 456] width 54 height 42
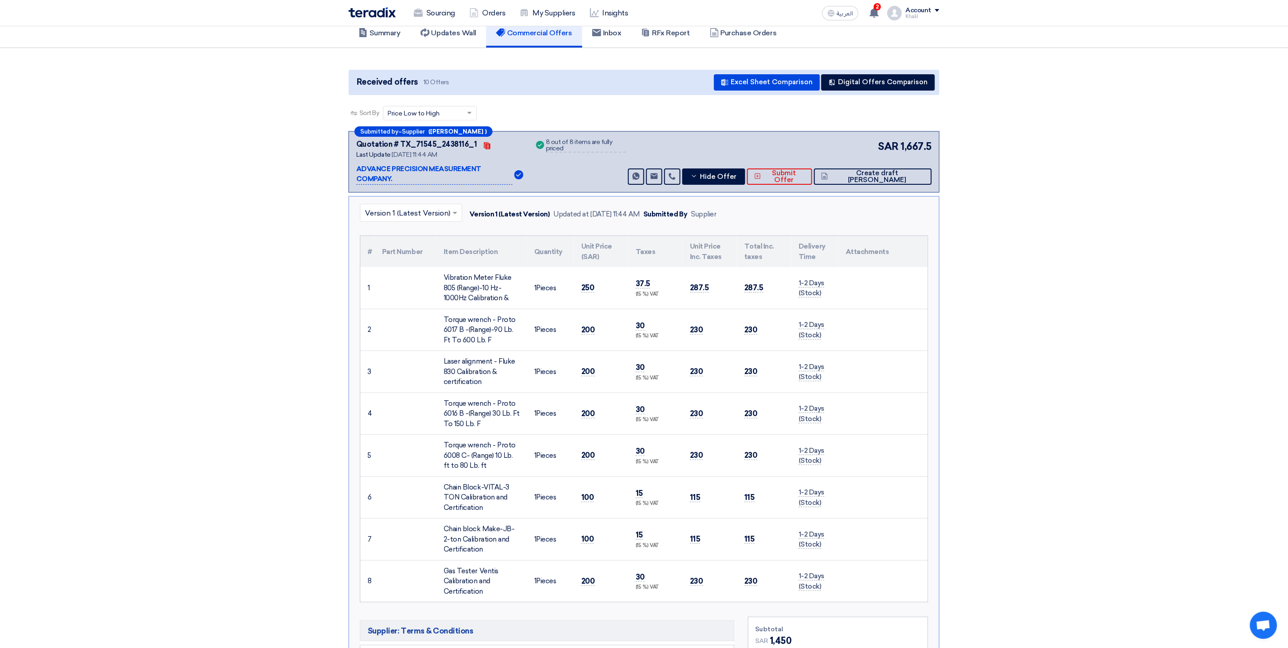
click at [596, 449] on td "200" at bounding box center [601, 456] width 54 height 42
click at [587, 451] on span "200" at bounding box center [588, 455] width 14 height 10
click at [585, 450] on span "200" at bounding box center [588, 455] width 14 height 10
copy span "200"
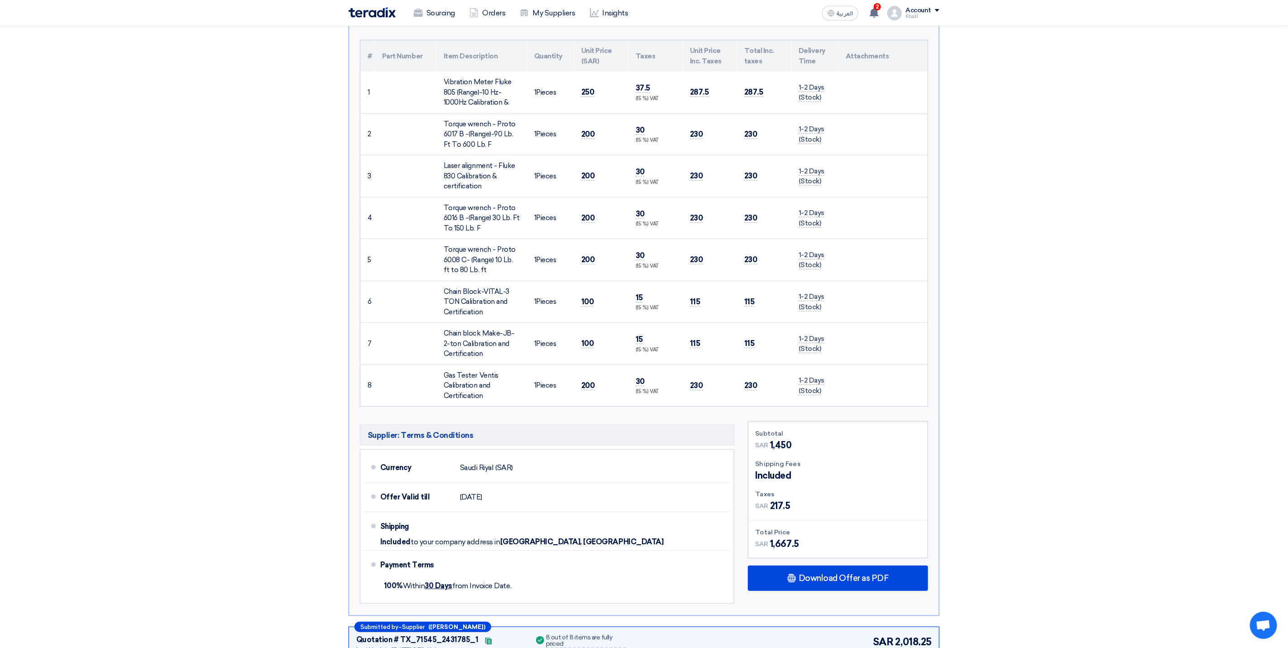
scroll to position [272, 0]
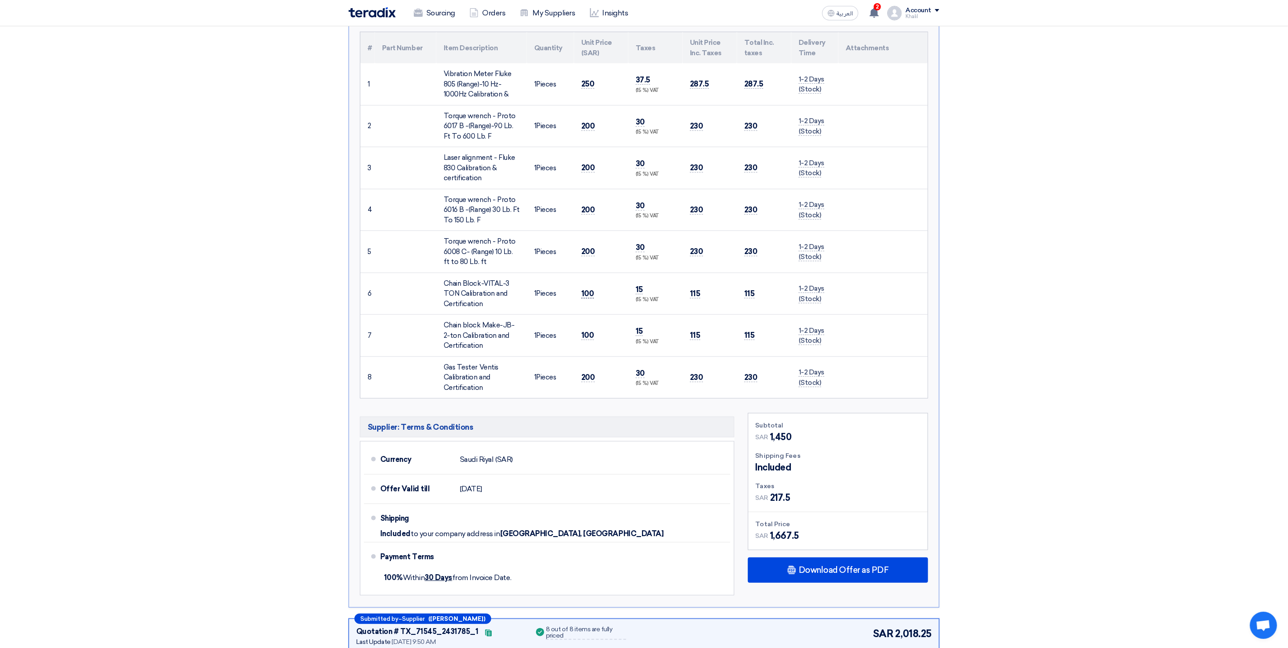
click at [589, 289] on span "100" at bounding box center [587, 294] width 13 height 10
copy span "100"
click at [584, 330] on span "100" at bounding box center [587, 335] width 13 height 10
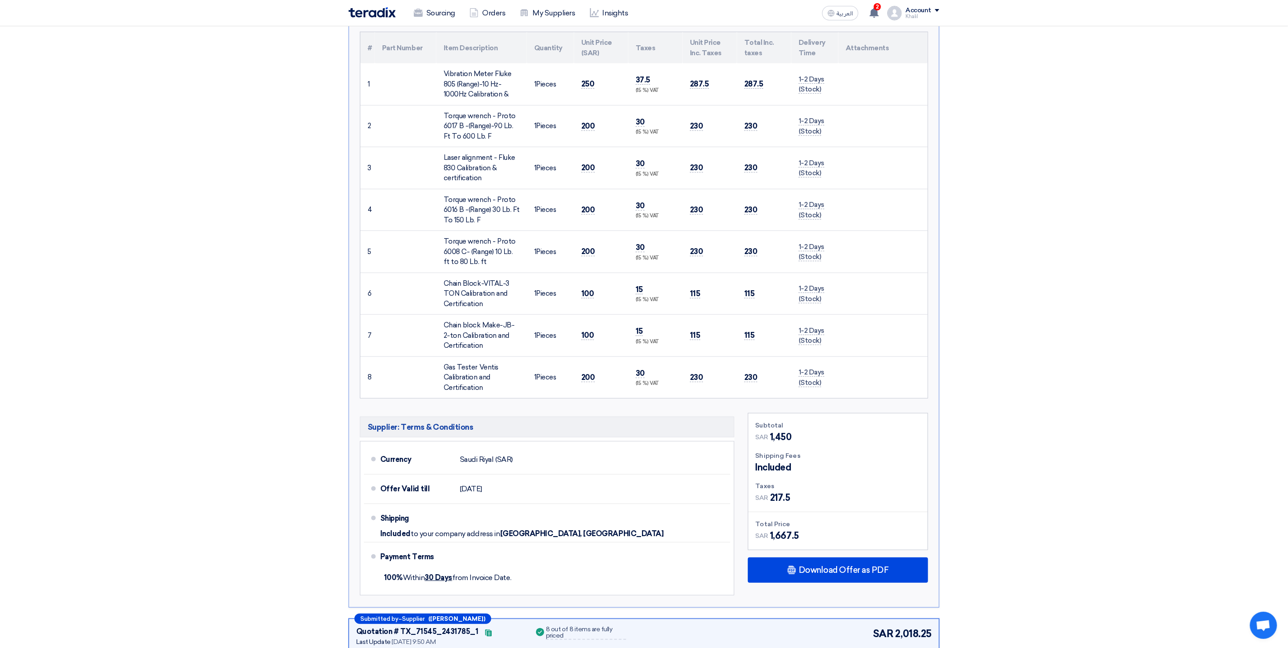
copy span "100"
click at [591, 373] on span "200" at bounding box center [588, 378] width 14 height 10
copy span "200"
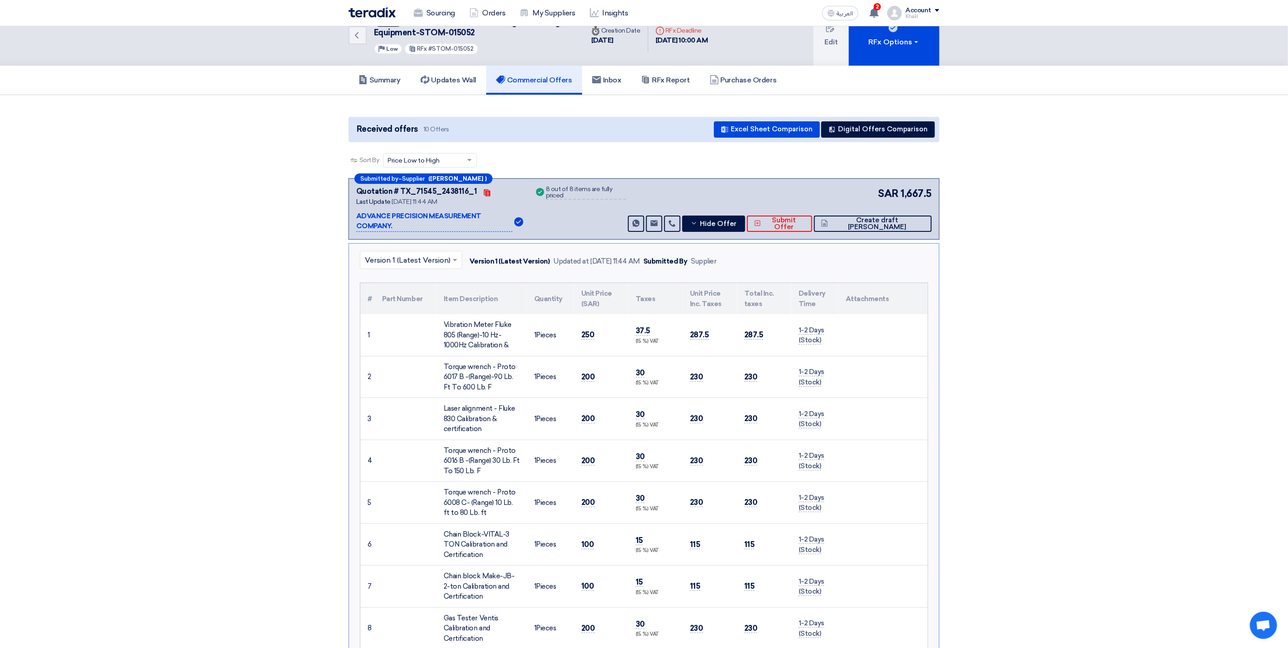
scroll to position [0, 0]
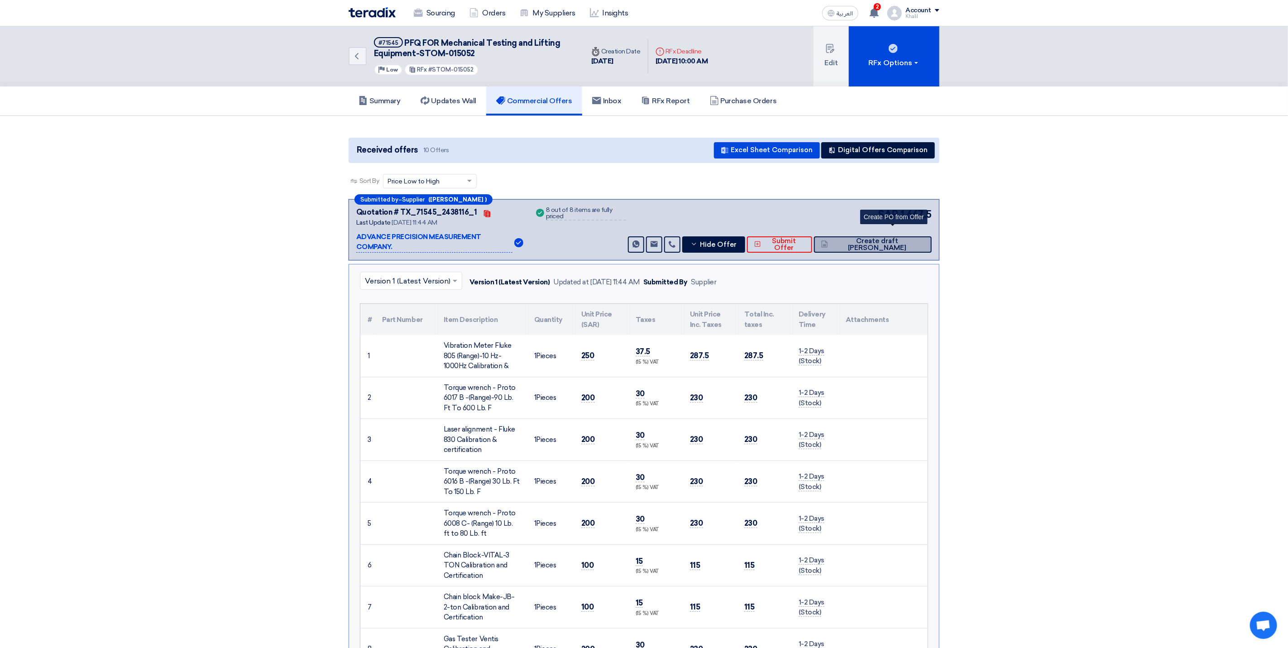
click at [881, 238] on span "Create draft [PERSON_NAME]" at bounding box center [877, 245] width 94 height 14
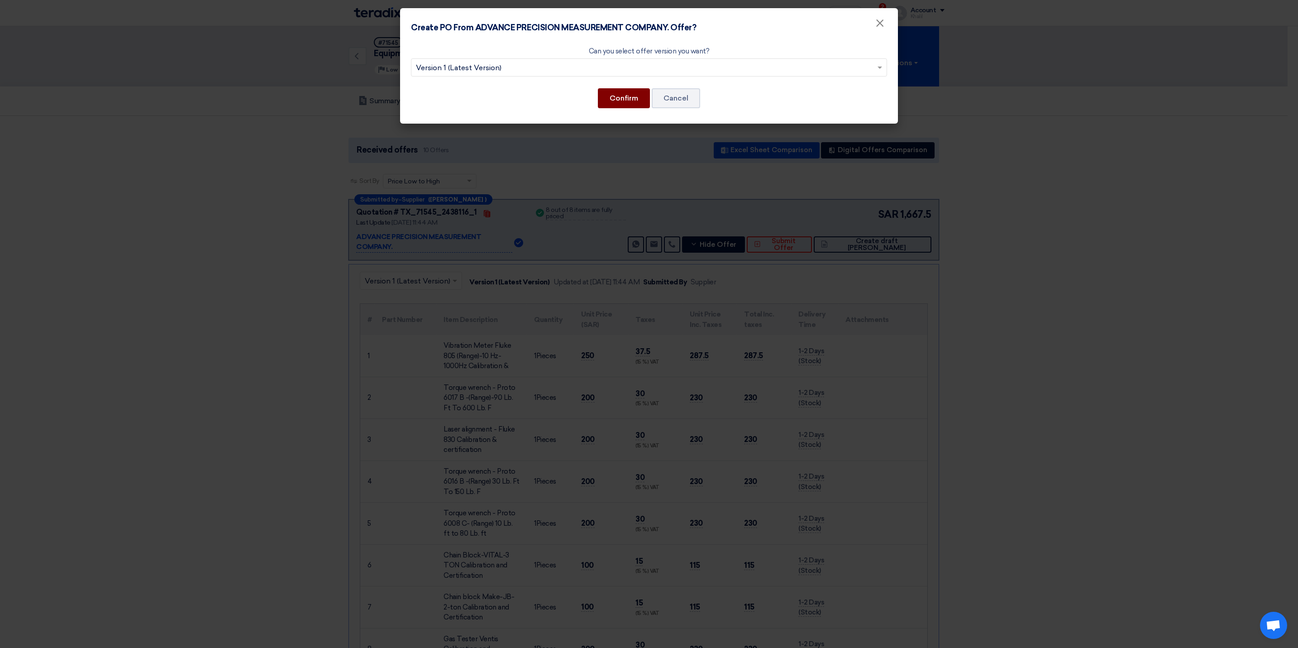
click at [609, 96] on button "Confirm" at bounding box center [624, 98] width 52 height 20
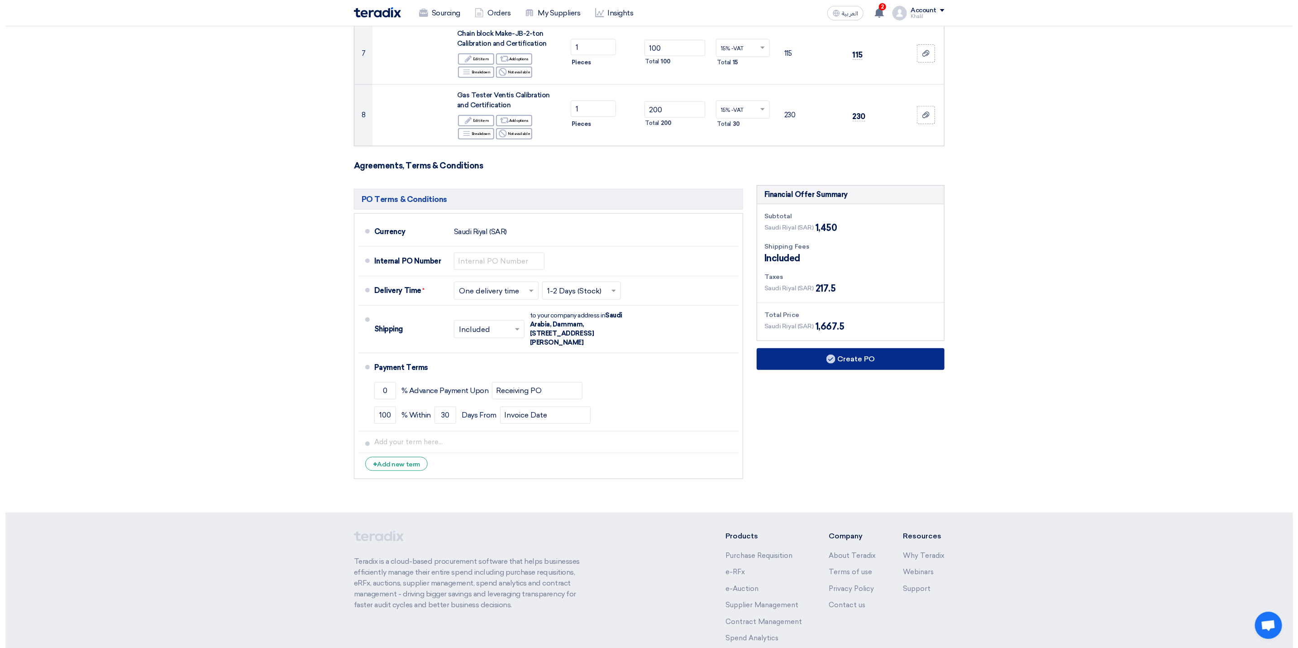
scroll to position [592, 0]
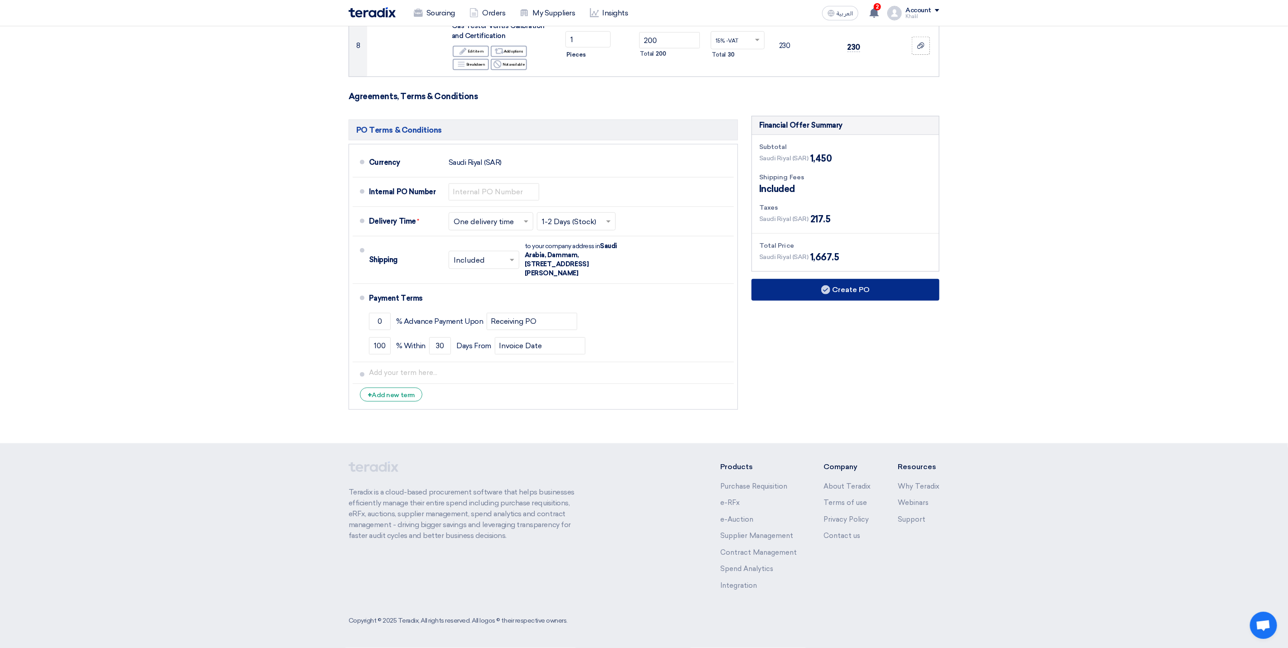
click at [849, 291] on button "Create PO" at bounding box center [845, 290] width 188 height 22
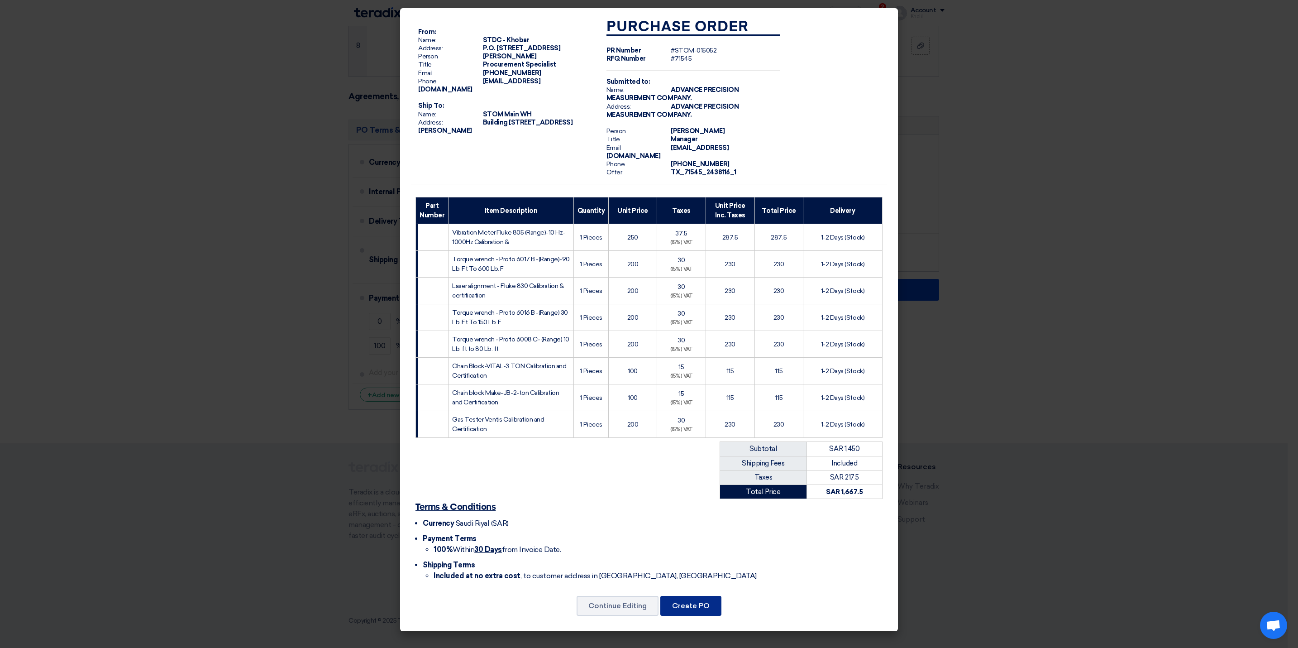
click at [698, 604] on button "Create PO" at bounding box center [690, 606] width 61 height 20
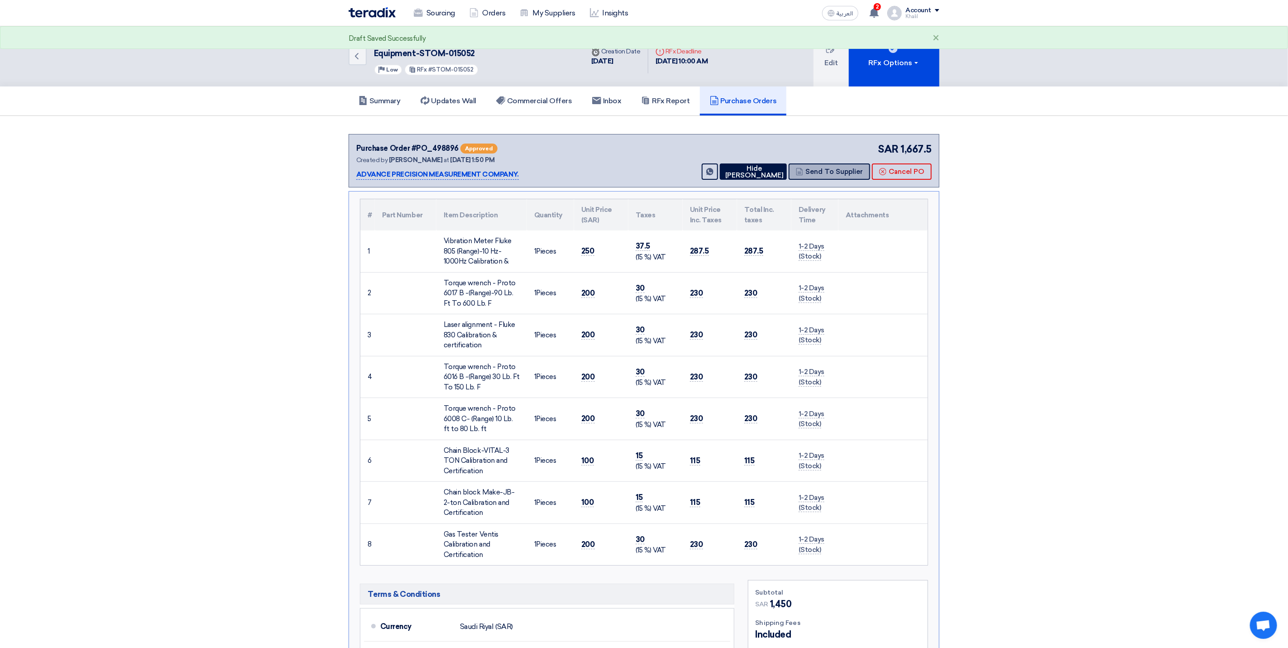
click at [835, 173] on button "Send To Supplier" at bounding box center [829, 171] width 81 height 16
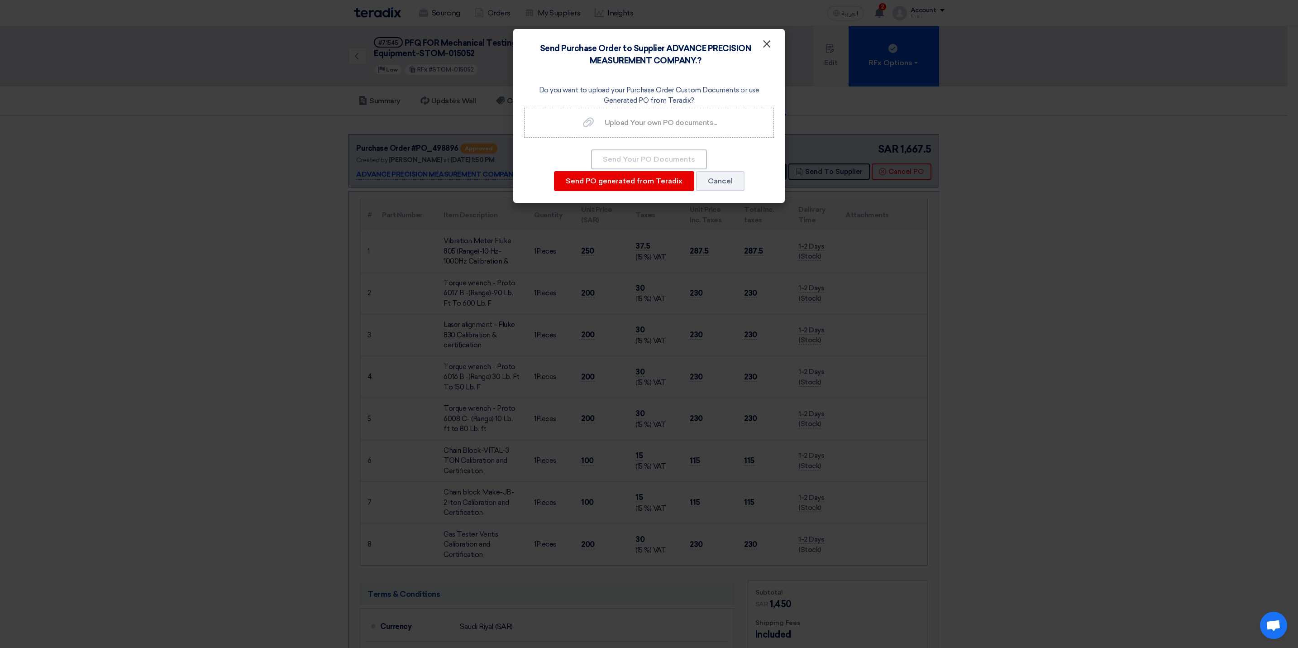
click at [774, 42] on button "×" at bounding box center [767, 44] width 24 height 18
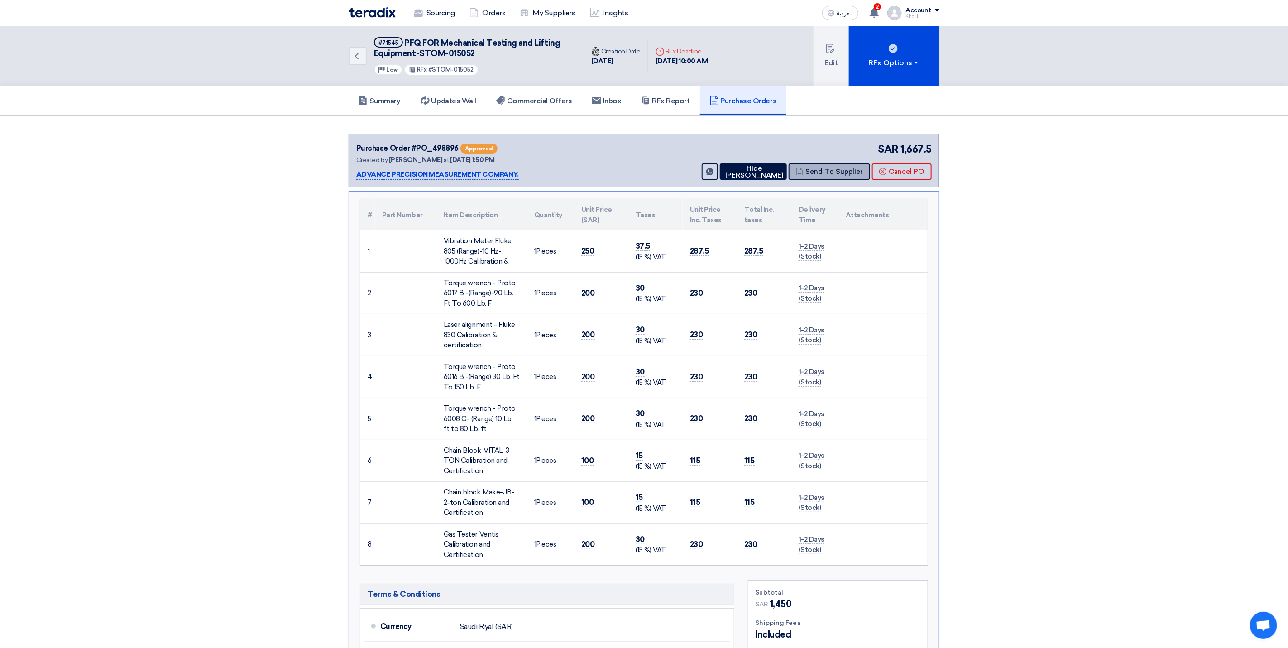
click at [833, 170] on button "Send To Supplier" at bounding box center [829, 171] width 81 height 16
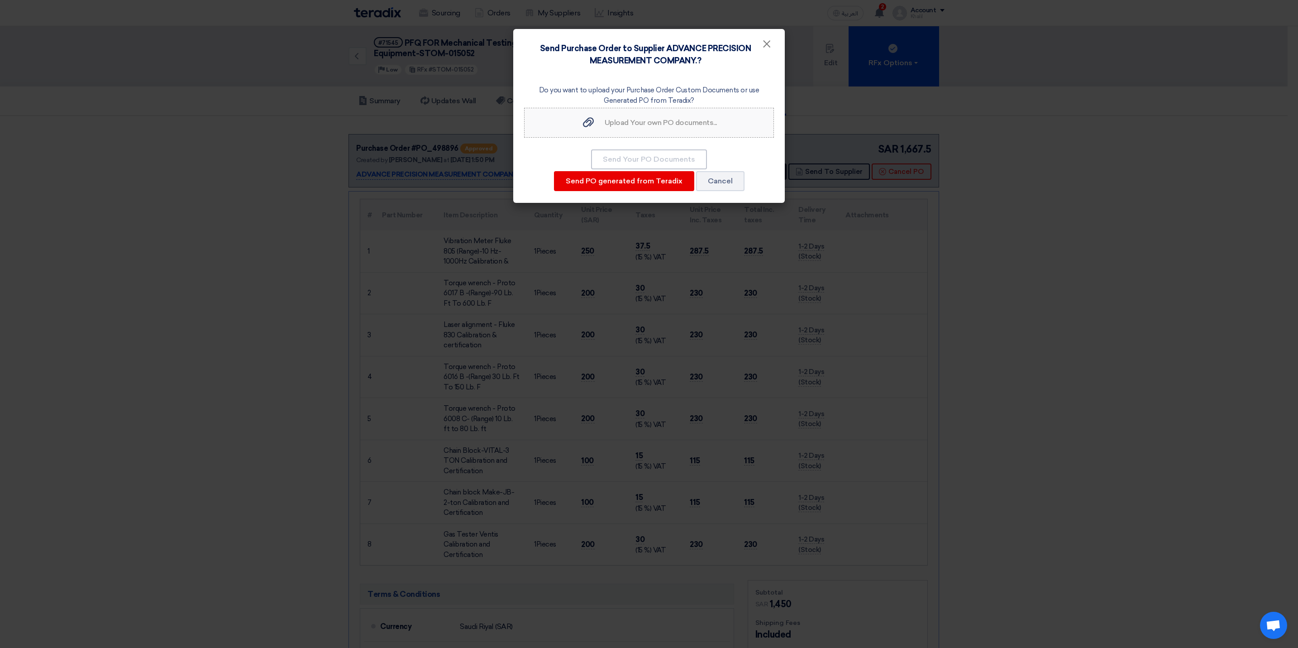
click at [661, 120] on span "Upload Your own PO documents..." at bounding box center [661, 122] width 112 height 9
click at [0, 0] on input "Upload Your own PO documents... Upload Your own PO documents..." at bounding box center [0, 0] width 0 height 0
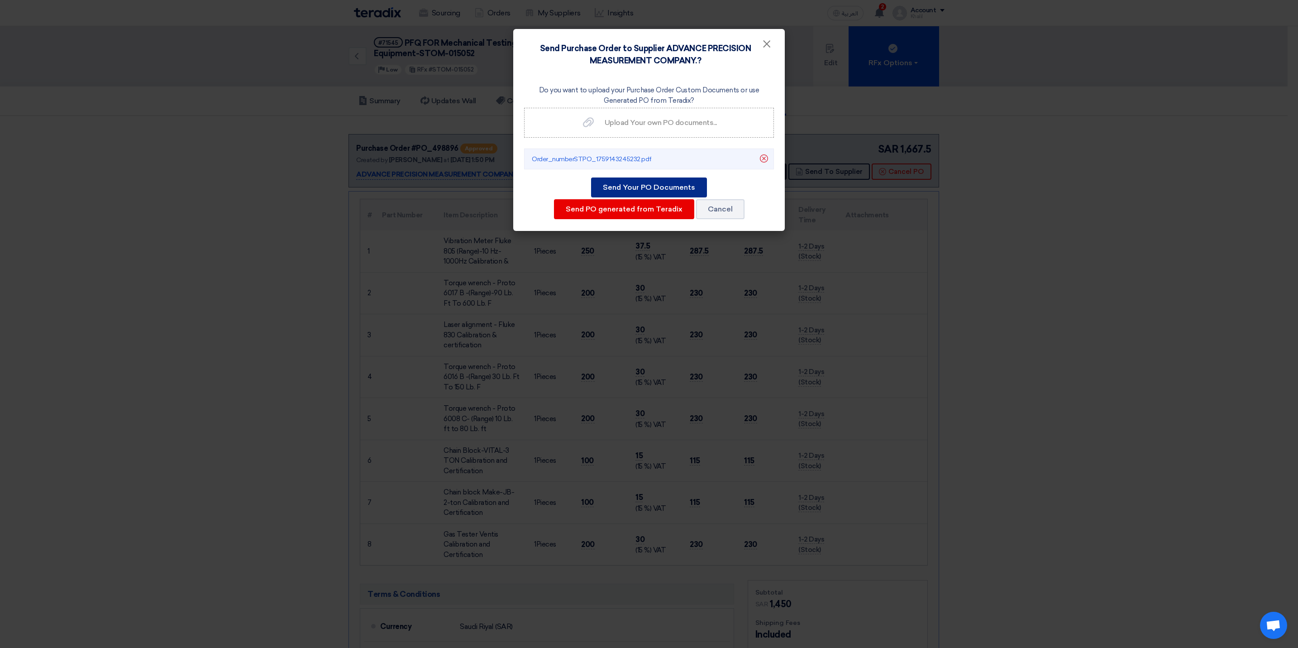
click at [670, 182] on button "Send Your PO Documents" at bounding box center [649, 187] width 116 height 20
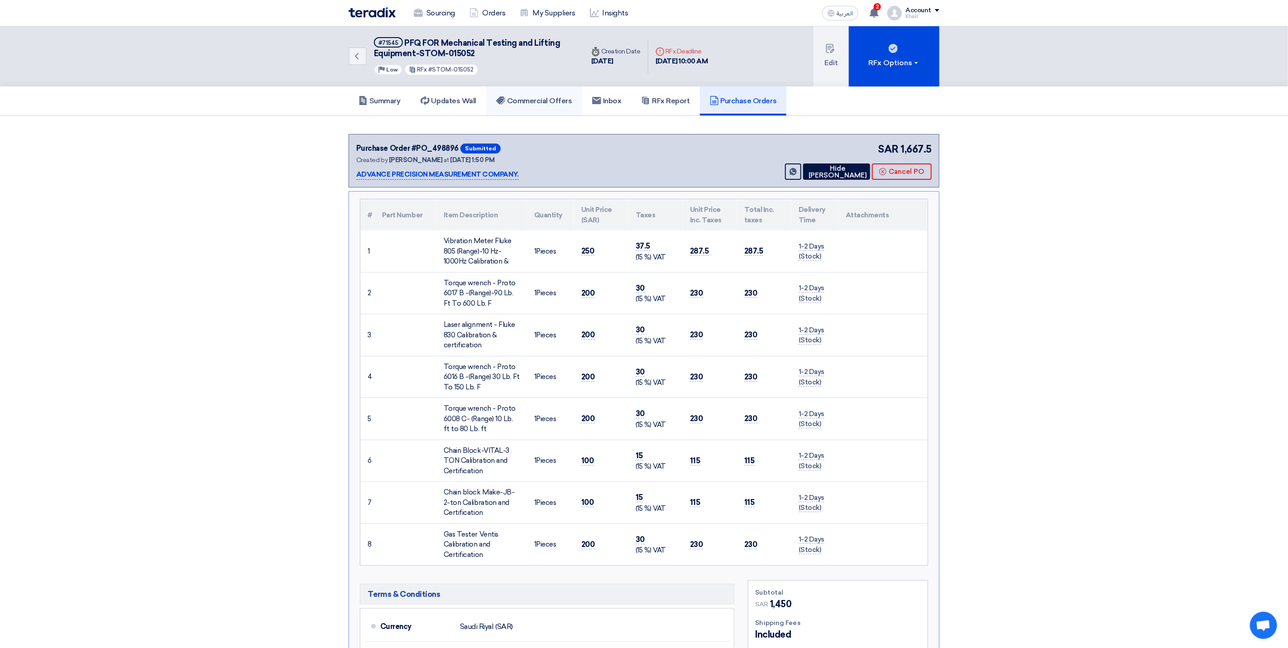
click at [548, 102] on h5 "Commercial Offers" at bounding box center [534, 100] width 76 height 9
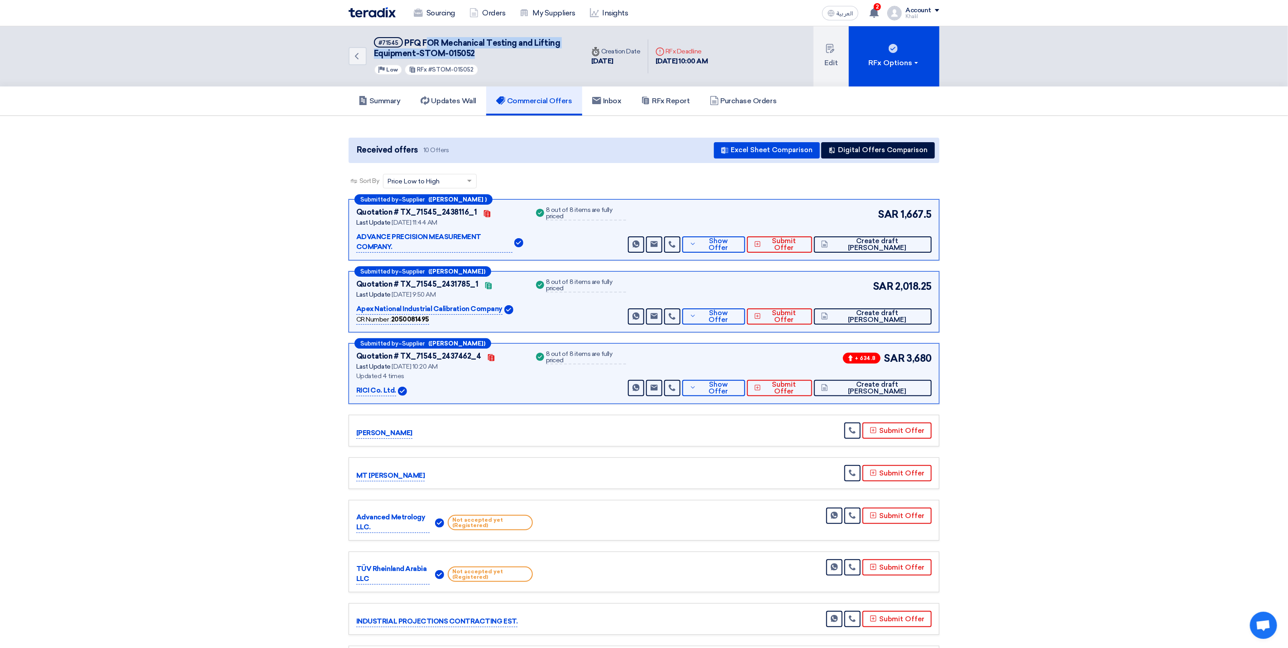
drag, startPoint x: 508, startPoint y: 53, endPoint x: 424, endPoint y: 39, distance: 84.8
click at [424, 39] on h5 "#71545 PFQ FOR Mechanical Testing and Lifting Equipment-STOM-015052" at bounding box center [473, 48] width 199 height 22
click at [572, 96] on h5 "Commercial Offers" at bounding box center [534, 100] width 76 height 9
click at [531, 103] on h5 "Commercial Offers" at bounding box center [534, 100] width 76 height 9
drag, startPoint x: 553, startPoint y: 100, endPoint x: 493, endPoint y: 159, distance: 84.5
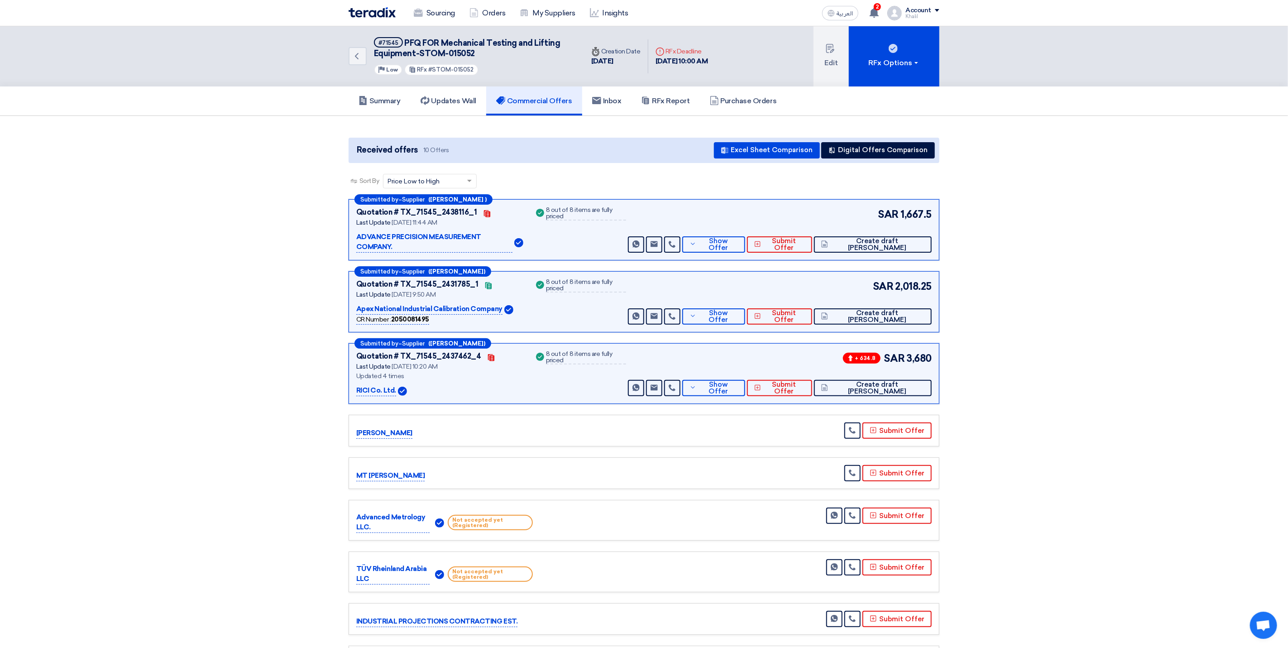
click at [493, 159] on div "Received offers 10 Offers Excel Sheet Comparison Digital Offers Comparison" at bounding box center [644, 150] width 591 height 25
drag, startPoint x: 733, startPoint y: 148, endPoint x: 791, endPoint y: 148, distance: 57.5
click at [791, 148] on button "Excel Sheet Comparison" at bounding box center [767, 150] width 106 height 16
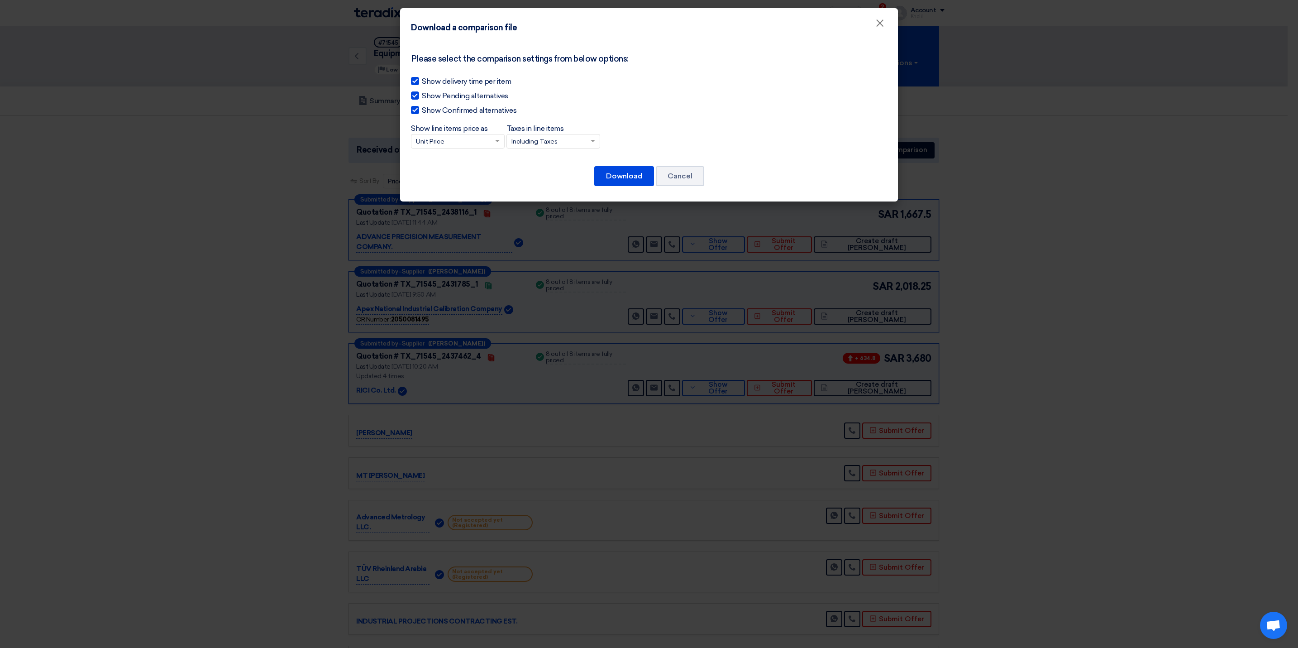
drag, startPoint x: 526, startPoint y: 26, endPoint x: 402, endPoint y: 32, distance: 123.7
click at [402, 32] on div "Download a comparison file ×" at bounding box center [649, 24] width 498 height 33
copy h4 "Download a comparison file"
click at [880, 24] on span "×" at bounding box center [879, 25] width 9 height 18
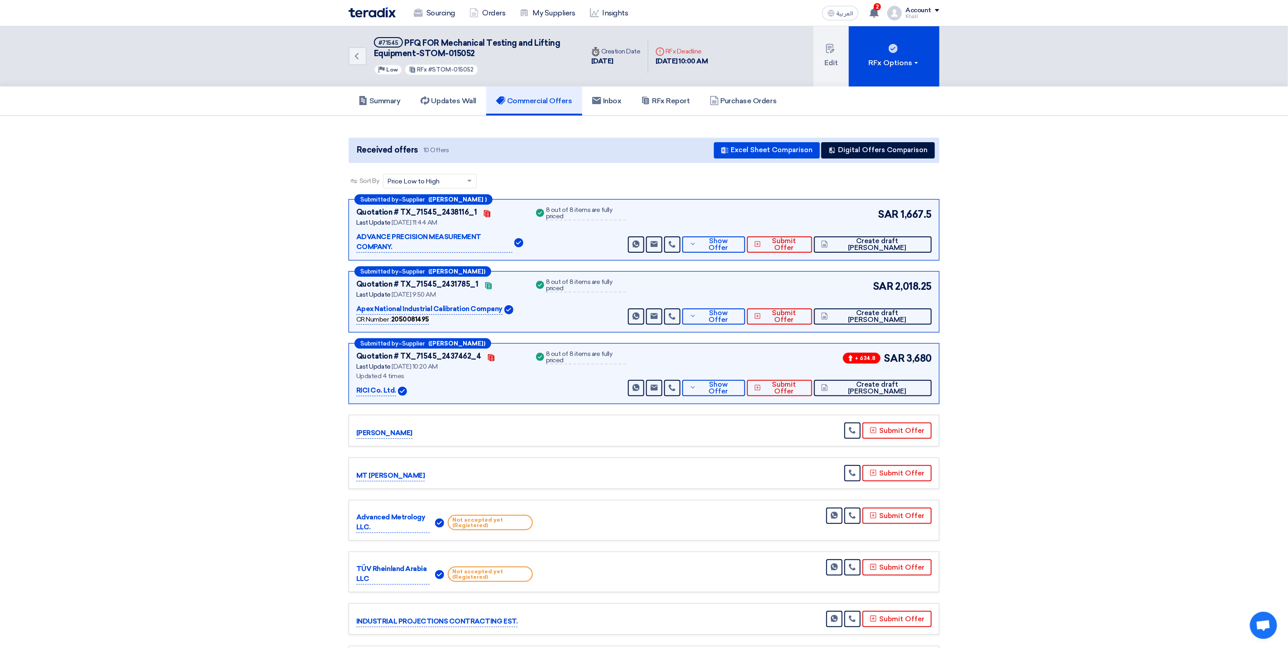
click at [1166, 177] on section "Received offers 10 Offers Excel Sheet Comparison Digital Offers Comparison Sort…" at bounding box center [644, 429] width 1288 height 626
click at [890, 151] on button "Digital Offers Comparison" at bounding box center [878, 150] width 114 height 16
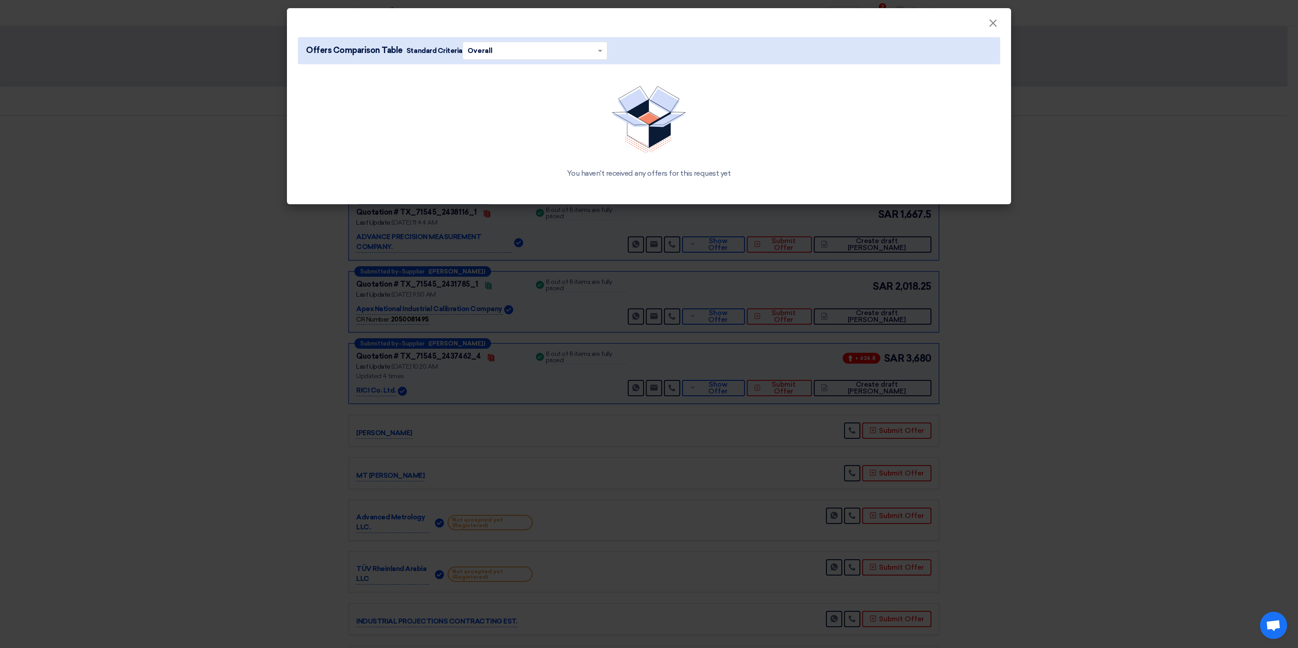
click at [550, 45] on input "text" at bounding box center [531, 50] width 126 height 14
click at [542, 65] on div "Overall" at bounding box center [535, 69] width 144 height 18
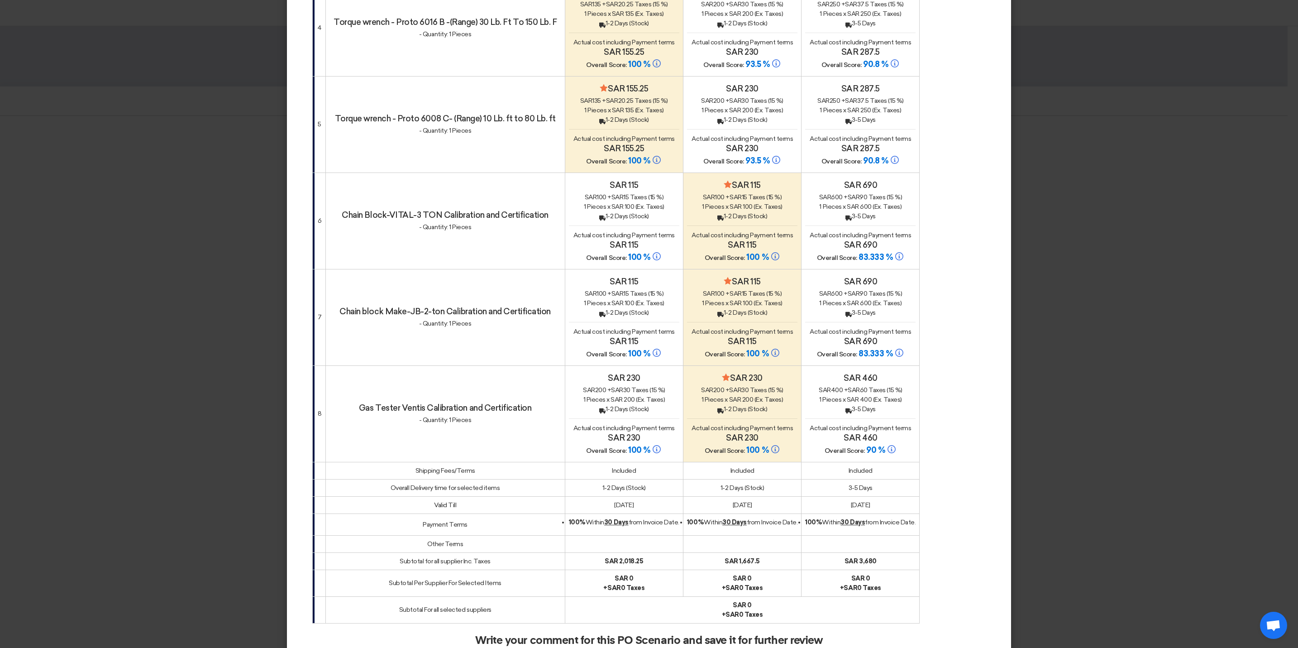
scroll to position [625, 0]
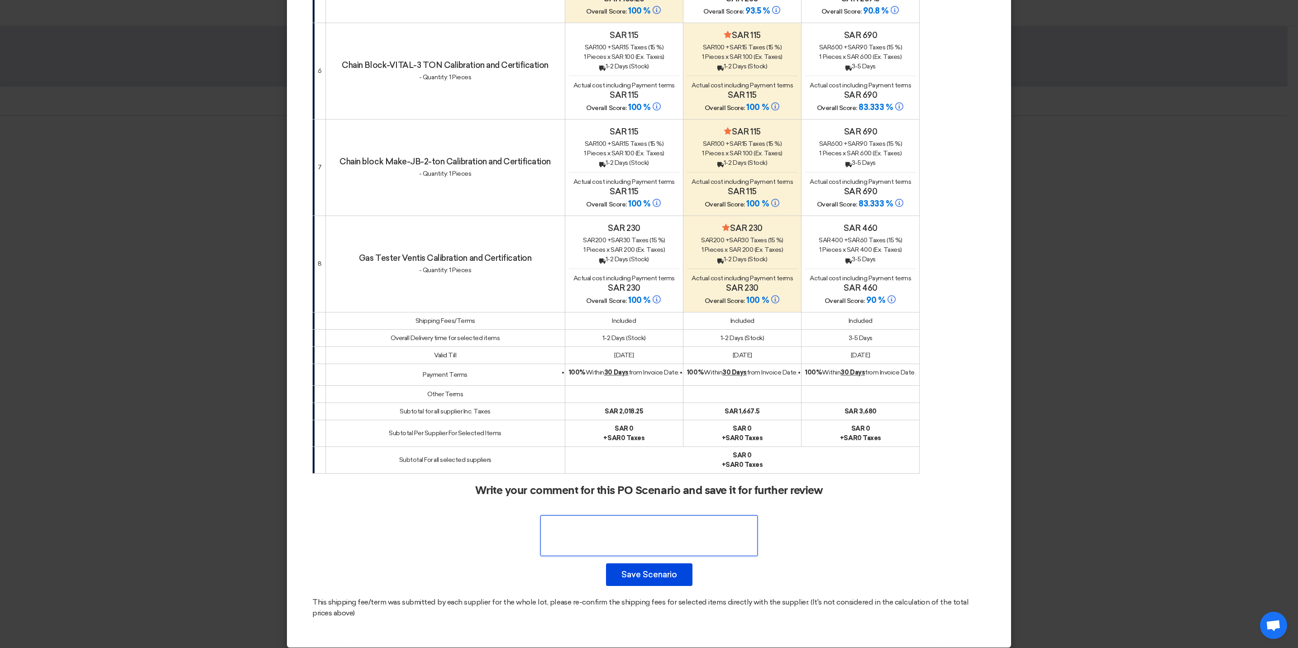
click at [694, 523] on textarea at bounding box center [648, 535] width 217 height 41
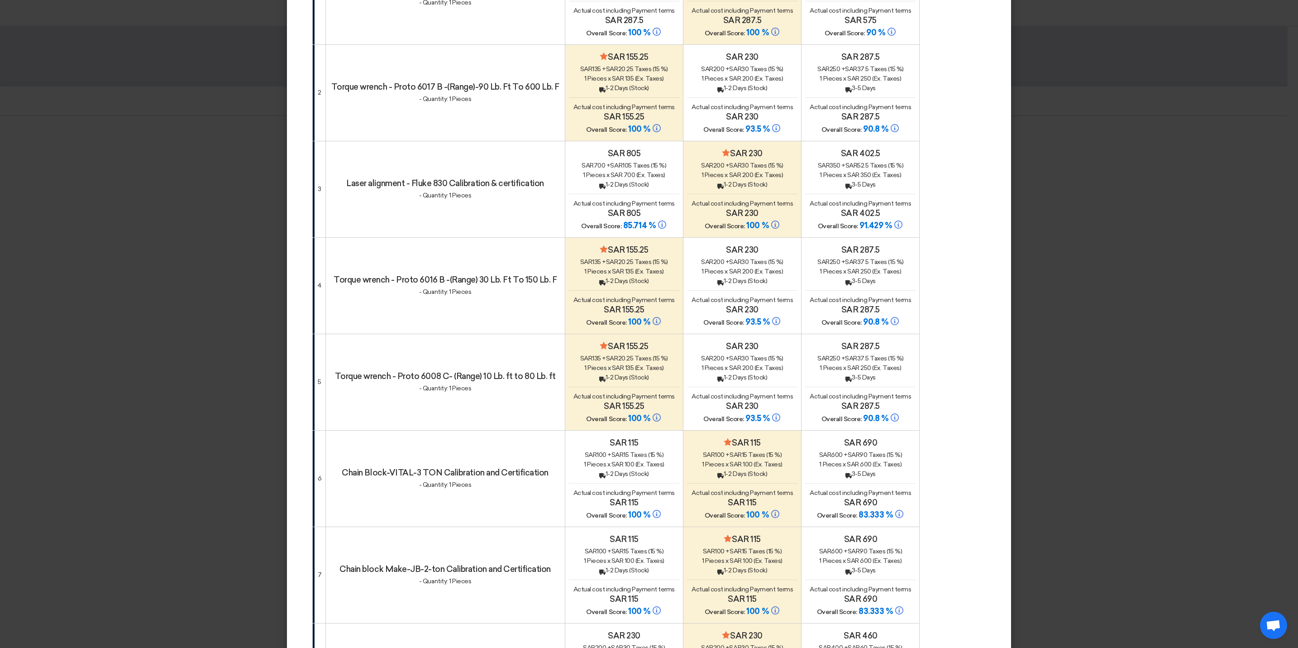
scroll to position [0, 0]
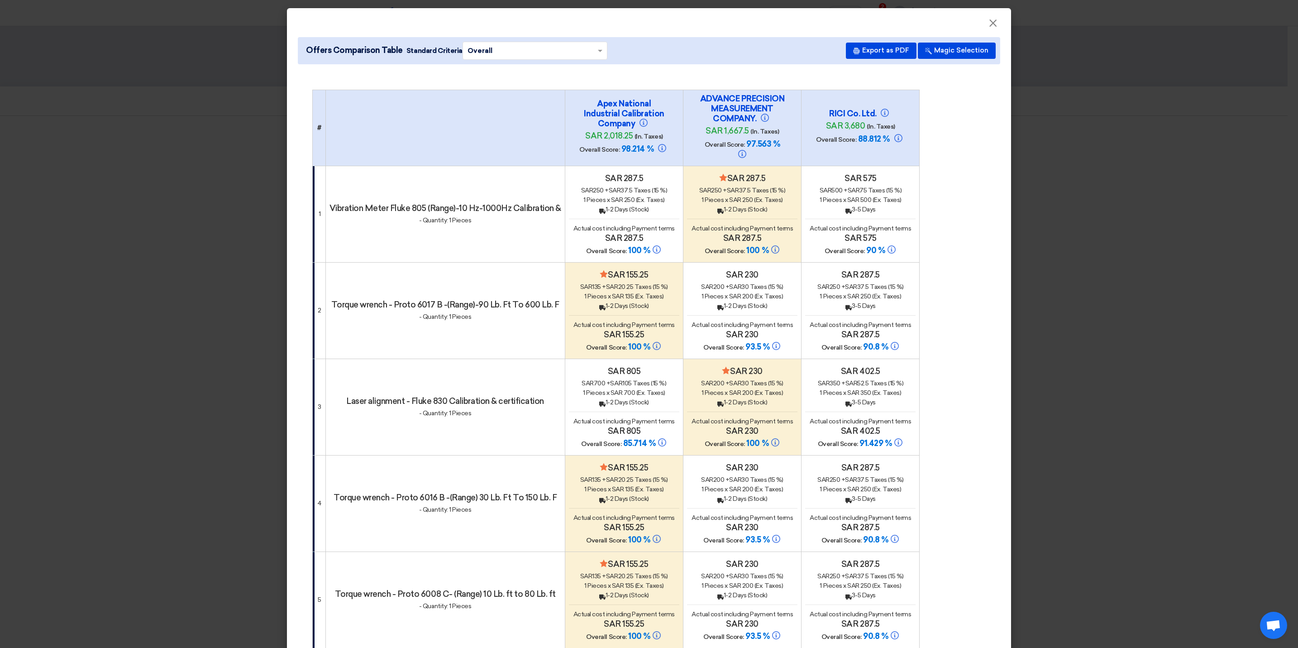
drag, startPoint x: 690, startPoint y: 96, endPoint x: 752, endPoint y: 119, distance: 66.3
click at [752, 119] on div "ADVANCE PRECISION MEASUREMENT COMPANY. sar 1,667.5 (In. Taxes) Overall Score: 9…" at bounding box center [742, 128] width 110 height 68
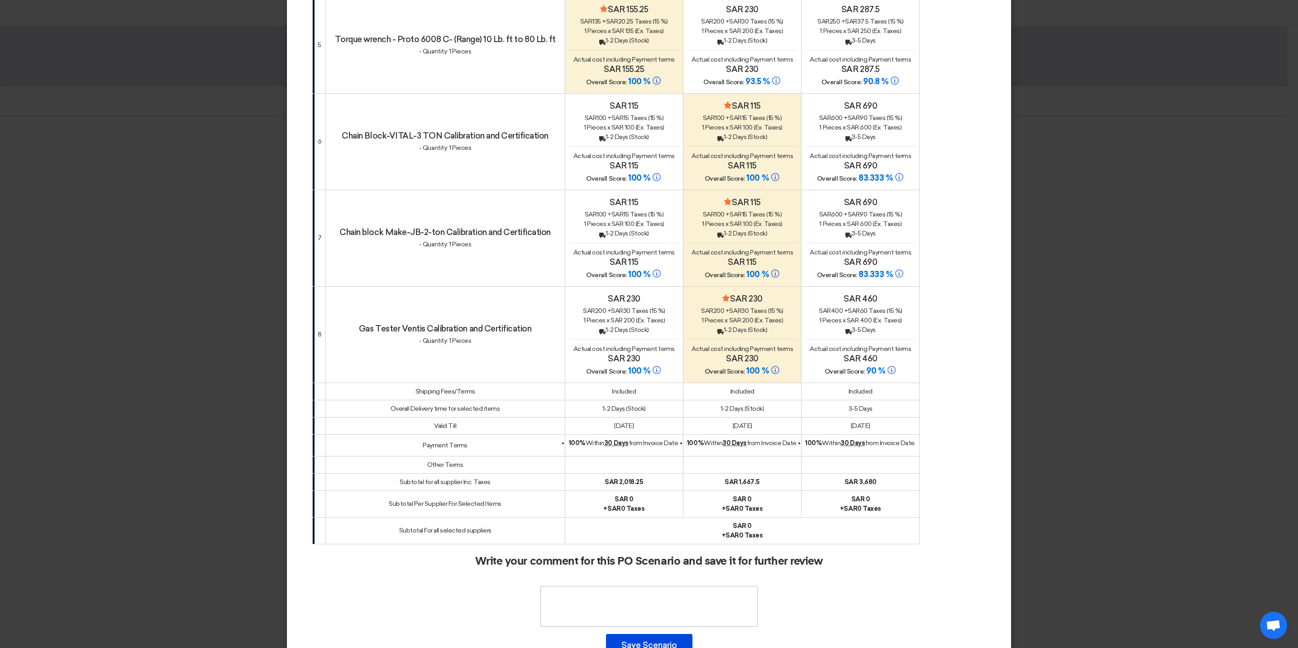
scroll to position [625, 0]
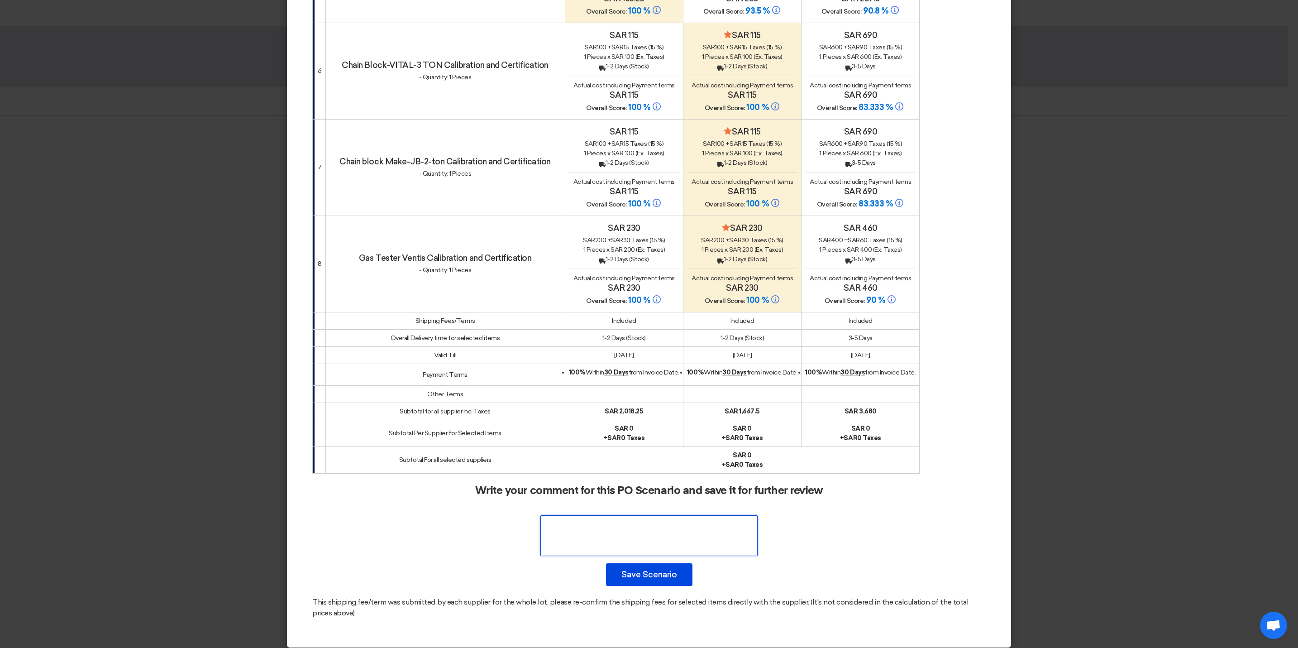
click at [597, 524] on textarea at bounding box center [648, 535] width 217 height 41
paste textarea "ADVANCE PRECISION MEASUREMENT COMPANY."
click at [705, 536] on textarea at bounding box center [648, 535] width 217 height 41
drag, startPoint x: 705, startPoint y: 536, endPoint x: 617, endPoint y: 538, distance: 88.3
click at [617, 538] on textarea at bounding box center [648, 535] width 217 height 41
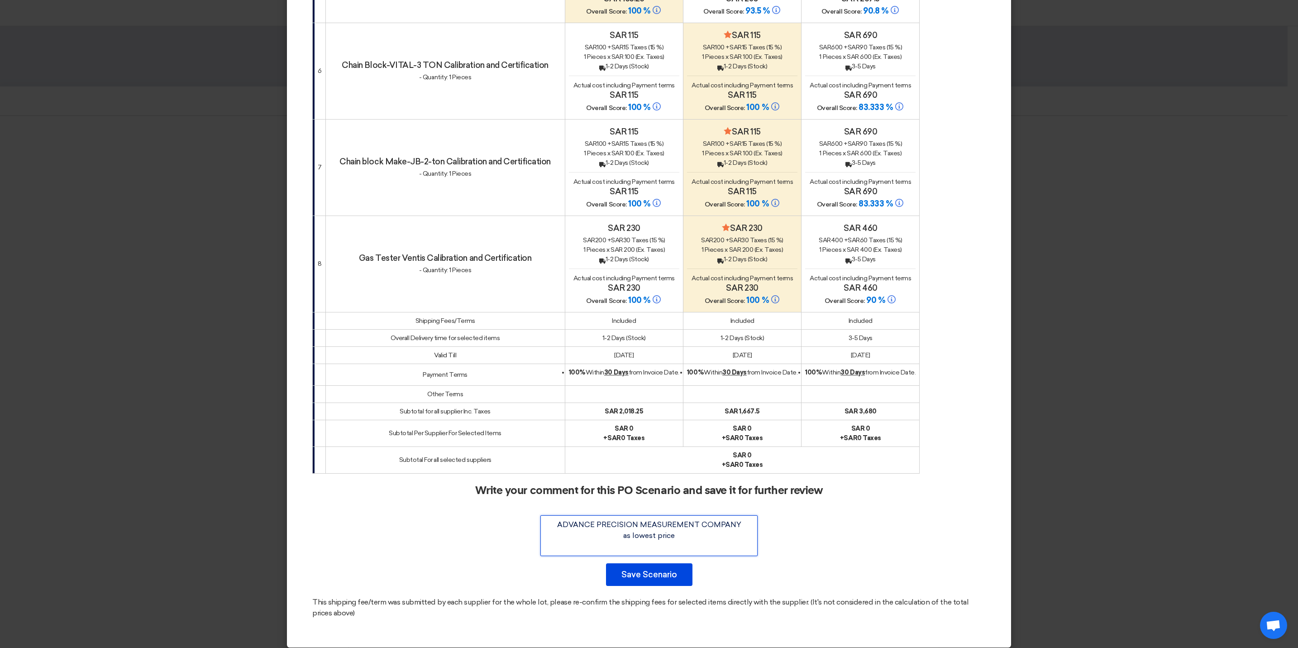
type textarea "ADVANCE PRECISION MEASUREMENT COMPANY as lowest price"
click at [656, 564] on button "Save Scenario" at bounding box center [649, 574] width 86 height 23
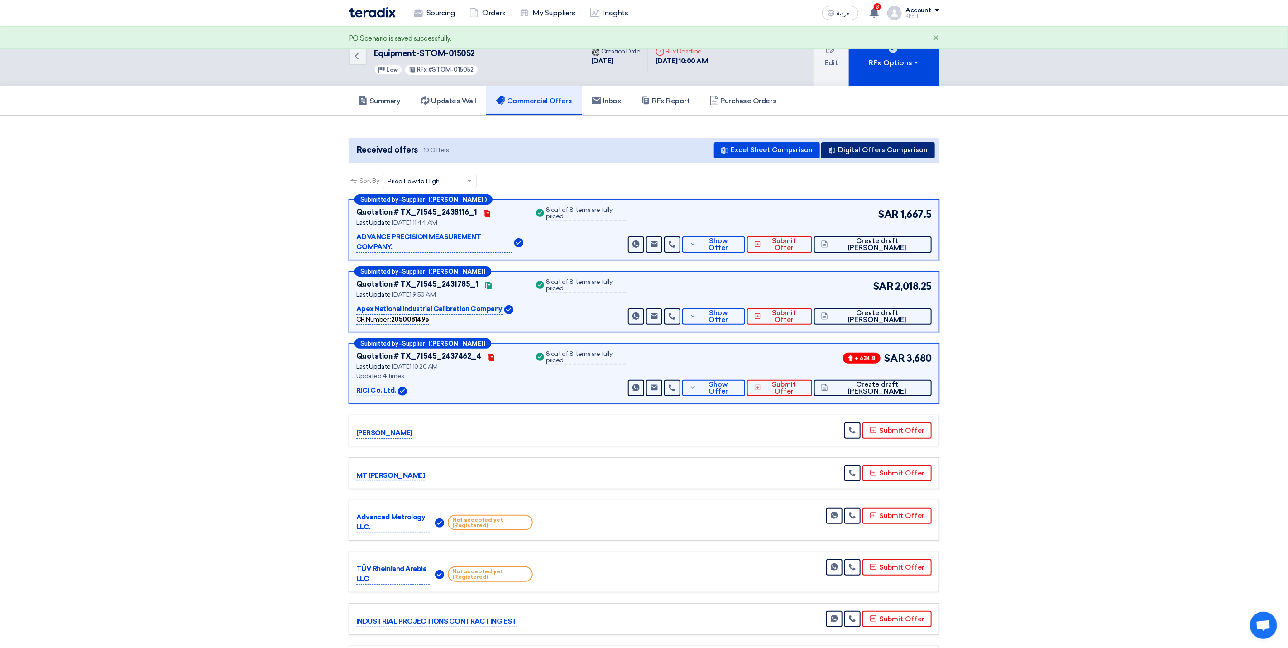
click at [888, 151] on button "Digital Offers Comparison" at bounding box center [878, 150] width 114 height 16
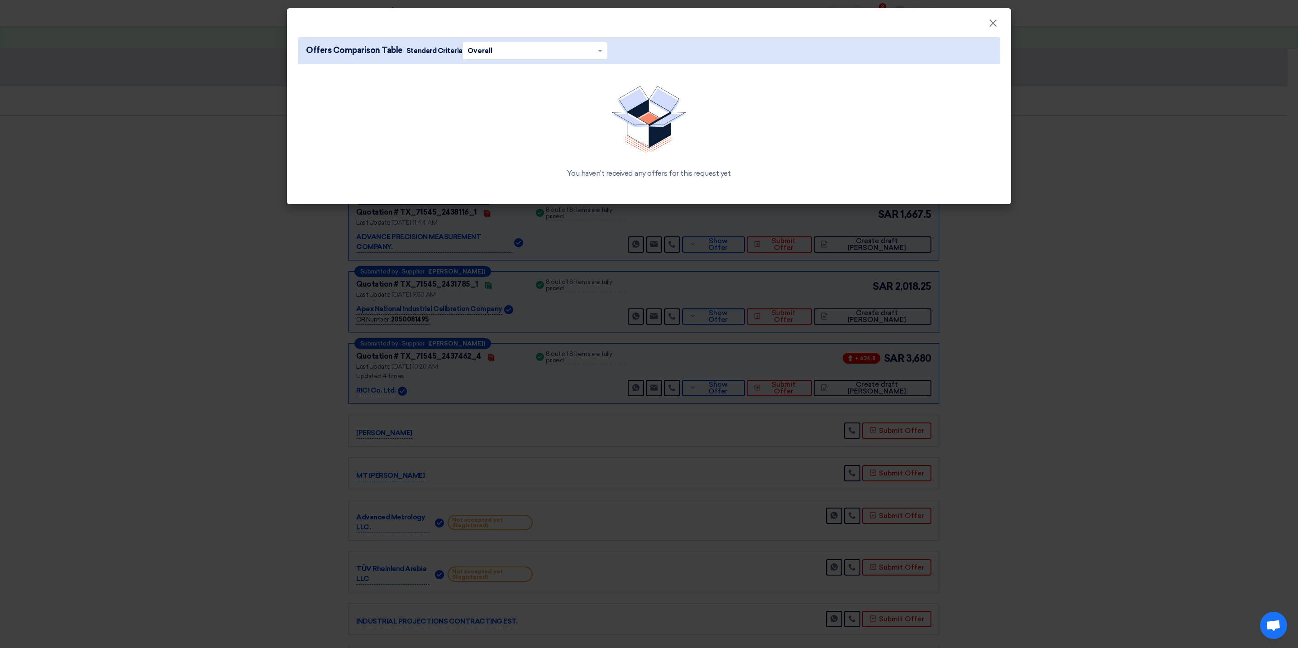
click at [598, 52] on span at bounding box center [601, 51] width 11 height 10
click at [540, 67] on div "Overall" at bounding box center [535, 69] width 144 height 18
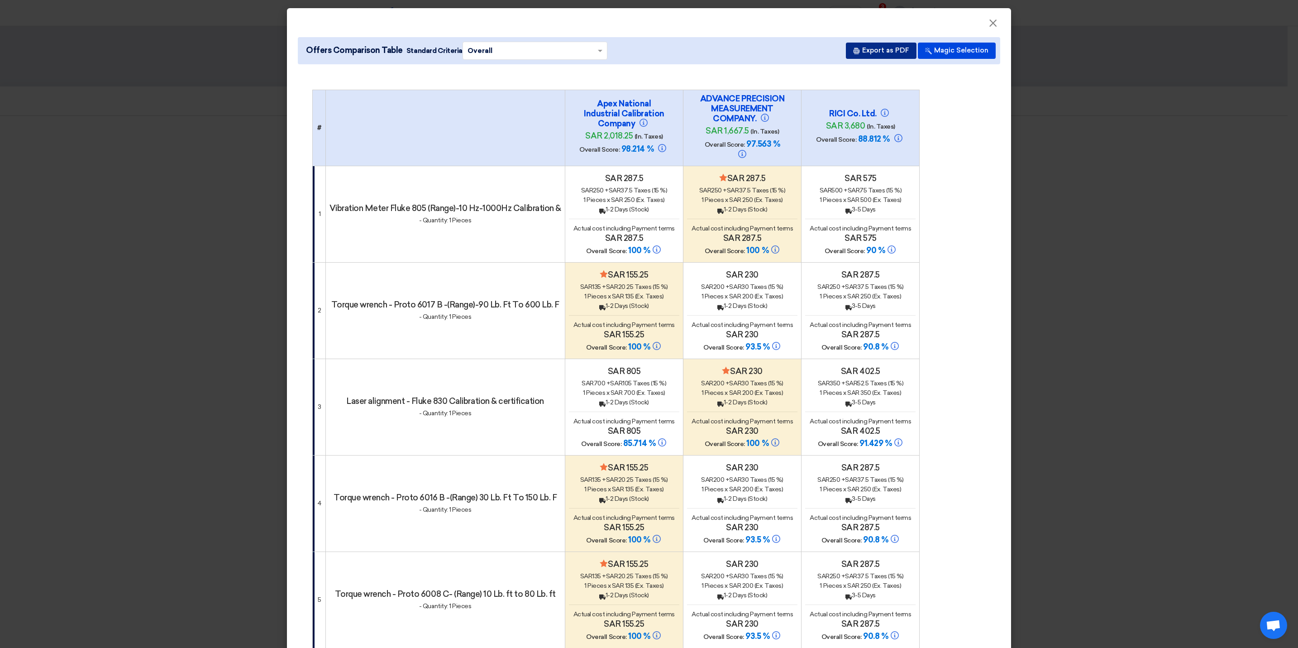
click at [867, 43] on button "Export as PDF" at bounding box center [881, 51] width 71 height 16
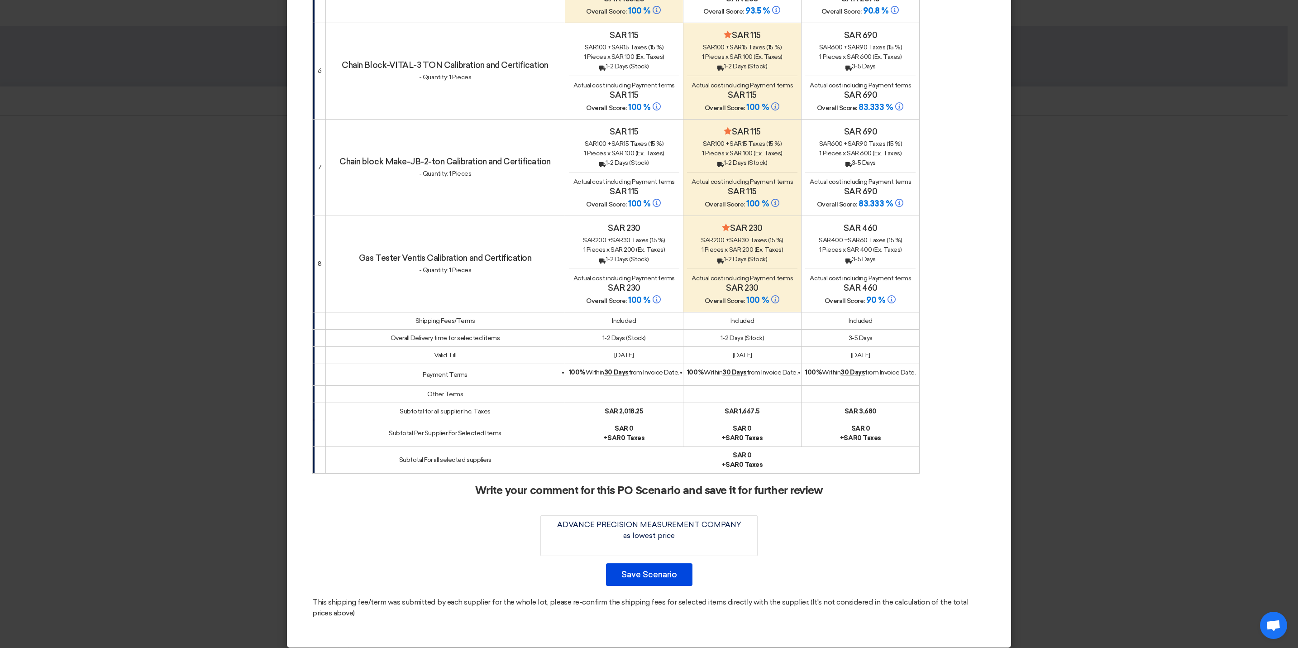
scroll to position [286, 0]
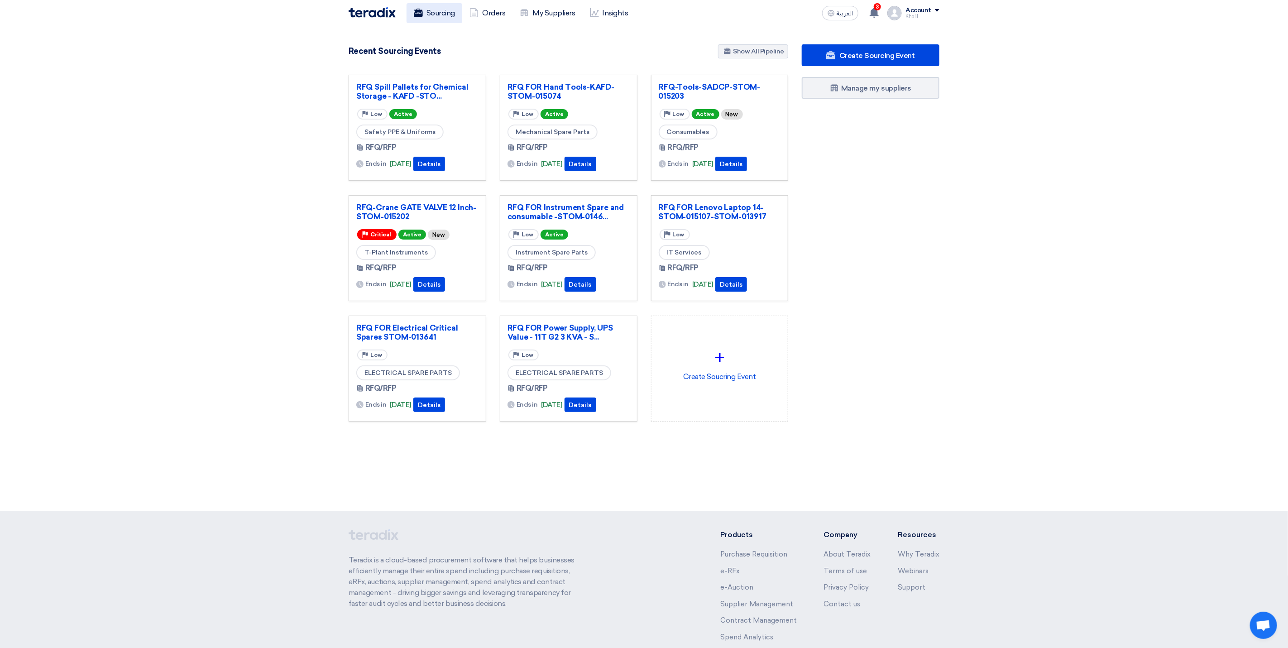
click at [440, 13] on link "Sourcing" at bounding box center [434, 13] width 56 height 20
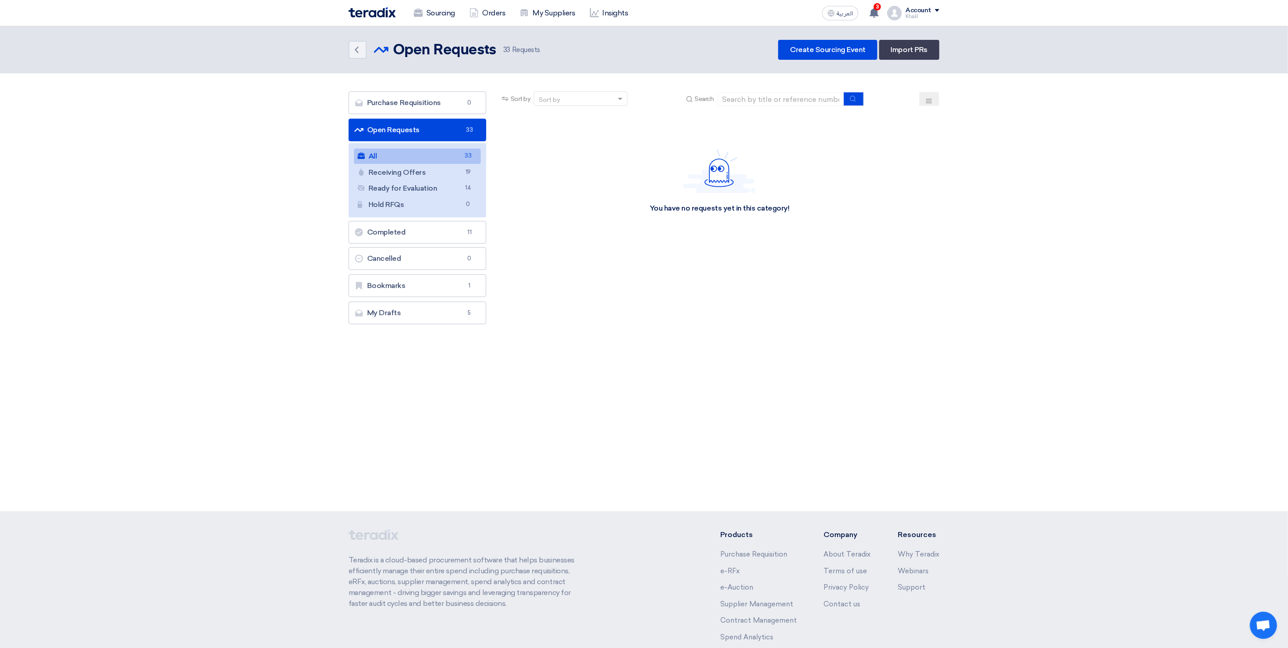
click at [454, 158] on link "All All 33" at bounding box center [417, 155] width 127 height 15
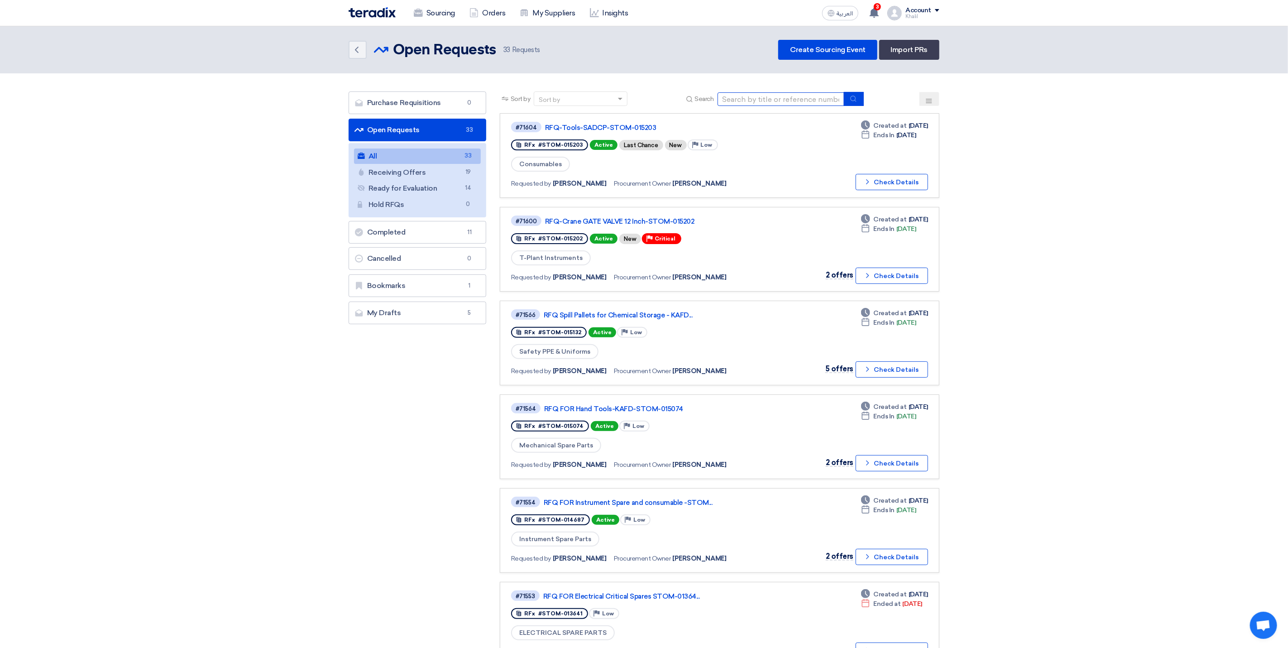
click at [792, 100] on input at bounding box center [780, 99] width 127 height 14
paste input "STPO-009263"
type input "STPO-009263"
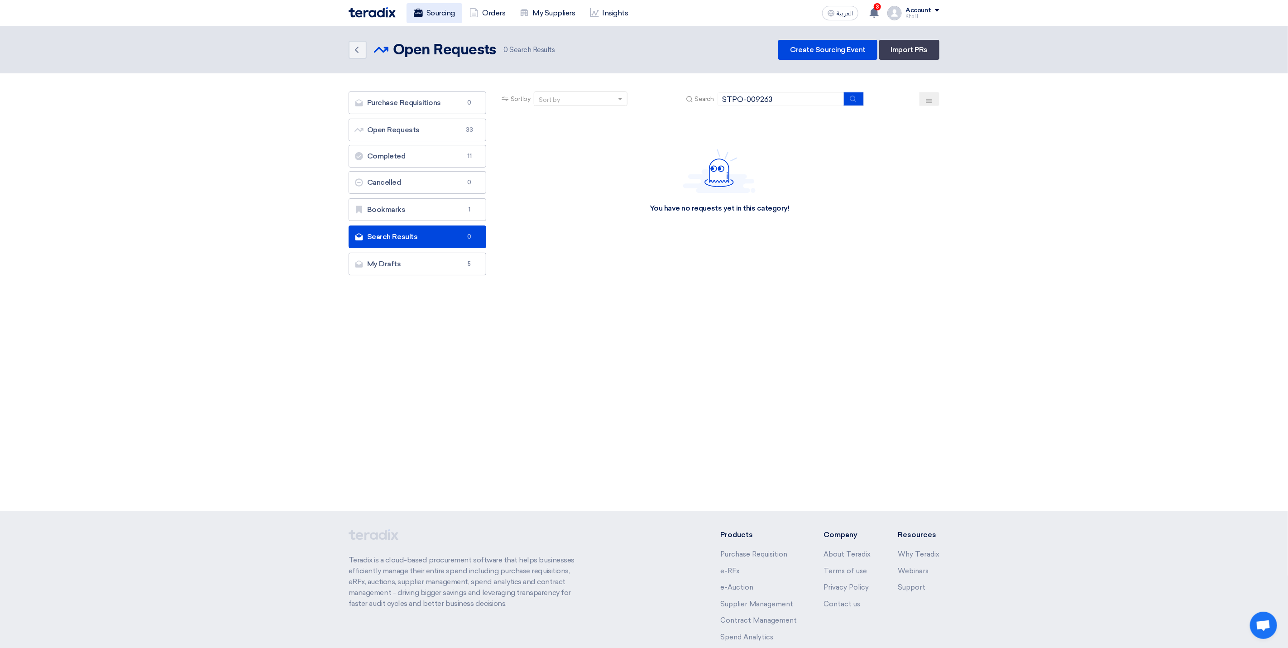
click at [432, 17] on link "Sourcing" at bounding box center [434, 13] width 56 height 20
click at [439, 14] on link "Sourcing" at bounding box center [434, 13] width 56 height 20
click at [440, 14] on link "Sourcing" at bounding box center [434, 13] width 56 height 20
click at [429, 102] on link "Purchase Requisitions Purchase Requisitions 0" at bounding box center [418, 102] width 138 height 23
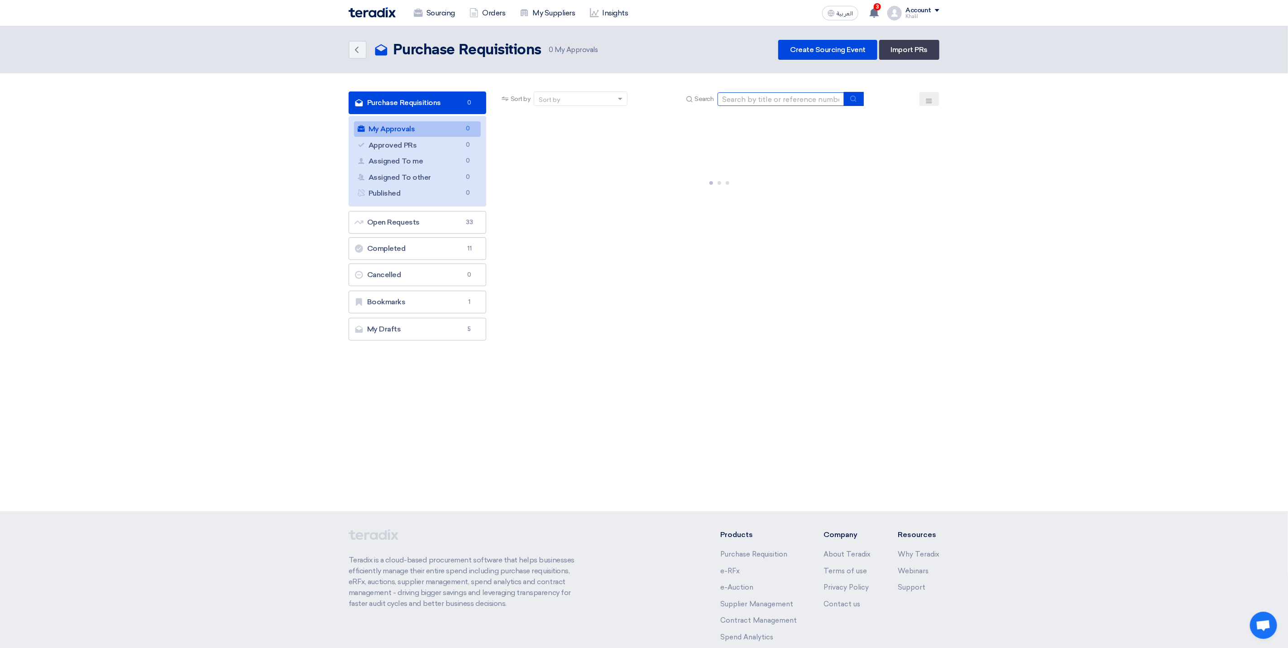
click at [764, 100] on input at bounding box center [780, 99] width 127 height 14
paste input "STPO-009263"
type input "STPO-009263"
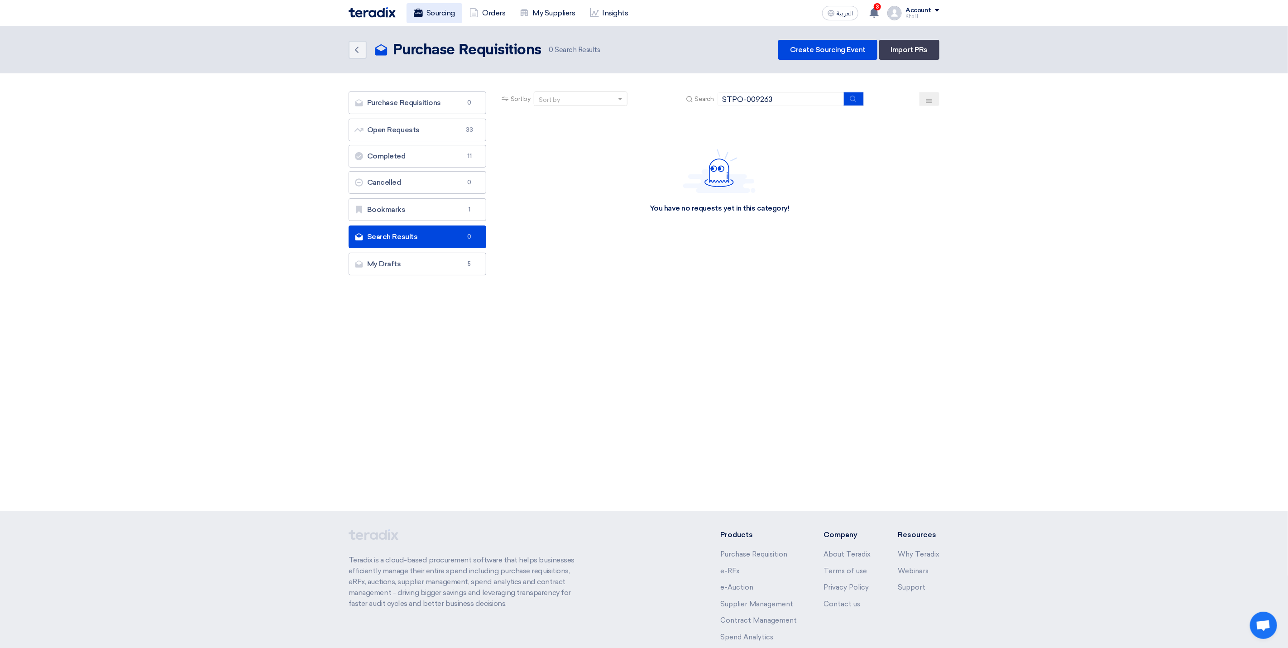
click at [442, 13] on link "Sourcing" at bounding box center [434, 13] width 56 height 20
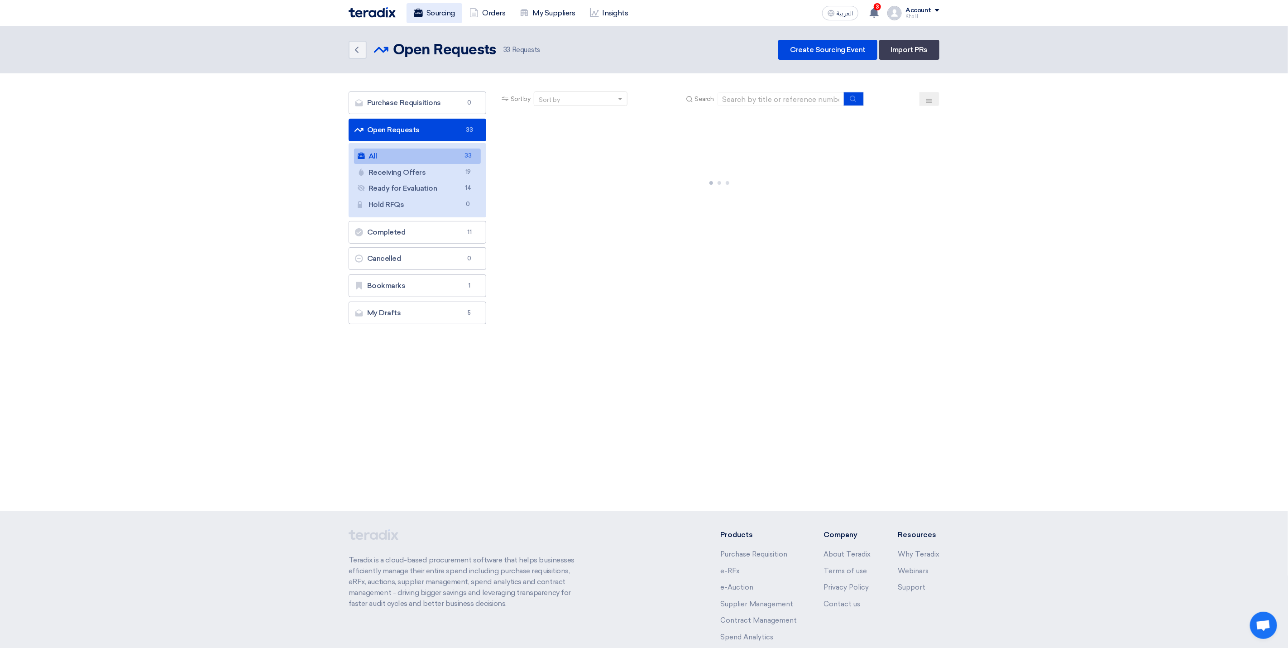
click at [442, 13] on link "Sourcing" at bounding box center [434, 13] width 56 height 20
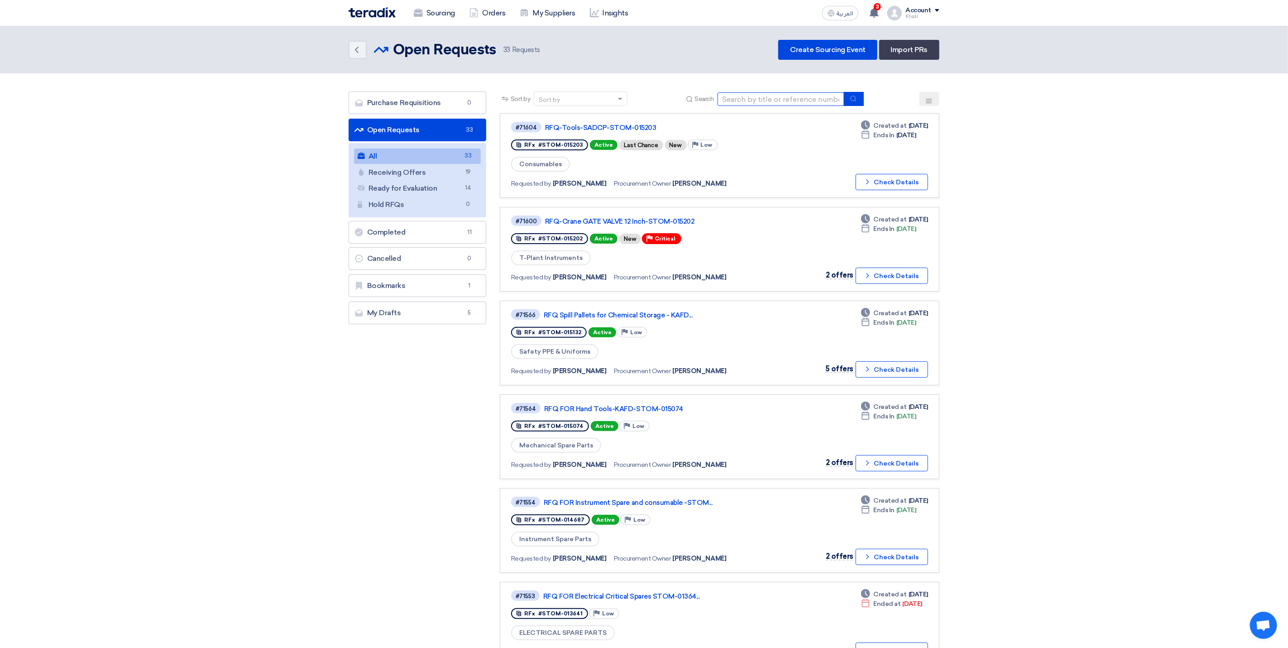
click at [754, 98] on input at bounding box center [780, 99] width 127 height 14
paste input "STPO-009263"
type input "STPO-009263"
click at [856, 98] on use "submit" at bounding box center [853, 99] width 6 height 6
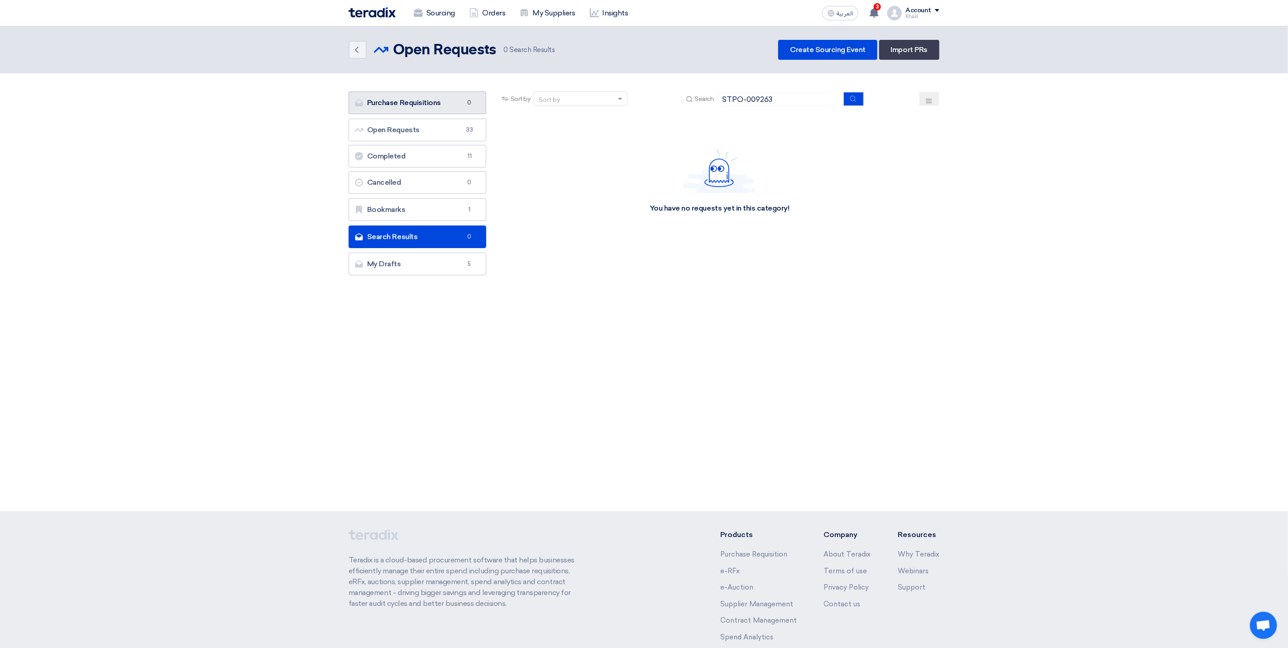
click at [436, 104] on link "Purchase Requisitions Purchase Requisitions 0" at bounding box center [418, 102] width 138 height 23
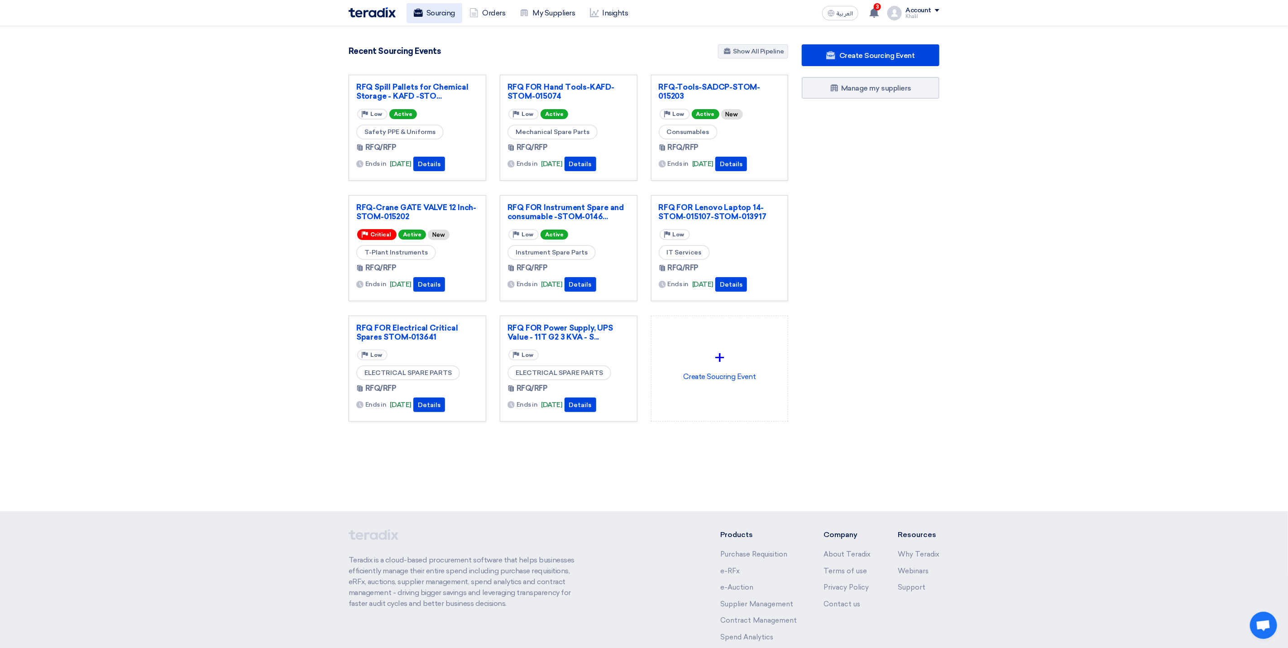
click at [434, 15] on link "Sourcing" at bounding box center [434, 13] width 56 height 20
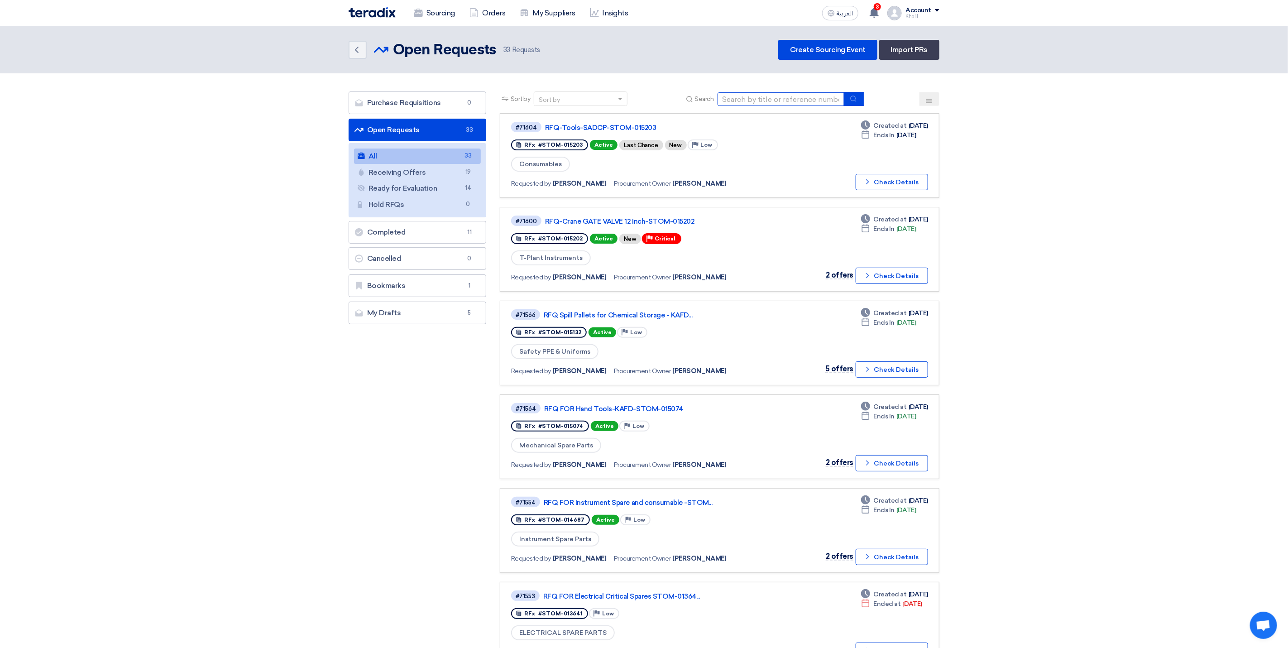
click at [746, 99] on input at bounding box center [780, 99] width 127 height 14
paste input "STPO-009263"
drag, startPoint x: 786, startPoint y: 96, endPoint x: 699, endPoint y: 96, distance: 86.9
click at [699, 96] on div "Search STPO-009263" at bounding box center [774, 99] width 180 height 14
click at [856, 96] on icon "submit" at bounding box center [853, 98] width 7 height 7
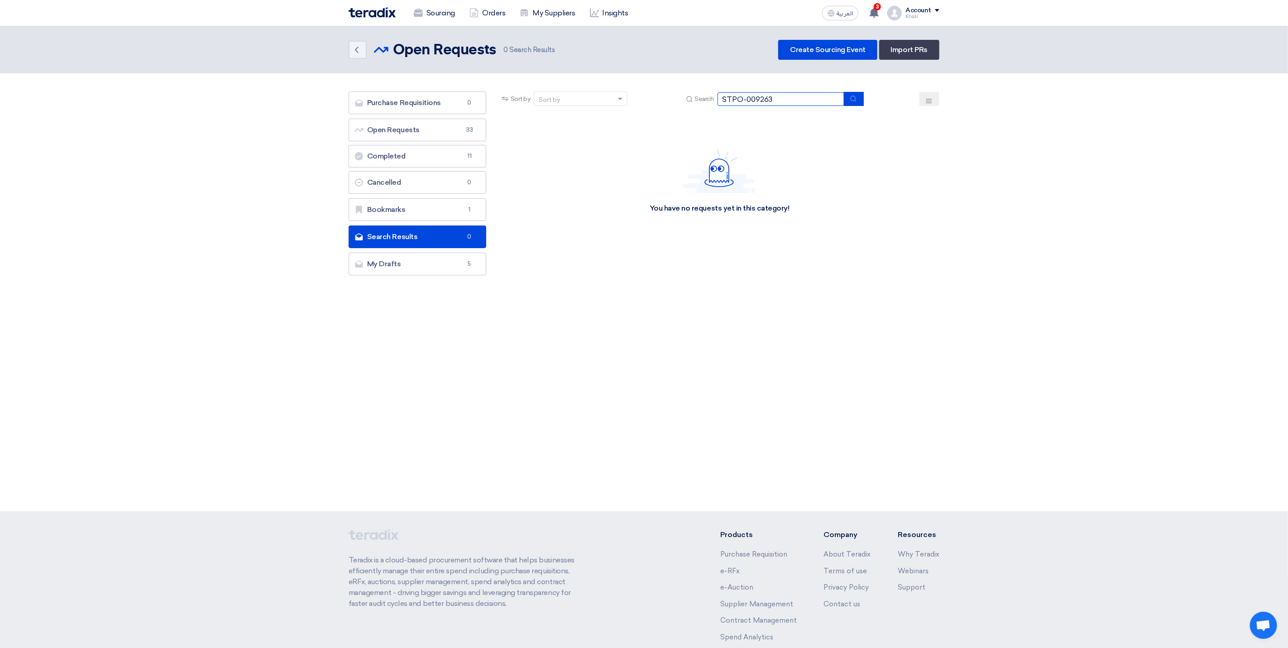
click at [747, 96] on input "STPO-009263" at bounding box center [780, 99] width 127 height 14
click at [750, 96] on input "STPO-009263" at bounding box center [780, 99] width 127 height 14
paste input "OM-015052"
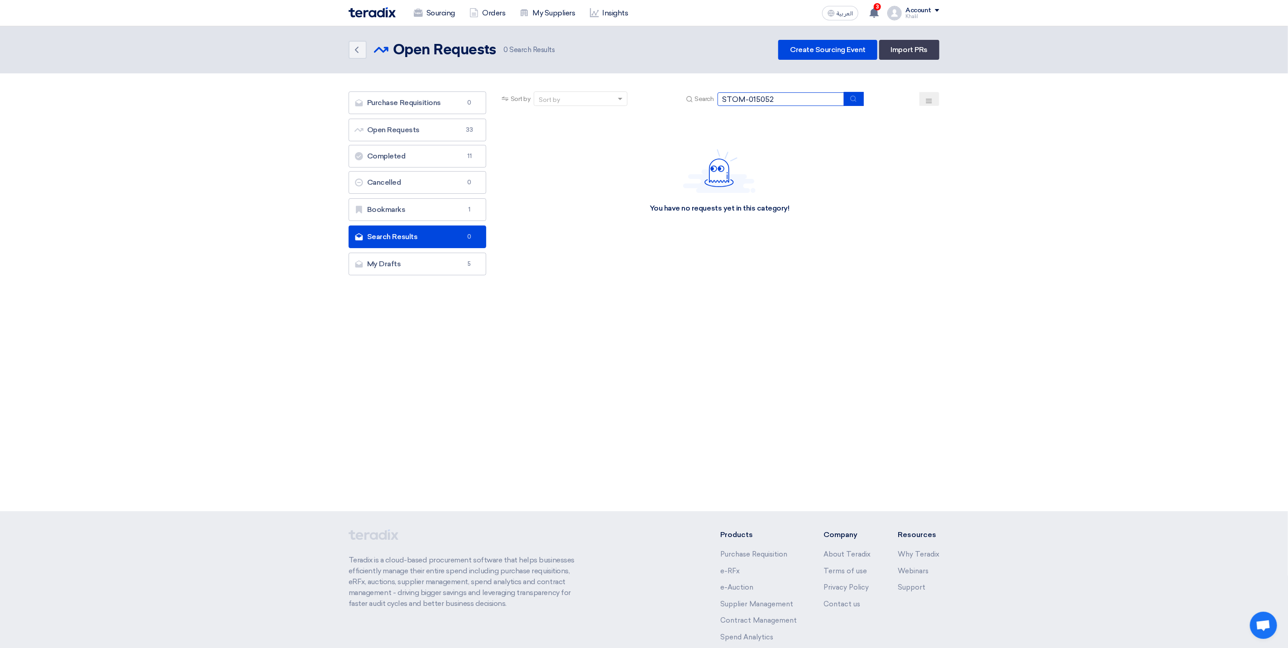
type input "STOM-015052"
click at [855, 97] on icon "submit" at bounding box center [853, 98] width 7 height 7
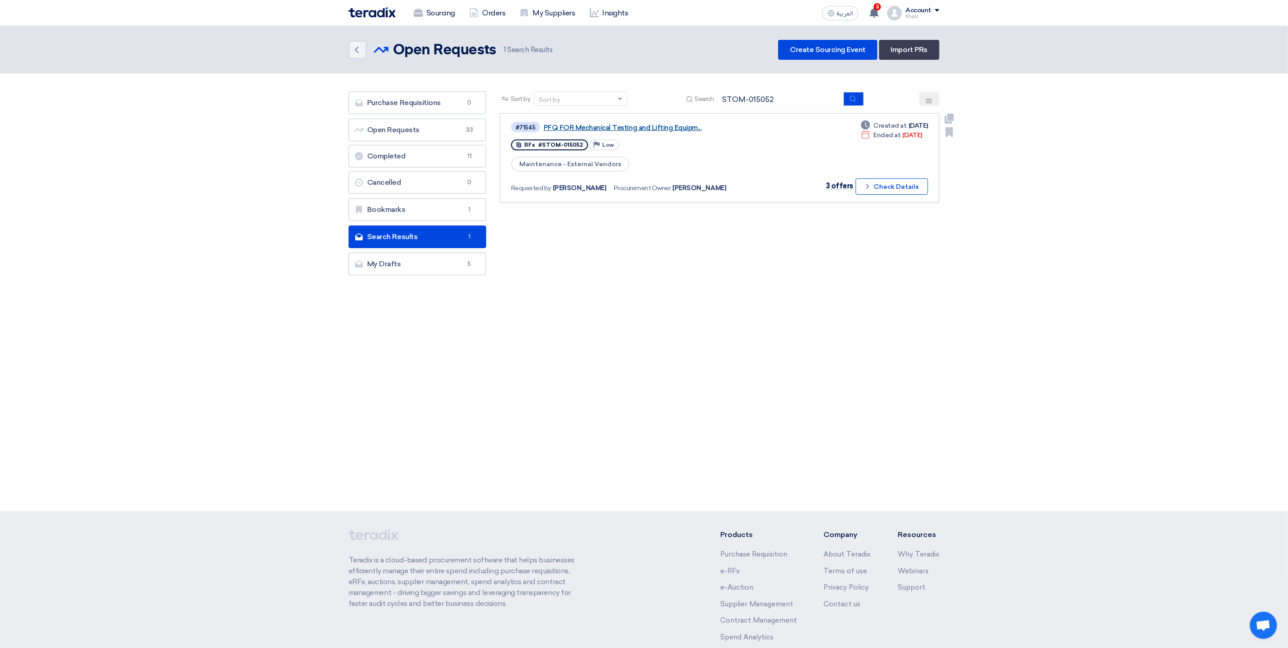
click at [657, 127] on link "PFQ FOR Mechanical Testing and Lifting Equipm..." at bounding box center [657, 128] width 226 height 8
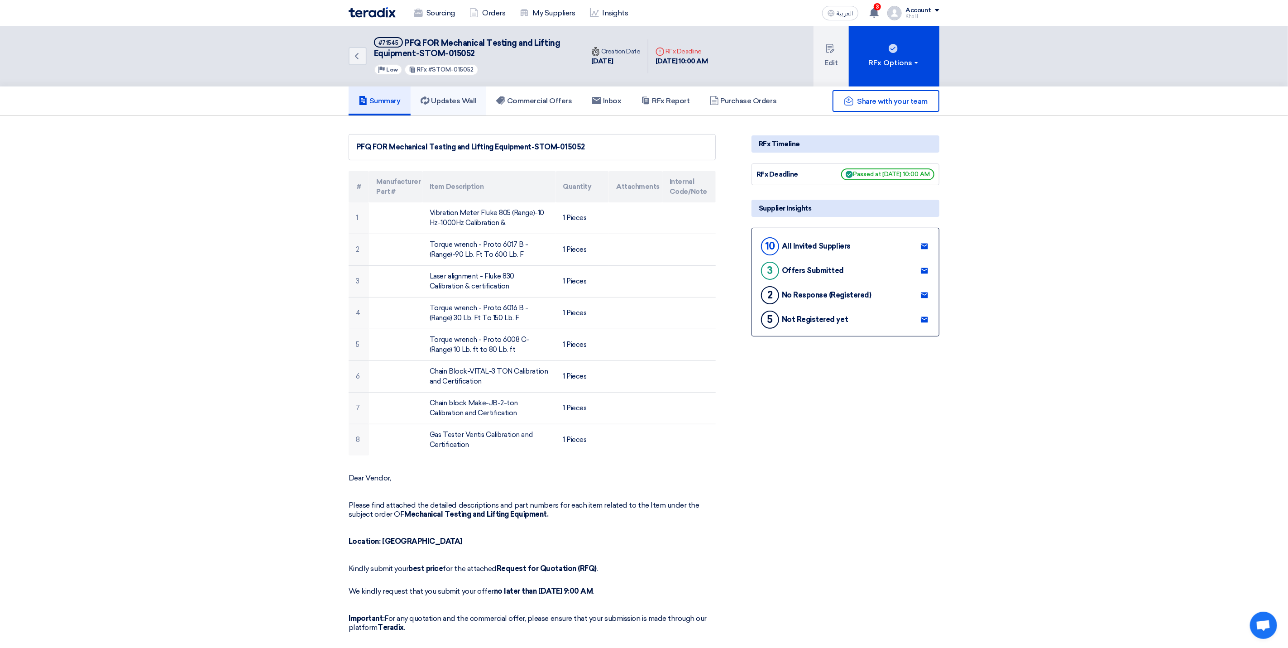
click at [470, 100] on h5 "Updates Wall" at bounding box center [449, 100] width 56 height 9
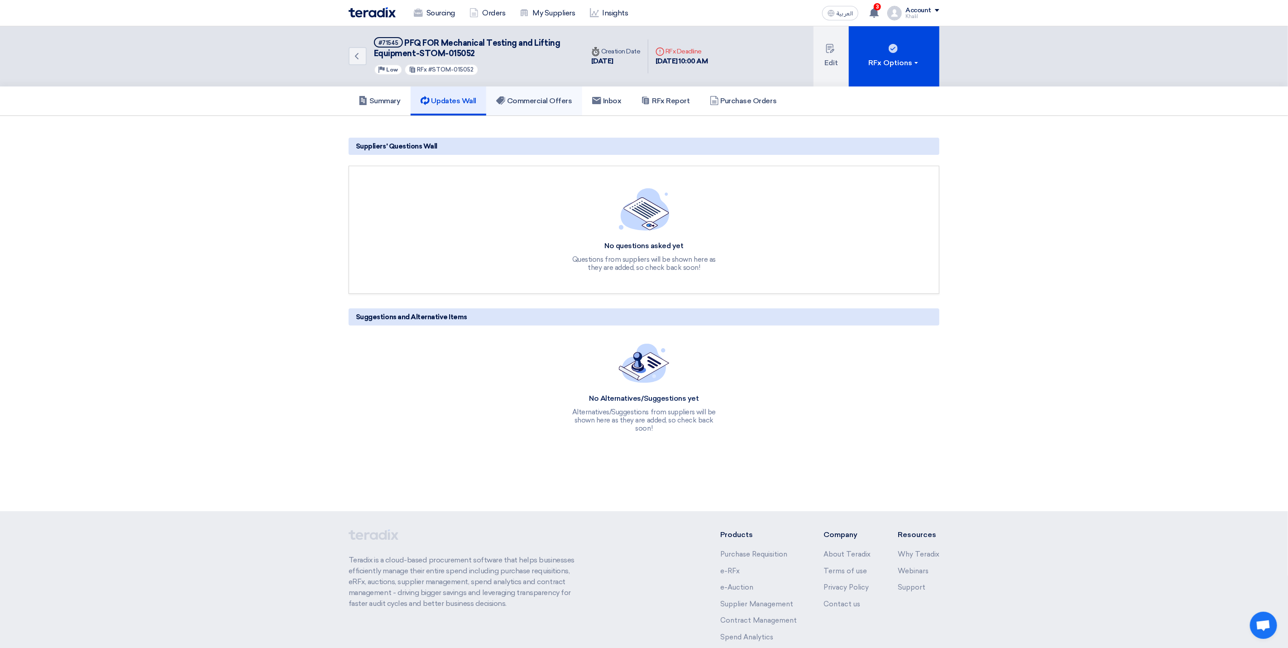
click at [546, 96] on h5 "Commercial Offers" at bounding box center [534, 100] width 76 height 9
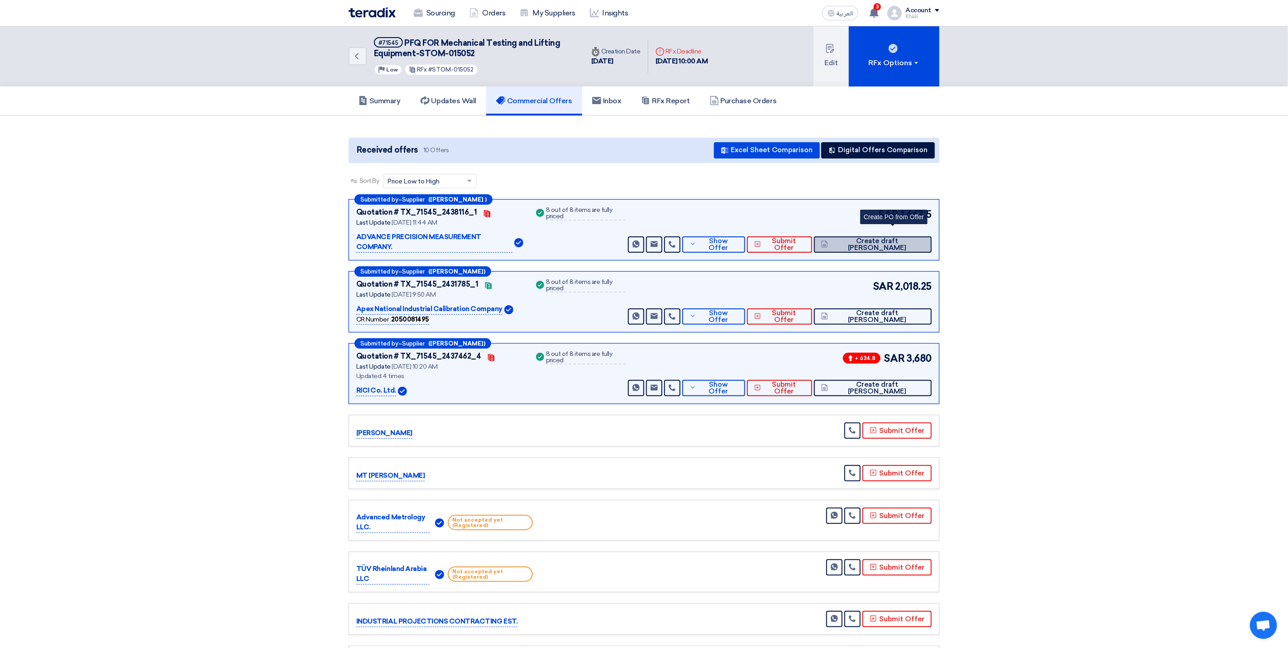
click at [886, 238] on span "Create draft [PERSON_NAME]" at bounding box center [877, 245] width 94 height 14
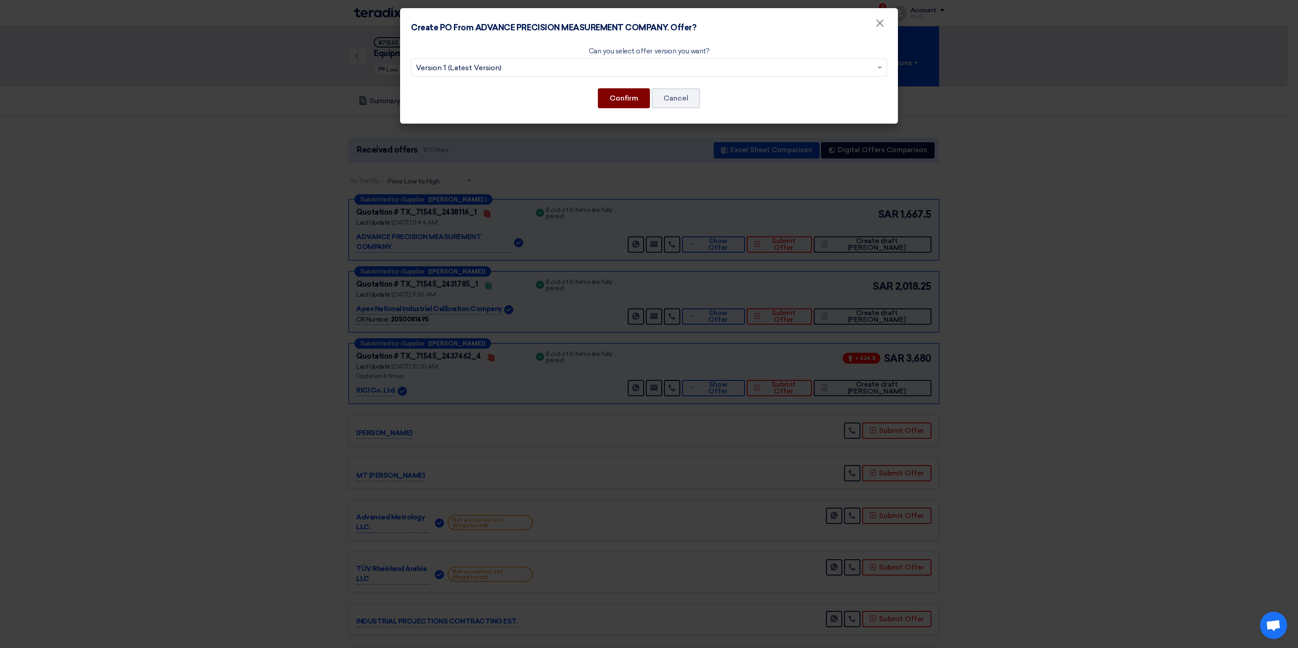
click at [628, 99] on button "Confirm" at bounding box center [624, 98] width 52 height 20
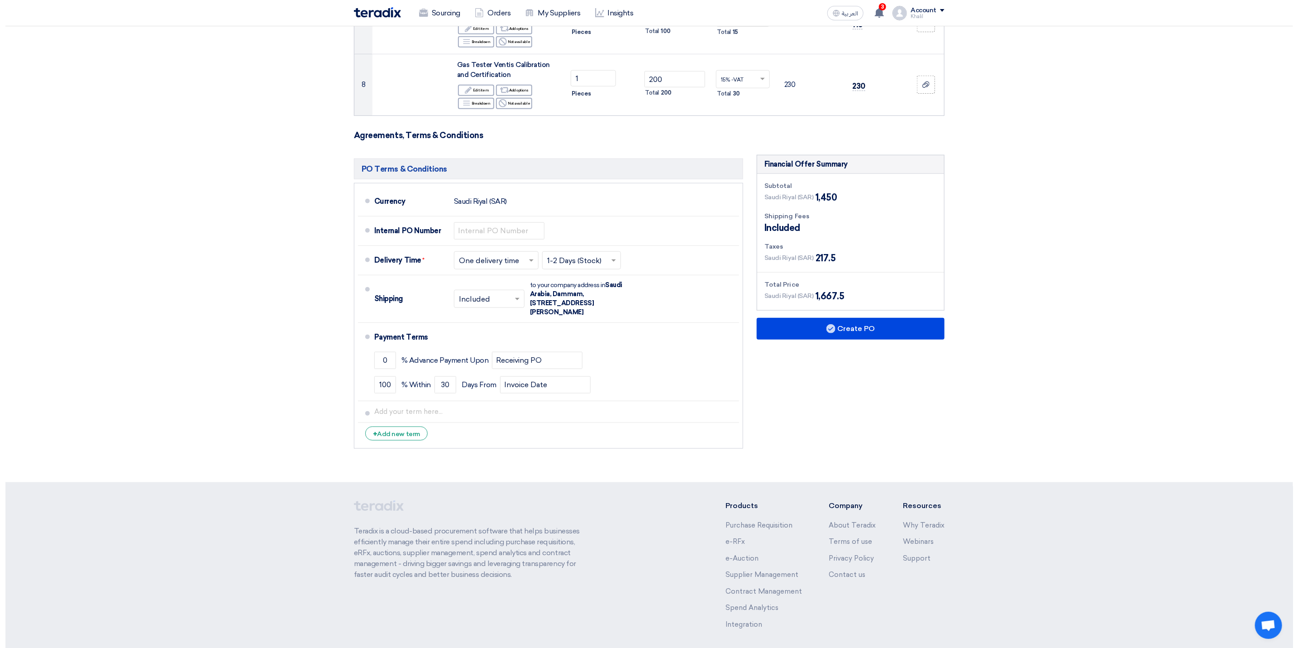
scroll to position [592, 0]
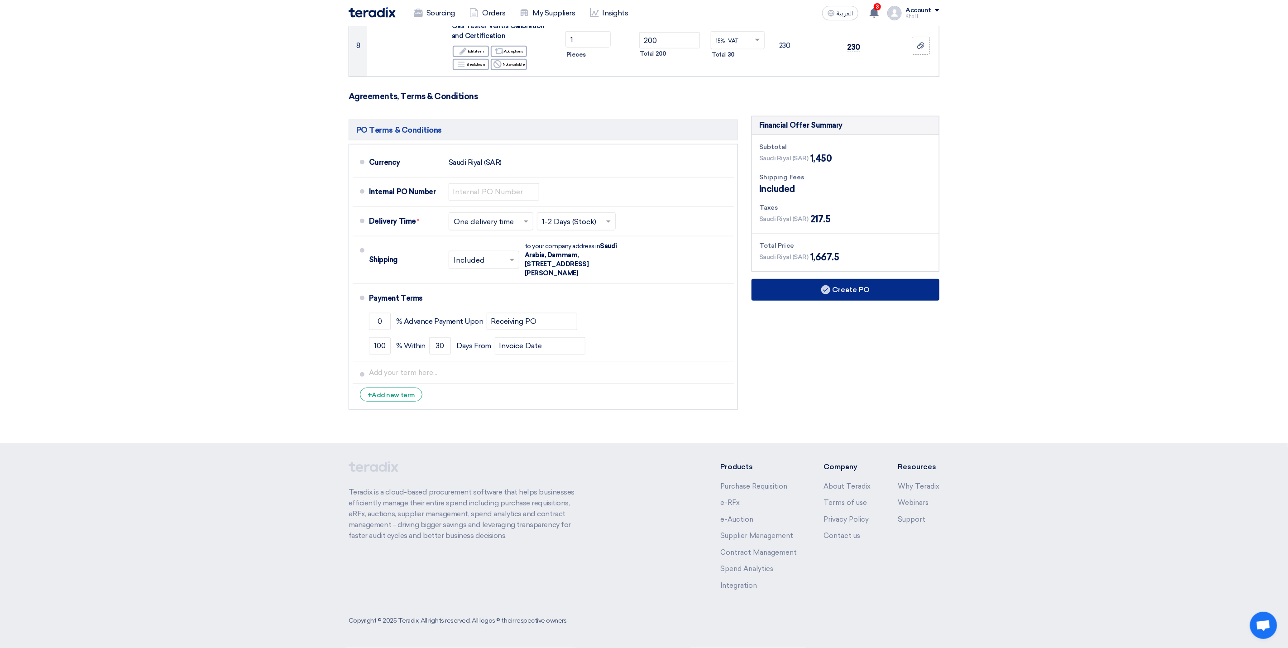
click at [833, 290] on button "Create PO" at bounding box center [845, 290] width 188 height 22
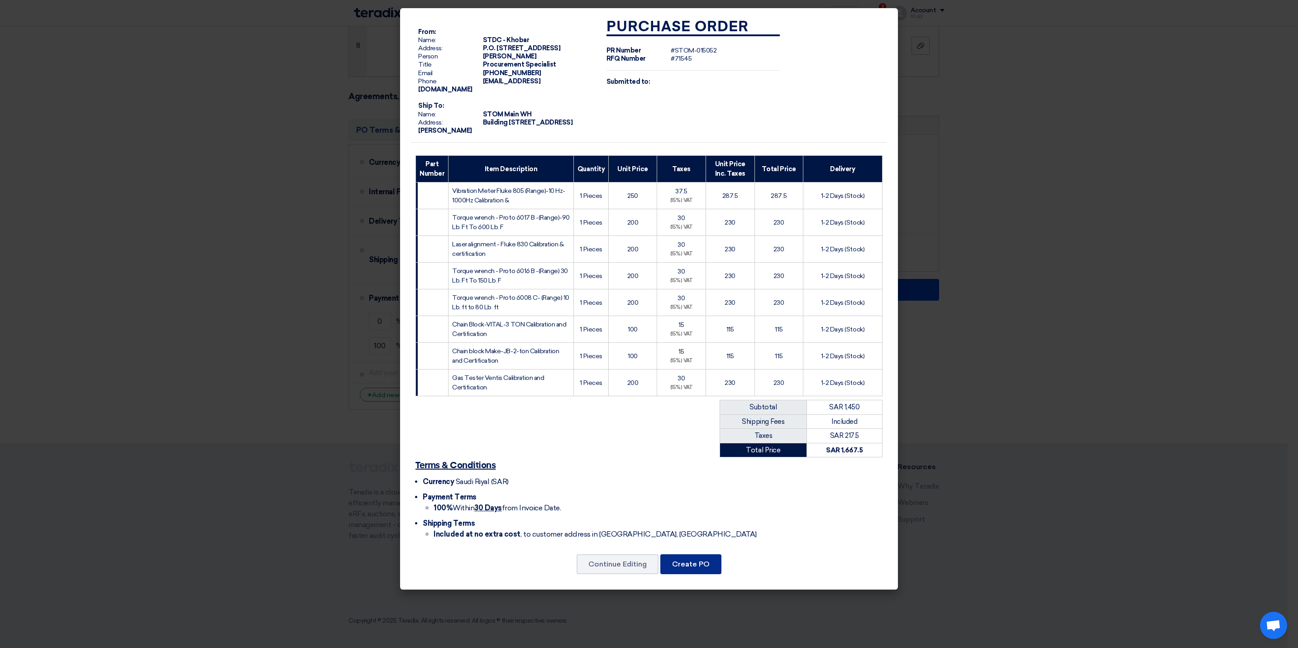
click at [703, 571] on button "Create PO" at bounding box center [690, 564] width 61 height 20
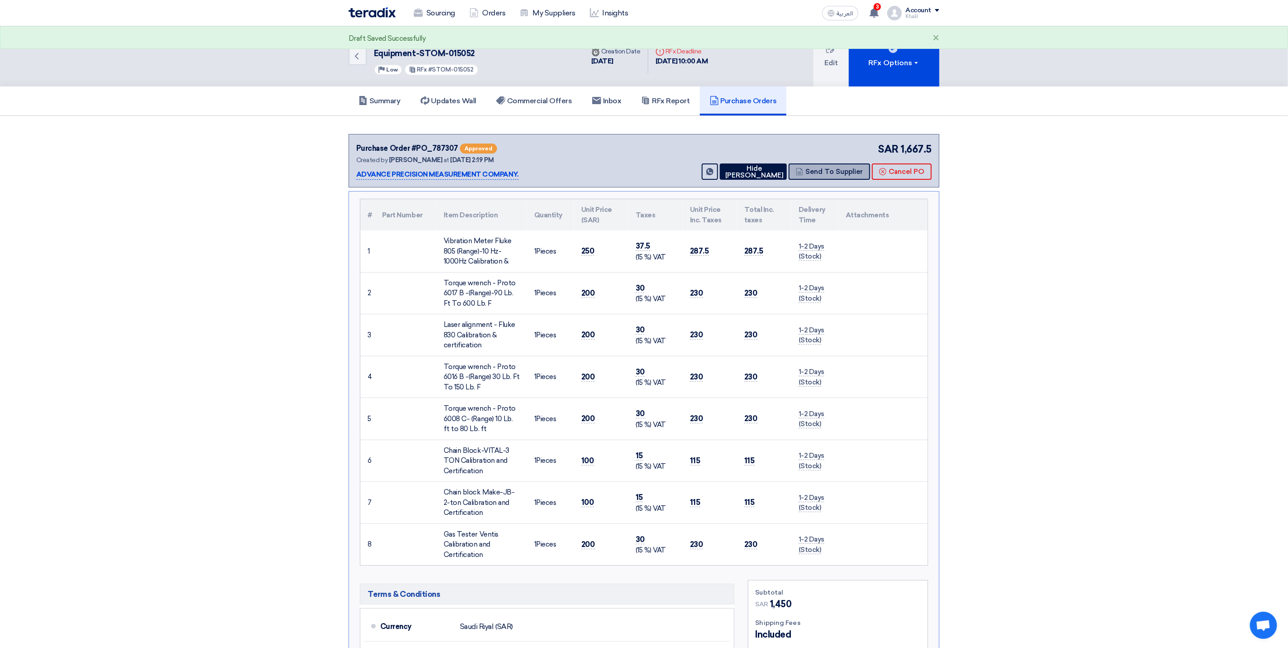
click at [834, 170] on button "Send To Supplier" at bounding box center [829, 171] width 81 height 16
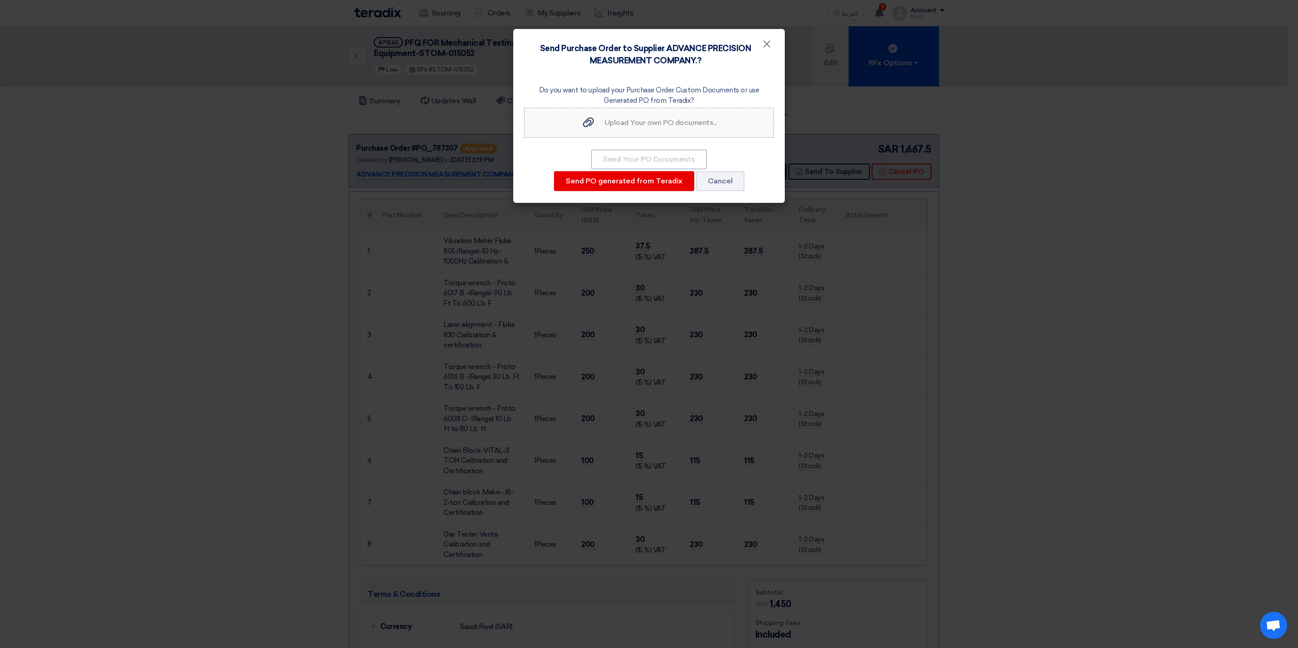
click at [637, 132] on label "Upload Your own PO documents... Upload Your own PO documents..." at bounding box center [649, 123] width 250 height 30
click at [0, 0] on input "Upload Your own PO documents... Upload Your own PO documents..." at bounding box center [0, 0] width 0 height 0
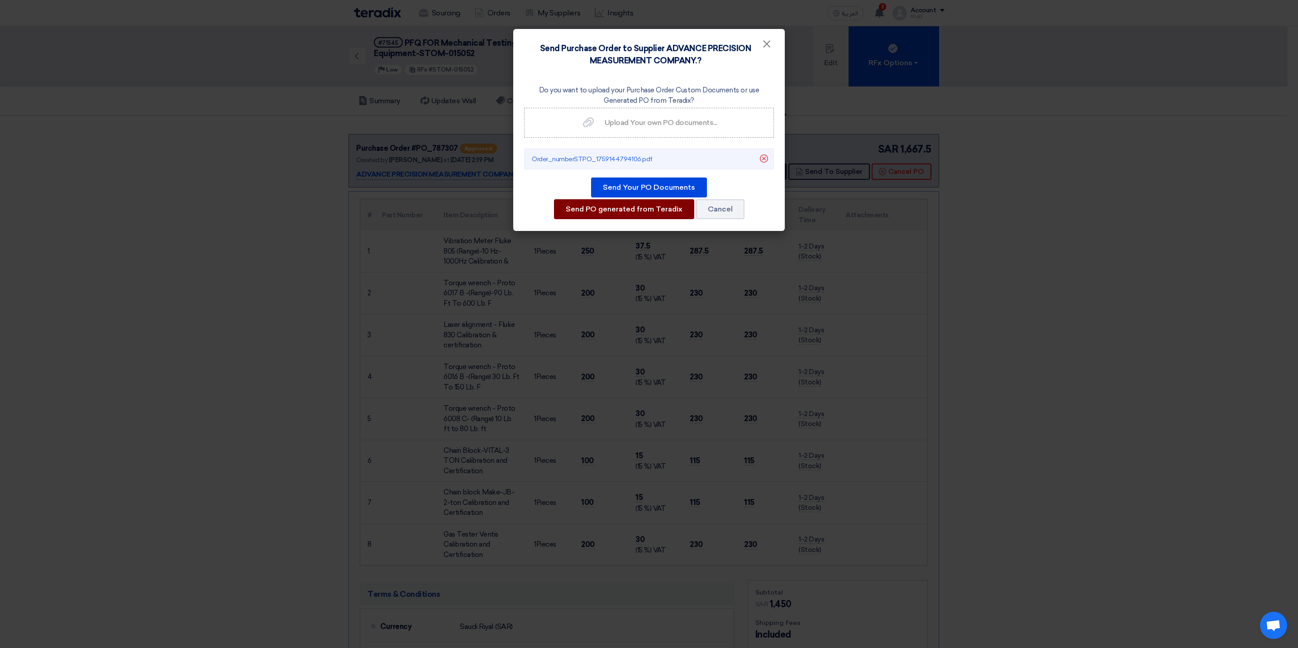
click at [629, 210] on button "Send PO generated from Teradix" at bounding box center [624, 209] width 140 height 20
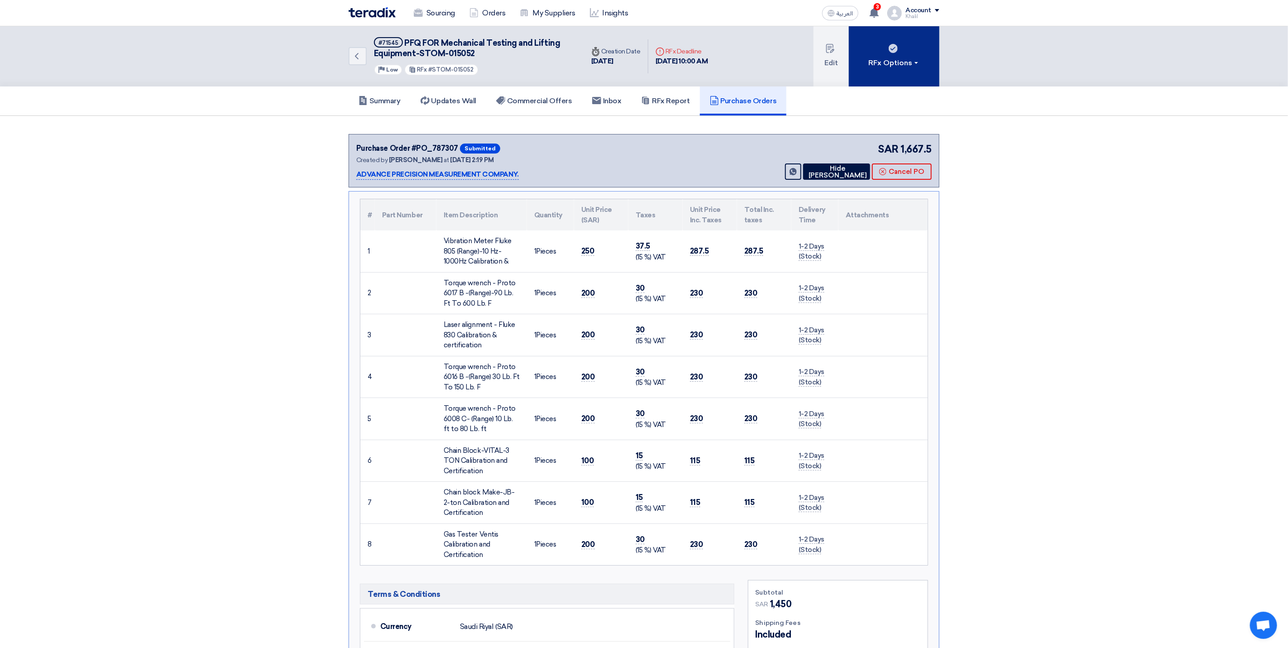
click at [911, 73] on button "RFx Options" at bounding box center [894, 56] width 91 height 60
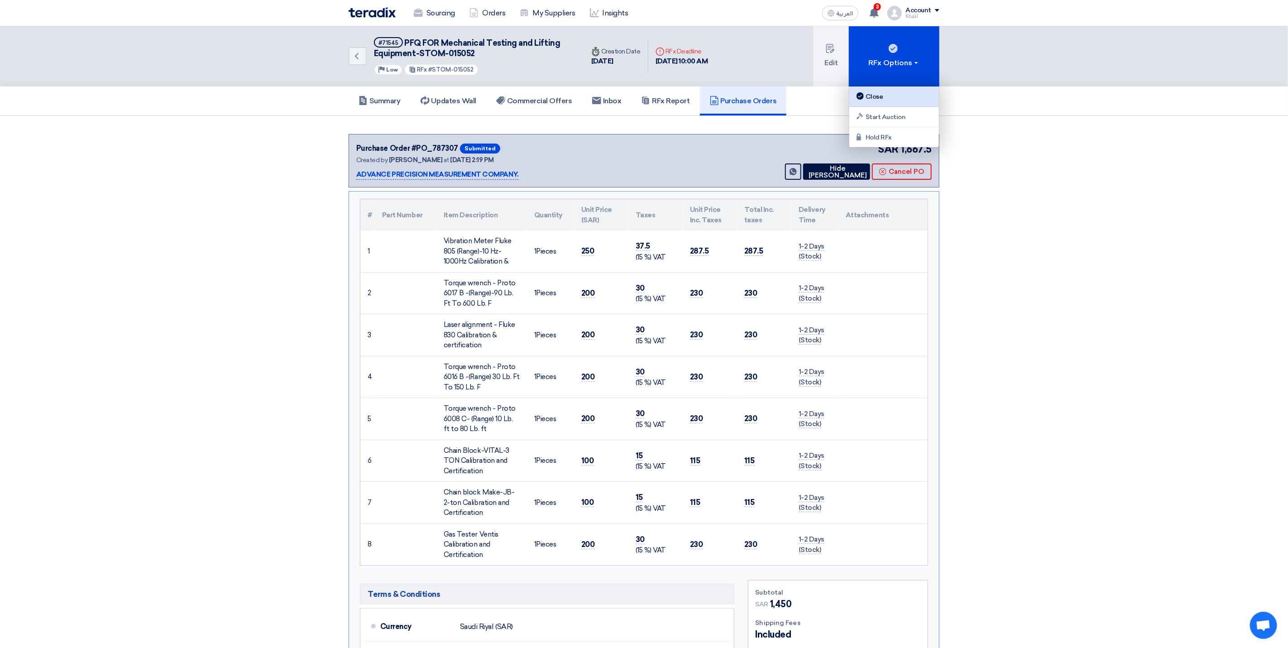
click at [914, 96] on div "Close" at bounding box center [894, 96] width 79 height 11
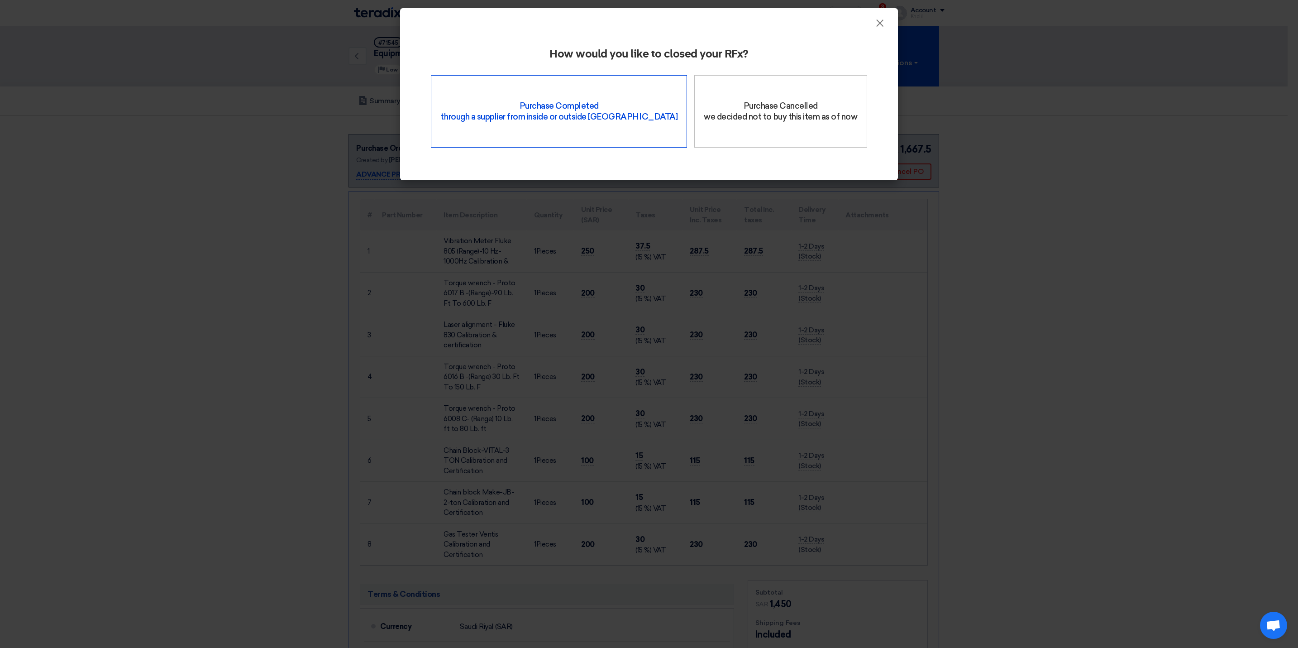
click at [597, 129] on div "Purchase Completed through a supplier from inside or outside Teradix" at bounding box center [559, 111] width 256 height 72
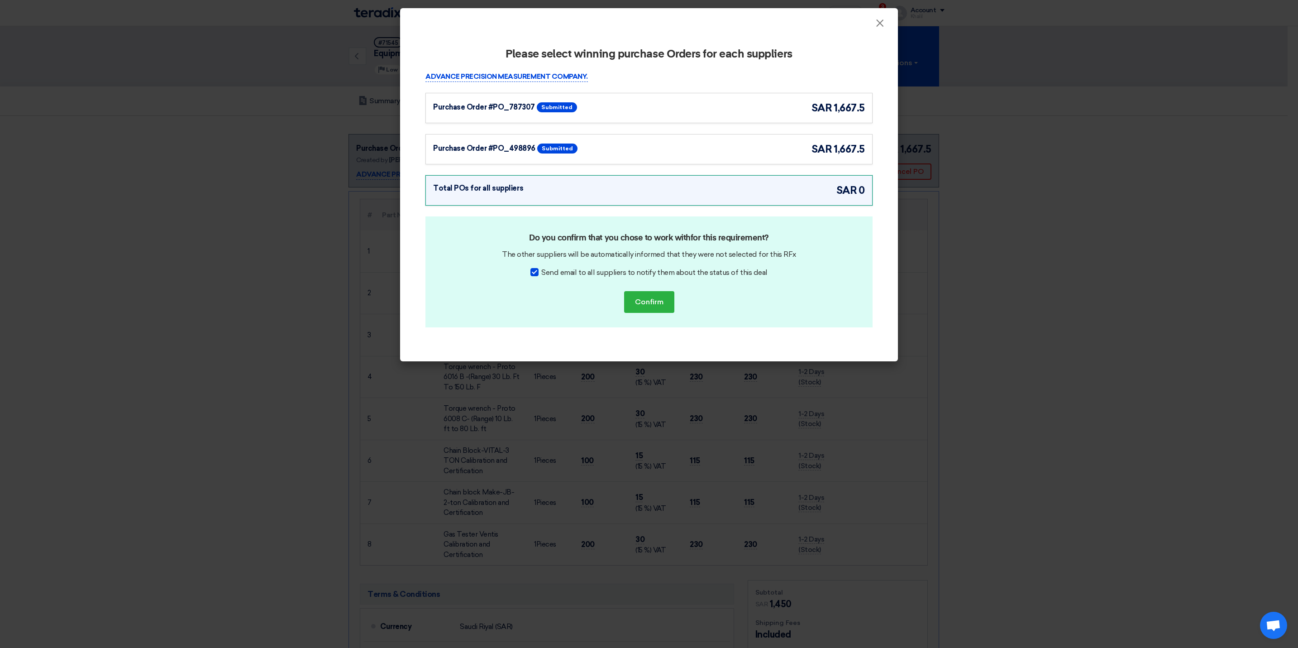
click at [745, 106] on div "Purchase Order #PO_787307 Submitted sar 1,667.5" at bounding box center [649, 107] width 432 height 15
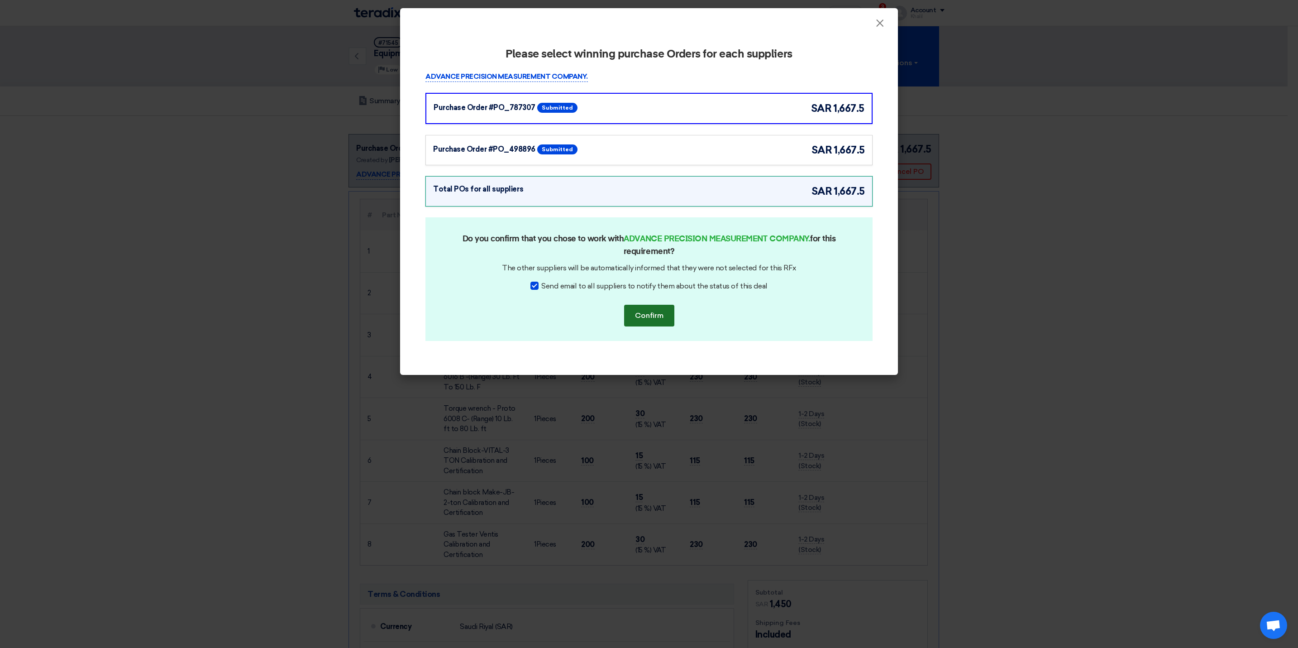
click at [662, 315] on button "Confirm" at bounding box center [649, 316] width 50 height 22
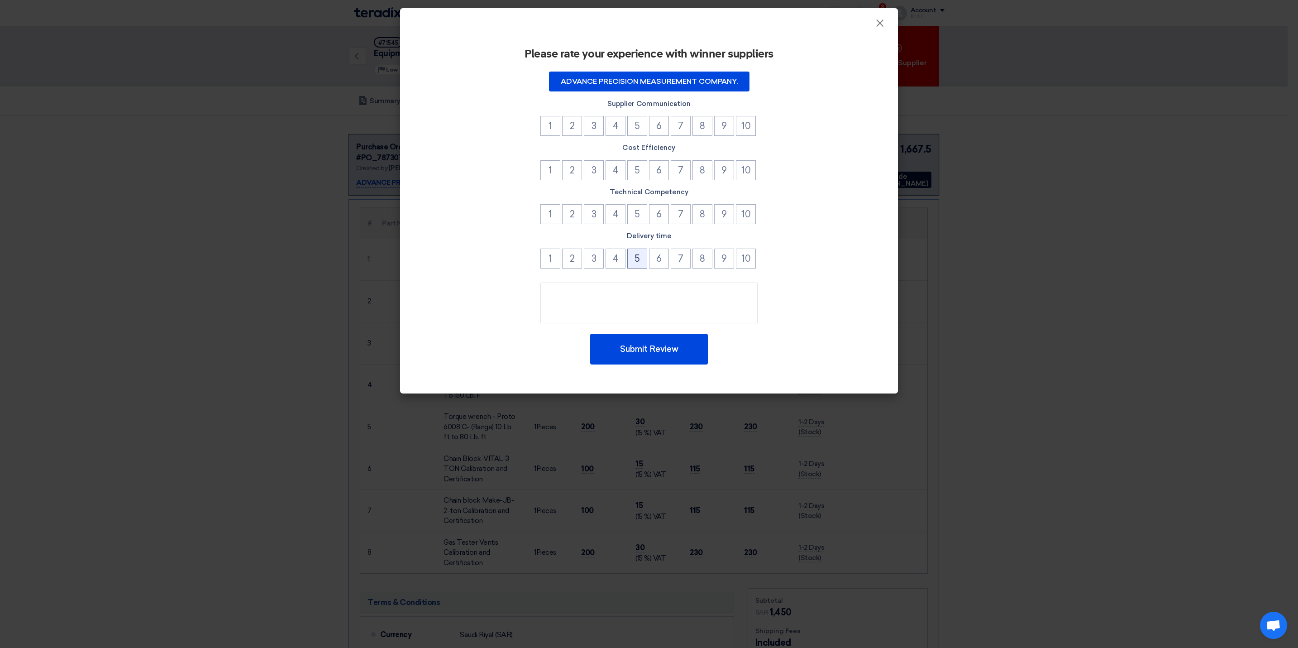
drag, startPoint x: 644, startPoint y: 257, endPoint x: 643, endPoint y: 227, distance: 30.4
click at [643, 255] on button "5" at bounding box center [637, 259] width 20 height 20
drag, startPoint x: 641, startPoint y: 216, endPoint x: 635, endPoint y: 181, distance: 35.4
click at [640, 211] on button "5" at bounding box center [637, 214] width 20 height 20
click at [633, 163] on button "5" at bounding box center [637, 170] width 20 height 20
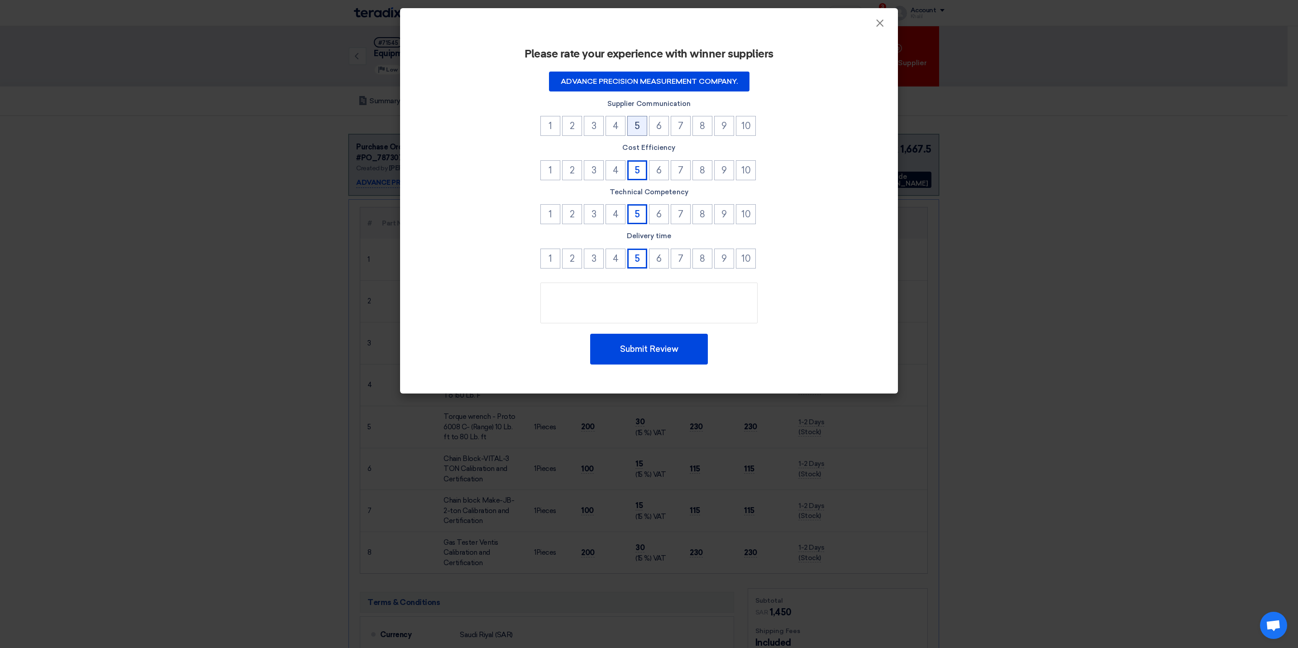
click at [638, 120] on button "5" at bounding box center [637, 126] width 20 height 20
click at [645, 354] on button "Submit Review" at bounding box center [649, 349] width 118 height 31
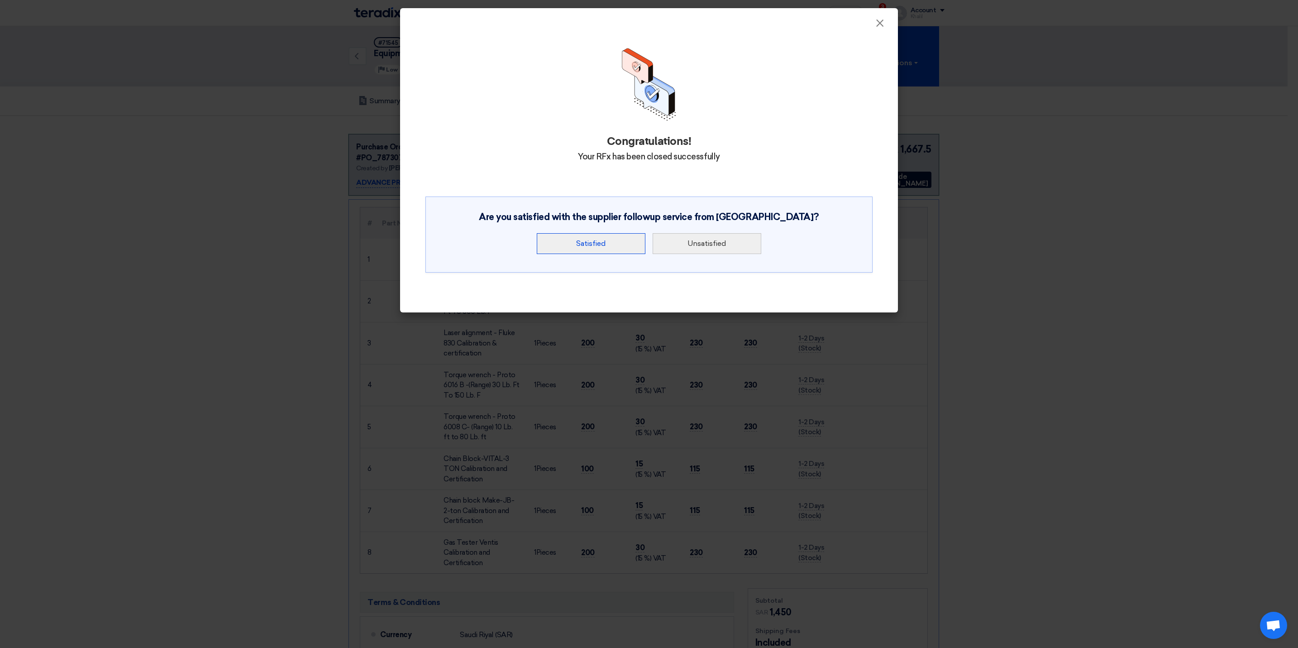
click at [612, 246] on button "Satisfied" at bounding box center [591, 243] width 109 height 21
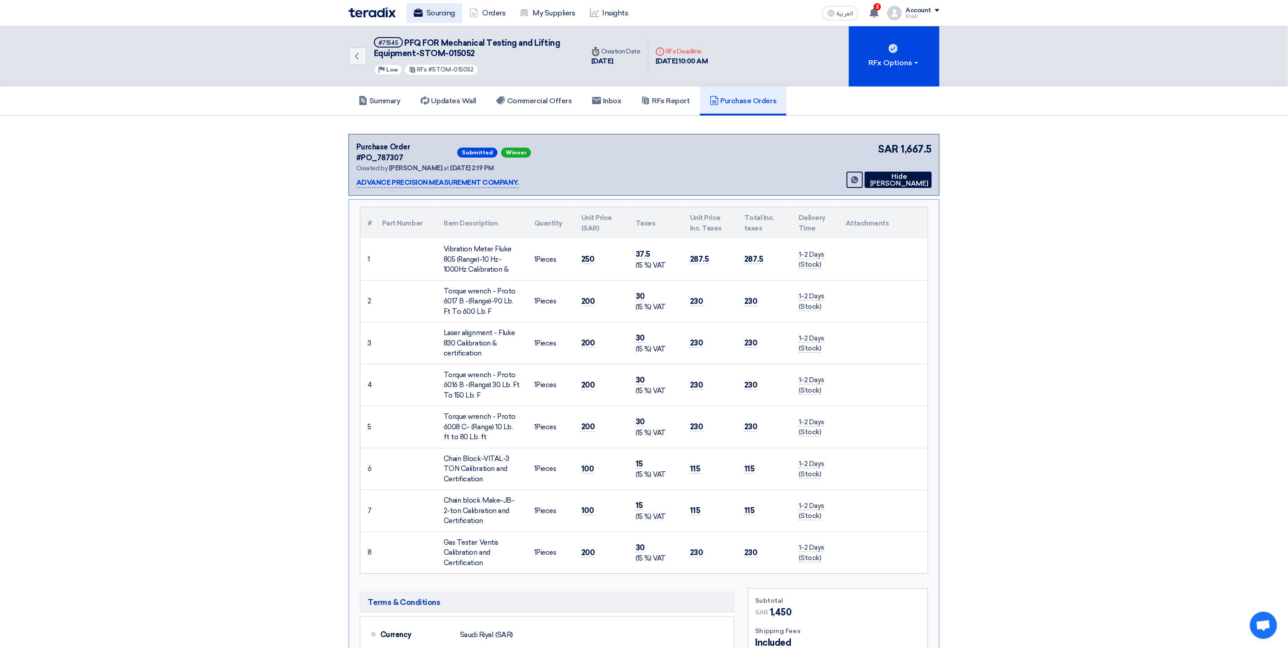
click at [435, 14] on link "Sourcing" at bounding box center [434, 13] width 56 height 20
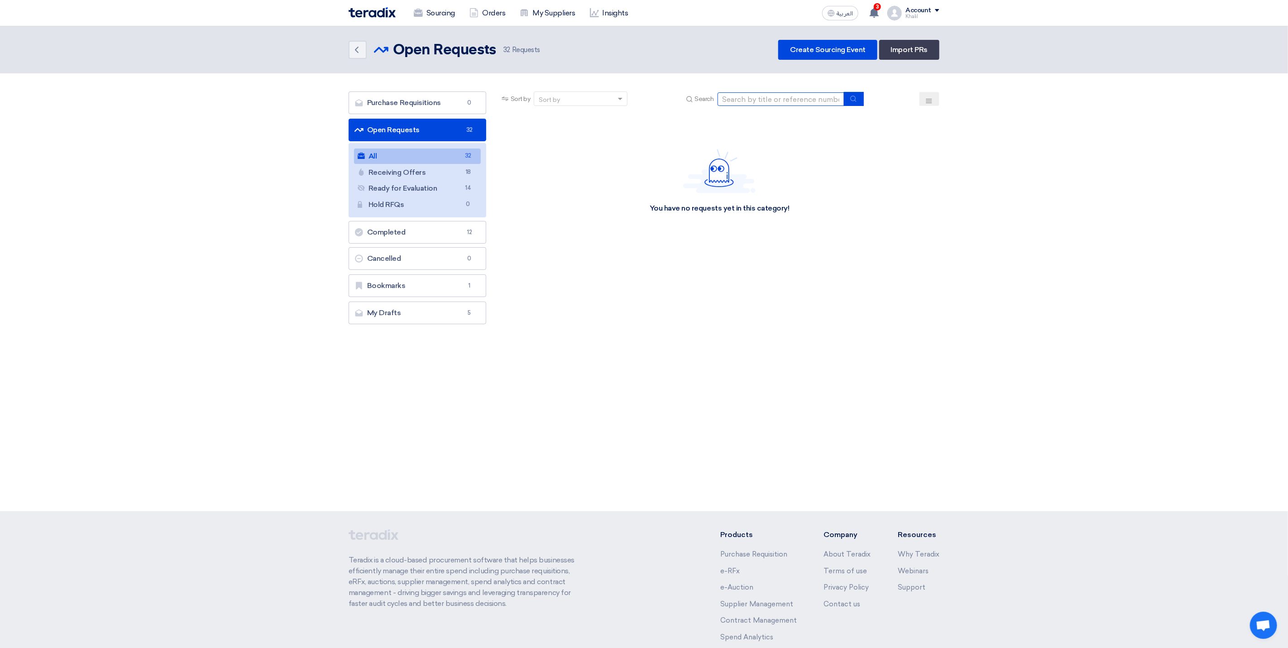
click at [758, 100] on input at bounding box center [780, 99] width 127 height 14
paste input "STOM-015103"
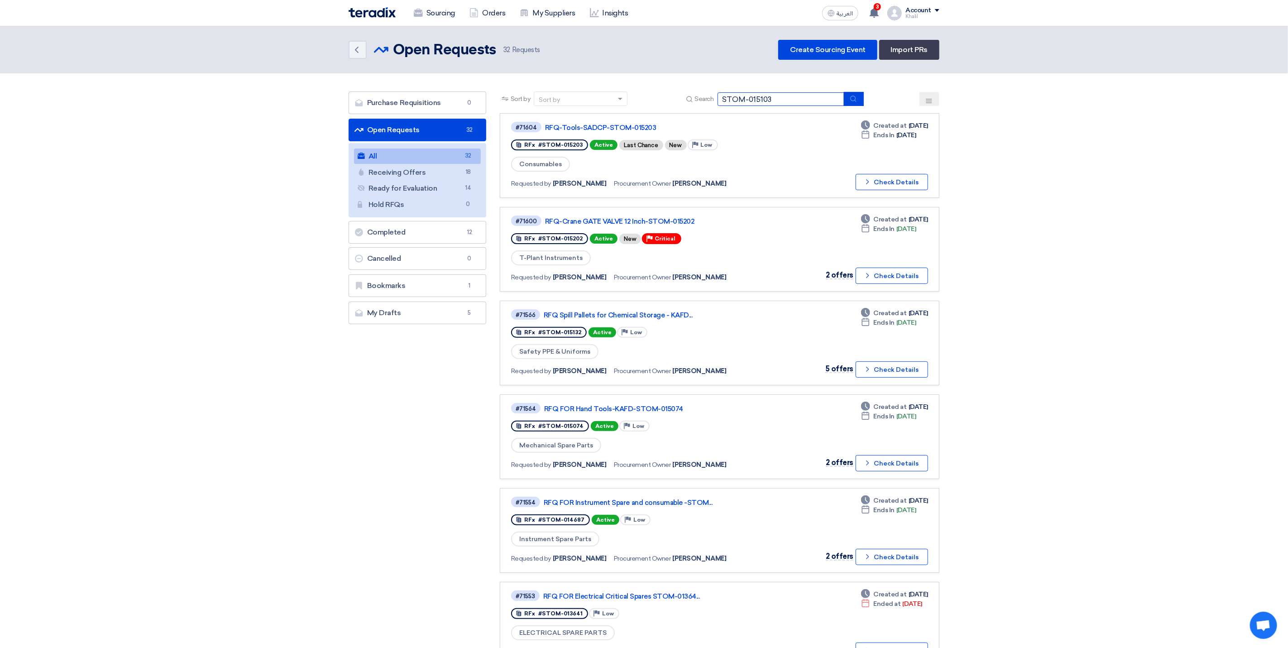
type input "STOM-015103"
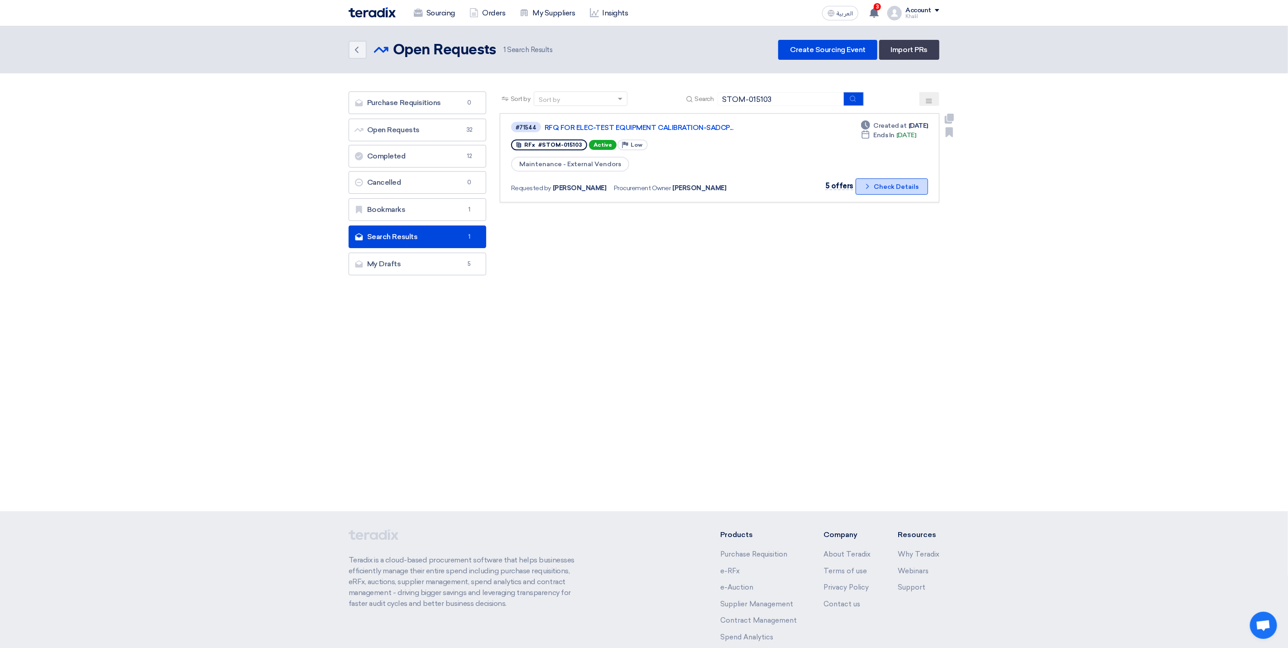
click at [868, 184] on icon "Check details" at bounding box center [867, 186] width 9 height 9
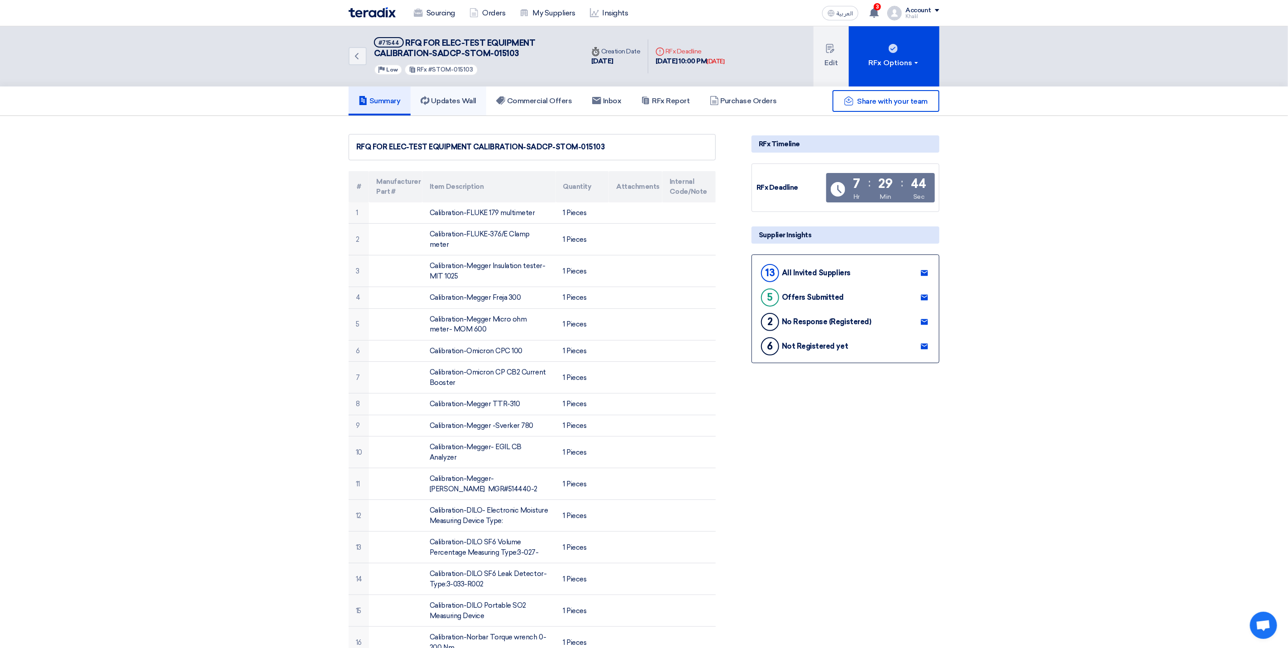
click at [468, 98] on h5 "Updates Wall" at bounding box center [449, 100] width 56 height 9
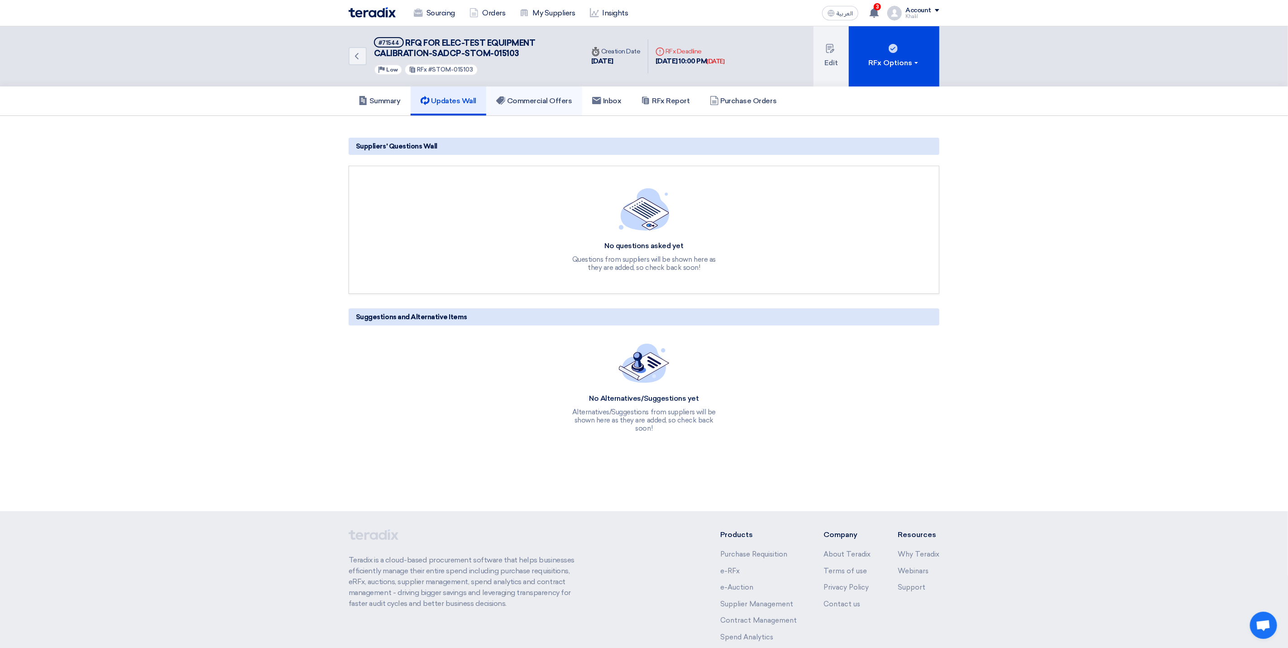
click at [540, 102] on h5 "Commercial Offers" at bounding box center [534, 100] width 76 height 9
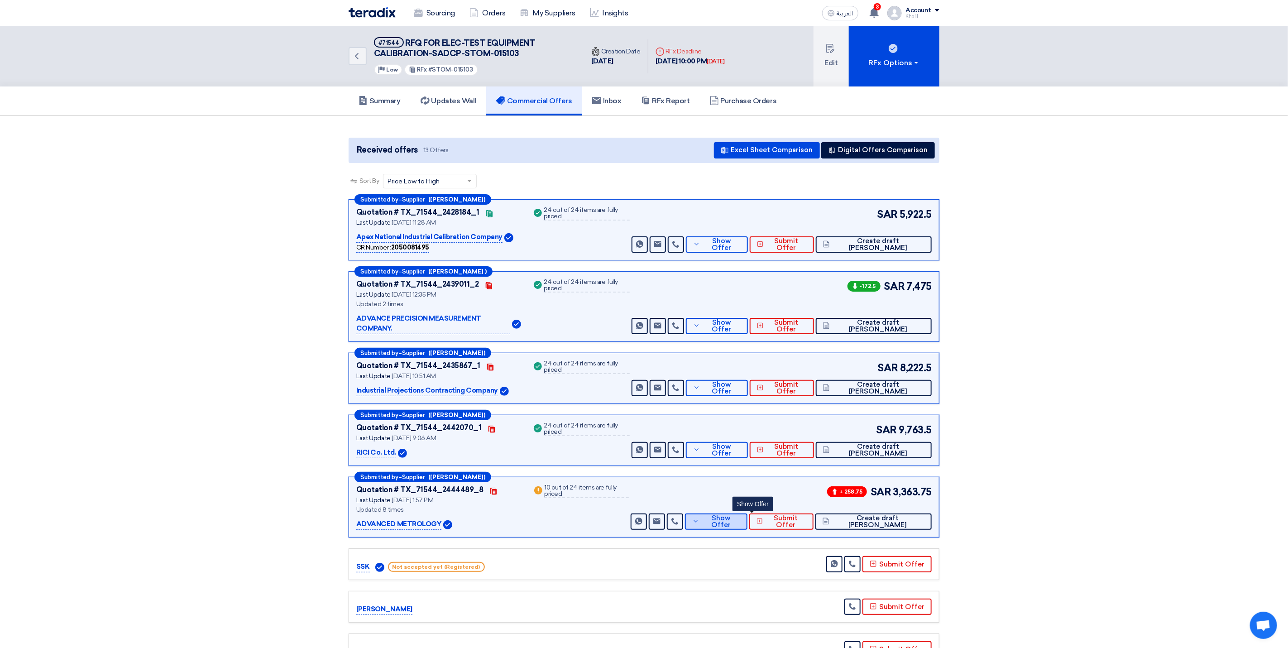
click at [738, 513] on button "Show Offer" at bounding box center [716, 521] width 62 height 16
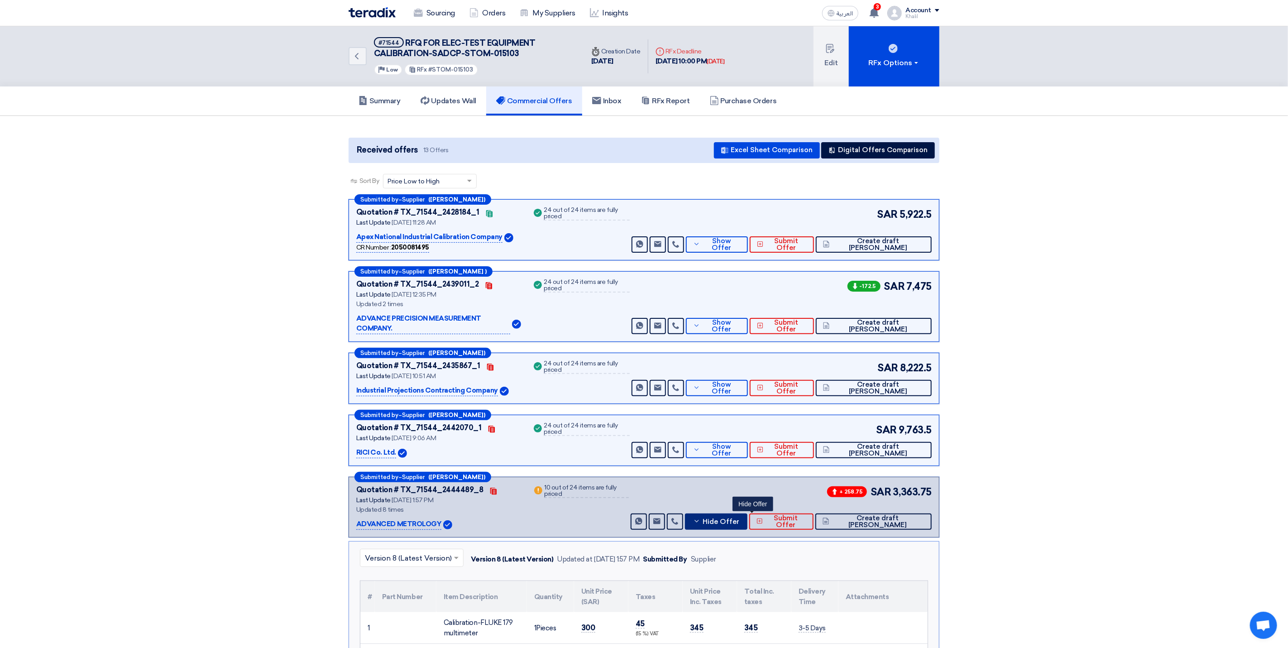
click at [733, 516] on button "Hide Offer" at bounding box center [716, 521] width 62 height 16
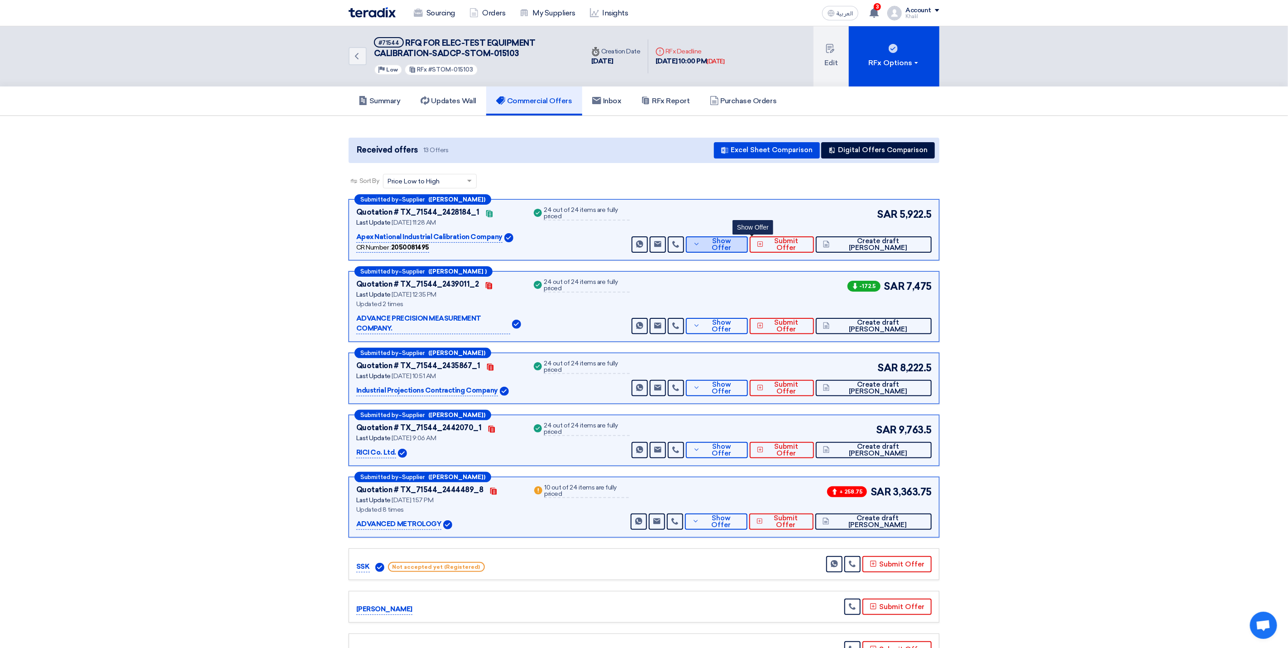
click at [728, 246] on button "Show Offer" at bounding box center [717, 244] width 62 height 16
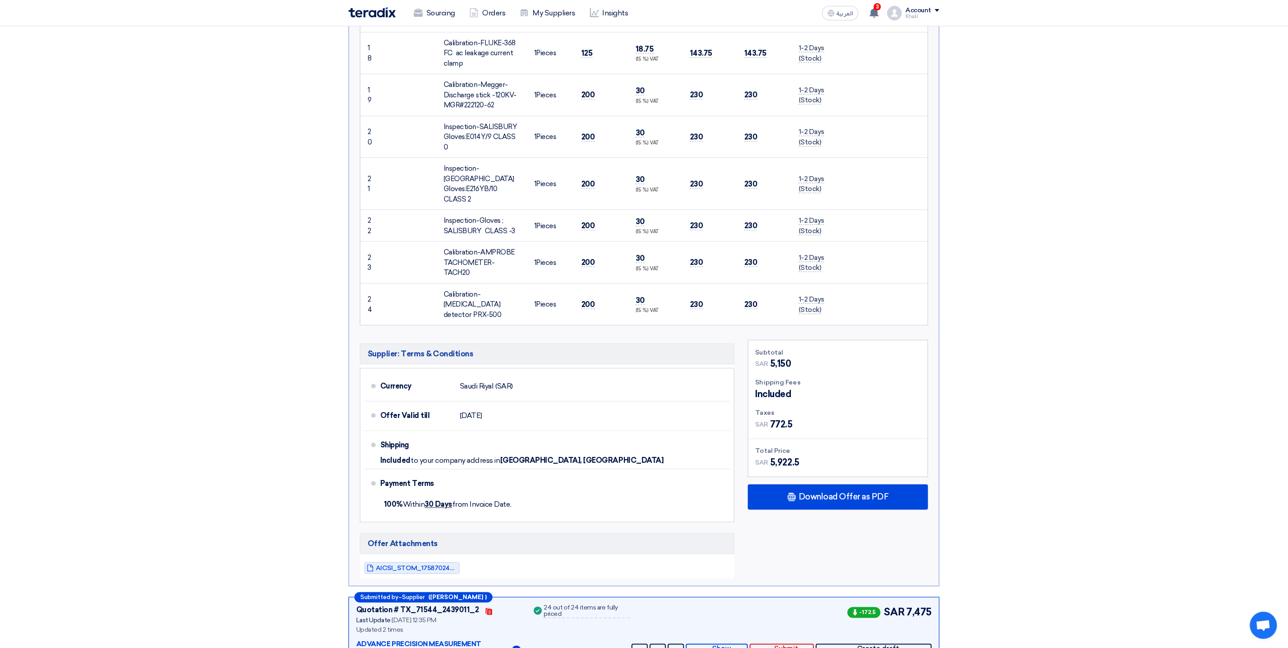
scroll to position [951, 0]
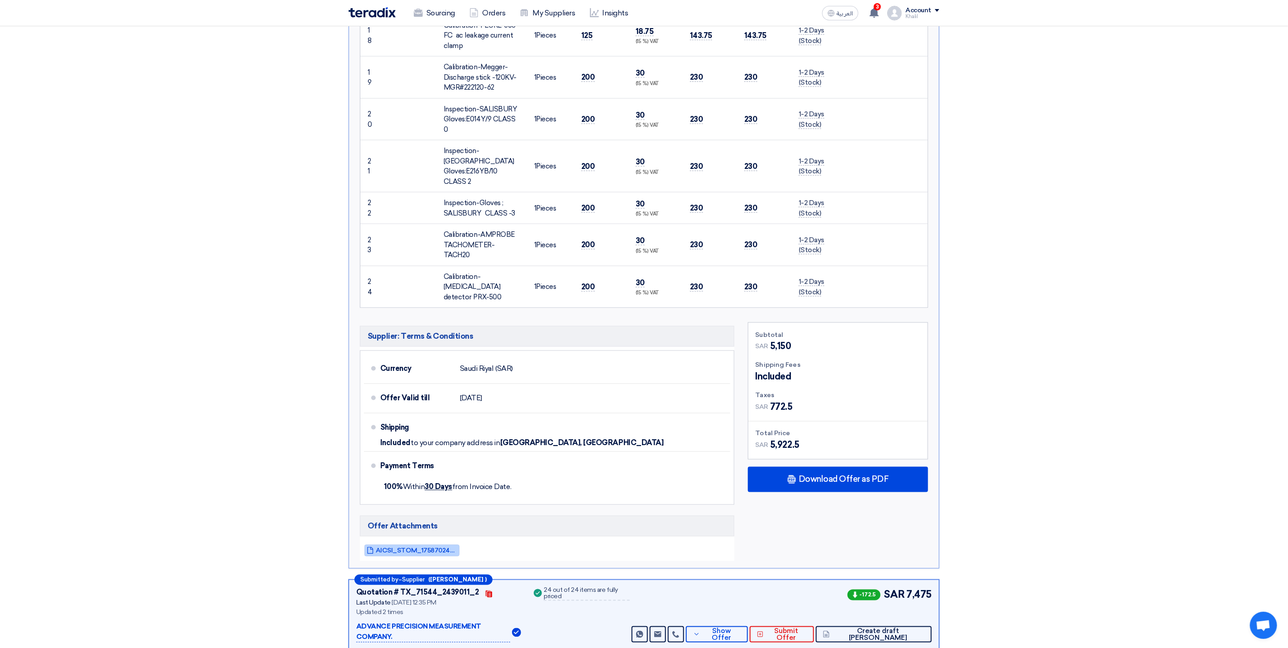
click at [432, 547] on span "AICSI_STOM_1758702463542.pdf" at bounding box center [416, 550] width 81 height 7
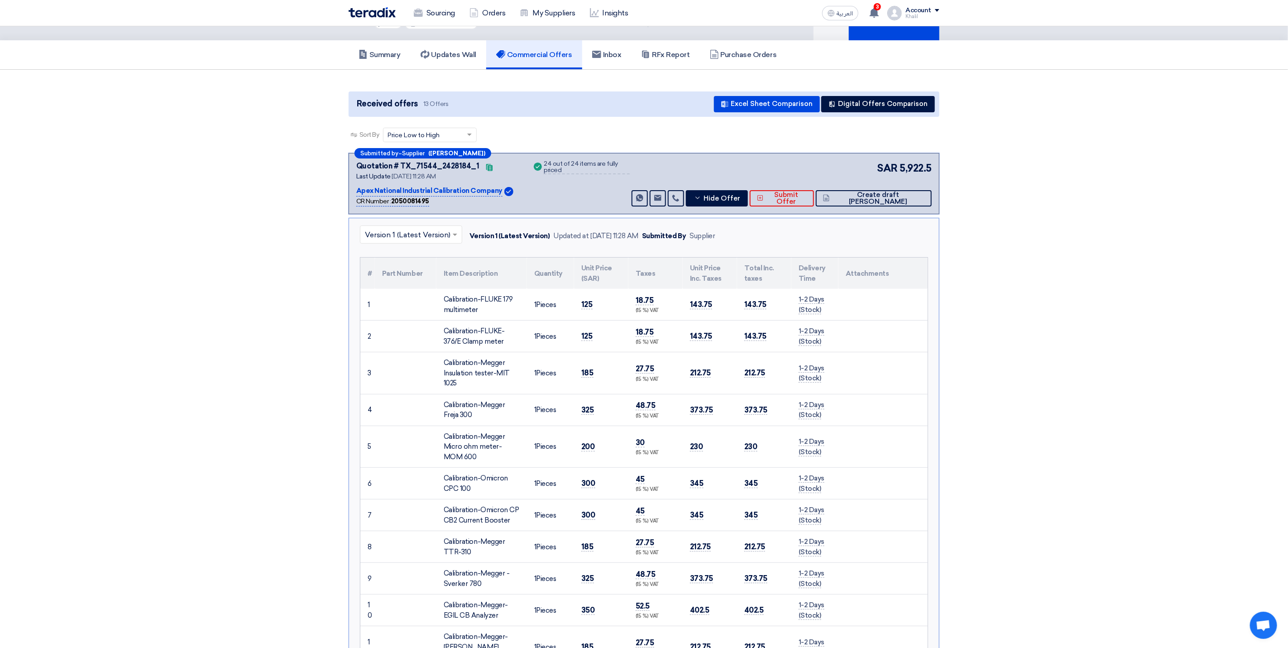
scroll to position [0, 0]
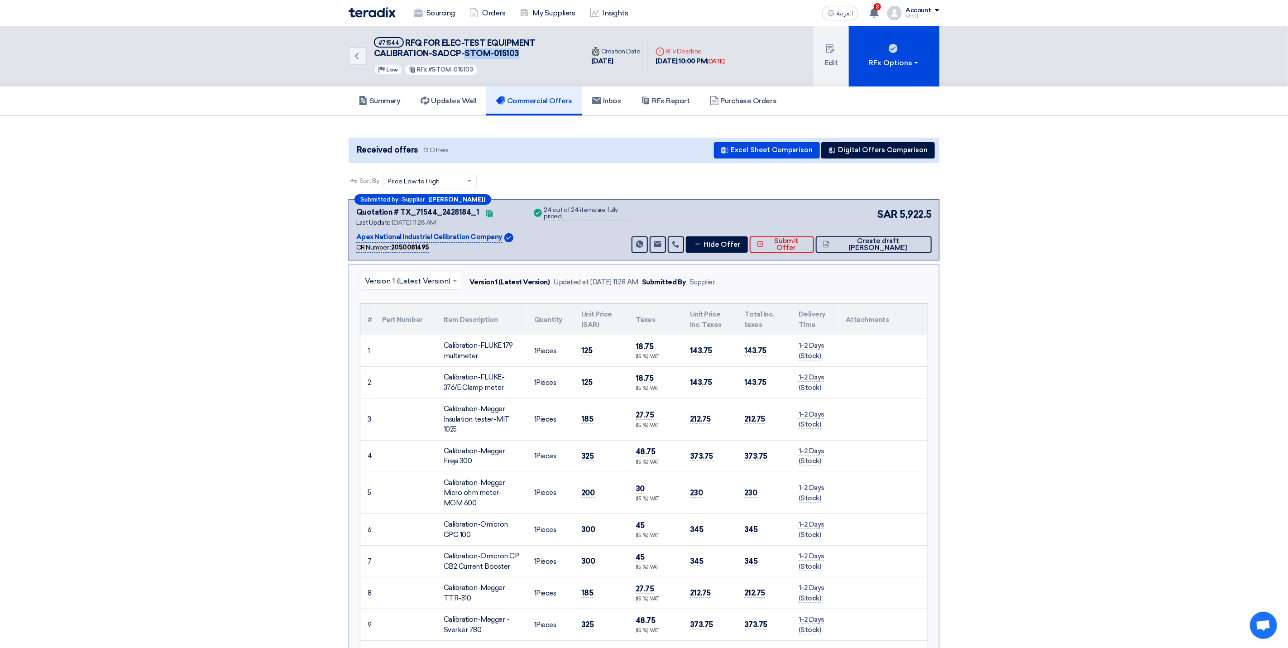
drag, startPoint x: 526, startPoint y: 53, endPoint x: 466, endPoint y: 52, distance: 59.3
click at [466, 52] on h5 "#71544 RFQ FOR ELEC-TEST EQUIPMENT CALIBRATION-SADCP-STOM-015103" at bounding box center [473, 48] width 199 height 22
copy span "STOM-015103"
click at [880, 245] on span "Create draft [PERSON_NAME]" at bounding box center [878, 245] width 92 height 14
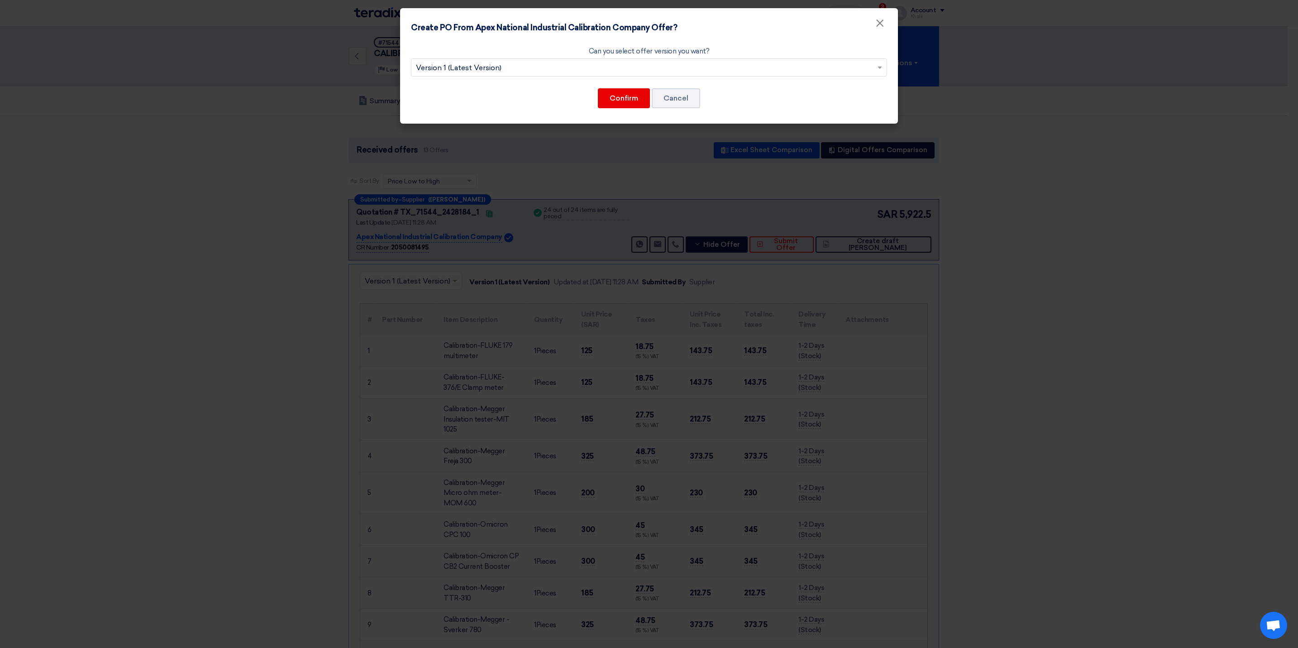
click at [697, 68] on input "text" at bounding box center [644, 68] width 457 height 15
click at [732, 79] on div "Version 1 (Latest Version)" at bounding box center [648, 85] width 475 height 18
click at [607, 71] on input "text" at bounding box center [644, 68] width 457 height 15
click at [633, 88] on span "Version 1 (Latest Version)" at bounding box center [649, 85] width 90 height 9
click at [879, 69] on span at bounding box center [880, 67] width 11 height 11
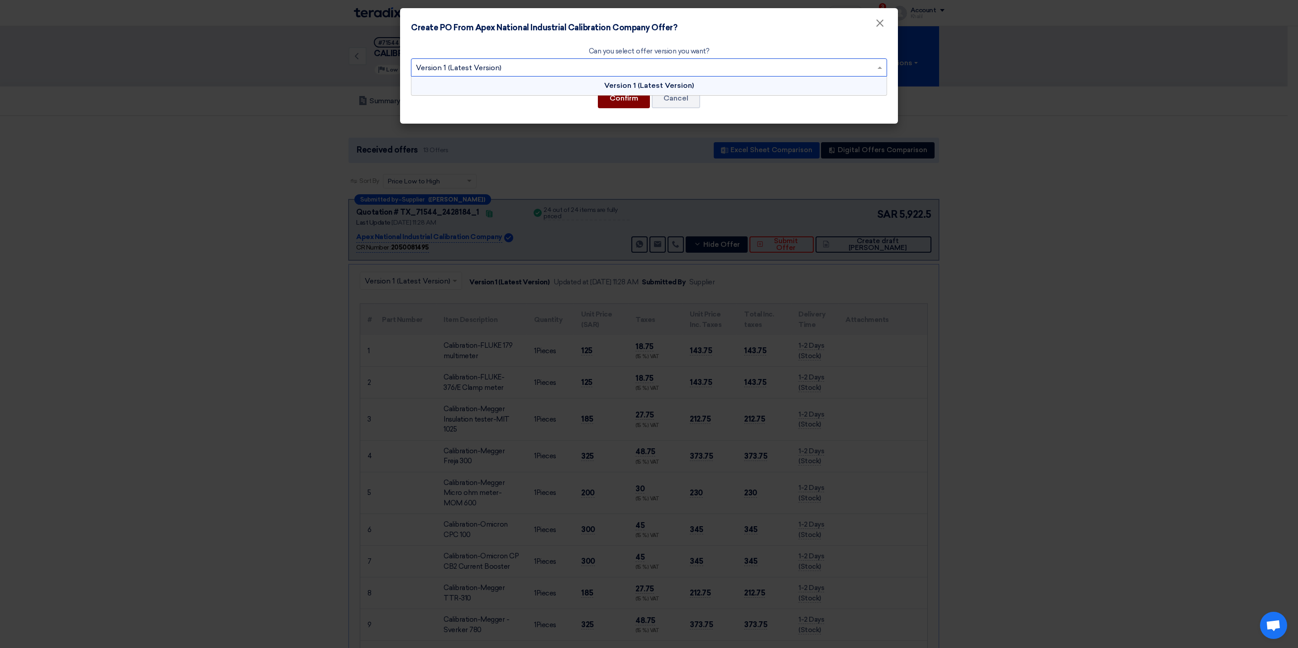
click at [632, 99] on button "Confirm" at bounding box center [624, 98] width 52 height 20
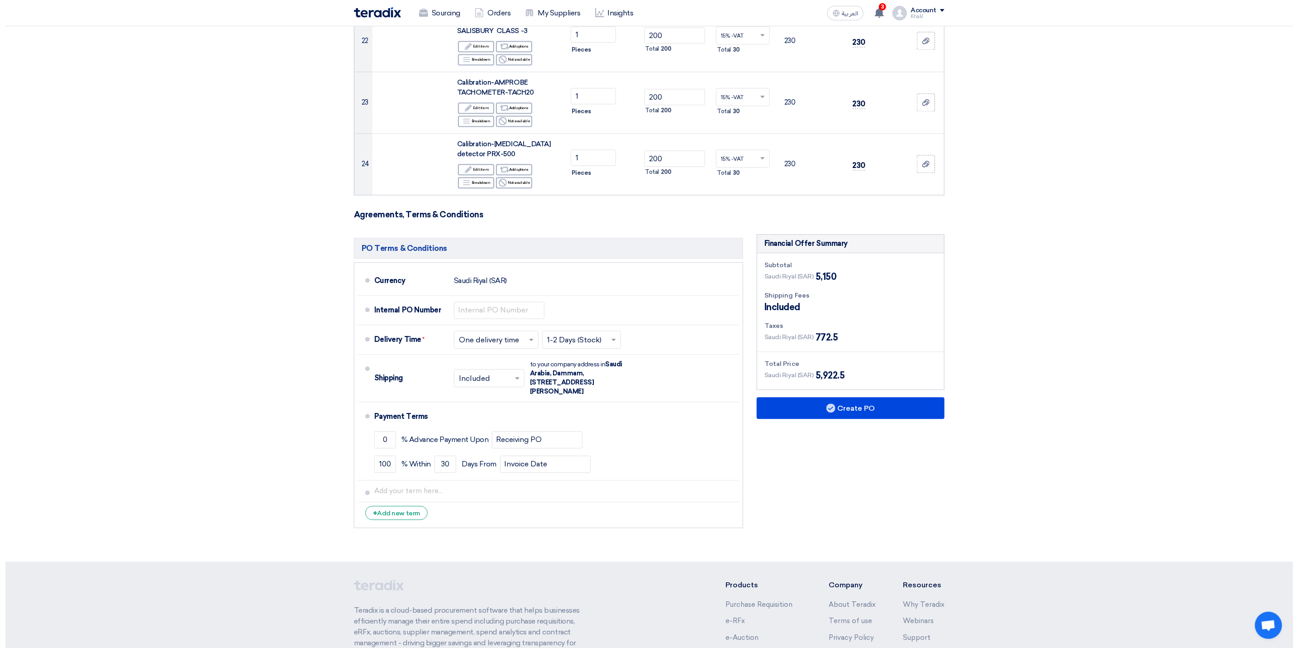
scroll to position [1560, 0]
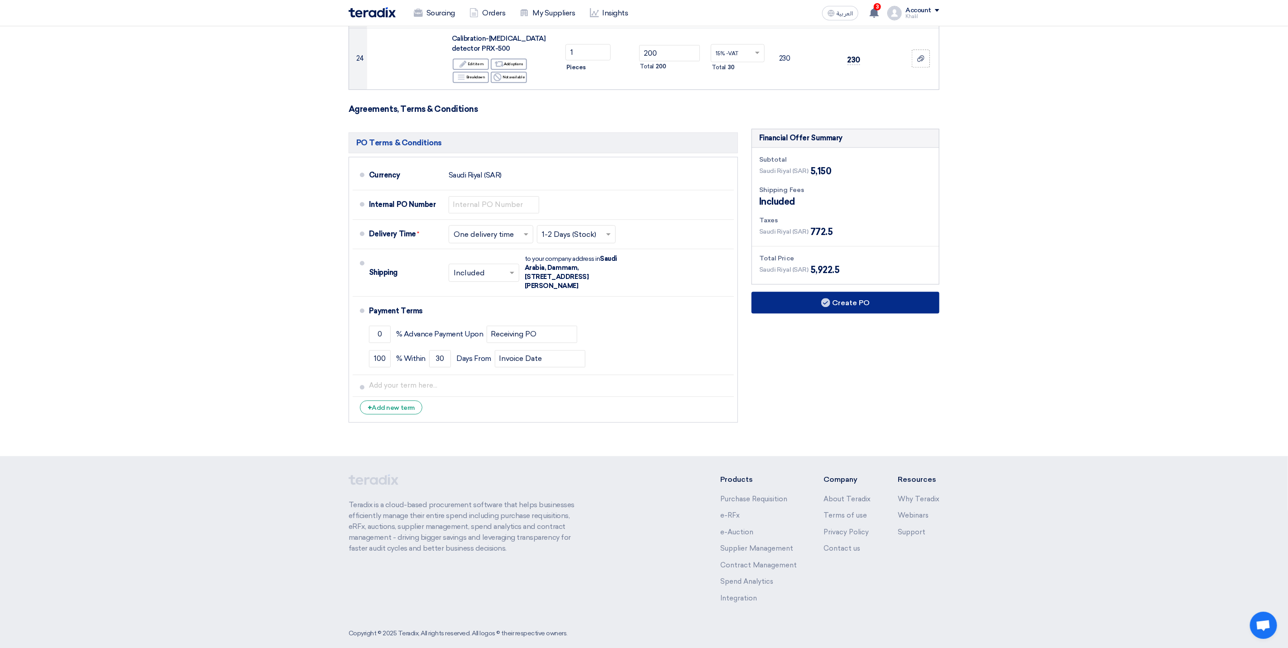
click at [868, 292] on button "Create PO" at bounding box center [845, 303] width 188 height 22
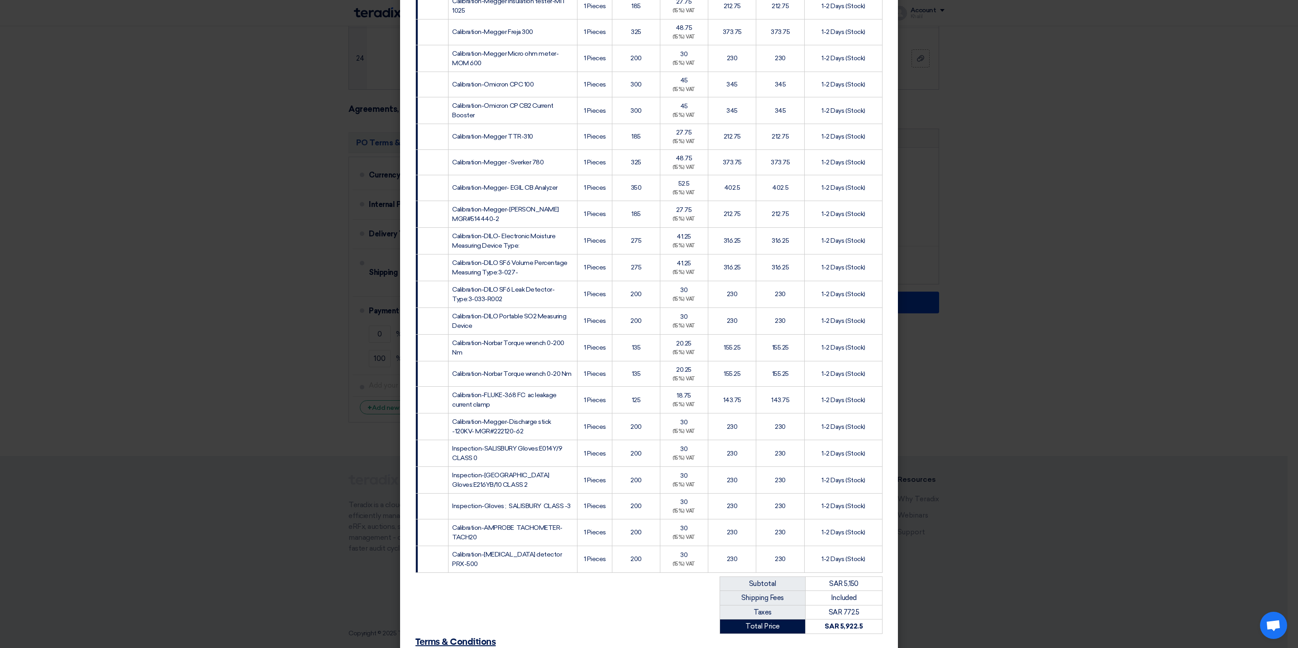
scroll to position [383, 0]
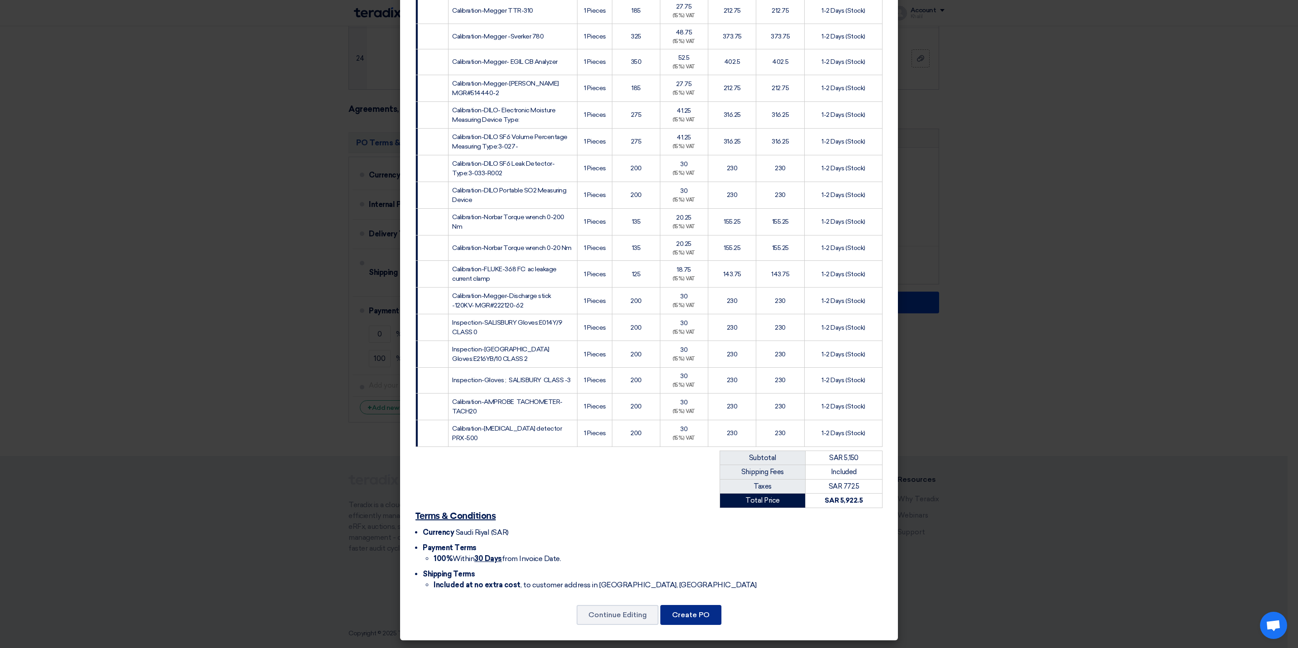
click at [694, 612] on button "Create PO" at bounding box center [690, 615] width 61 height 20
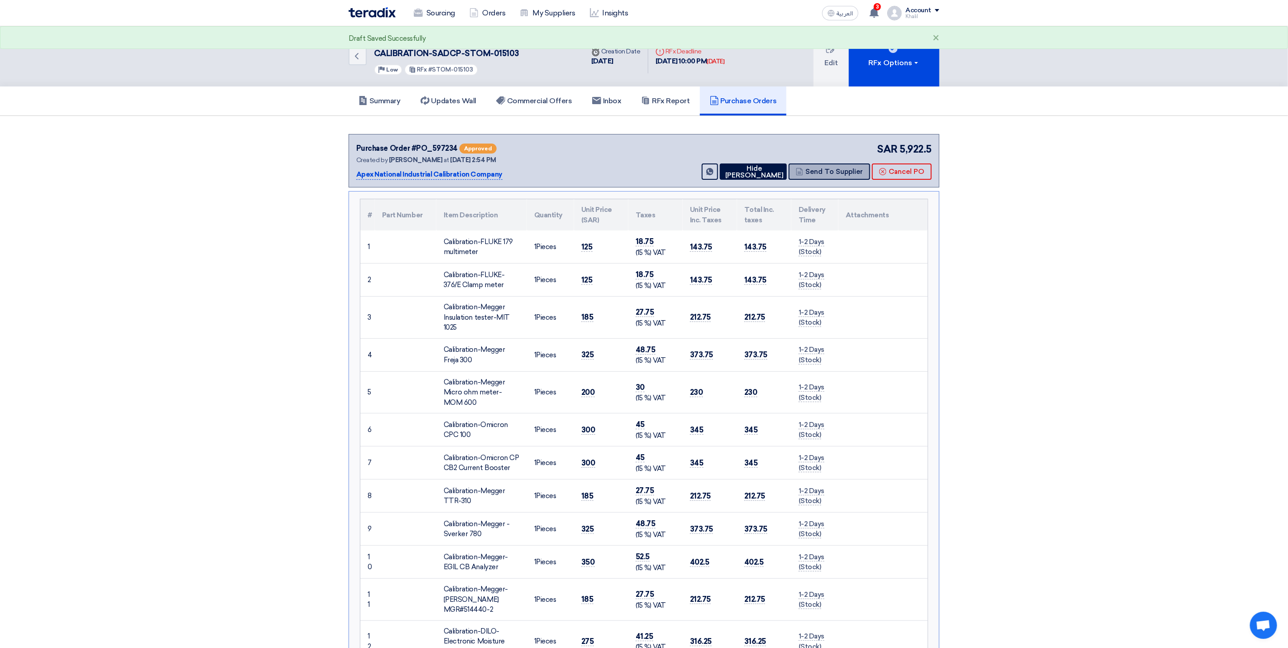
click at [836, 172] on button "Send To Supplier" at bounding box center [829, 171] width 81 height 16
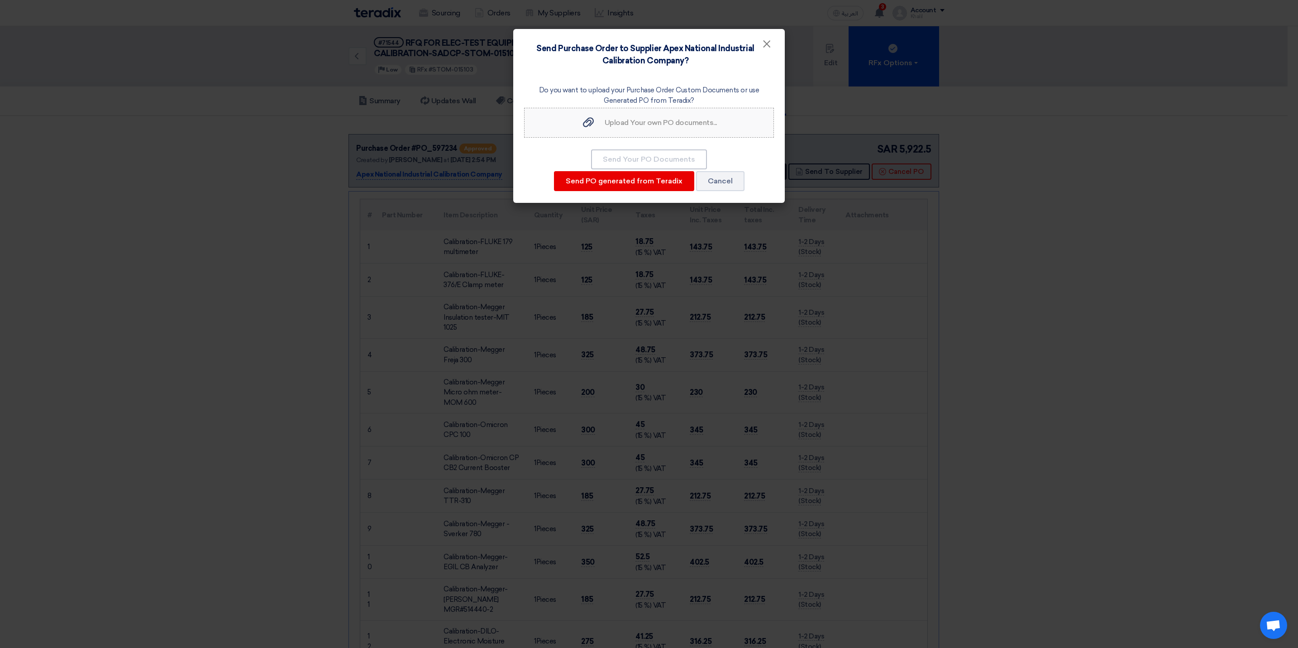
click at [652, 129] on label "Upload Your own PO documents... Upload Your own PO documents..." at bounding box center [649, 123] width 250 height 30
click at [0, 0] on input "Upload Your own PO documents... Upload Your own PO documents..." at bounding box center [0, 0] width 0 height 0
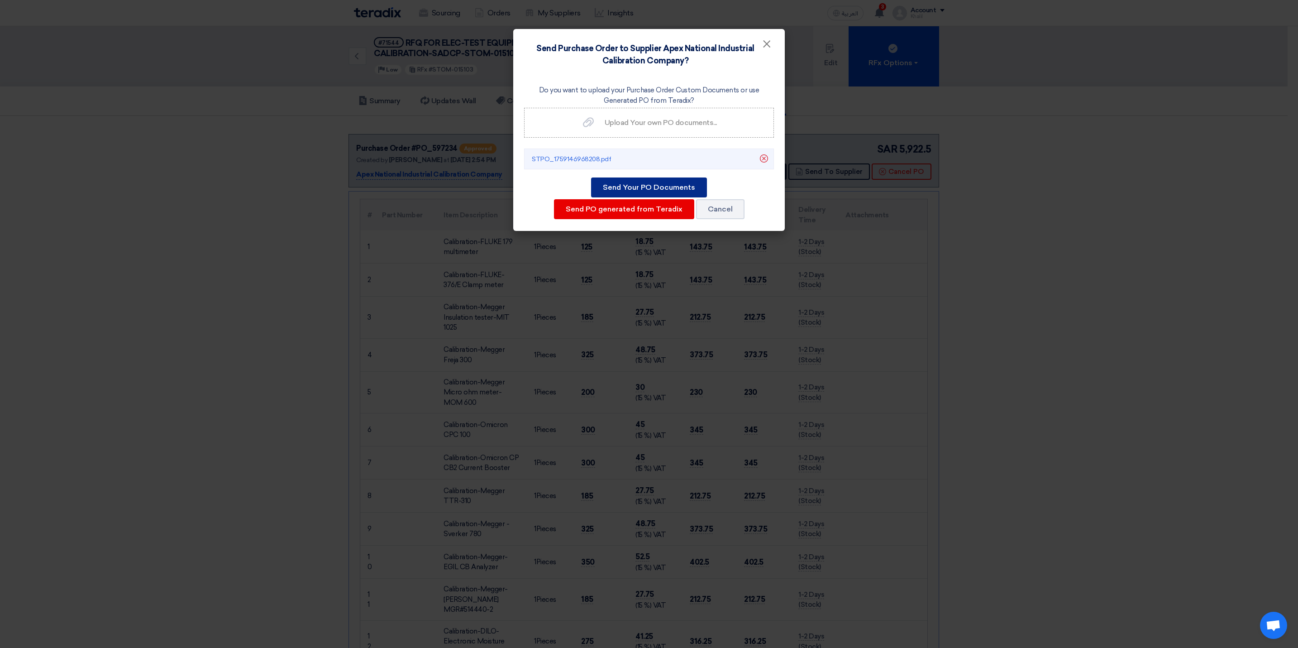
click at [672, 186] on button "Send Your PO Documents" at bounding box center [649, 187] width 116 height 20
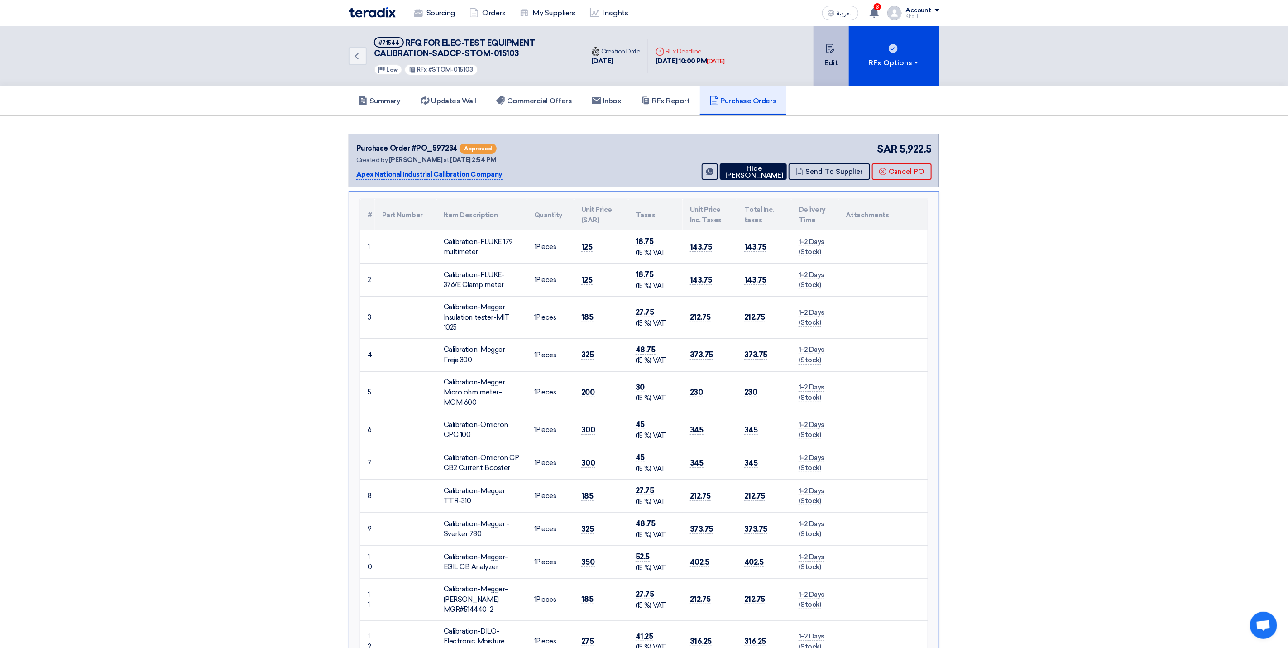
click at [838, 67] on button "Edit" at bounding box center [830, 56] width 35 height 60
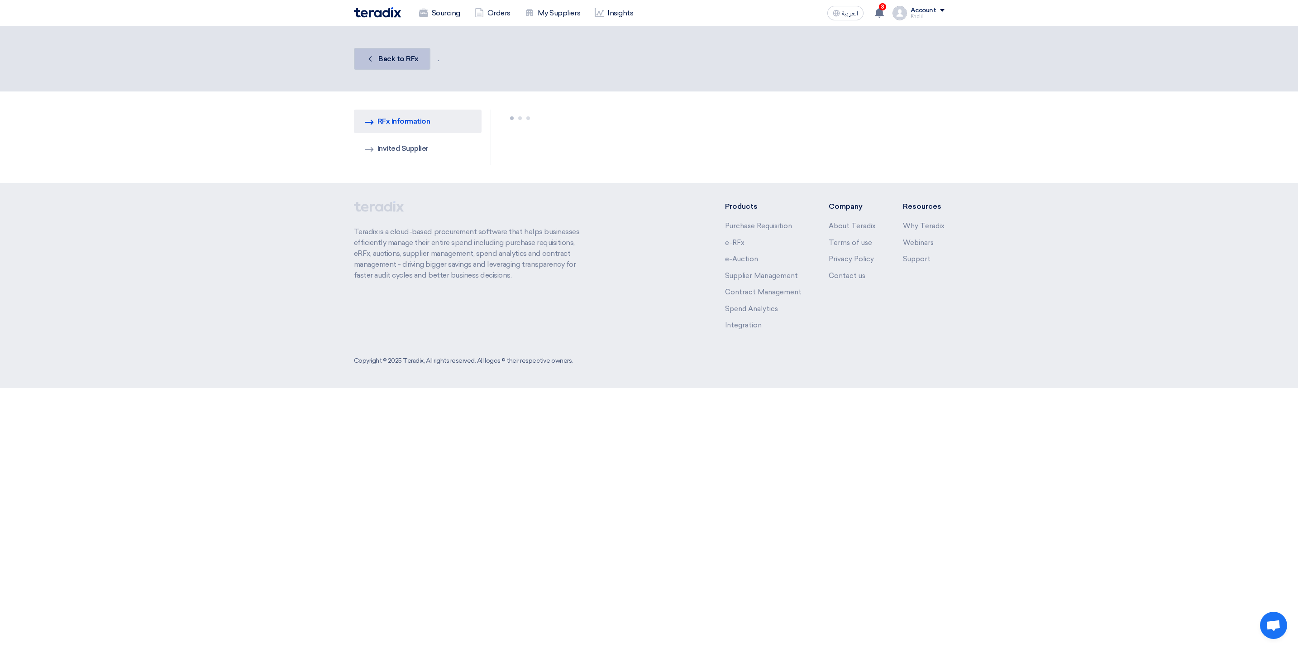
click at [385, 62] on span "Back to RFx" at bounding box center [398, 58] width 40 height 9
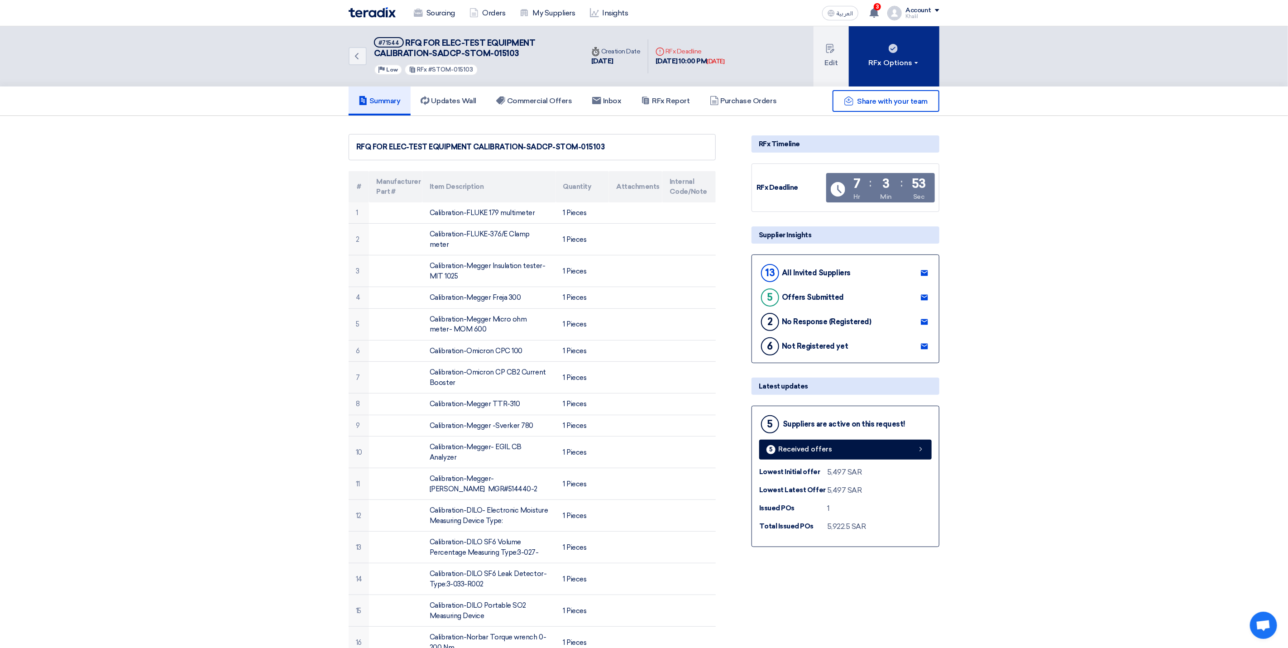
click at [927, 67] on button "RFx Options" at bounding box center [894, 56] width 91 height 60
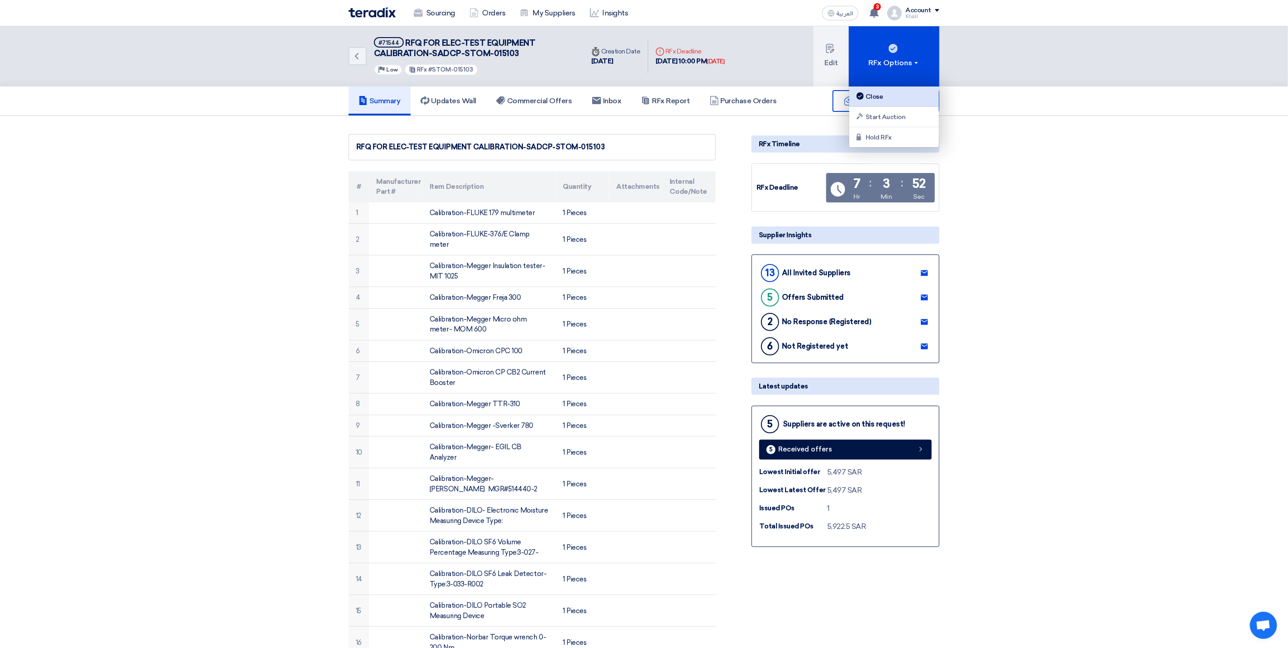
click at [906, 94] on div "Close" at bounding box center [894, 96] width 79 height 11
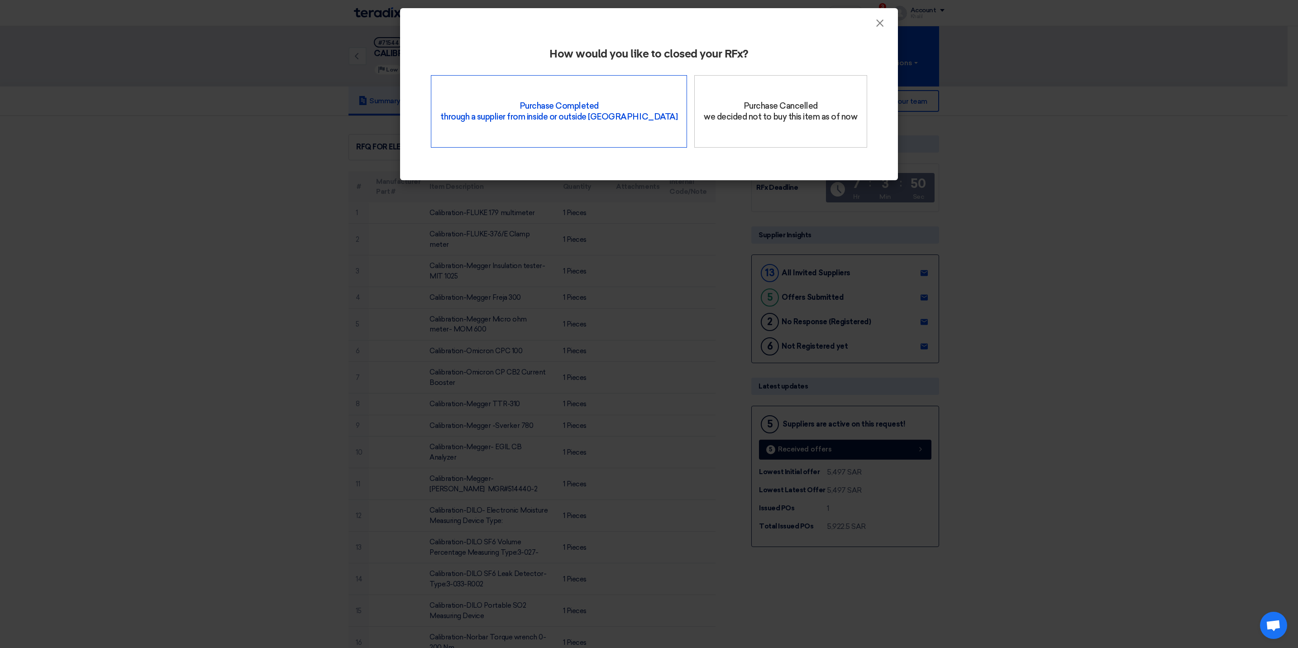
click at [612, 123] on div "Purchase Completed through a supplier from inside or outside Teradix" at bounding box center [559, 111] width 256 height 72
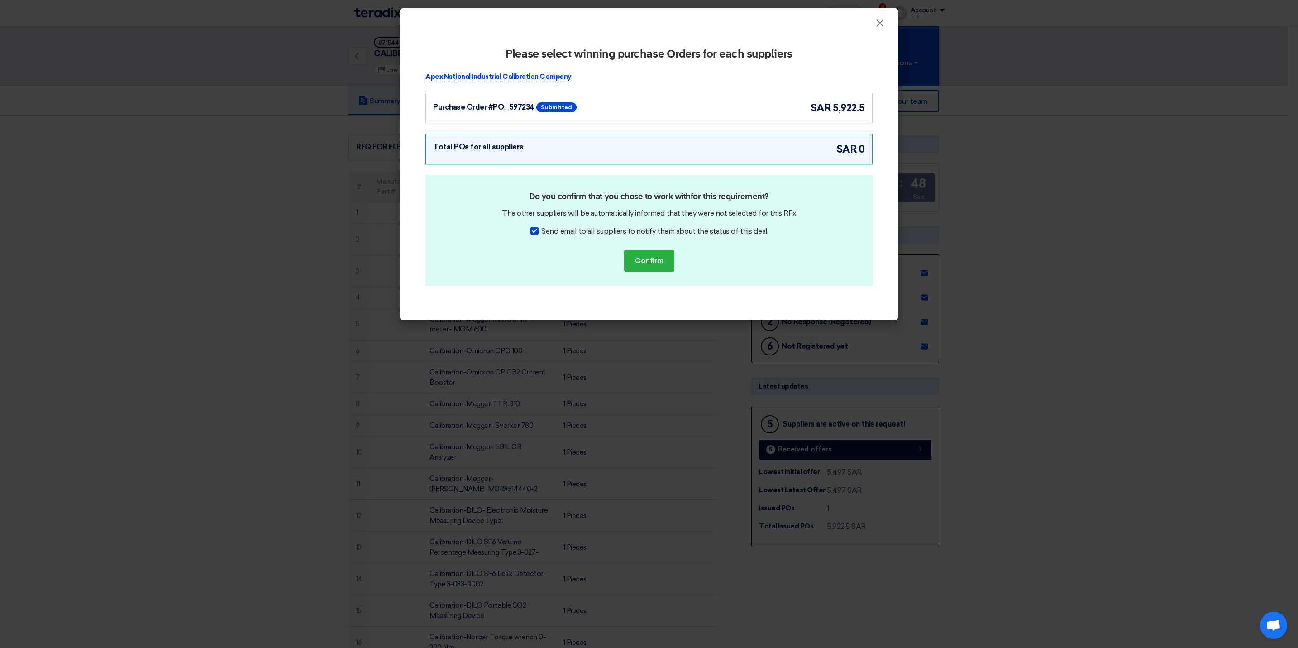
click at [726, 110] on div "Purchase Order #PO_597234 Submitted sar 5,922.5" at bounding box center [649, 107] width 432 height 15
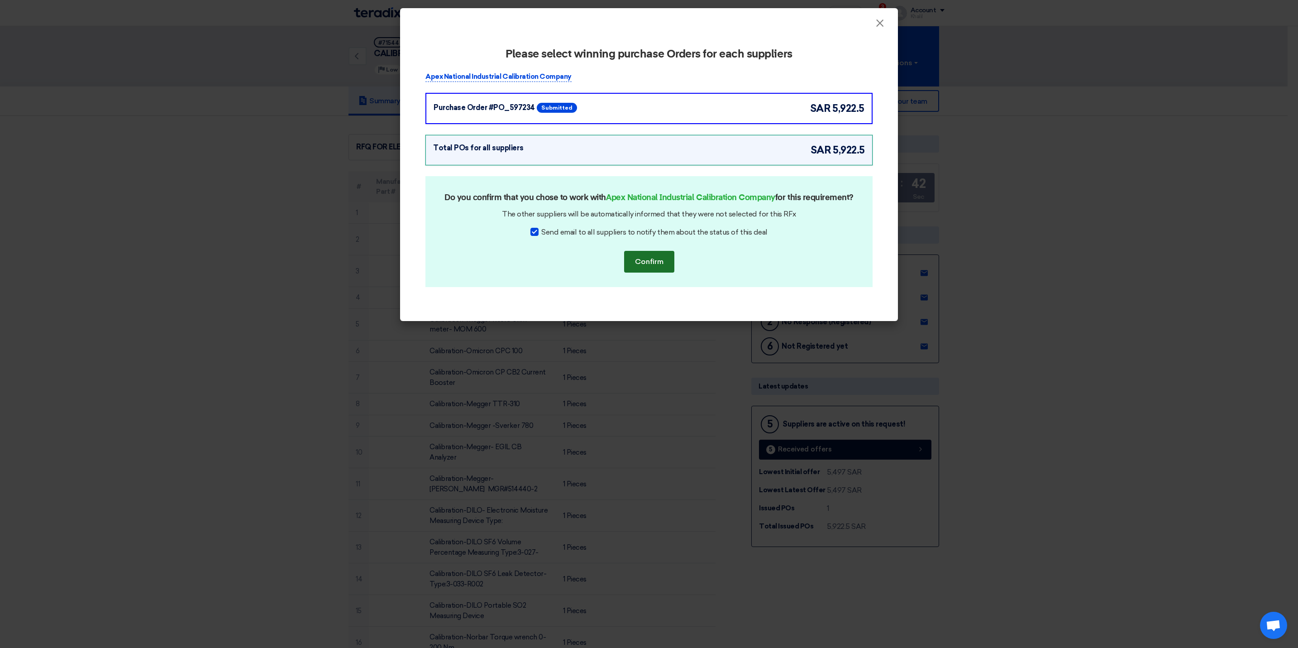
click at [649, 272] on button "Confirm" at bounding box center [649, 262] width 50 height 22
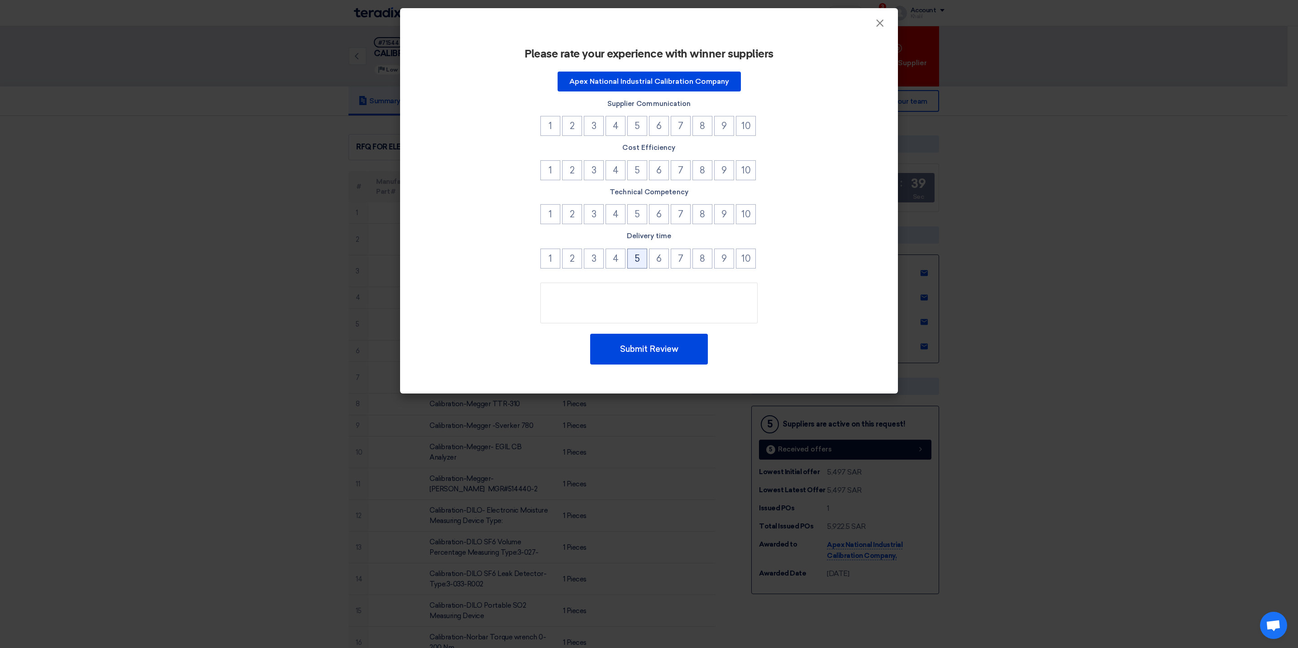
drag, startPoint x: 641, startPoint y: 257, endPoint x: 643, endPoint y: 248, distance: 9.2
click at [641, 256] on button "5" at bounding box center [637, 259] width 20 height 20
click at [641, 223] on button "5" at bounding box center [637, 214] width 20 height 20
click at [638, 170] on button "5" at bounding box center [637, 170] width 20 height 20
click at [641, 122] on button "5" at bounding box center [637, 126] width 20 height 20
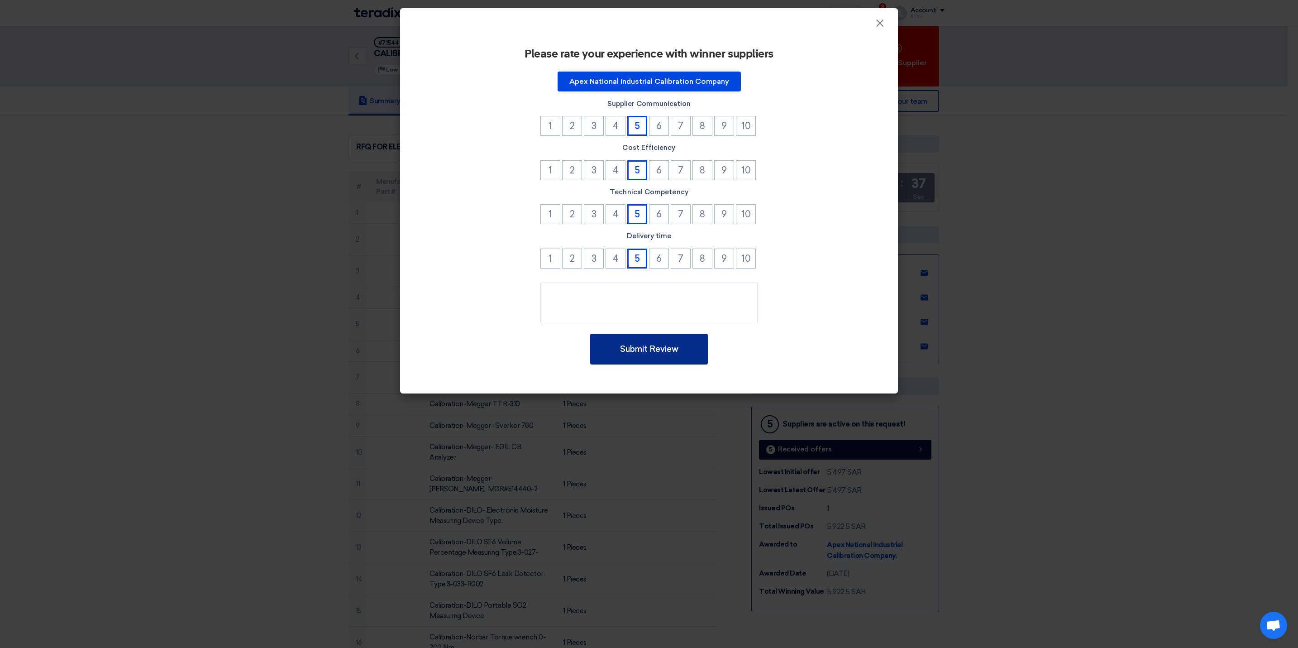
click at [640, 349] on button "Submit Review" at bounding box center [649, 349] width 118 height 31
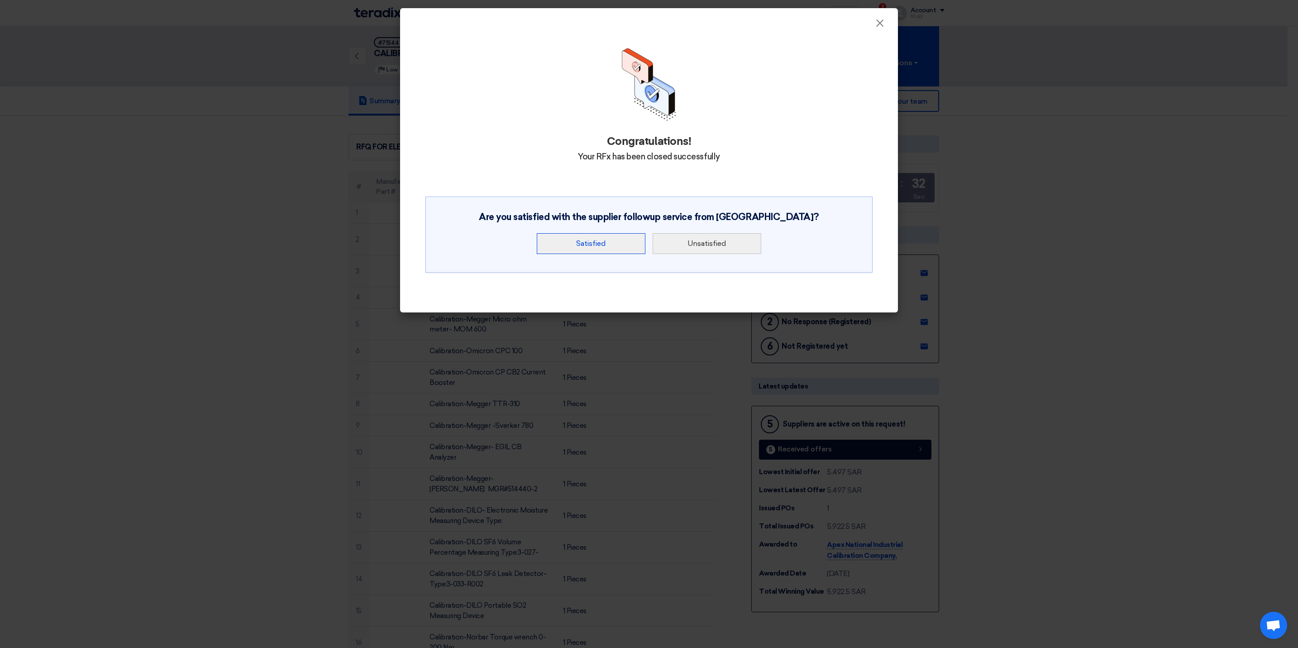
click at [599, 244] on button "Satisfied" at bounding box center [591, 243] width 109 height 21
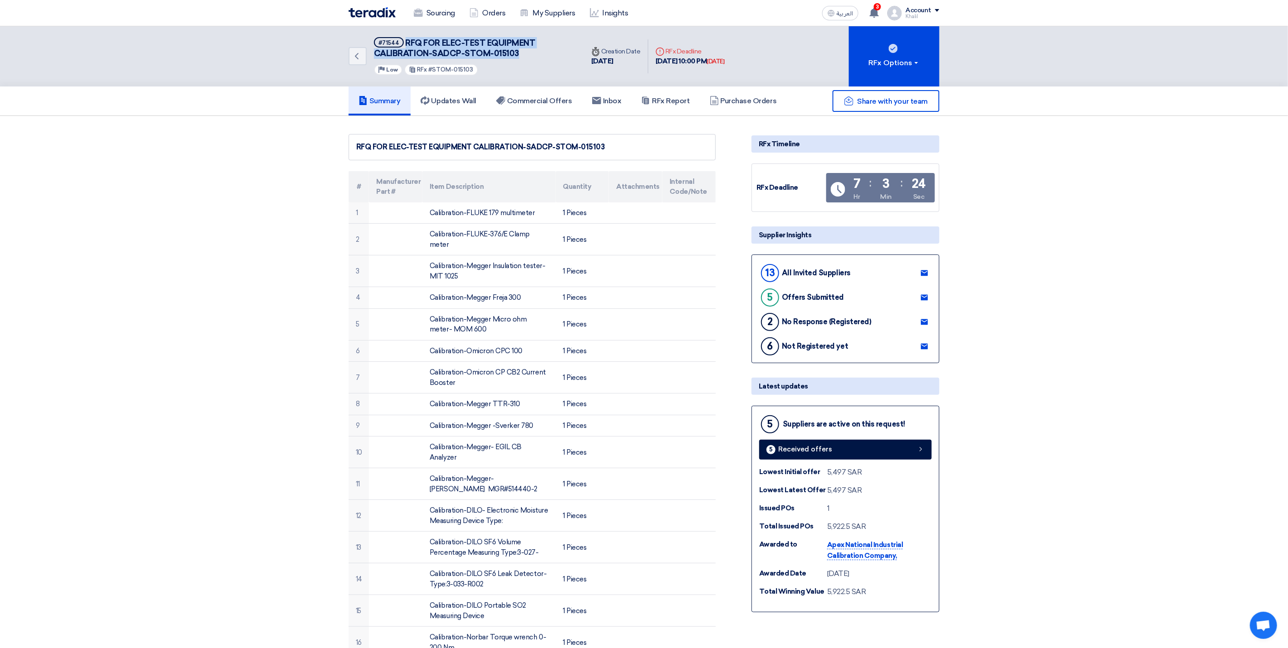
drag, startPoint x: 406, startPoint y: 40, endPoint x: 523, endPoint y: 54, distance: 117.7
click at [523, 54] on h5 "#71544 RFQ FOR ELEC-TEST EQUIPMENT CALIBRATION-SADCP-STOM-015103" at bounding box center [473, 48] width 199 height 22
copy span "RFQ FOR ELEC-TEST EQUIPMENT CALIBRATION-SADCP-STOM-015103"
drag, startPoint x: 523, startPoint y: 54, endPoint x: 498, endPoint y: 50, distance: 24.8
click at [498, 50] on span "RFQ FOR ELEC-TEST EQUIPMENT CALIBRATION-SADCP-STOM-015103" at bounding box center [455, 48] width 162 height 20
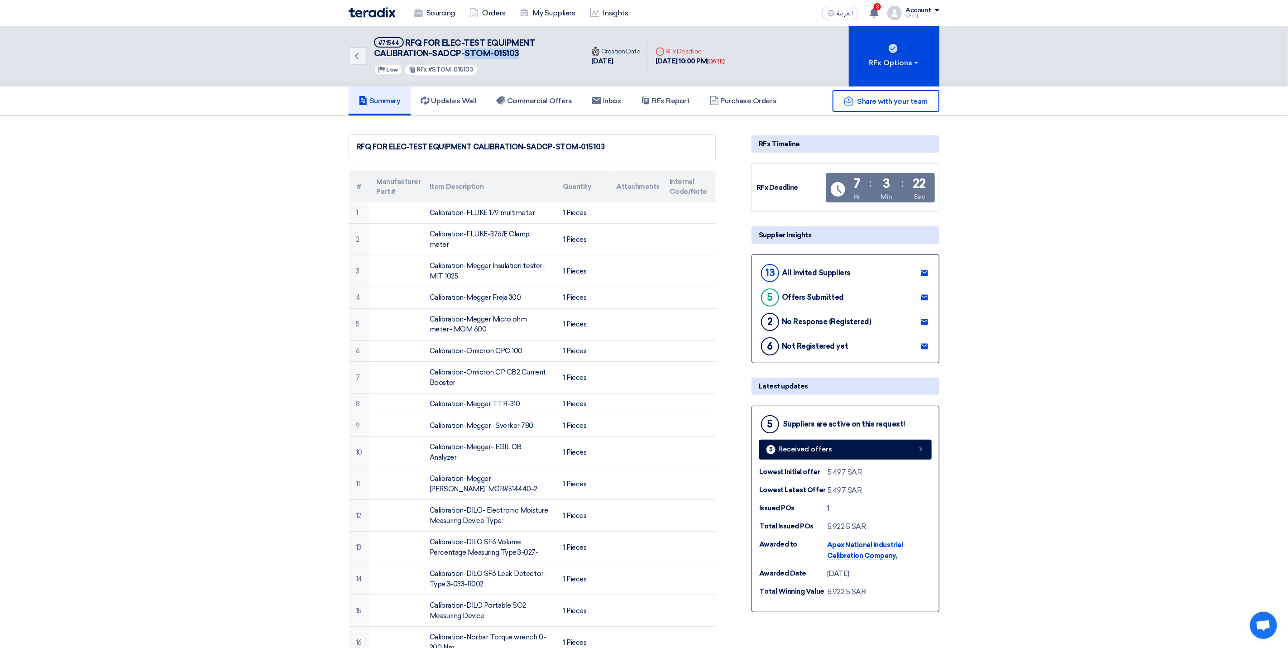
drag, startPoint x: 523, startPoint y: 53, endPoint x: 467, endPoint y: 52, distance: 55.7
click at [467, 52] on h5 "#71544 RFQ FOR ELEC-TEST EQUIPMENT CALIBRATION-SADCP-STOM-015103" at bounding box center [473, 48] width 199 height 22
copy span "STOM-015103"
click at [526, 100] on h5 "Commercial Offers" at bounding box center [534, 100] width 76 height 9
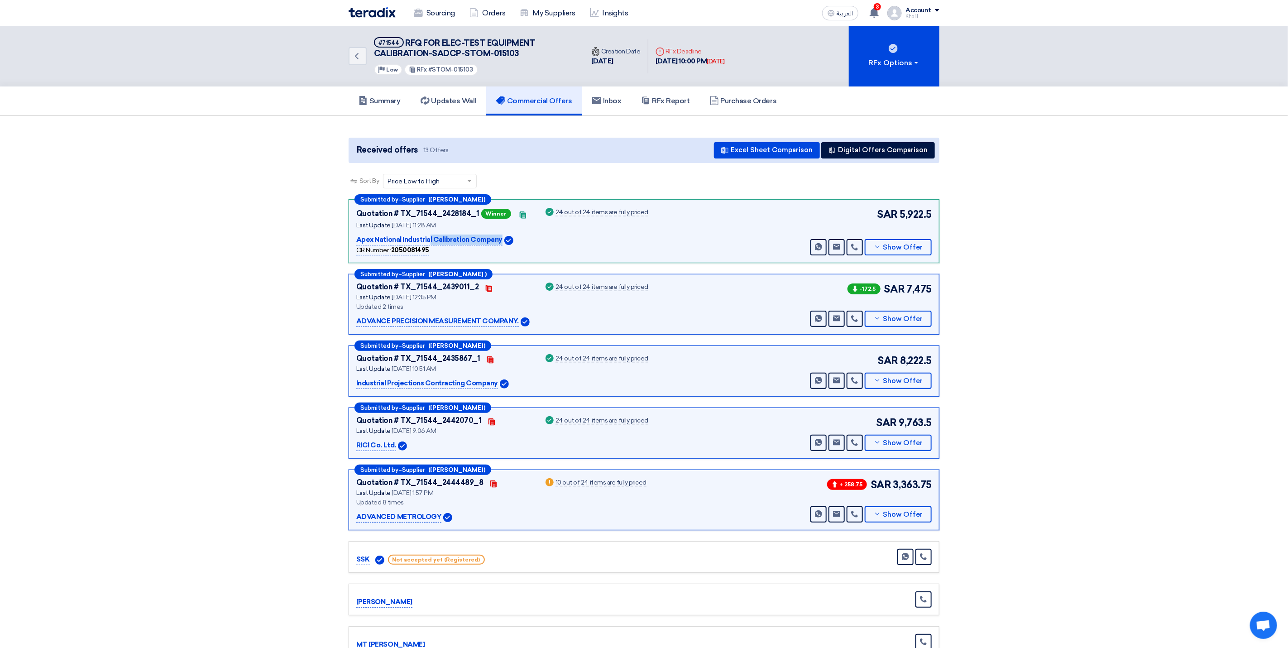
drag, startPoint x: 357, startPoint y: 233, endPoint x: 502, endPoint y: 239, distance: 144.5
click at [502, 239] on div "Apex National Industrial Calibration Company" at bounding box center [444, 239] width 177 height 11
copy div "Apex National Industrial Calibration Company"
drag, startPoint x: 404, startPoint y: 41, endPoint x: 531, endPoint y: 57, distance: 128.2
click at [531, 57] on h5 "#71544 RFQ FOR ELEC-TEST EQUIPMENT CALIBRATION-SADCP-STOM-015103" at bounding box center [473, 48] width 199 height 22
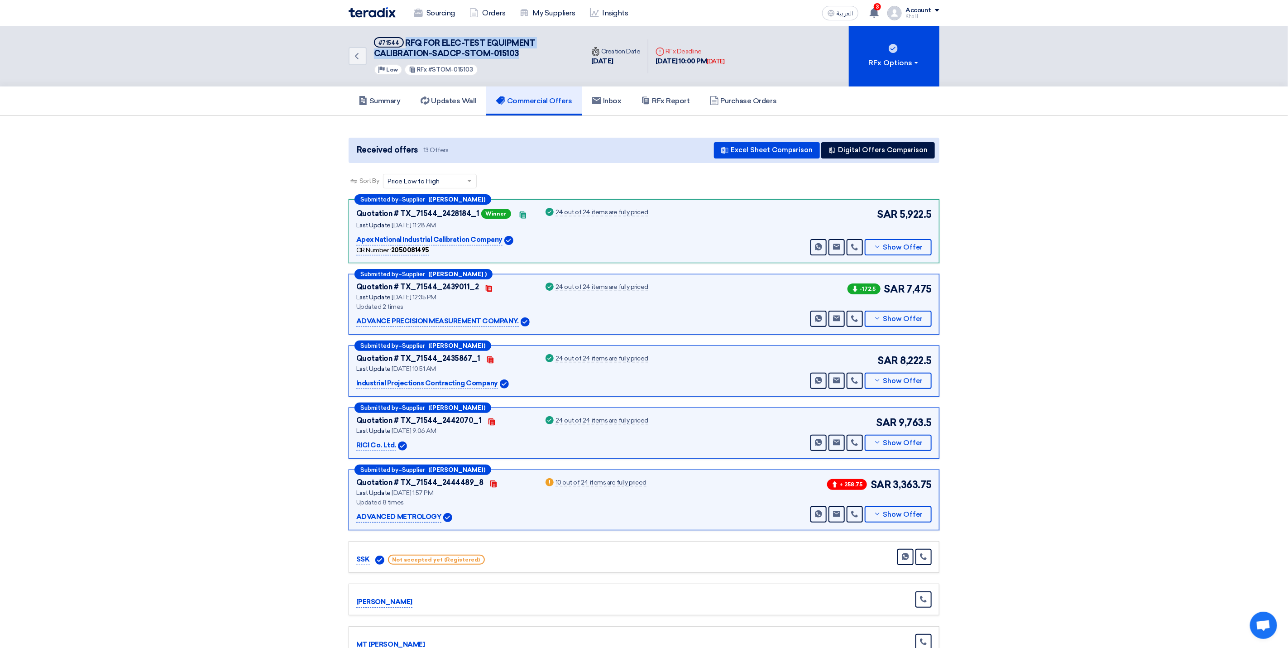
copy span "RFQ FOR ELEC-TEST EQUIPMENT CALIBRATION-SADCP-STOM-015103"
click at [417, 238] on p "Apex National Industrial Calibration Company" at bounding box center [429, 239] width 146 height 11
click at [471, 241] on p "Apex National Industrial Calibration Company" at bounding box center [429, 239] width 146 height 11
click at [884, 245] on span "Show Offer" at bounding box center [903, 247] width 40 height 7
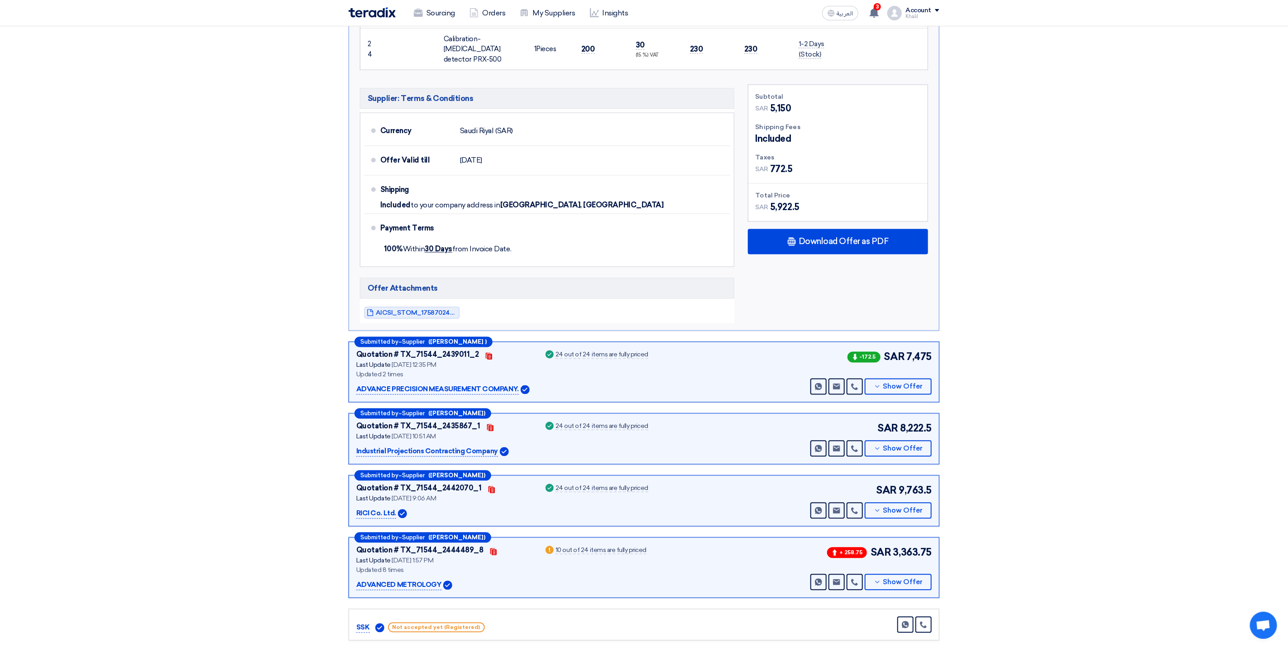
scroll to position [1222, 0]
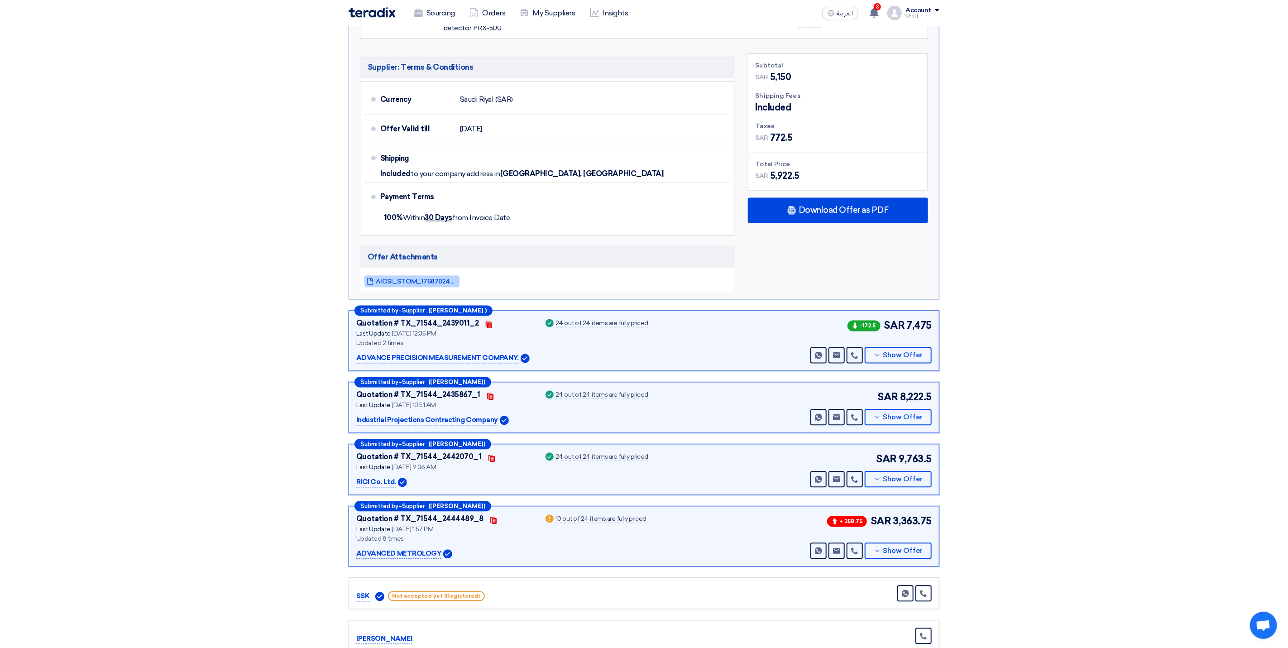
click at [430, 278] on span "AICSI_STOM_1758702463542.pdf" at bounding box center [416, 281] width 81 height 7
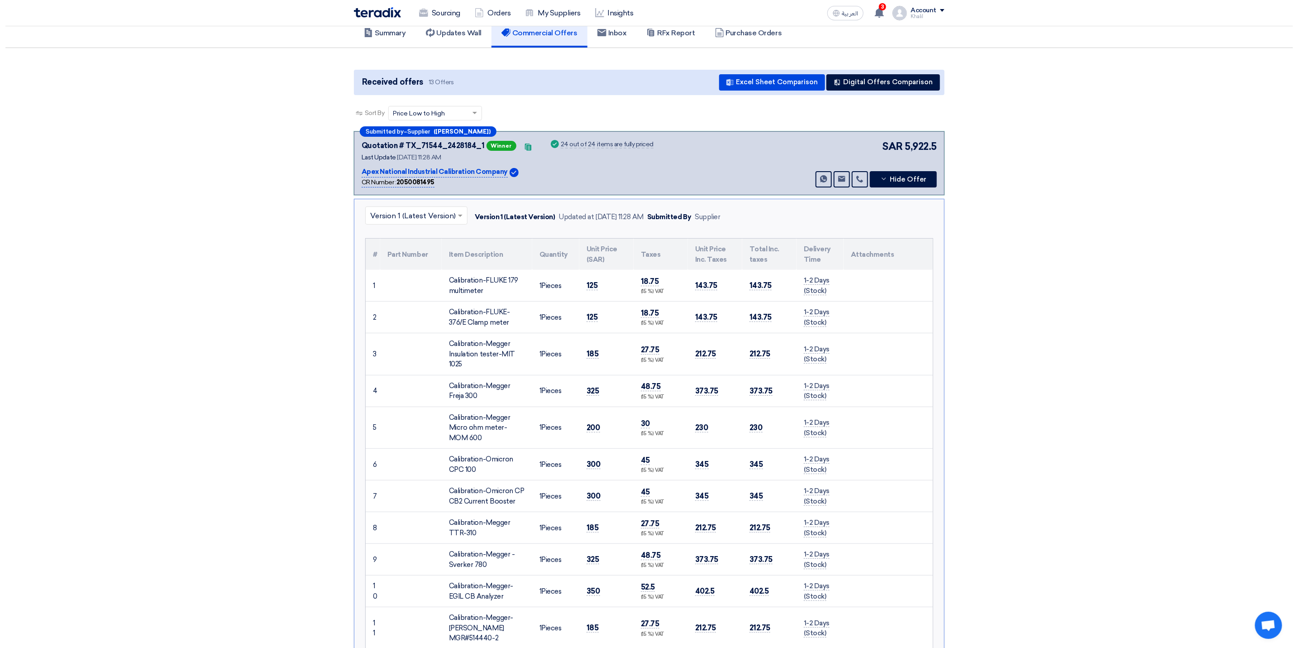
scroll to position [0, 0]
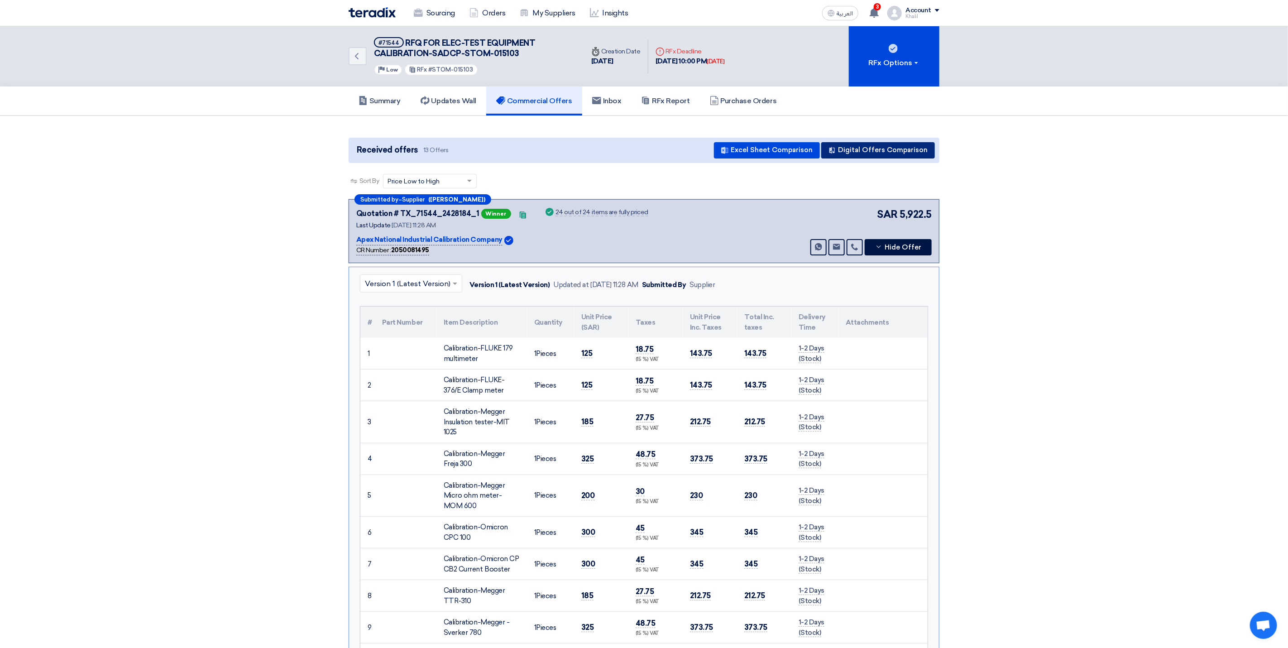
click at [886, 151] on button "Digital Offers Comparison" at bounding box center [878, 150] width 114 height 16
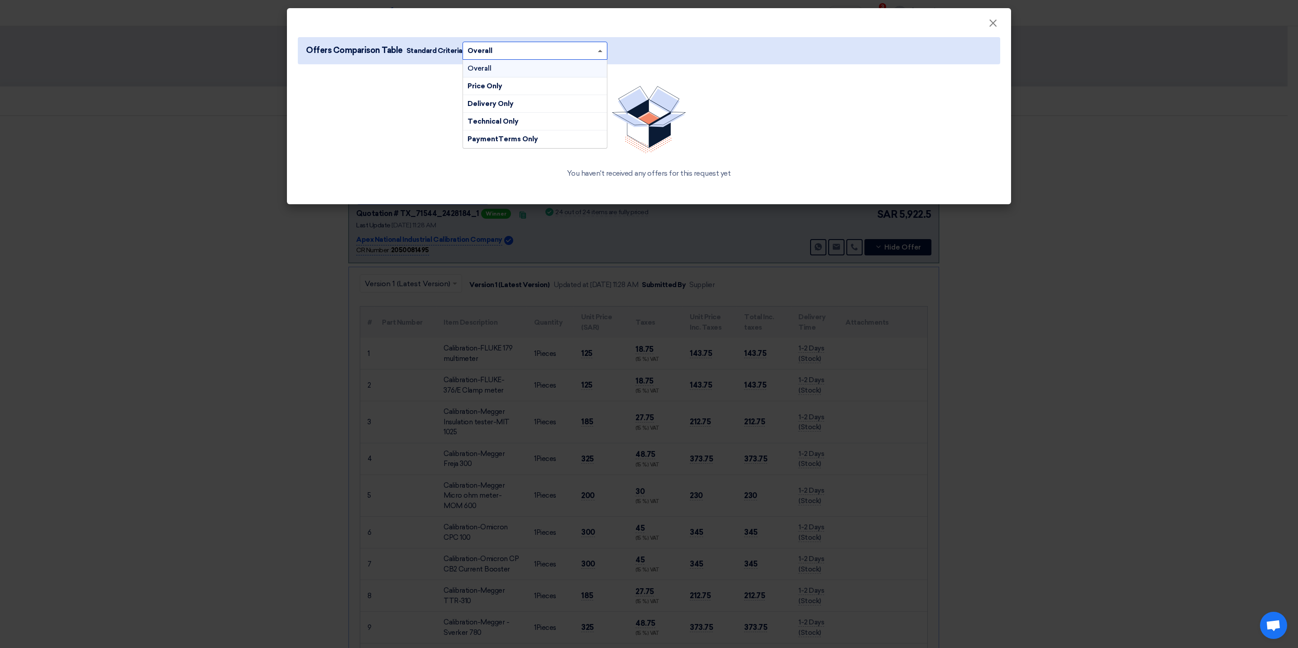
click at [598, 50] on span at bounding box center [600, 51] width 5 height 2
click at [565, 69] on div "Overall" at bounding box center [535, 69] width 144 height 18
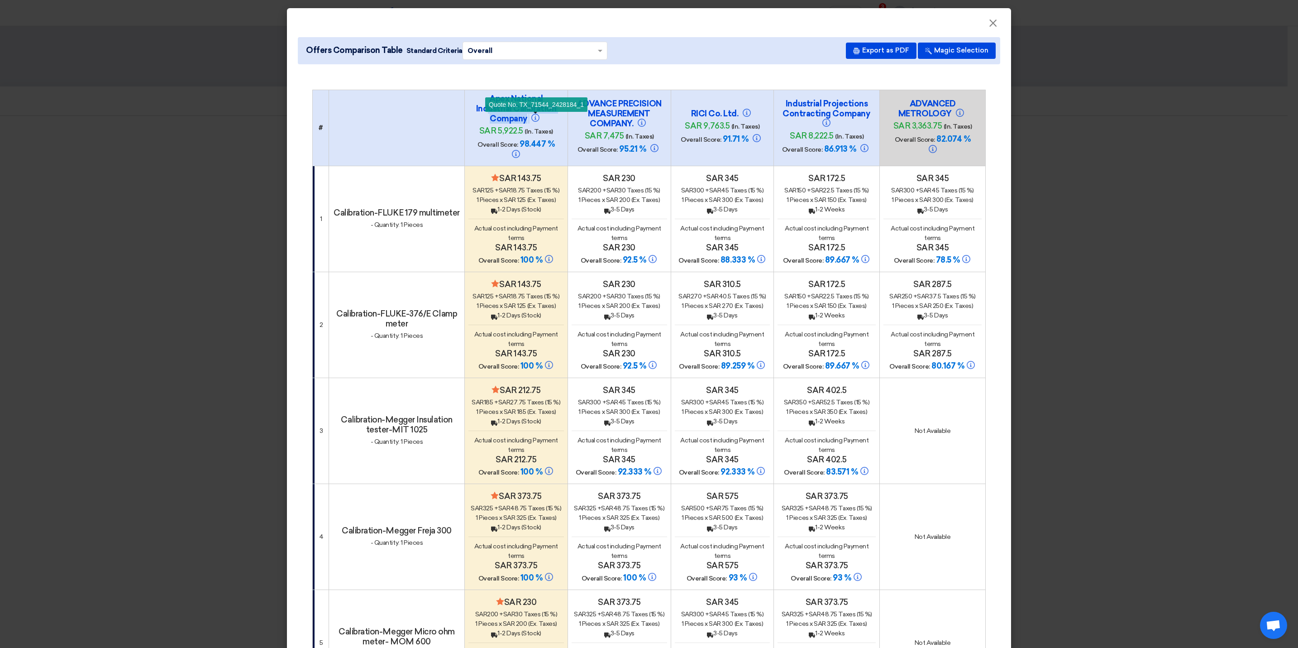
drag, startPoint x: 480, startPoint y: 93, endPoint x: 523, endPoint y: 119, distance: 50.5
click at [523, 119] on h4 "Apex National Industrial Calibration Company Quote No. TX_71544_2428184_1" at bounding box center [516, 109] width 91 height 30
copy h4 "Apex National Industrial Calibration Company"
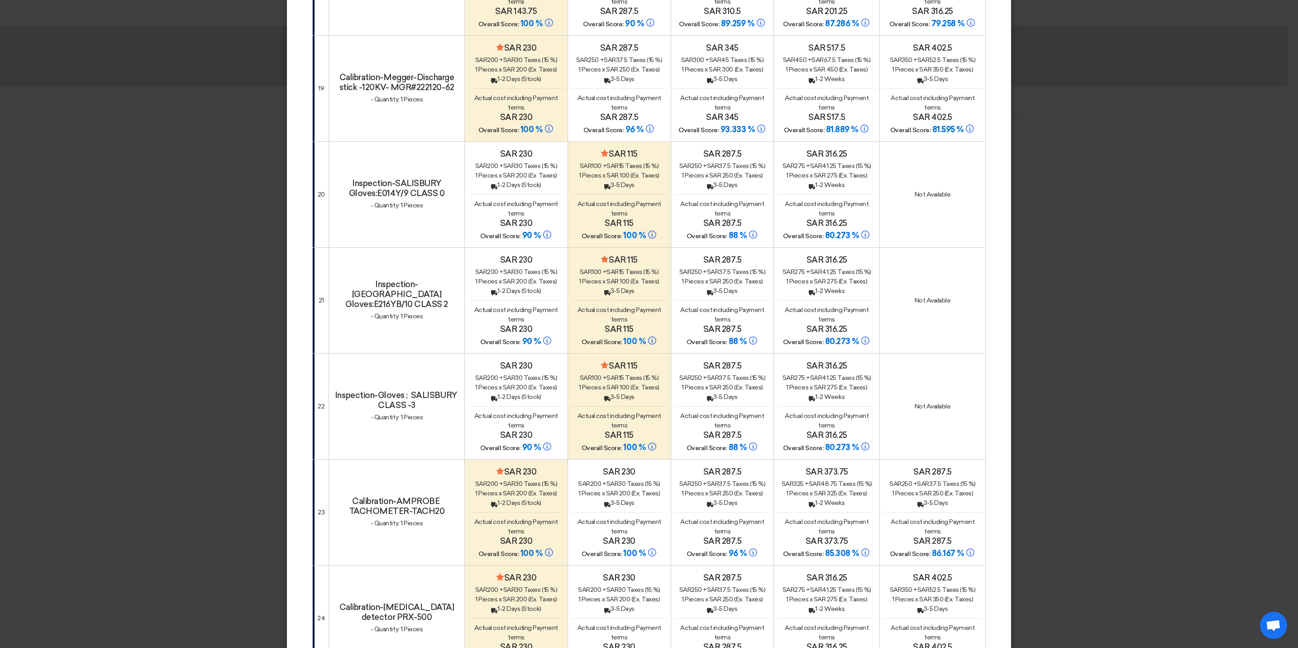
scroll to position [2427, 0]
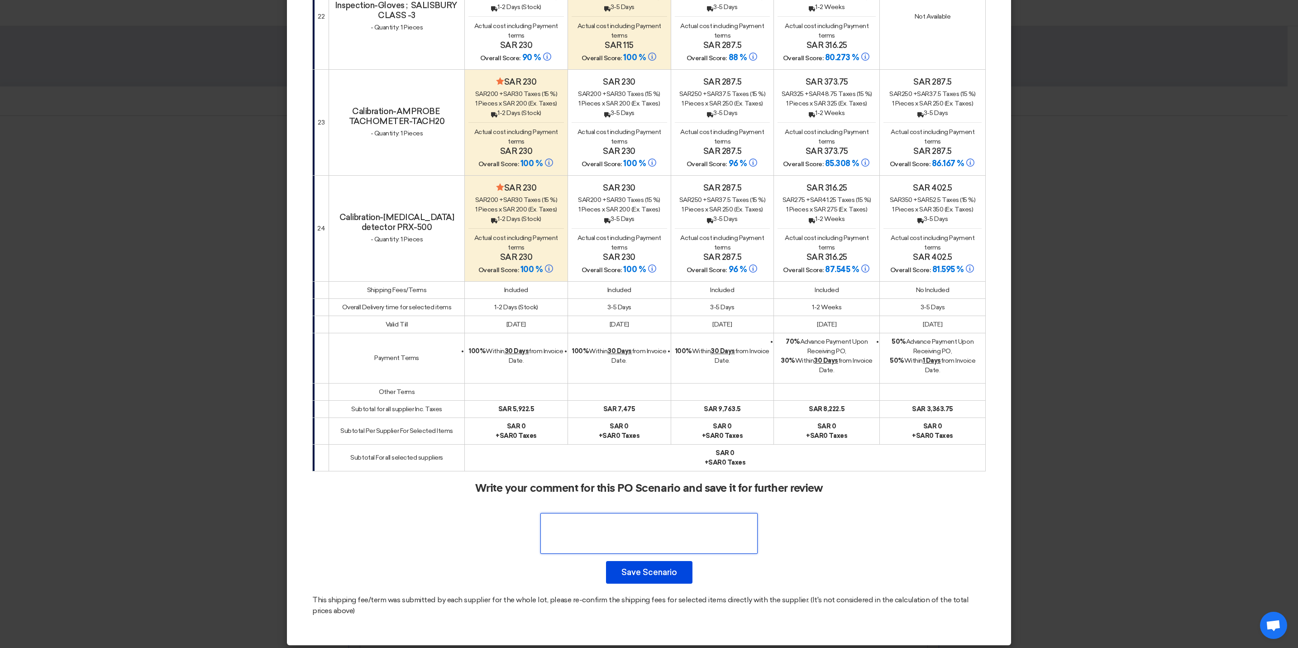
click at [650, 528] on textarea at bounding box center [648, 533] width 217 height 41
paste textarea "Apex National Industrial Calibration Company"
type textarea "Apex National Industrial Calibration Company AS lowest price"
click at [661, 572] on button "Save Scenario" at bounding box center [649, 572] width 86 height 23
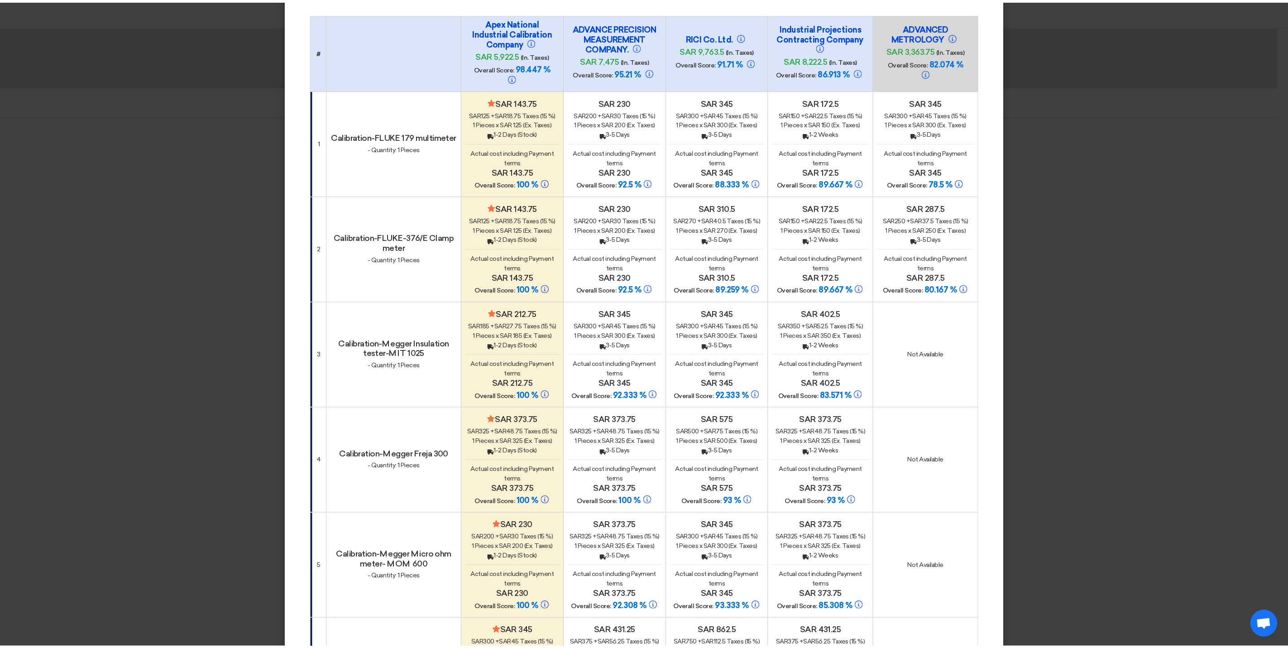
scroll to position [0, 0]
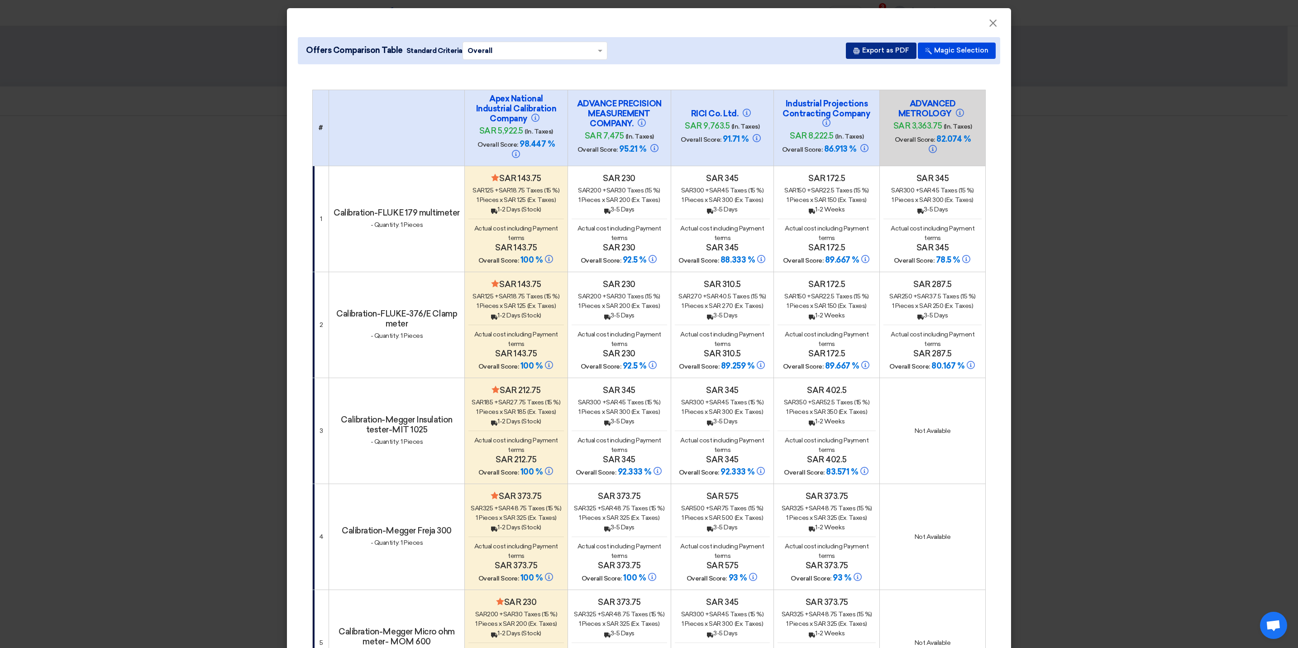
click at [878, 48] on button "Export as PDF" at bounding box center [881, 51] width 71 height 16
click at [876, 49] on button "Export as PDF" at bounding box center [881, 51] width 71 height 16
copy span "Offers Comparison Table Standard C"
click at [1097, 213] on modal-container "× Offers Comparison Table Standard Criteria × Overall × Export as PDF Magic Sel…" at bounding box center [649, 324] width 1298 height 648
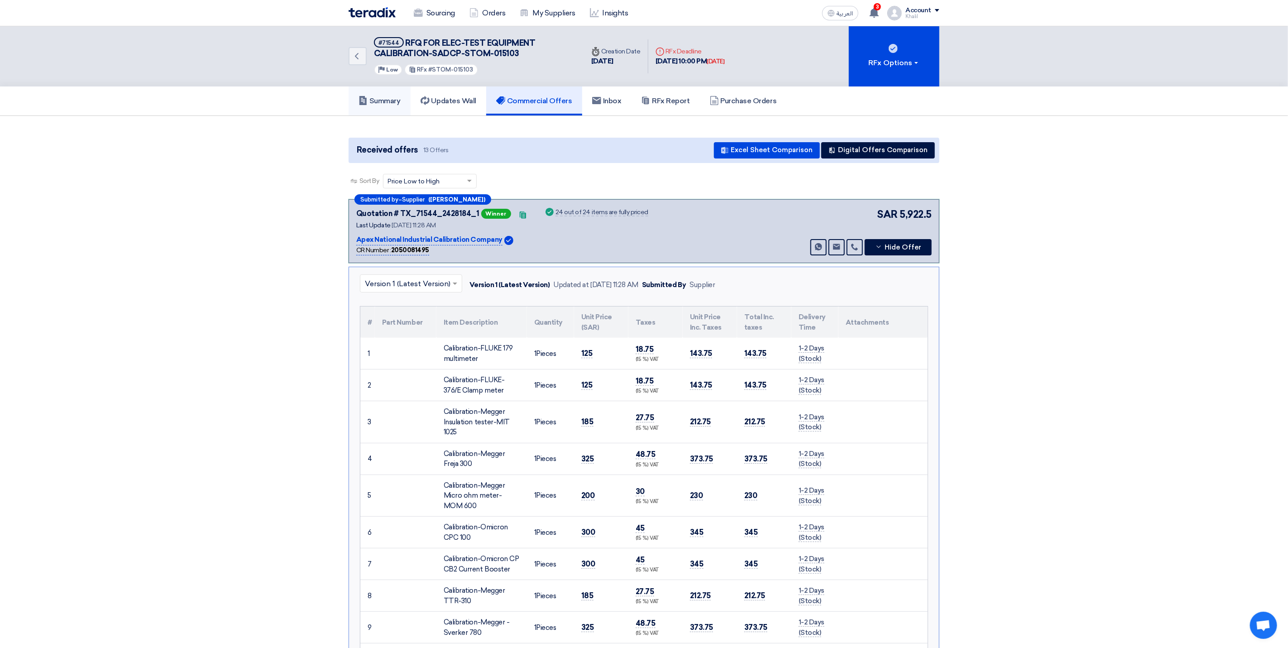
click at [394, 99] on h5 "Summary" at bounding box center [379, 100] width 42 height 9
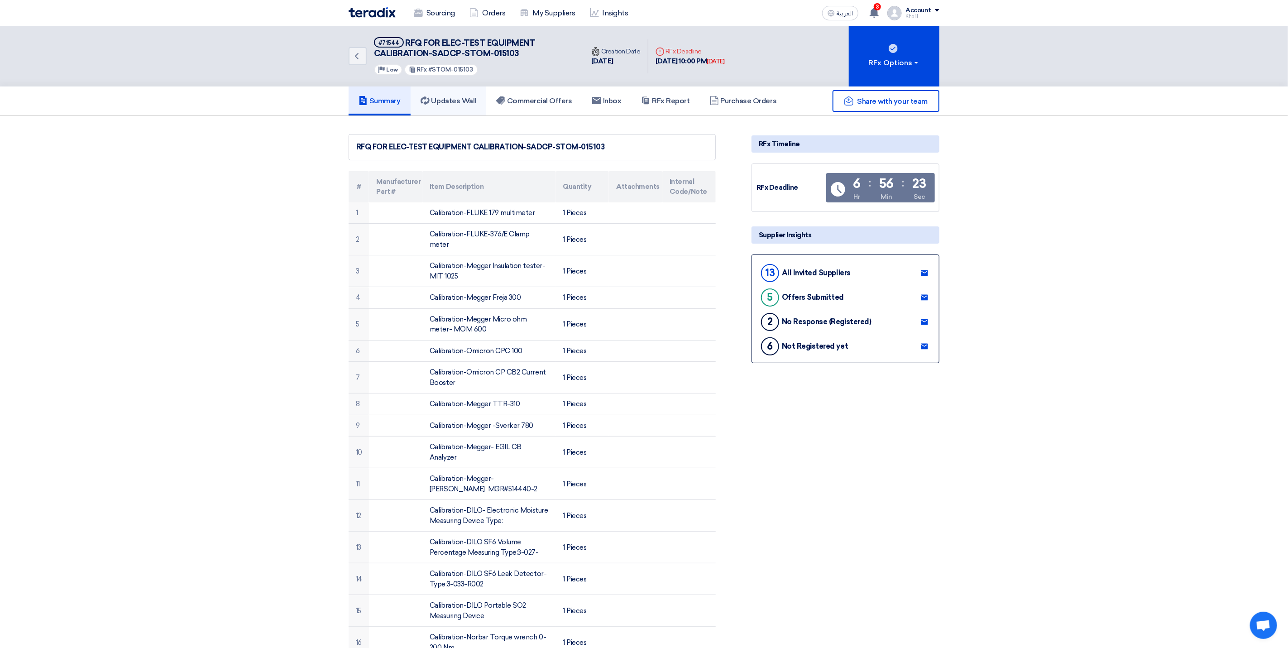
click at [454, 96] on h5 "Updates Wall" at bounding box center [449, 100] width 56 height 9
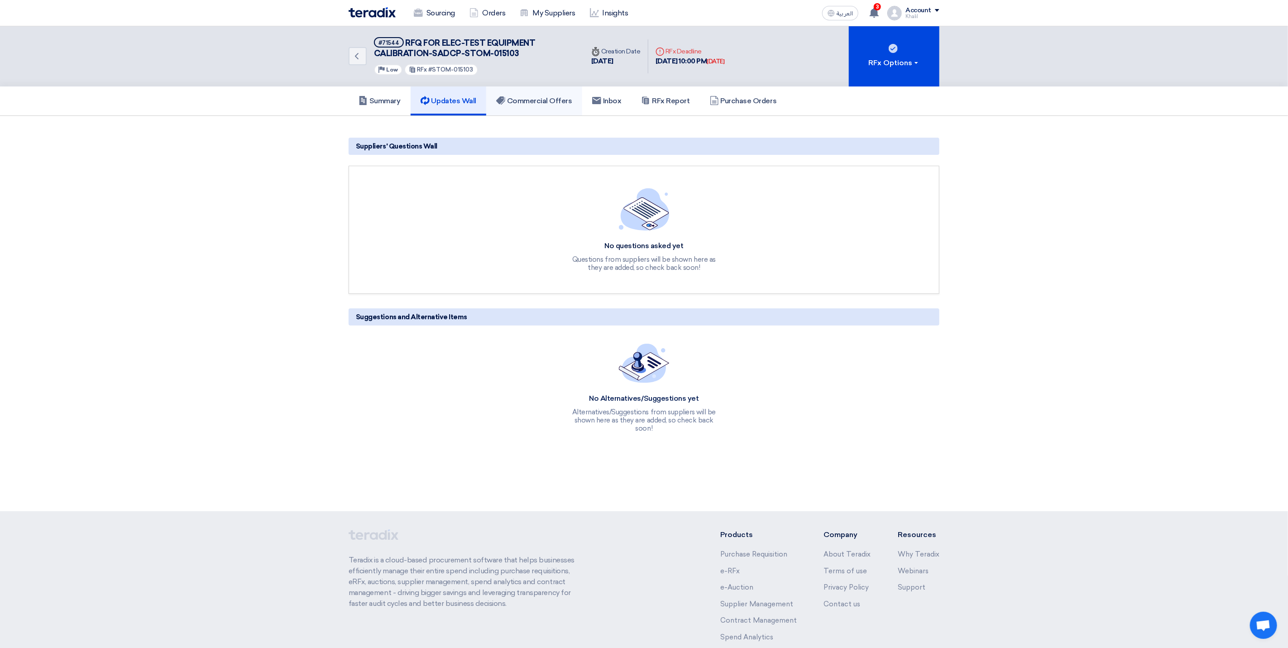
click at [531, 100] on h5 "Commercial Offers" at bounding box center [534, 100] width 76 height 9
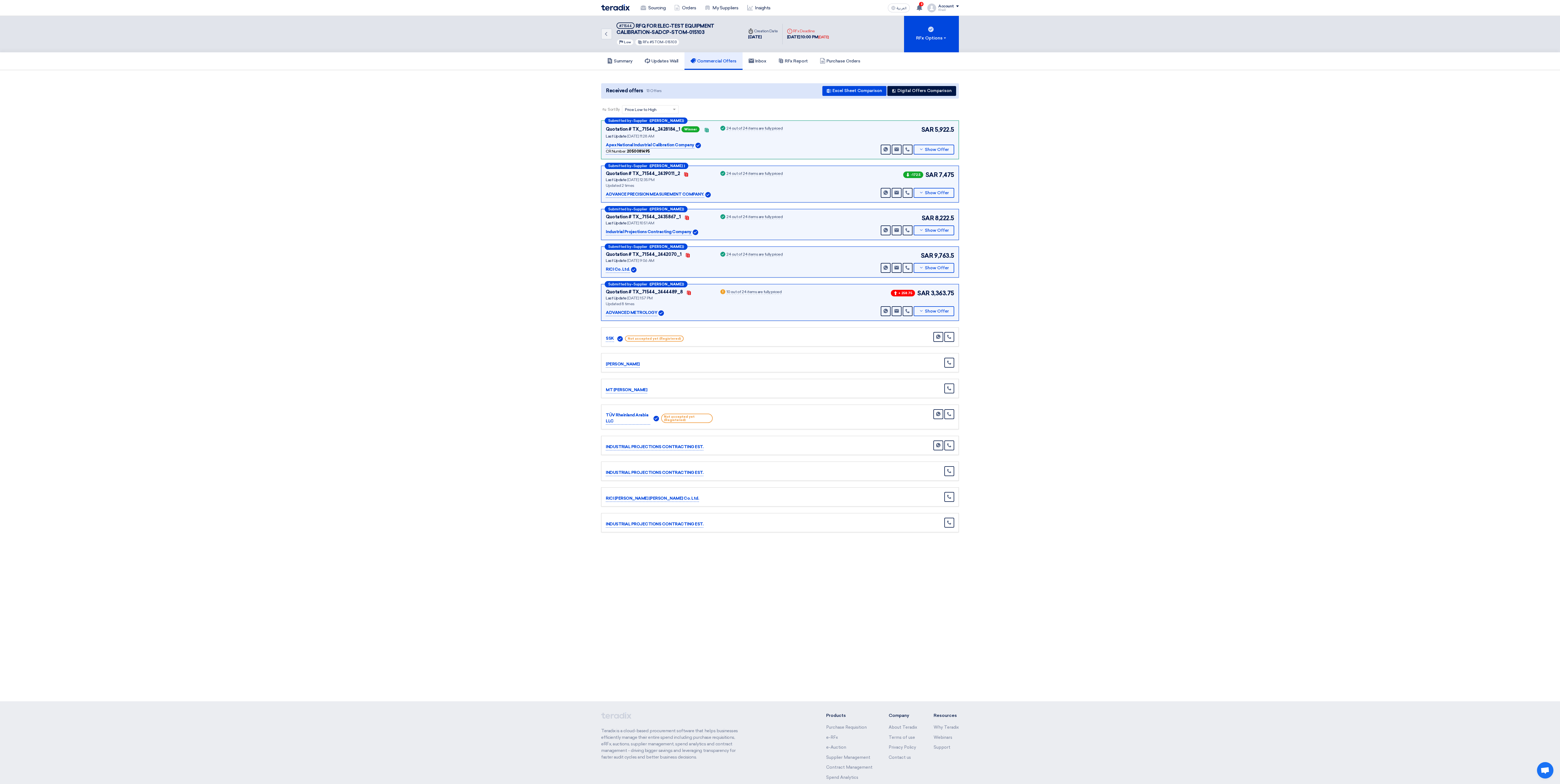
click at [503, 70] on div "Summary Updates Wall Commercial Offers Inbox RFx Report Purchase Orders" at bounding box center [780, 61] width 1560 height 18
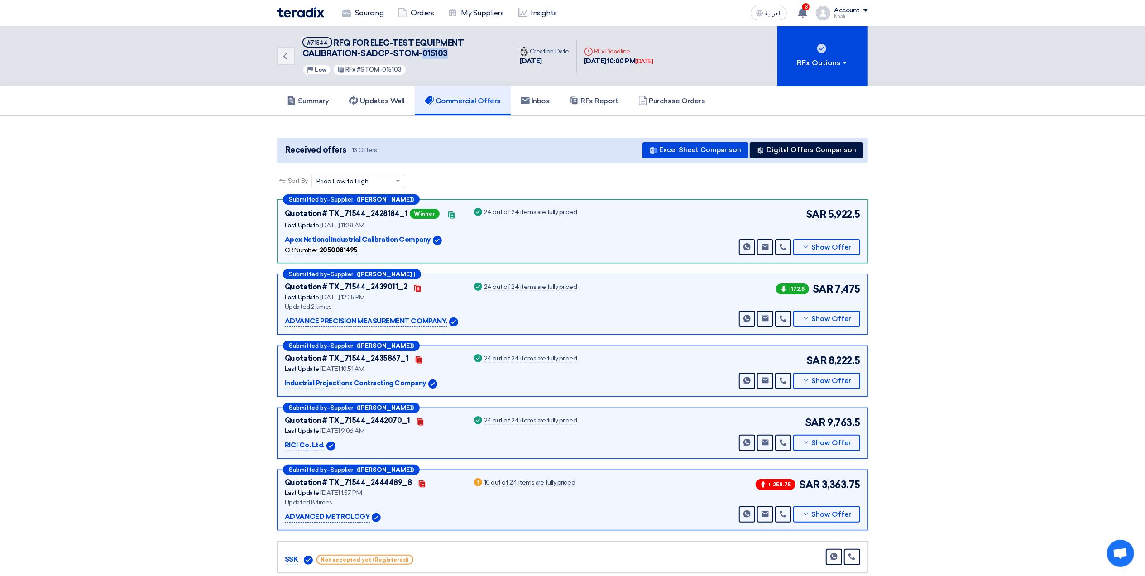
drag, startPoint x: 458, startPoint y: 53, endPoint x: 421, endPoint y: 51, distance: 37.2
click at [421, 51] on h5 "#71544 RFQ FOR ELEC-TEST EQUIPMENT CALIBRATION-SADCP-STOM-015103" at bounding box center [401, 48] width 199 height 22
drag, startPoint x: 420, startPoint y: 51, endPoint x: 395, endPoint y: 51, distance: 25.3
click at [395, 51] on span "RFQ FOR ELEC-TEST EQUIPMENT CALIBRATION-SADCP-STOM-015103" at bounding box center [383, 48] width 162 height 20
drag, startPoint x: 395, startPoint y: 51, endPoint x: 440, endPoint y: 53, distance: 45.8
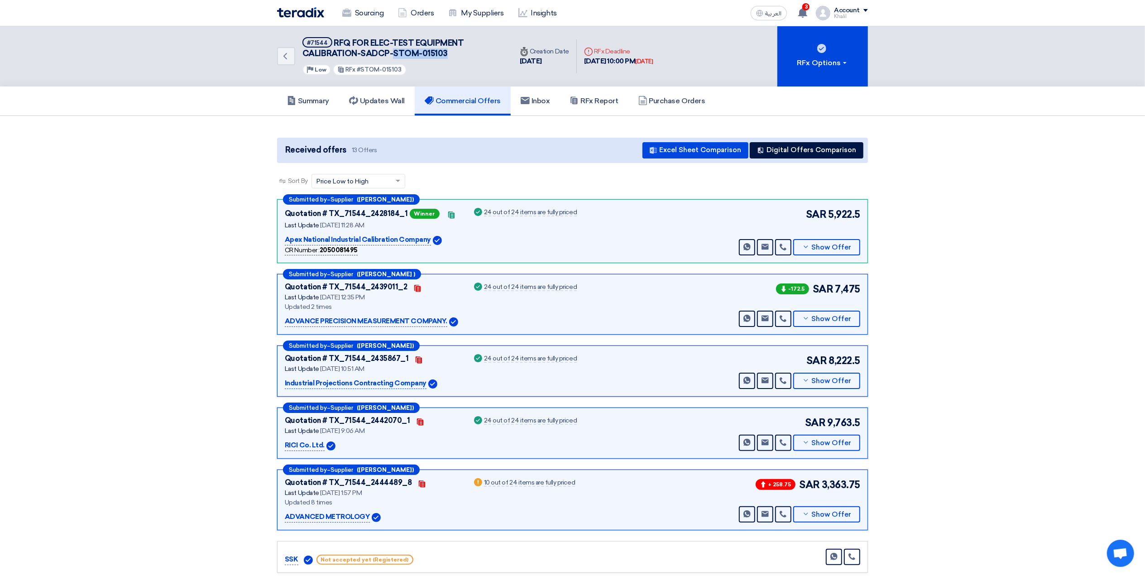
click at [440, 53] on span "RFQ FOR ELEC-TEST EQUIPMENT CALIBRATION-SADCP-STOM-015103" at bounding box center [383, 48] width 162 height 20
copy span "STOM-015103"
click at [692, 101] on h5 "Purchase Orders" at bounding box center [671, 100] width 67 height 9
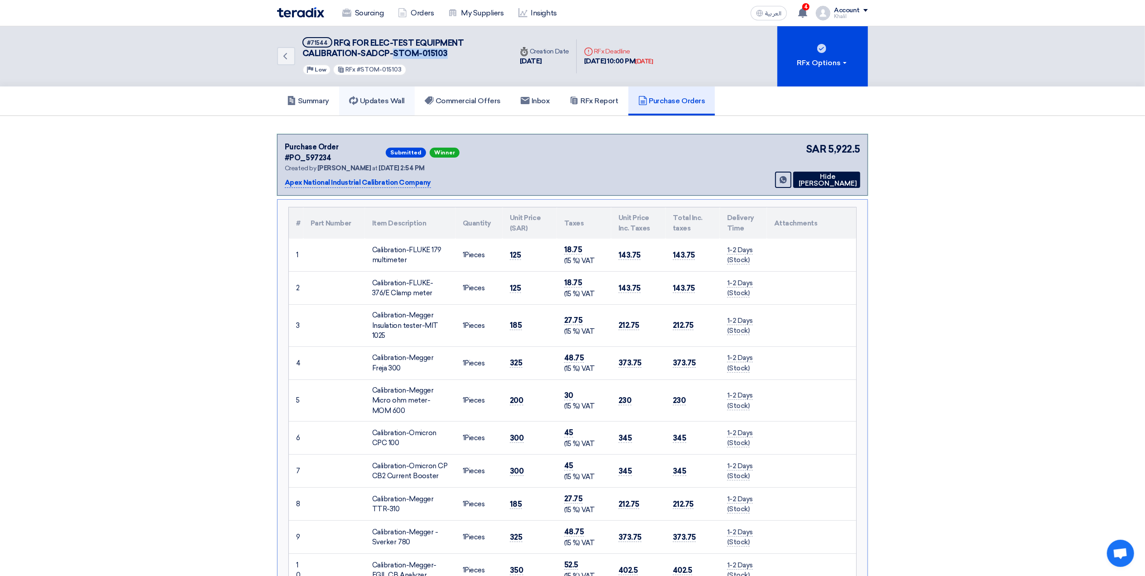
click at [378, 97] on h5 "Updates Wall" at bounding box center [377, 100] width 56 height 9
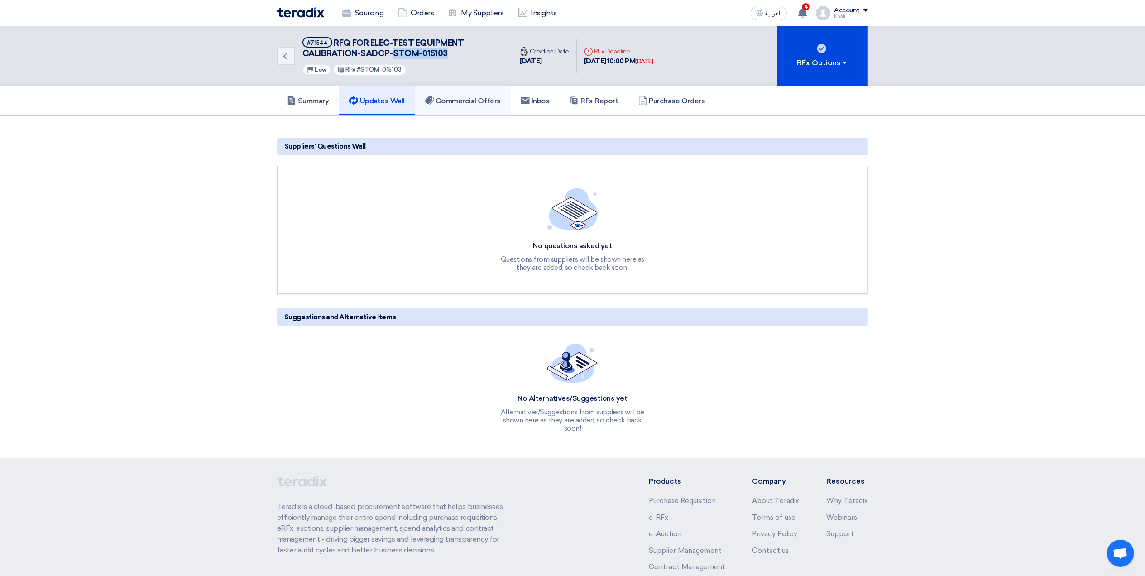
click at [459, 96] on h5 "Commercial Offers" at bounding box center [463, 100] width 76 height 9
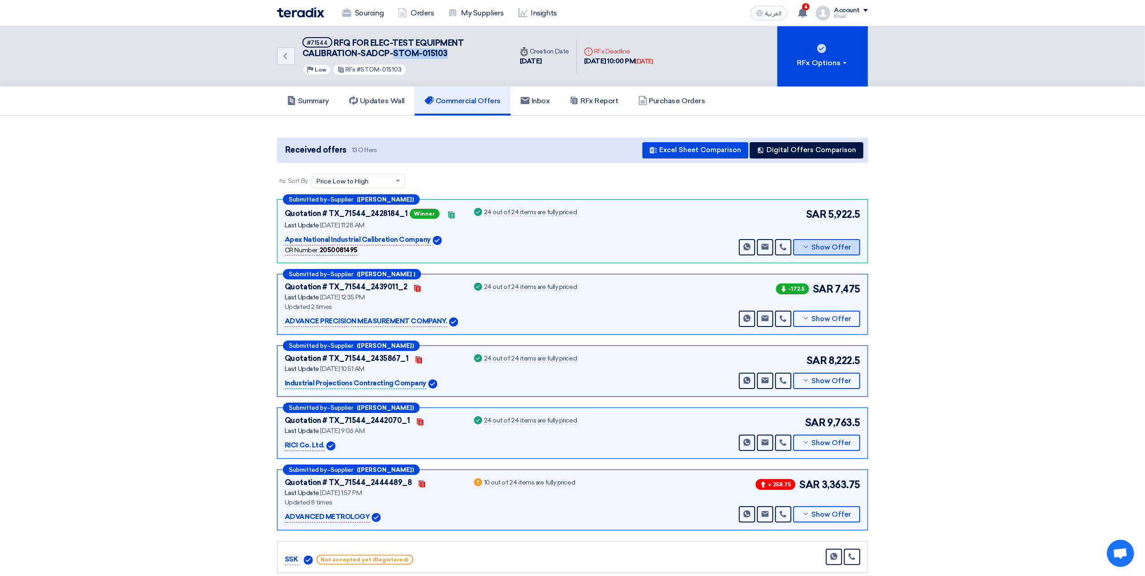
drag, startPoint x: 817, startPoint y: 247, endPoint x: 699, endPoint y: 206, distance: 124.8
click at [693, 239] on div "Quotation # TX_71544_2428184_1 Winner Contacts Last Update 24 Sep 2025, 11:28 A…" at bounding box center [572, 231] width 575 height 48
click at [847, 66] on div "RFx Options" at bounding box center [822, 62] width 51 height 11
click at [912, 185] on section "Received offers 13 Offers Excel Sheet Comparison Digital Offers Comparison Sort…" at bounding box center [572, 509] width 1145 height 786
click at [687, 231] on div "Quotation # TX_71544_2428184_1 Winner Contacts Last Update 24 Sep 2025, 11:28 A…" at bounding box center [572, 231] width 575 height 48
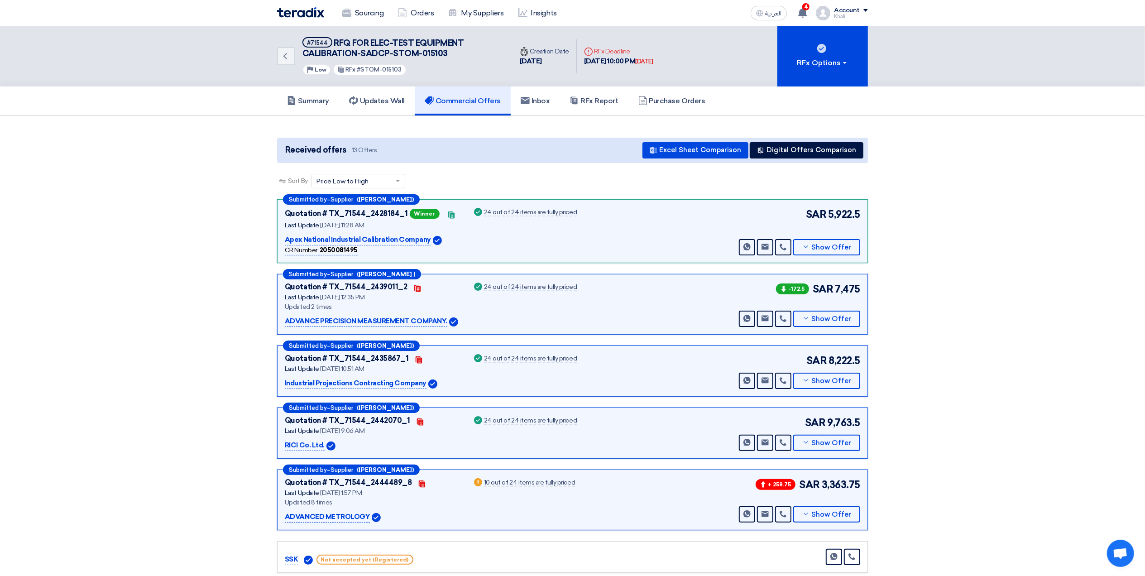
click at [368, 239] on p "Apex National Industrial Calibration Company" at bounding box center [358, 239] width 146 height 11
click at [605, 245] on div "Quotation # TX_71544_2428184_1 Winner Contacts Last Update 24 Sep 2025, 11:28 A…" at bounding box center [572, 231] width 575 height 48
click at [319, 98] on h5 "Summary" at bounding box center [308, 100] width 42 height 9
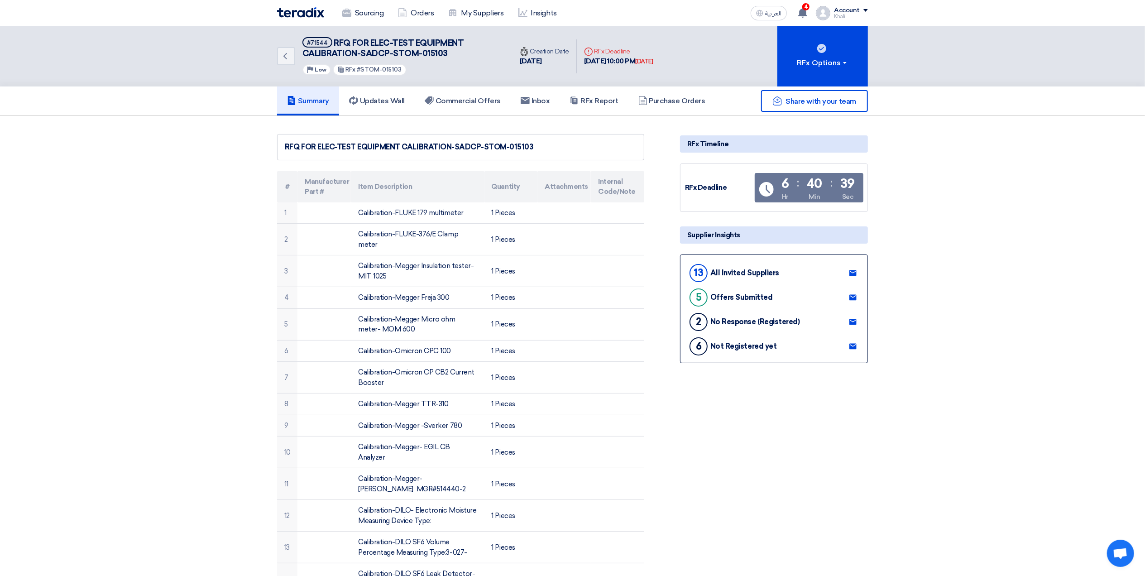
click at [692, 105] on div "Share with your team" at bounding box center [774, 101] width 188 height 22
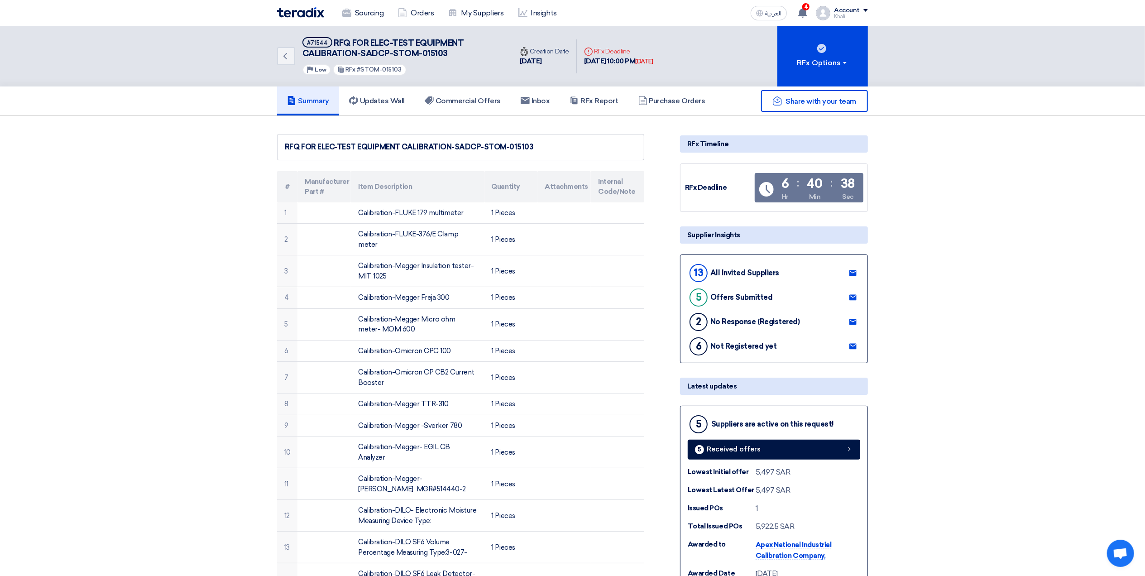
click at [690, 100] on div "Share with your team" at bounding box center [774, 101] width 188 height 22
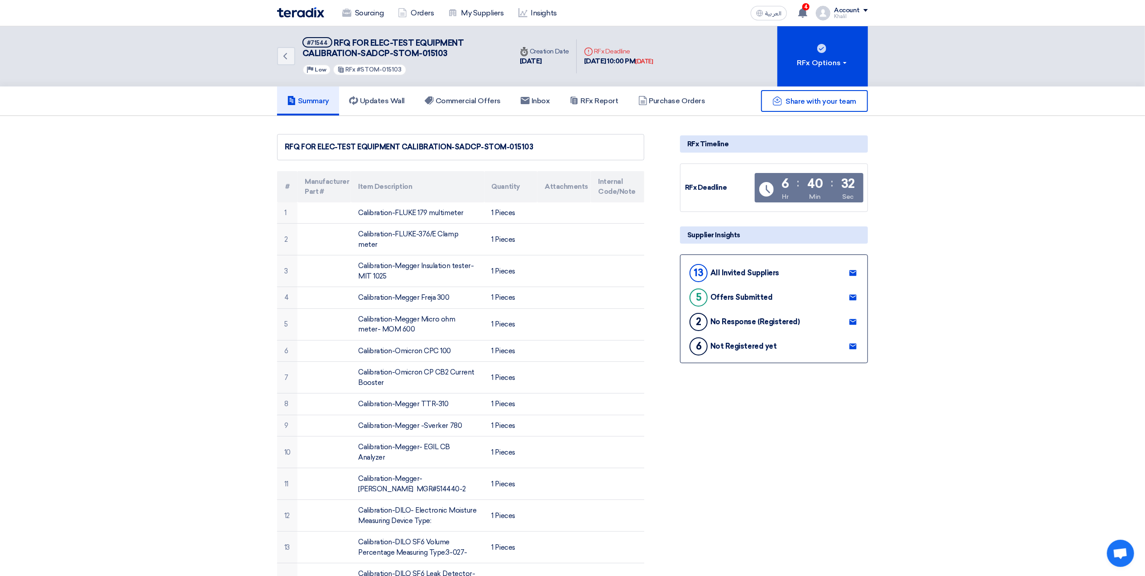
click at [310, 96] on h5 "Summary" at bounding box center [308, 100] width 42 height 9
click at [367, 10] on link "Sourcing" at bounding box center [363, 13] width 56 height 20
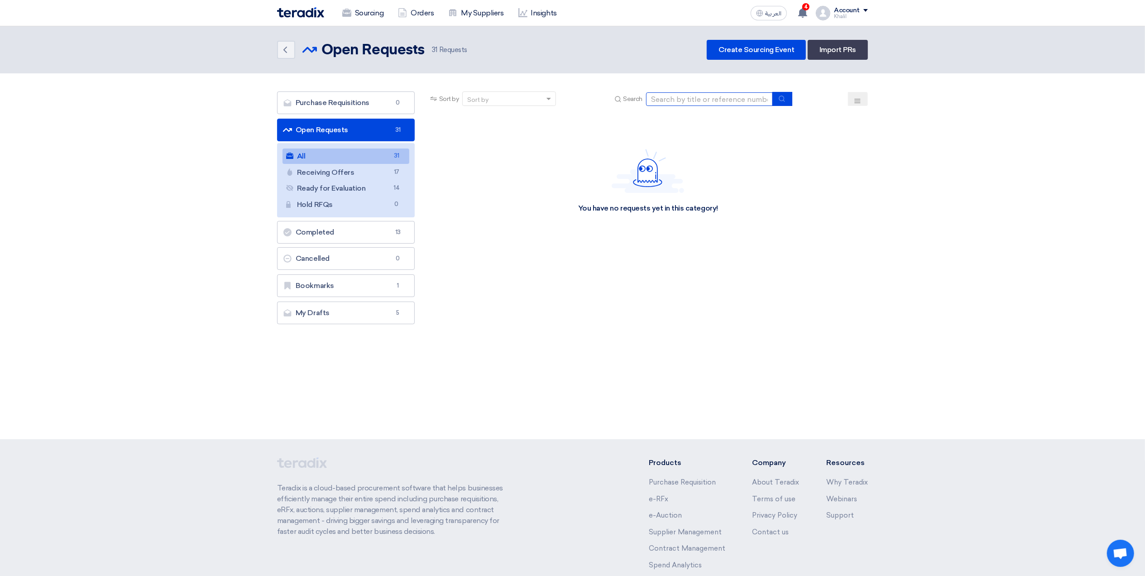
click at [689, 100] on input at bounding box center [709, 99] width 127 height 14
paste input "STOM-015121"
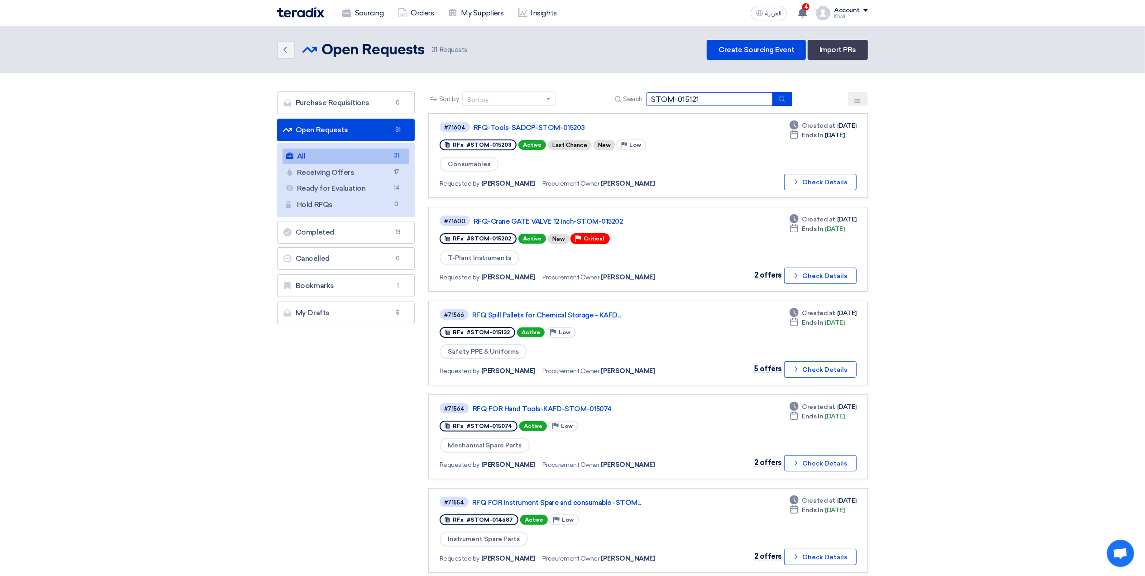
type input "STOM-015121"
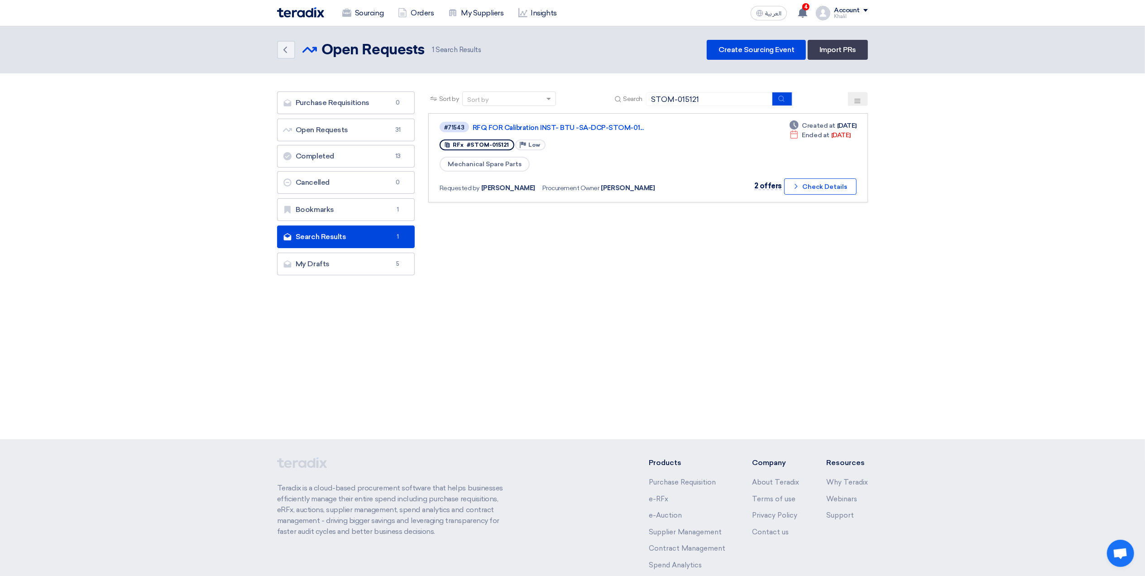
click at [827, 276] on div "Sort by Sort by Search STOM-015121 Category Owner Type" at bounding box center [647, 185] width 453 height 188
click at [803, 187] on button "Check details Check Details" at bounding box center [820, 186] width 72 height 16
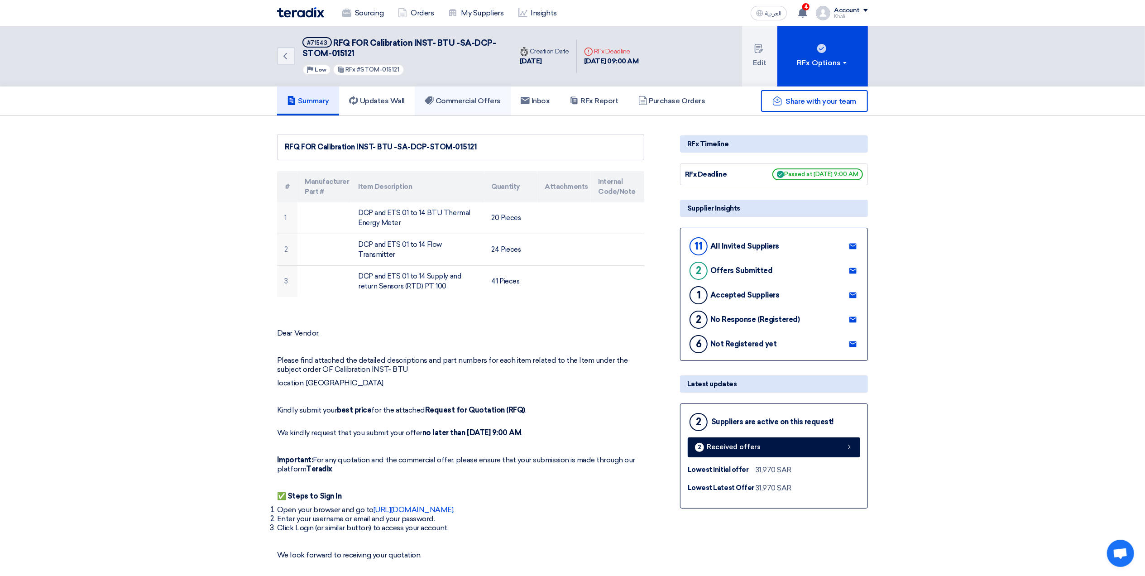
click at [464, 103] on h5 "Commercial Offers" at bounding box center [463, 100] width 76 height 9
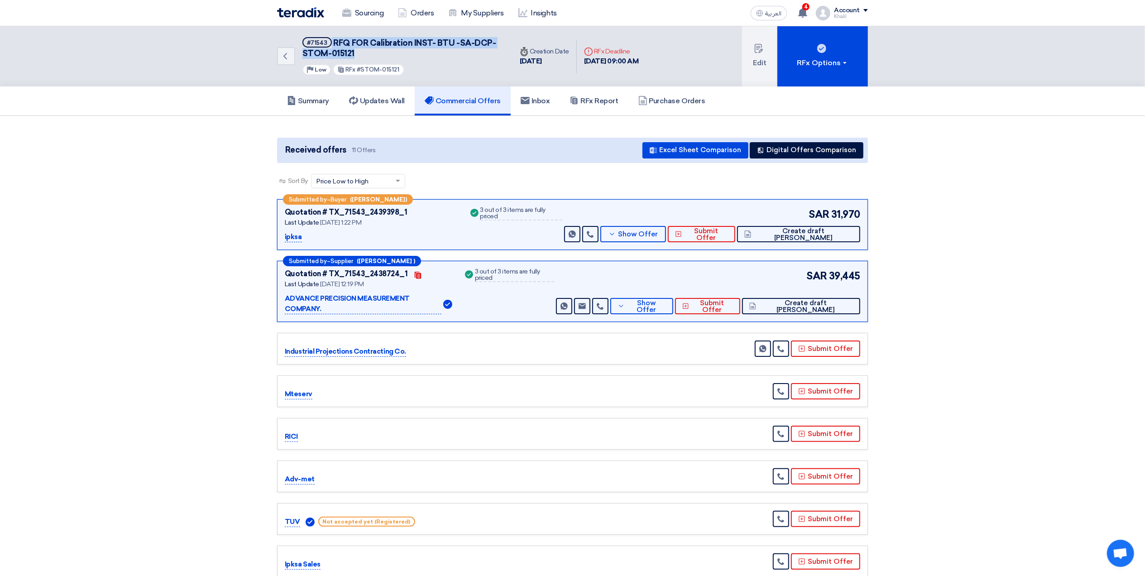
drag, startPoint x: 385, startPoint y: 51, endPoint x: 330, endPoint y: 40, distance: 55.8
click at [330, 40] on h5 "#71543 RFQ FOR Calibration INST- BTU -SA-DCP-STOM-015121" at bounding box center [401, 48] width 199 height 22
copy h5 "RFQ FOR Calibration INST- BTU -SA-DCP-STOM-015121"
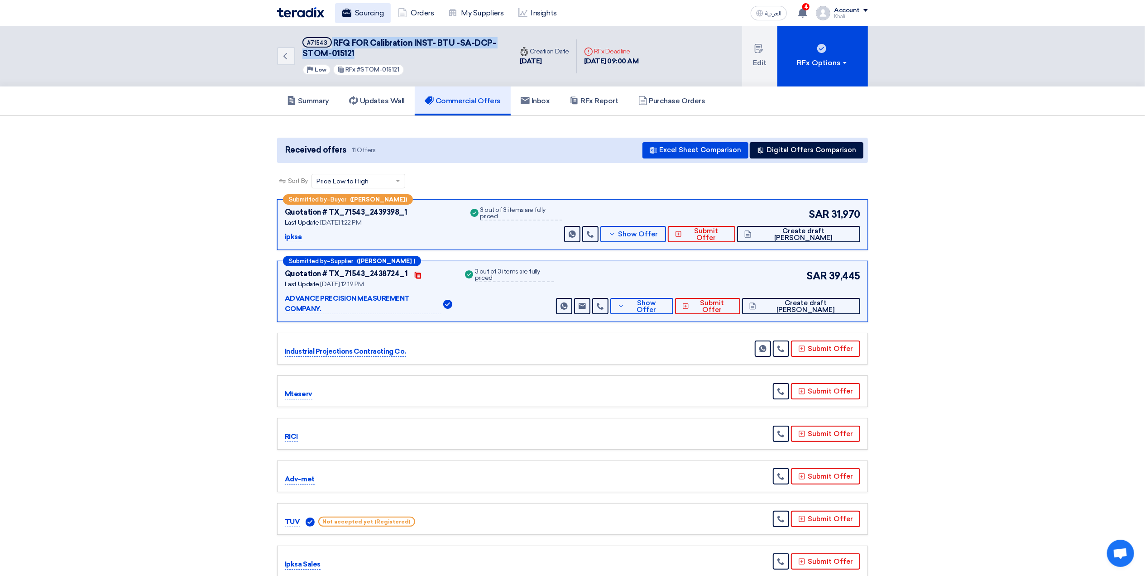
click at [368, 15] on link "Sourcing" at bounding box center [363, 13] width 56 height 20
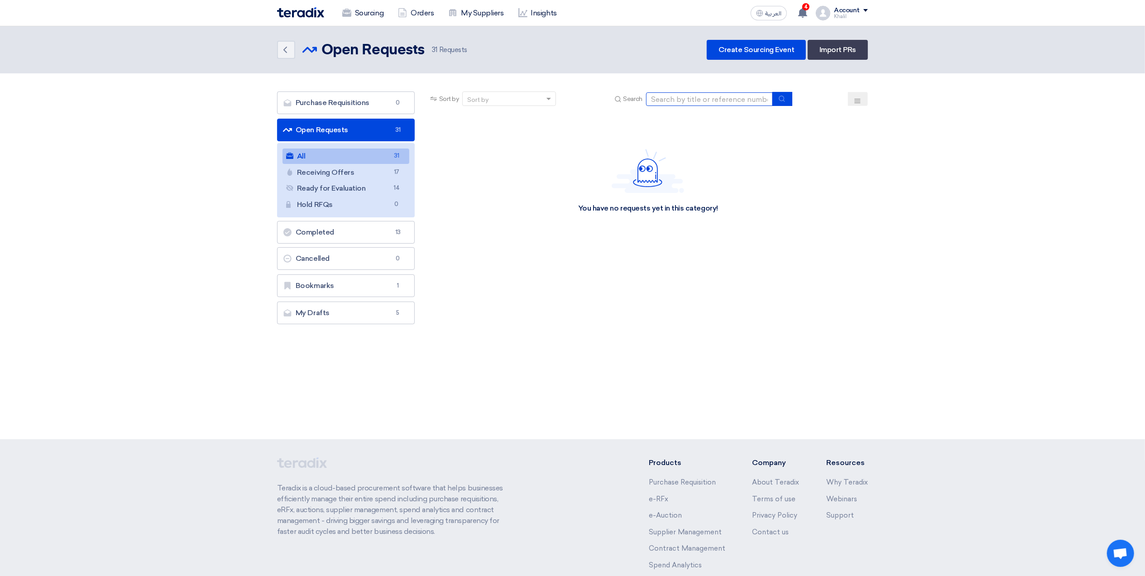
click at [664, 99] on input at bounding box center [709, 99] width 127 height 14
paste input "STOM-015102"
type input "STOM-015102"
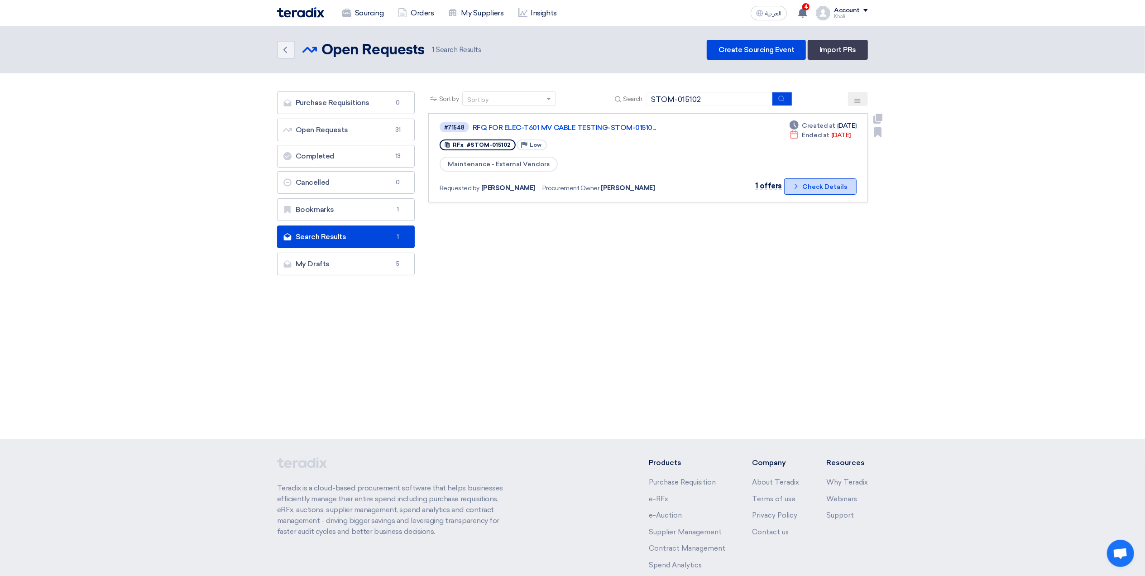
click at [805, 187] on button "Check details Check Details" at bounding box center [820, 186] width 72 height 16
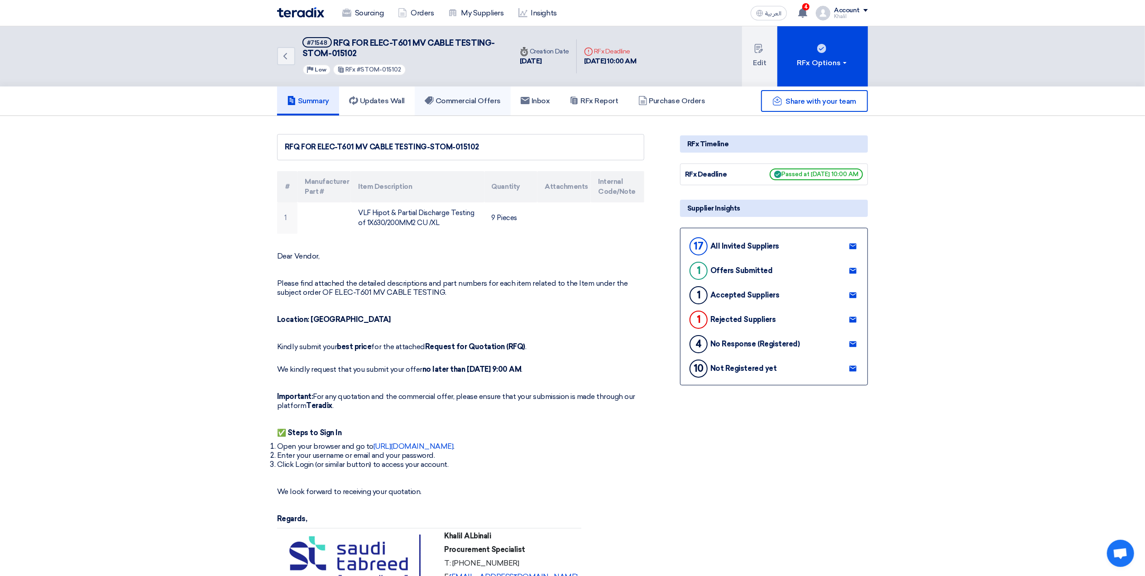
click at [455, 105] on link "Commercial Offers" at bounding box center [463, 100] width 96 height 29
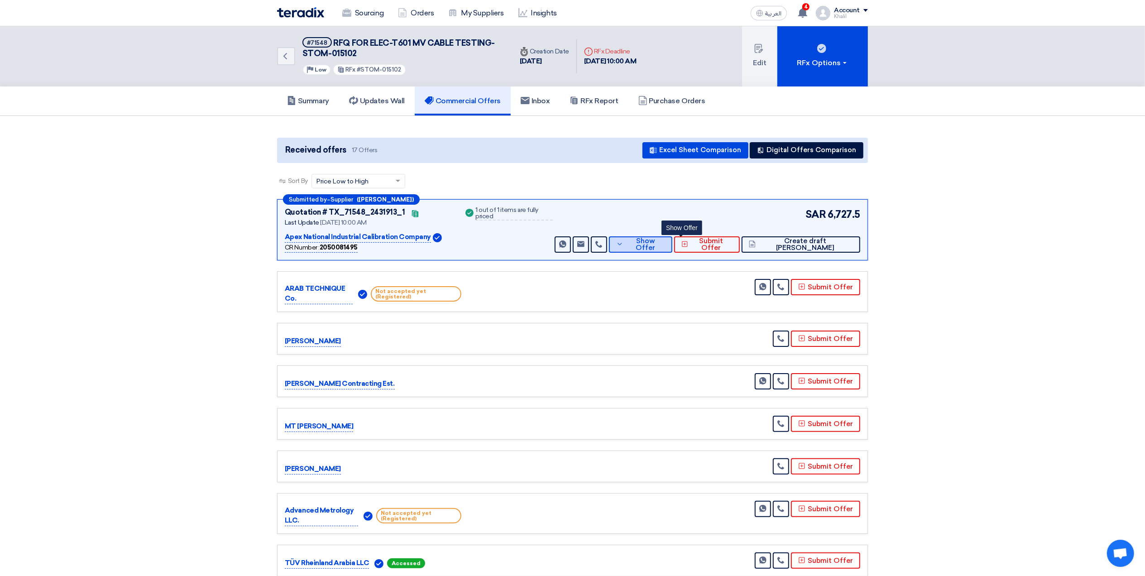
click at [665, 247] on span "Show Offer" at bounding box center [645, 245] width 39 height 14
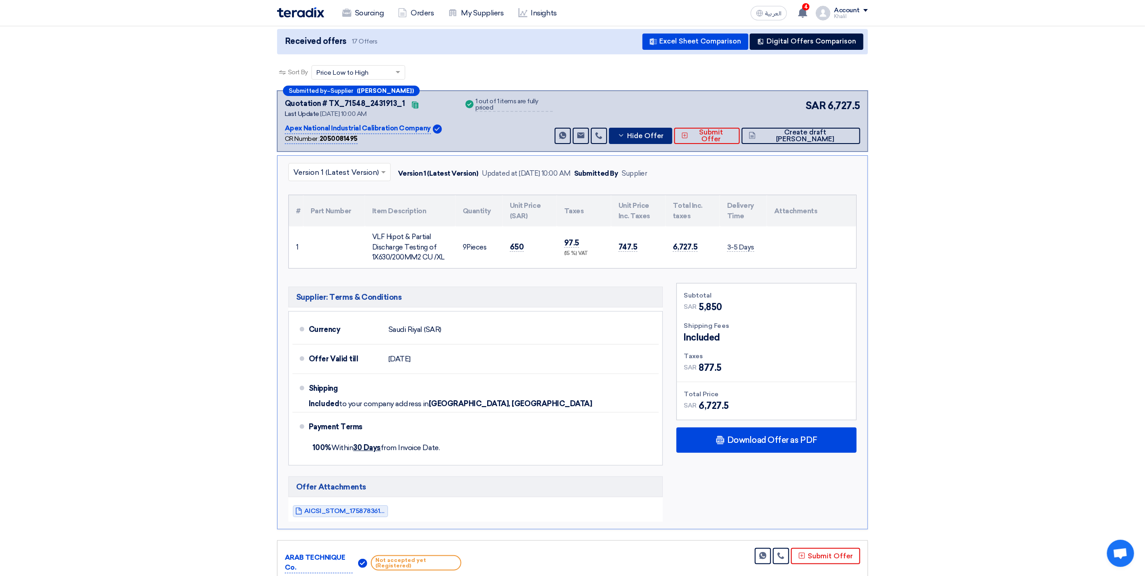
scroll to position [120, 0]
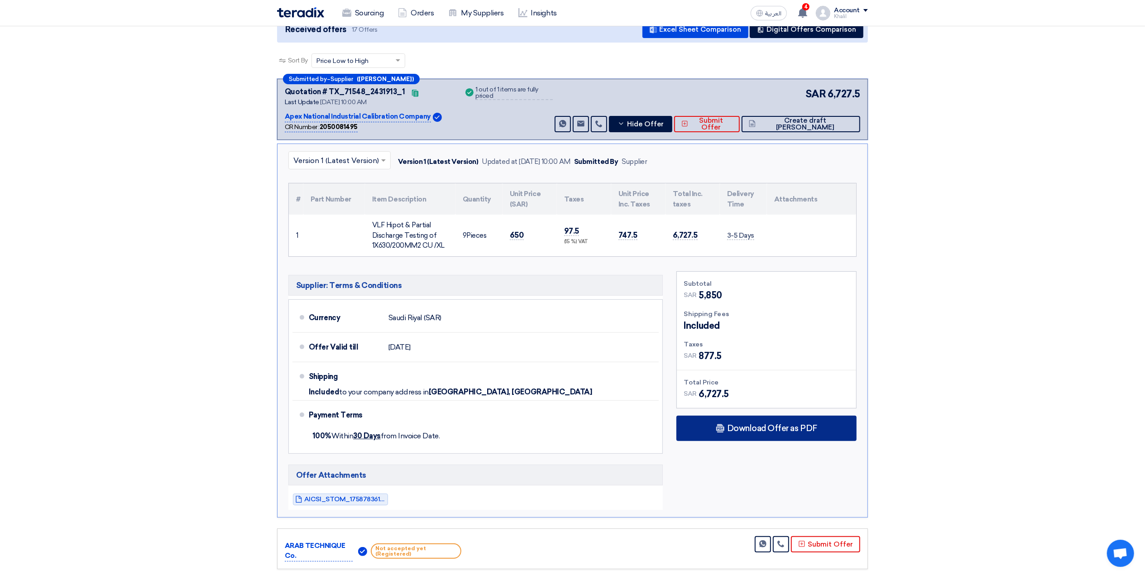
click at [778, 424] on div "Download Offer as PDF" at bounding box center [766, 428] width 180 height 25
click at [368, 498] on span "AICSI_STOM_1758783617887.pdf" at bounding box center [344, 499] width 81 height 7
click at [365, 498] on span "AICSI_STOM_1758783617887.pdf" at bounding box center [344, 499] width 81 height 7
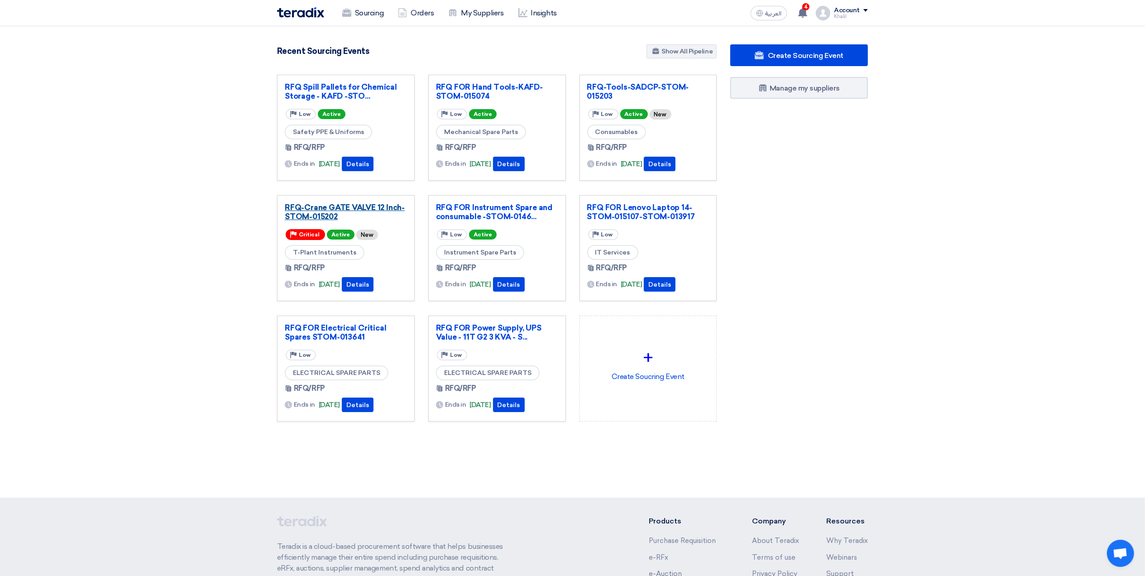
click at [349, 210] on link "RFQ-Crane GATE VALVE 12 Inch-STOM-015202" at bounding box center [346, 212] width 122 height 18
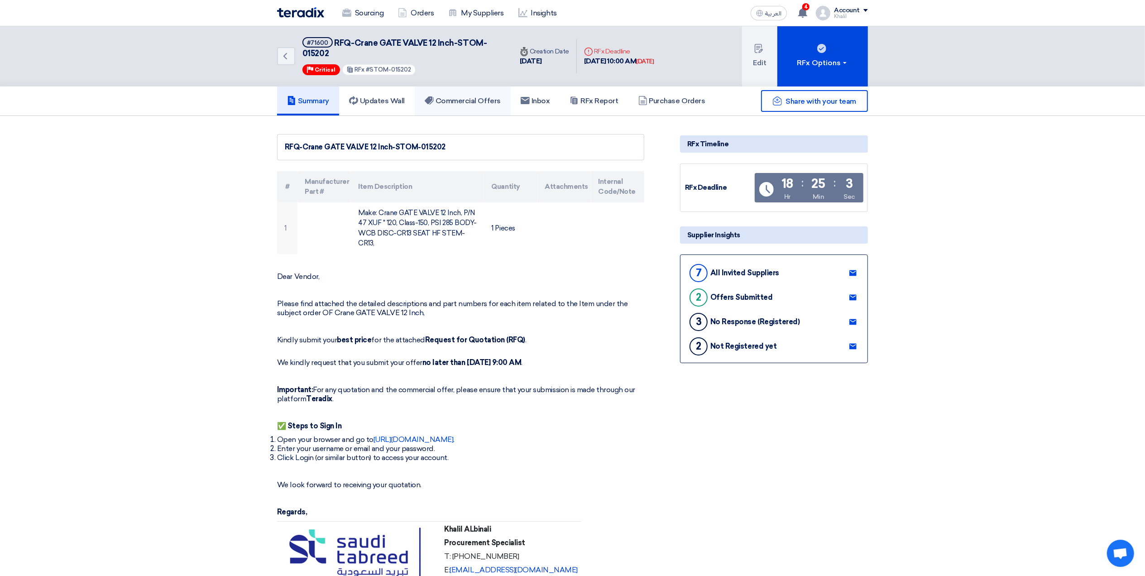
click at [485, 100] on h5 "Commercial Offers" at bounding box center [463, 100] width 76 height 9
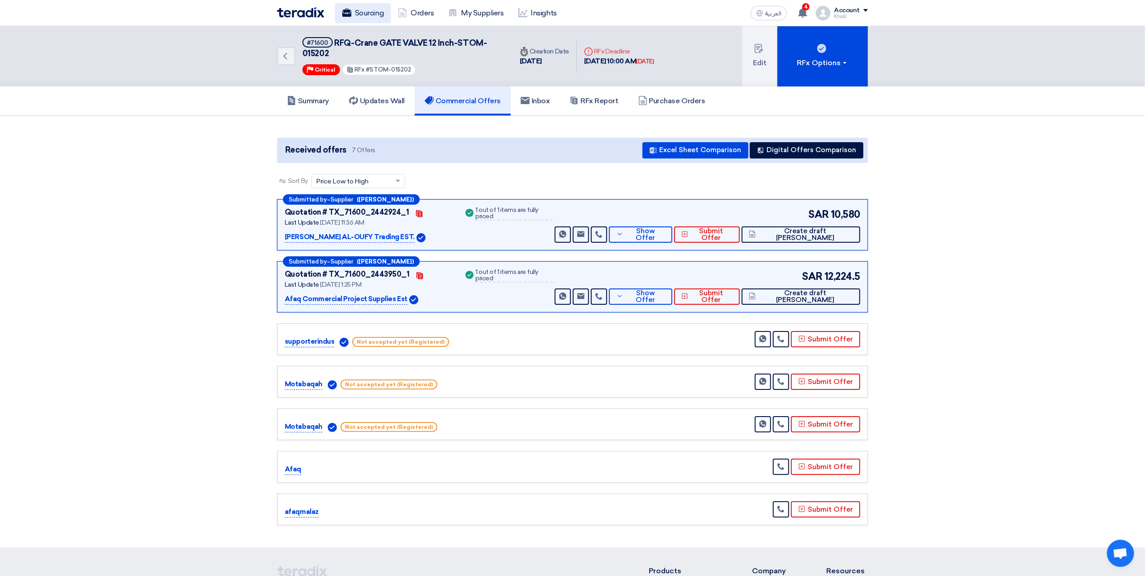
click at [361, 8] on link "Sourcing" at bounding box center [363, 13] width 56 height 20
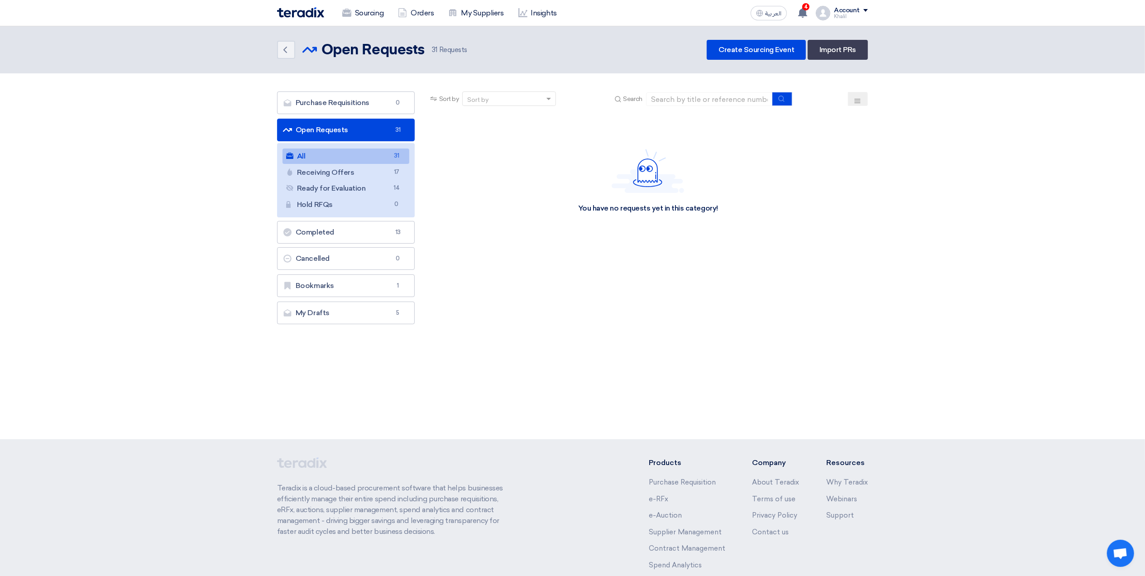
click at [362, 158] on link "All All 31" at bounding box center [345, 155] width 127 height 15
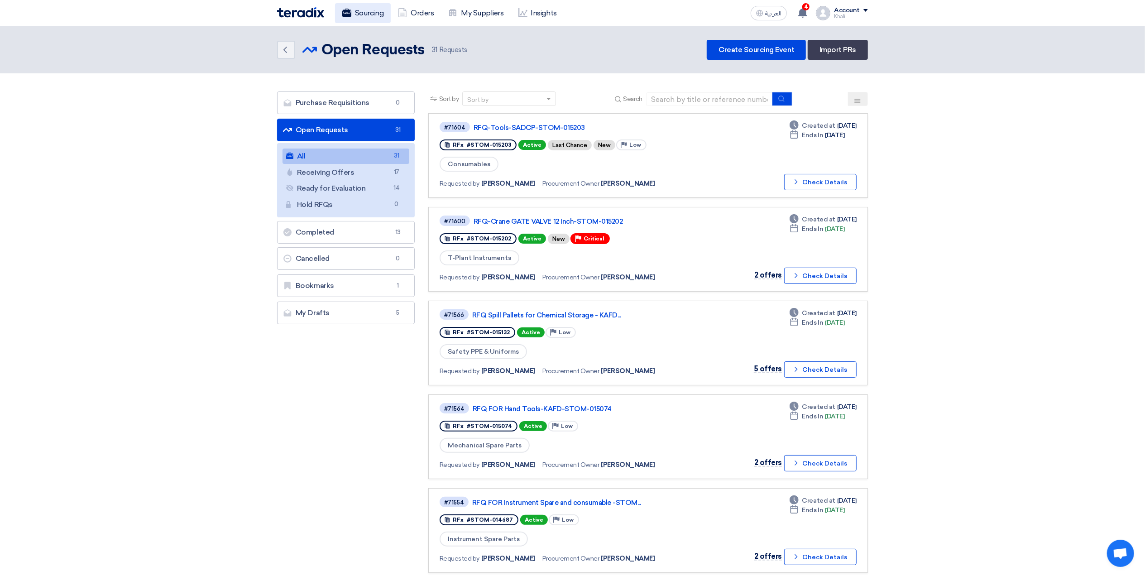
click at [367, 13] on link "Sourcing" at bounding box center [363, 13] width 56 height 20
click at [425, 14] on link "Orders" at bounding box center [416, 13] width 50 height 20
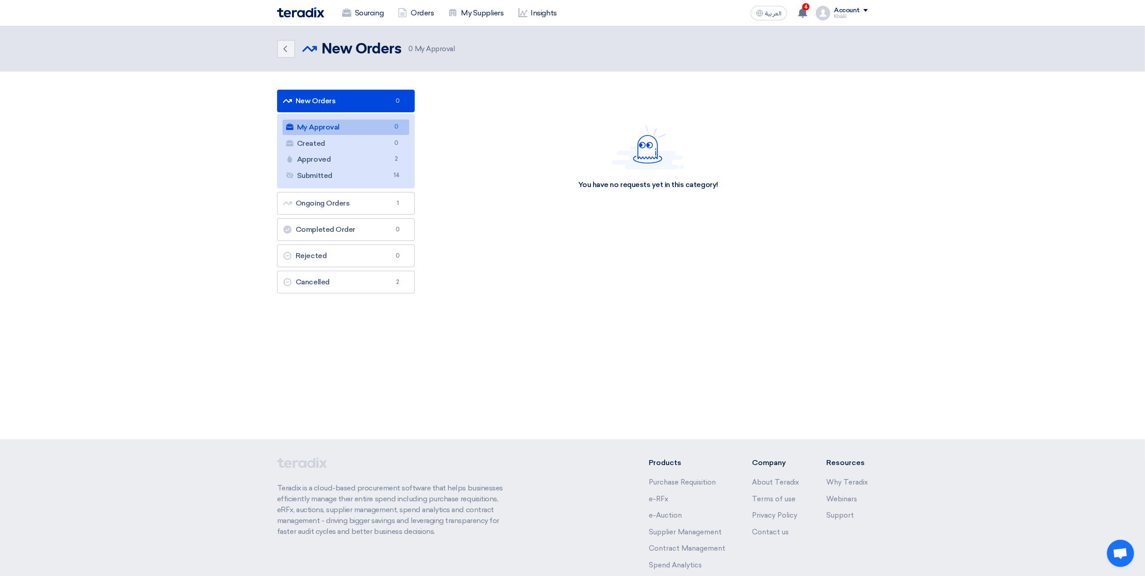
click at [339, 133] on link "My Approval My Approval 0" at bounding box center [345, 126] width 127 height 15
click at [368, 14] on link "Sourcing" at bounding box center [363, 13] width 56 height 20
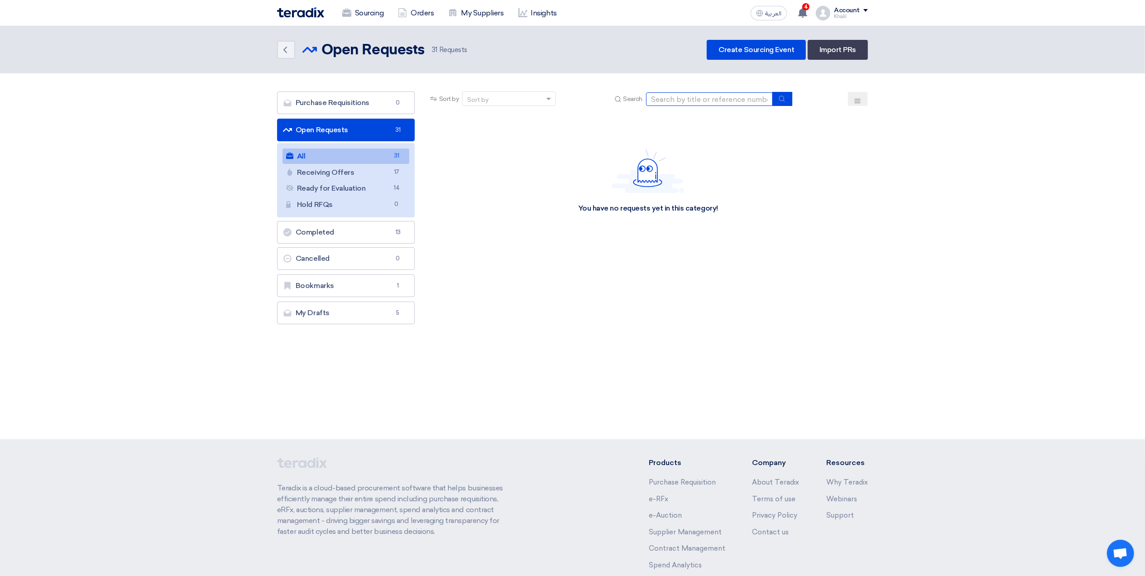
click at [678, 98] on input at bounding box center [709, 99] width 127 height 14
paste input "STOM-015121"
type input "STOM-015121"
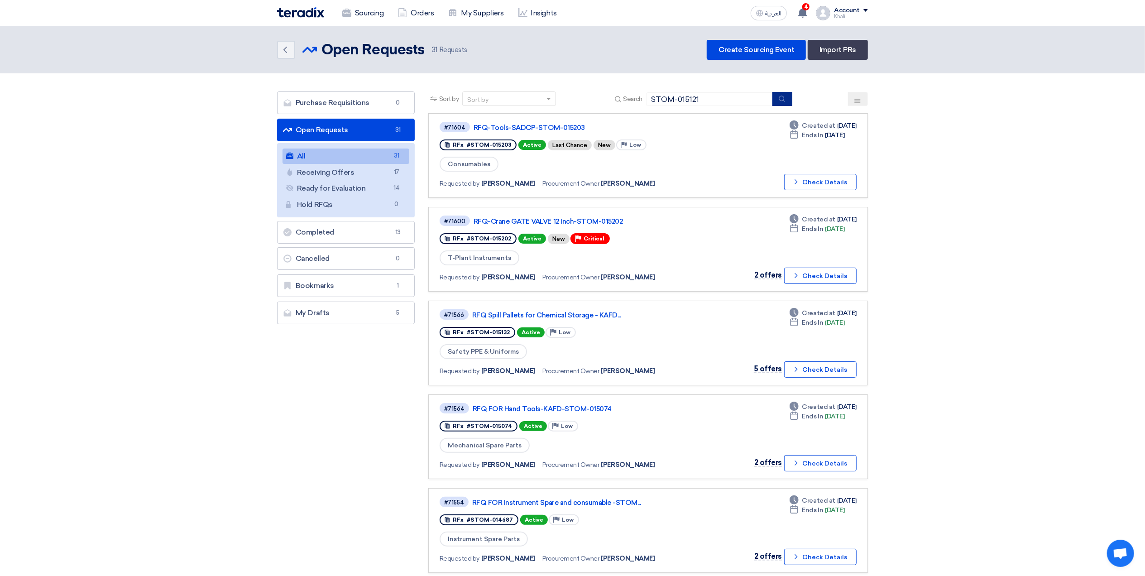
click at [784, 98] on icon "submit" at bounding box center [781, 98] width 7 height 7
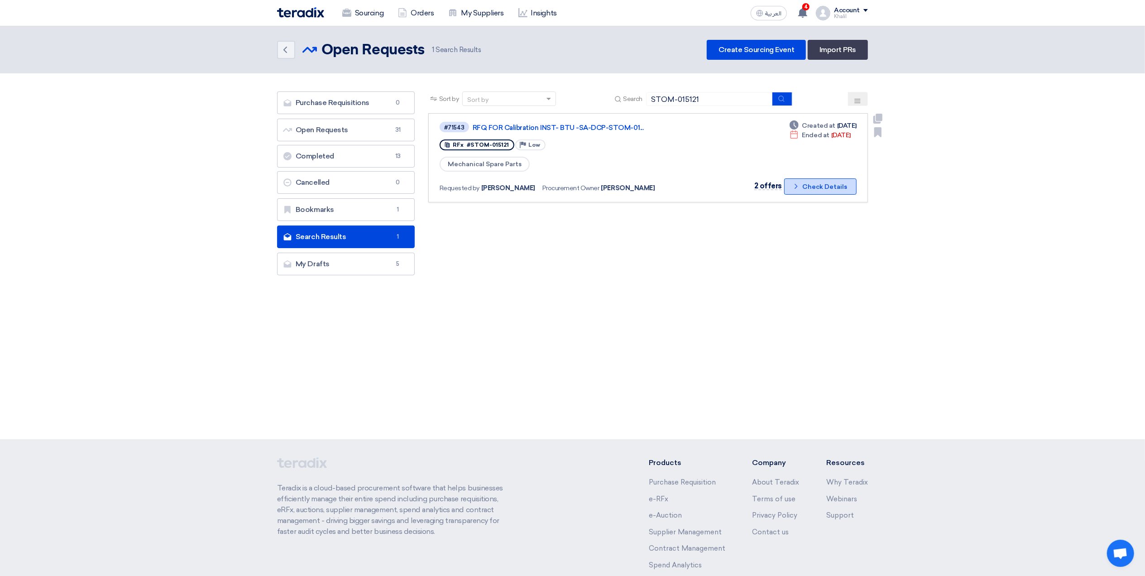
click at [797, 185] on icon "Check details" at bounding box center [796, 186] width 9 height 9
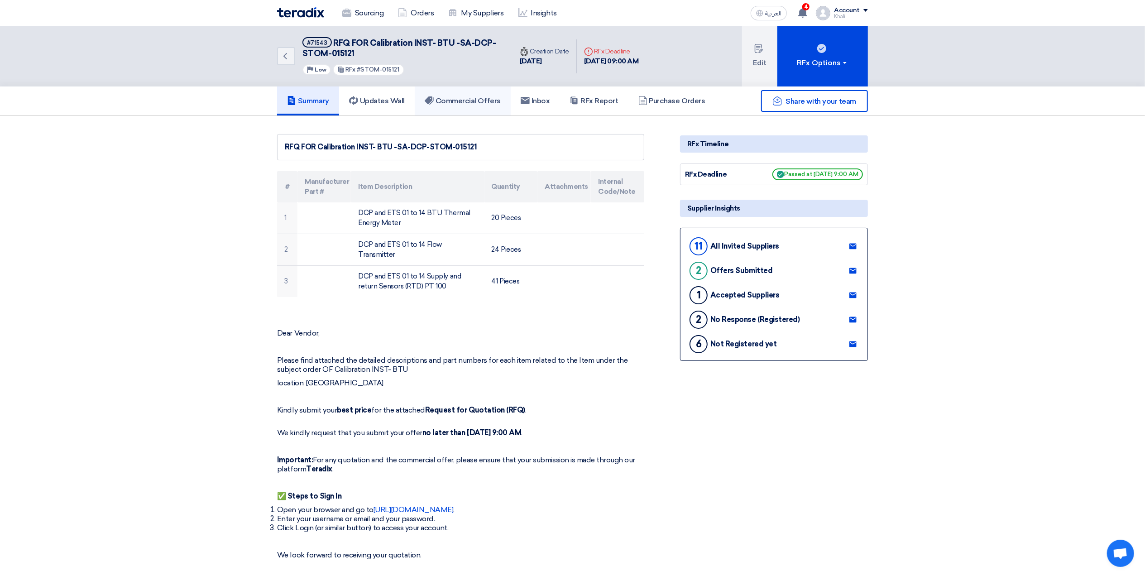
click at [480, 98] on h5 "Commercial Offers" at bounding box center [463, 100] width 76 height 9
